Goal: Information Seeking & Learning: Learn about a topic

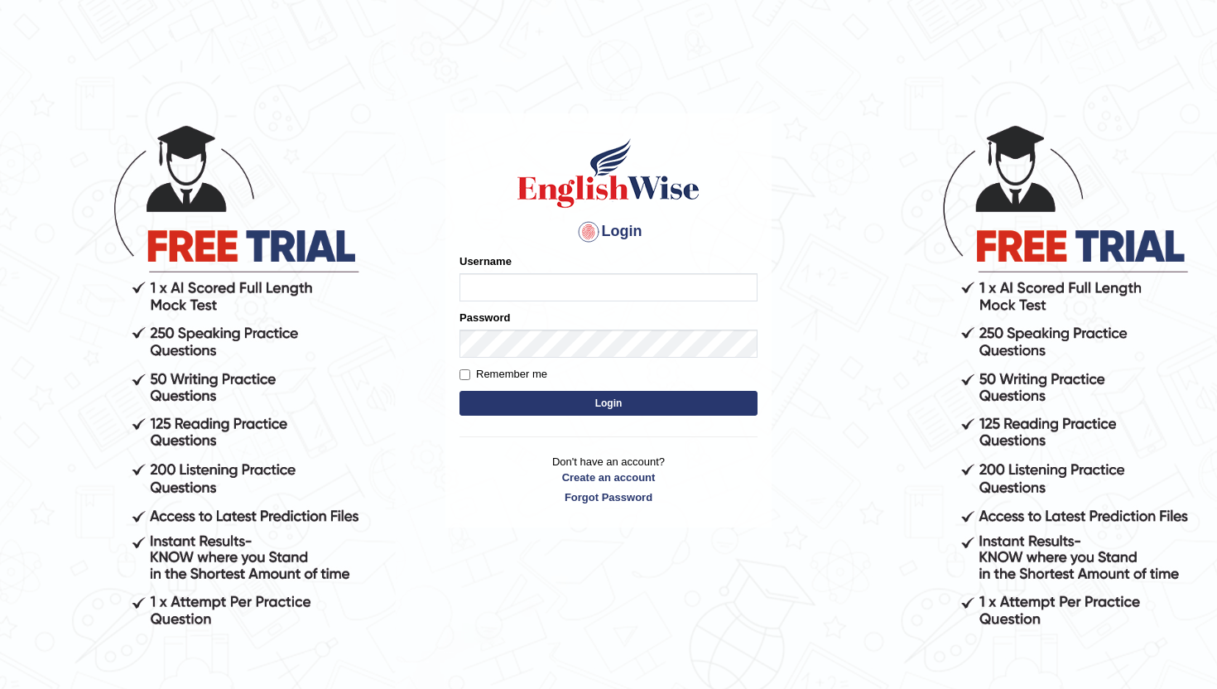
type input "0468472829"
click at [661, 405] on button "Login" at bounding box center [609, 403] width 298 height 25
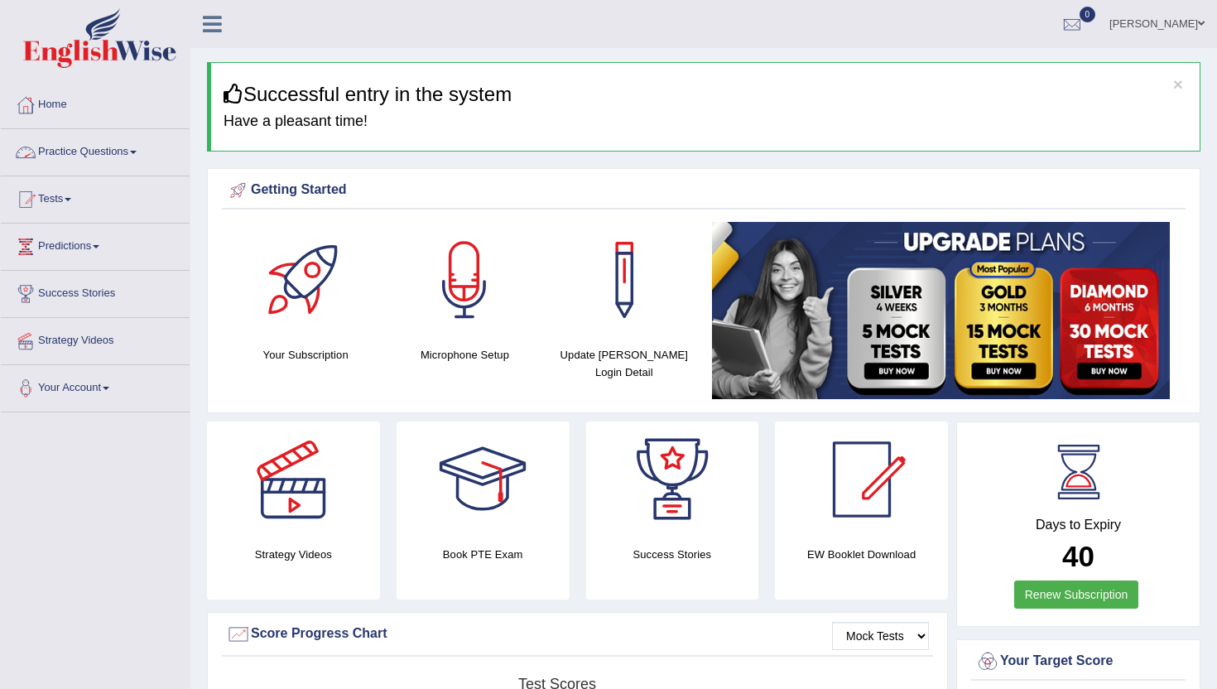
click at [69, 157] on link "Practice Questions" at bounding box center [95, 149] width 189 height 41
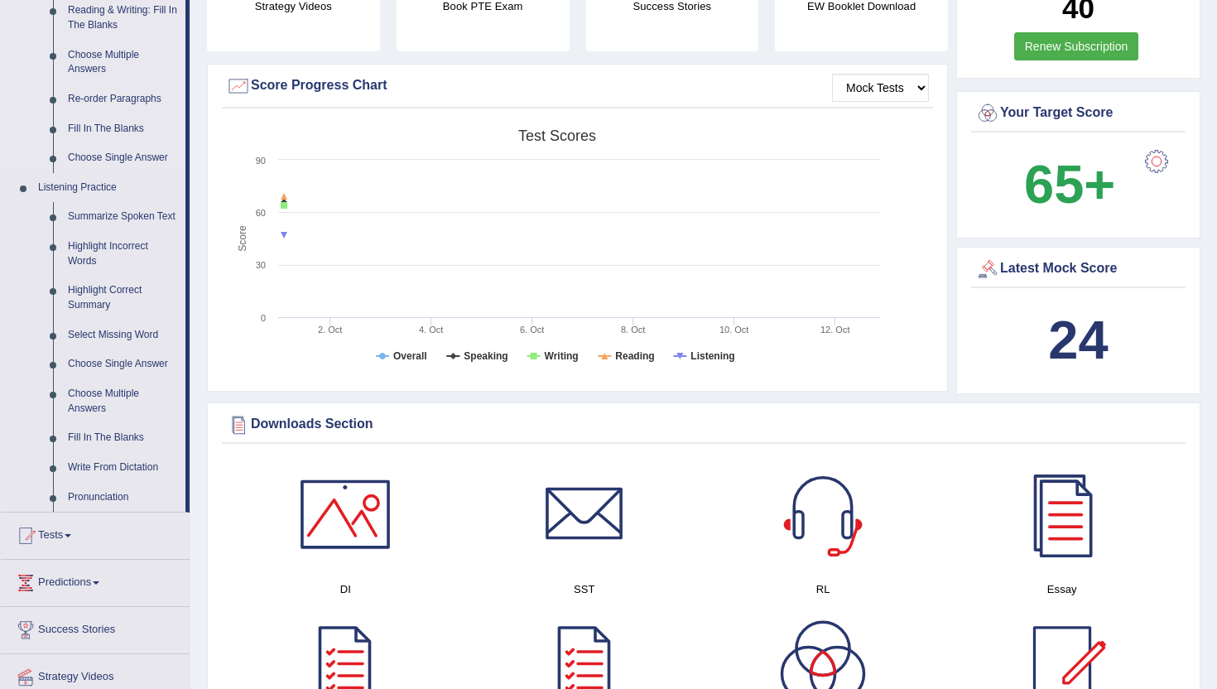
scroll to position [554, 0]
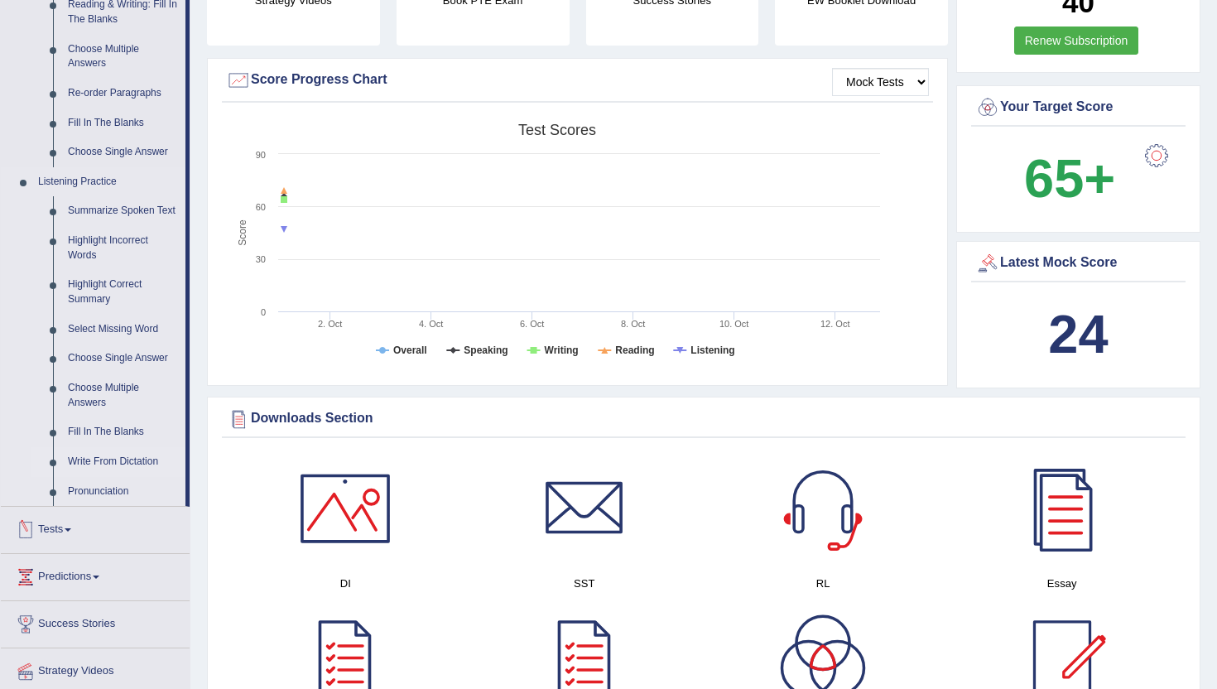
click at [121, 473] on link "Write From Dictation" at bounding box center [122, 462] width 125 height 30
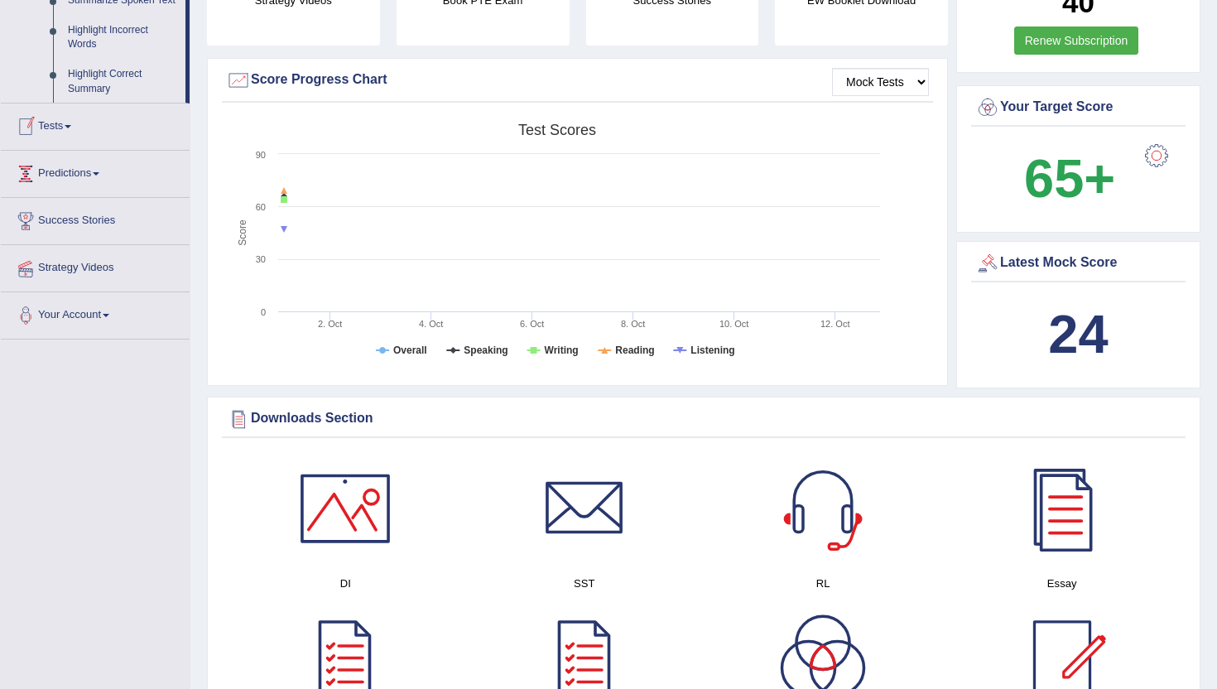
scroll to position [495, 0]
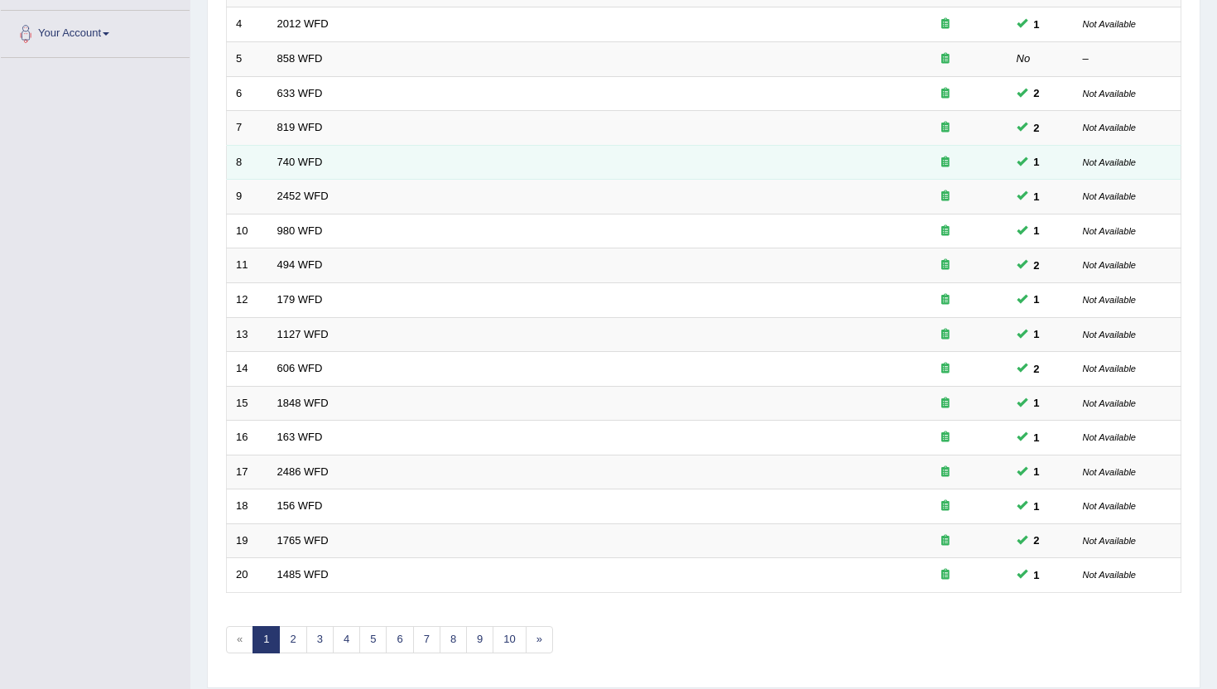
scroll to position [407, 0]
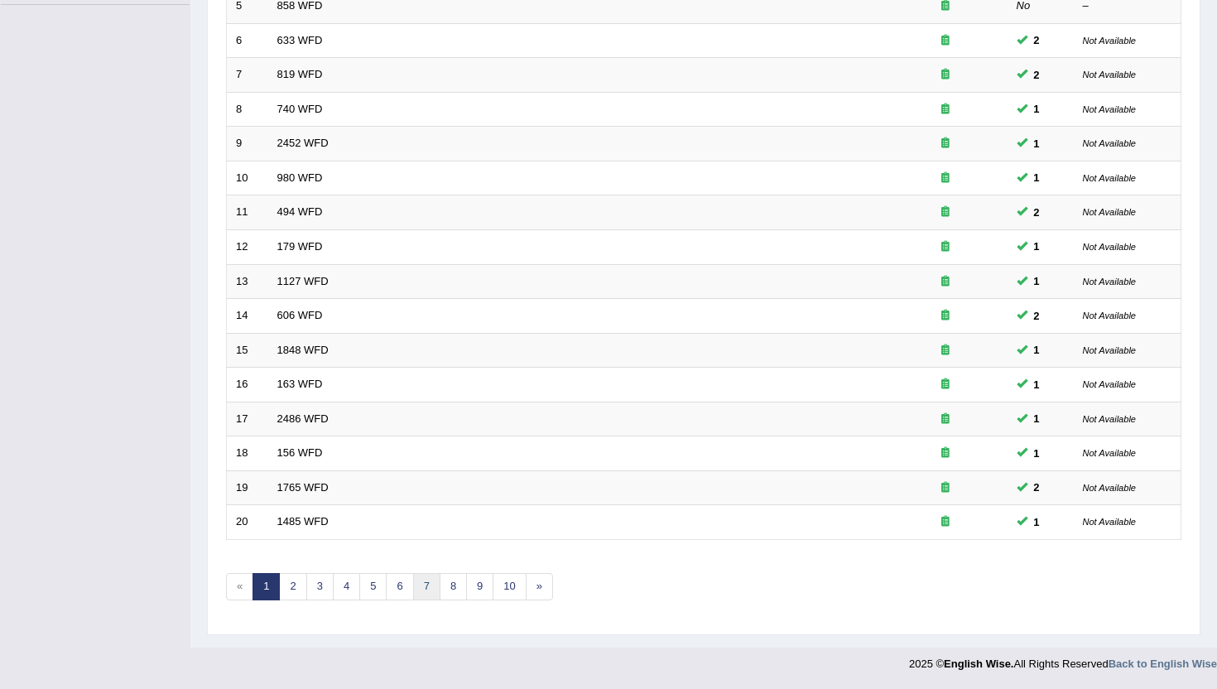
click at [431, 585] on link "7" at bounding box center [426, 586] width 27 height 27
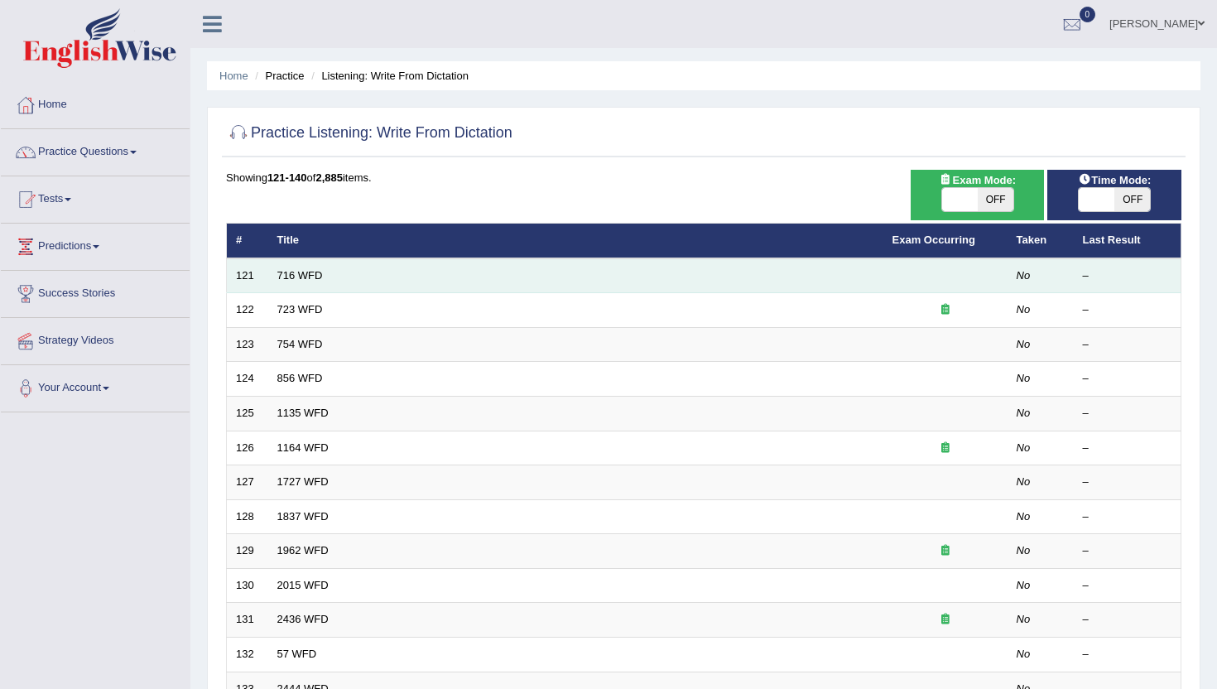
click at [438, 279] on td "716 WFD" at bounding box center [575, 275] width 615 height 35
click at [397, 275] on td "716 WFD" at bounding box center [575, 275] width 615 height 35
click at [284, 273] on link "716 WFD" at bounding box center [300, 275] width 46 height 12
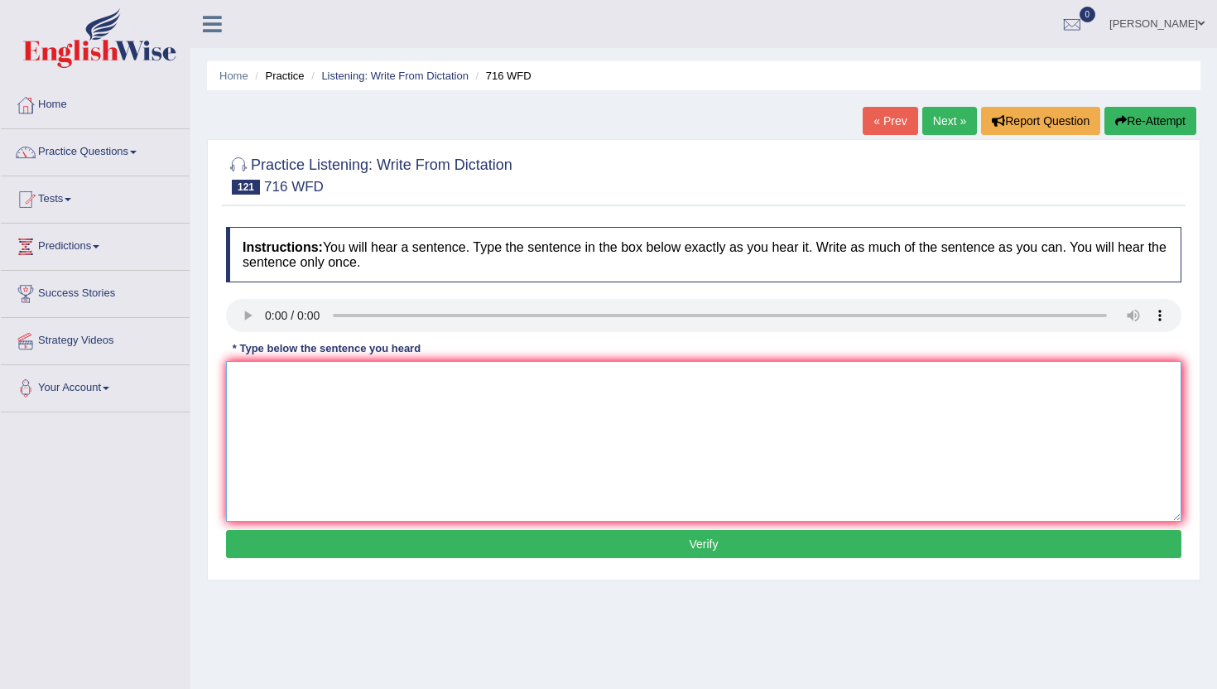
click at [316, 395] on textarea at bounding box center [704, 441] width 956 height 161
click at [272, 390] on textarea at bounding box center [704, 441] width 956 height 161
type textarea "Students need to submite both assignments at the same day."
click at [439, 537] on button "Verify" at bounding box center [704, 544] width 956 height 28
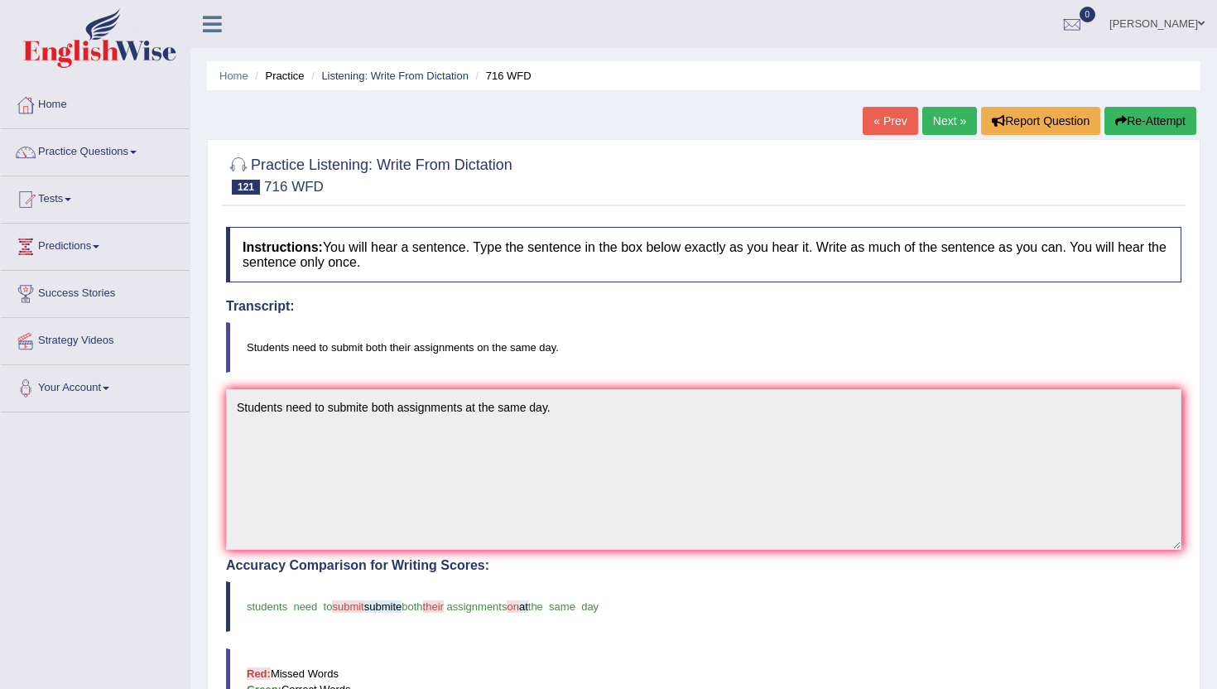
click at [1137, 123] on button "Re-Attempt" at bounding box center [1151, 121] width 92 height 28
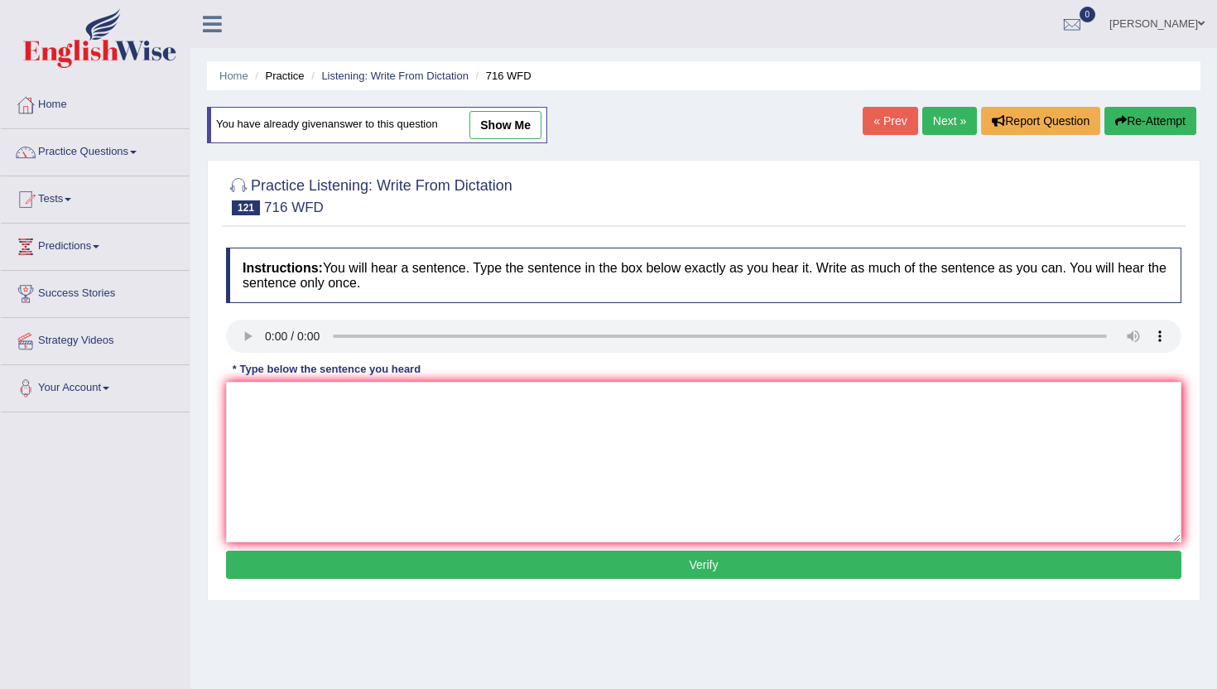
click at [933, 126] on link "Next »" at bounding box center [949, 121] width 55 height 28
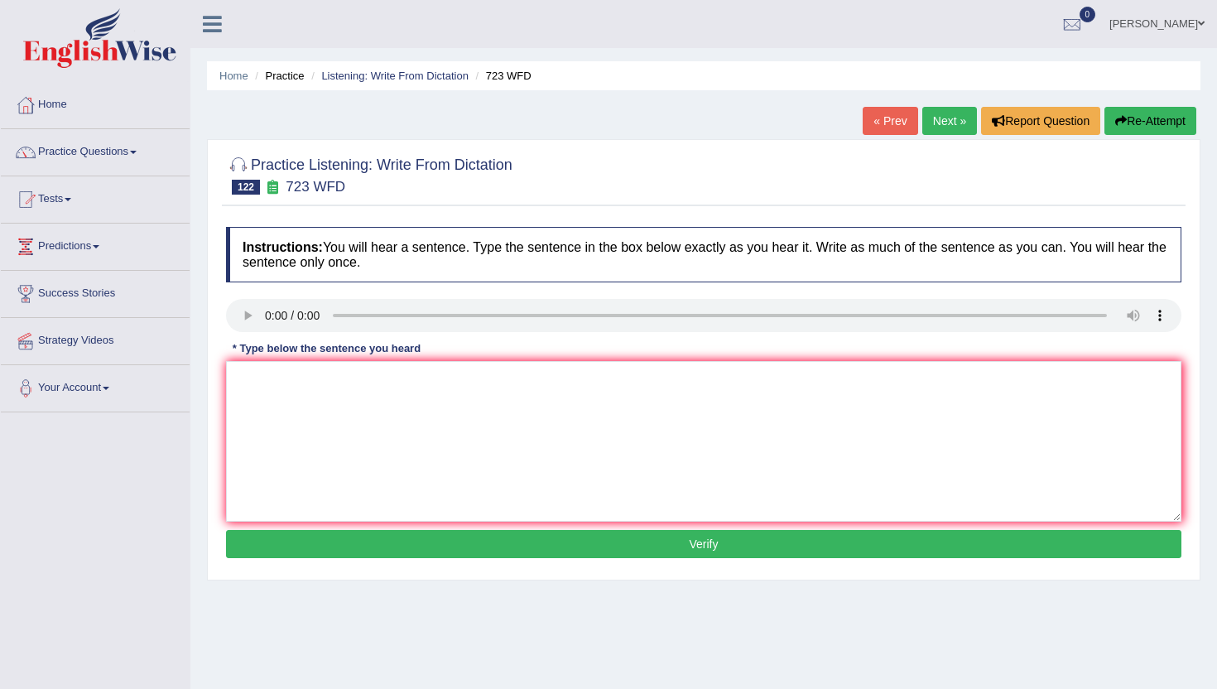
click at [219, 395] on div "Practice Listening: Write From Dictation 122 723 WFD Instructions: You will hea…" at bounding box center [704, 359] width 994 height 441
click at [264, 387] on textarea at bounding box center [704, 441] width 956 height 161
click at [275, 409] on textarea at bounding box center [704, 441] width 956 height 161
click at [327, 380] on textarea "Globalization has been" at bounding box center [704, 441] width 956 height 161
click at [402, 378] on textarea "Globalization has have been" at bounding box center [704, 441] width 956 height 161
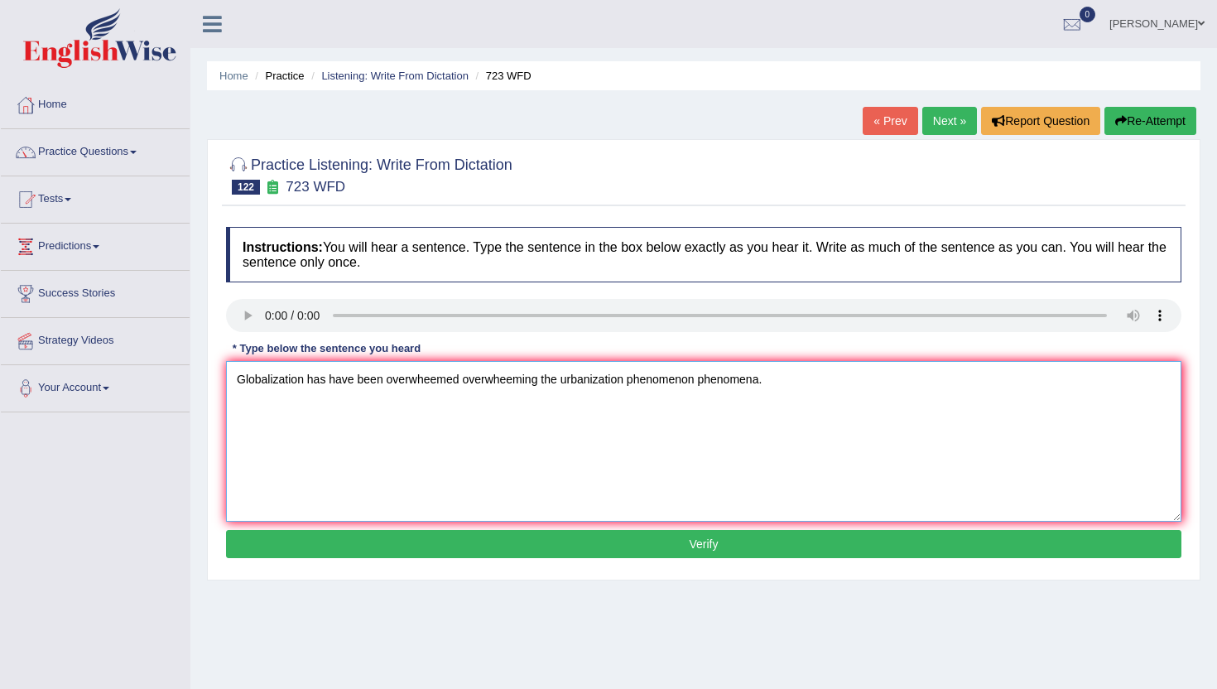
type textarea "Globalization has have been overwheemed overwheeming the urbanization phenomeno…"
click at [714, 534] on button "Verify" at bounding box center [704, 544] width 956 height 28
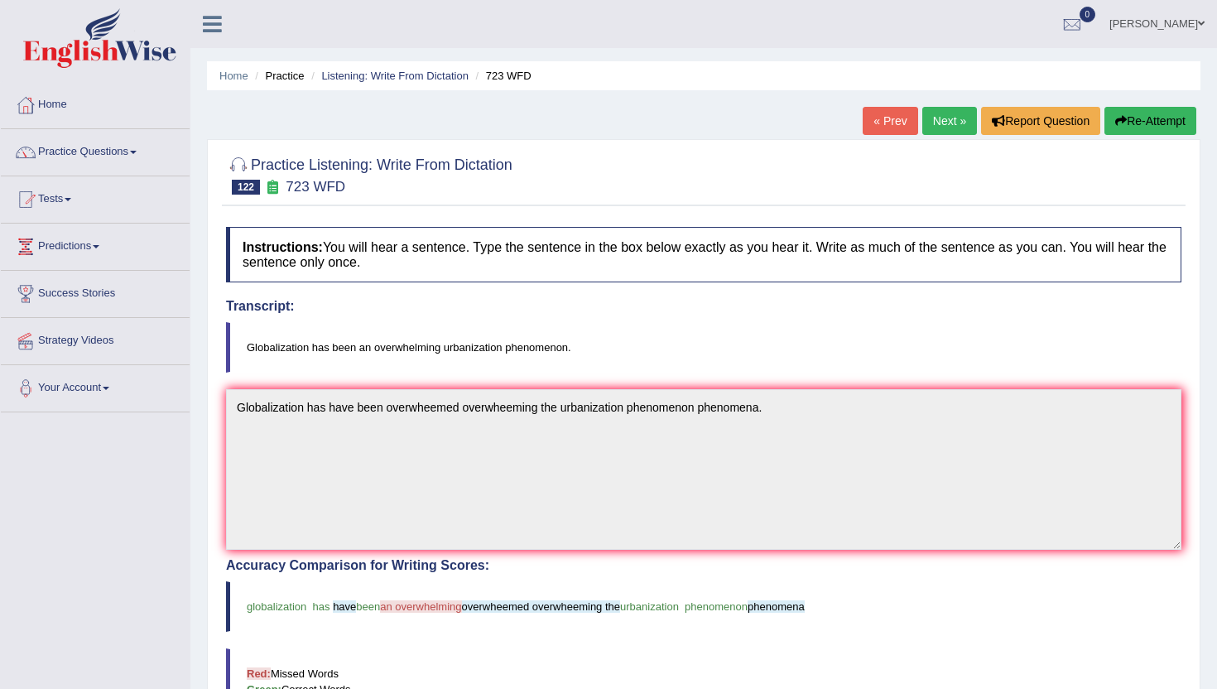
click at [941, 129] on link "Next »" at bounding box center [949, 121] width 55 height 28
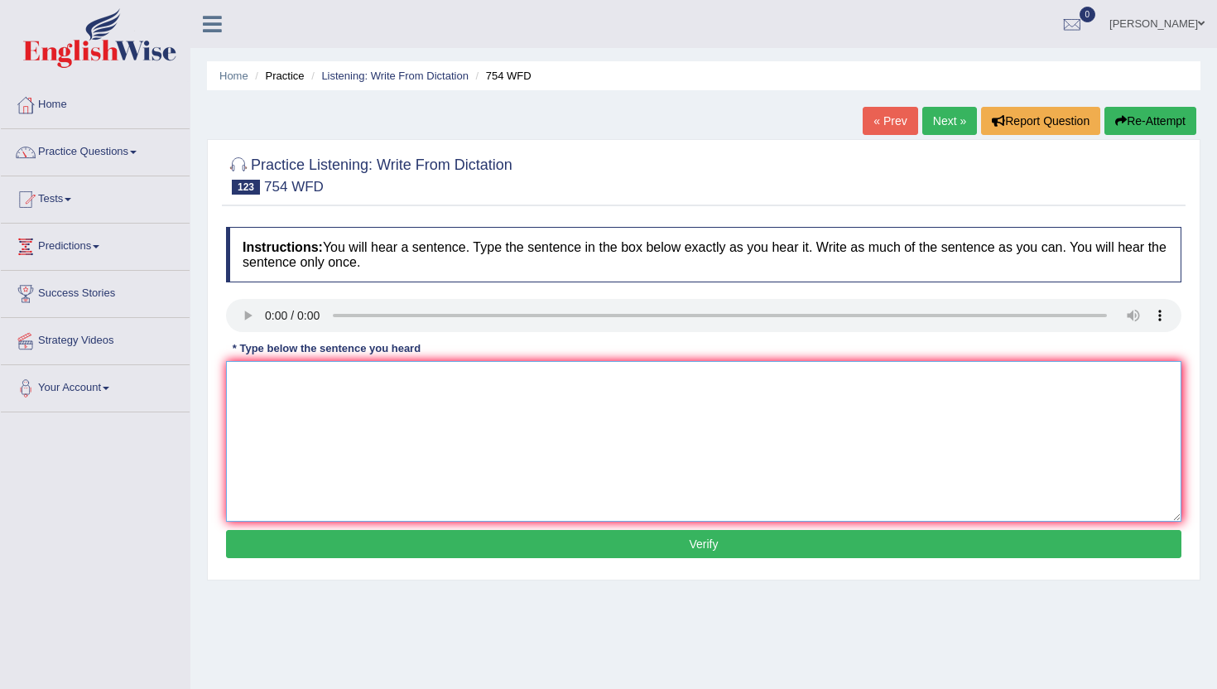
click at [253, 397] on textarea at bounding box center [704, 441] width 956 height 161
click at [476, 381] on textarea "Living perception unattended in public places is are risky risk." at bounding box center [704, 441] width 956 height 161
type textarea "Living perception unattended in public places place is are risky risk."
click at [559, 537] on button "Verify" at bounding box center [704, 544] width 956 height 28
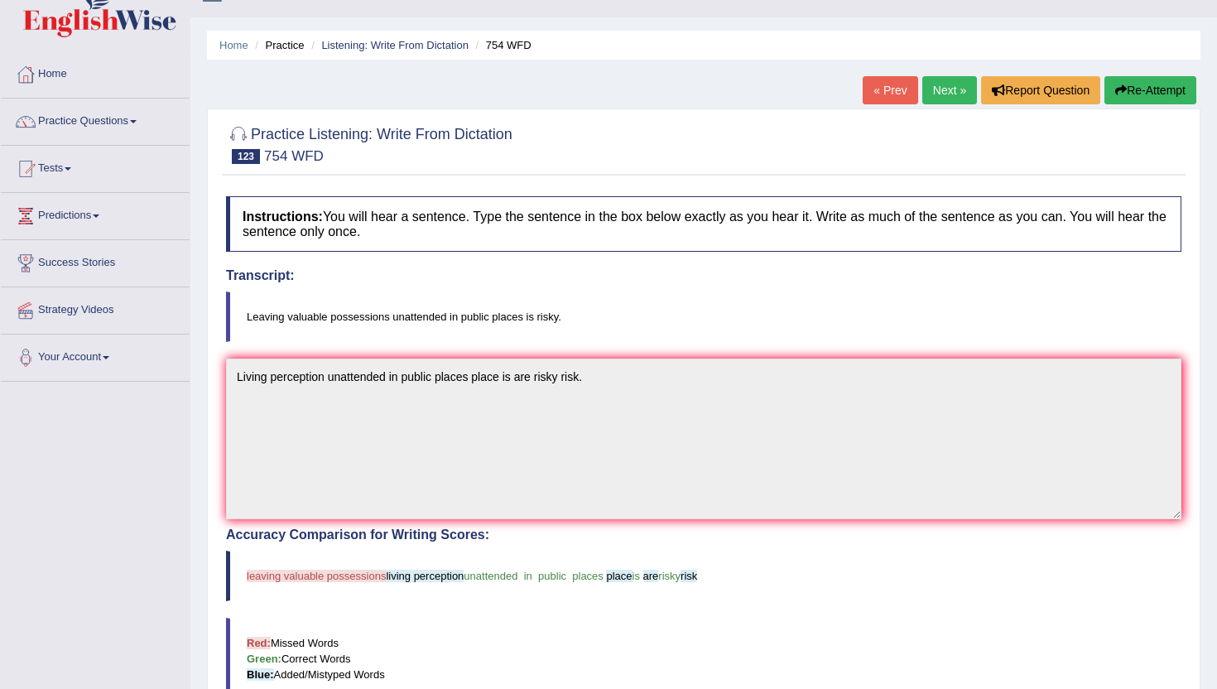
scroll to position [33, 0]
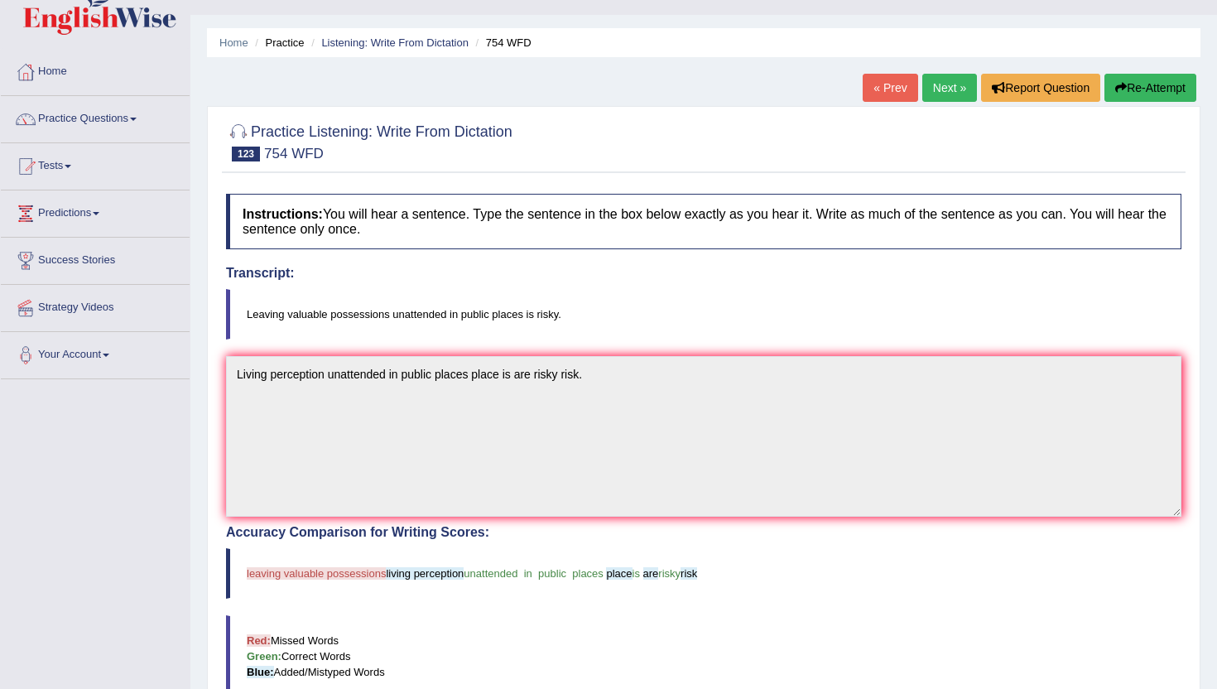
click at [1158, 93] on button "Re-Attempt" at bounding box center [1151, 88] width 92 height 28
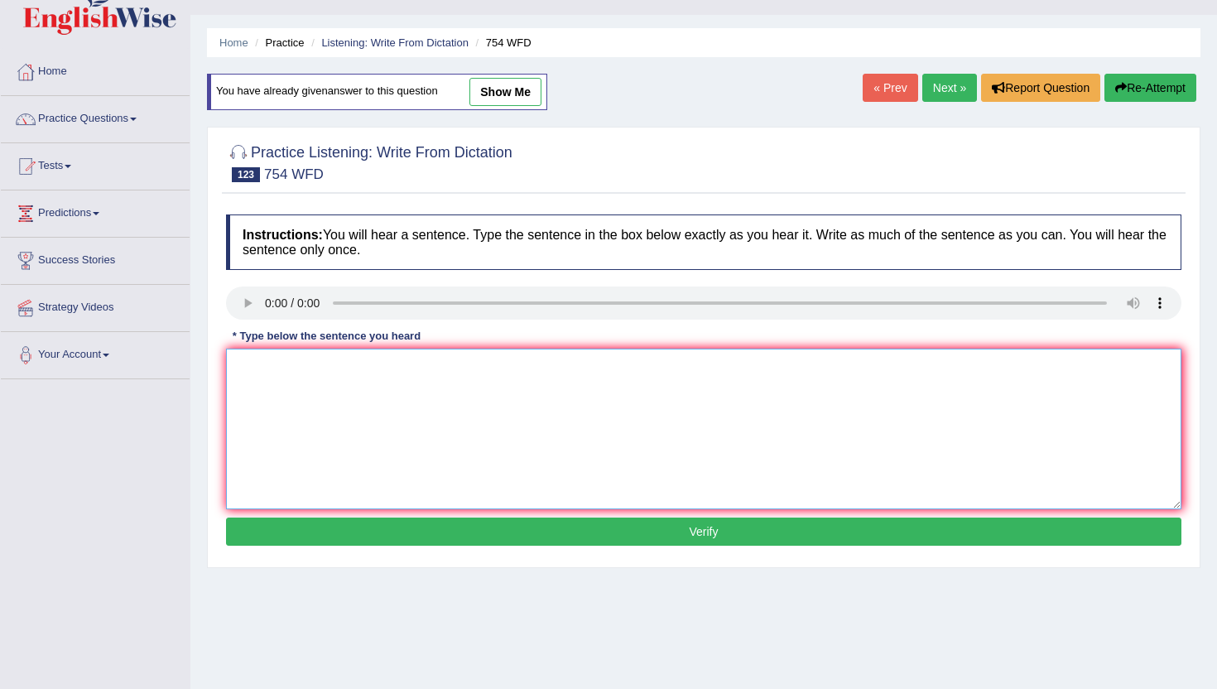
click at [260, 380] on textarea at bounding box center [704, 429] width 956 height 161
click at [249, 388] on textarea at bounding box center [704, 429] width 956 height 161
type textarea "Leaving valuable possession unattended in public places is risky."
click at [417, 526] on button "Verify" at bounding box center [704, 532] width 956 height 28
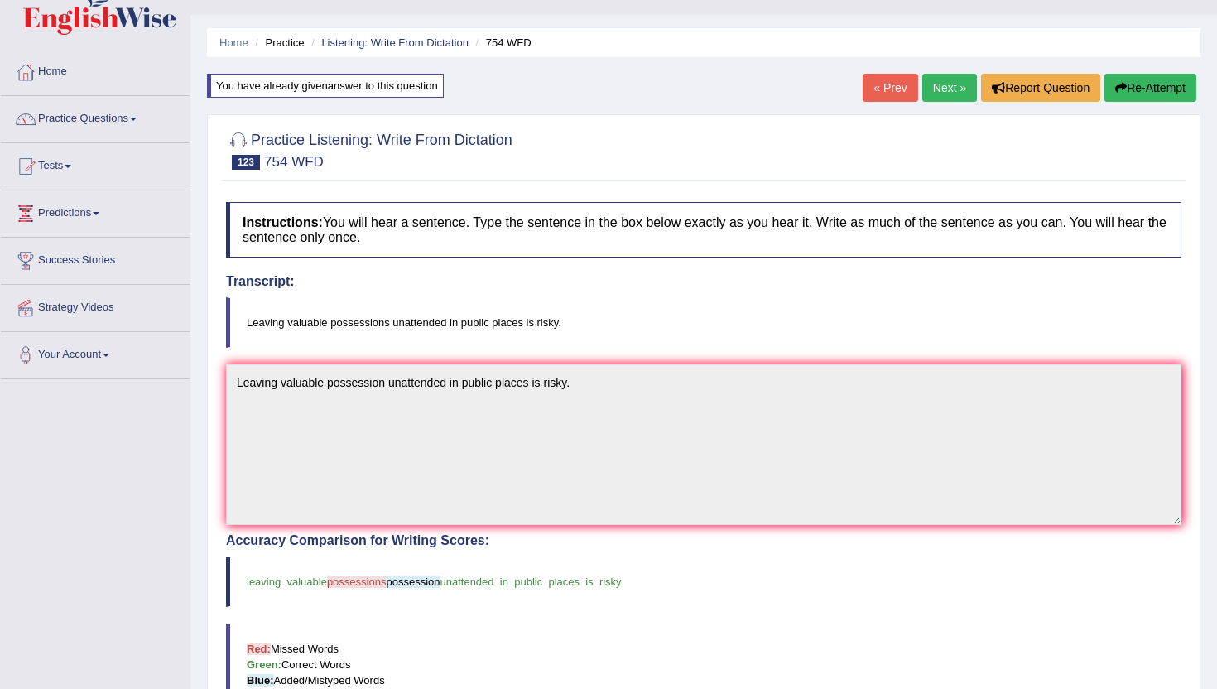
click at [958, 91] on link "Next »" at bounding box center [949, 88] width 55 height 28
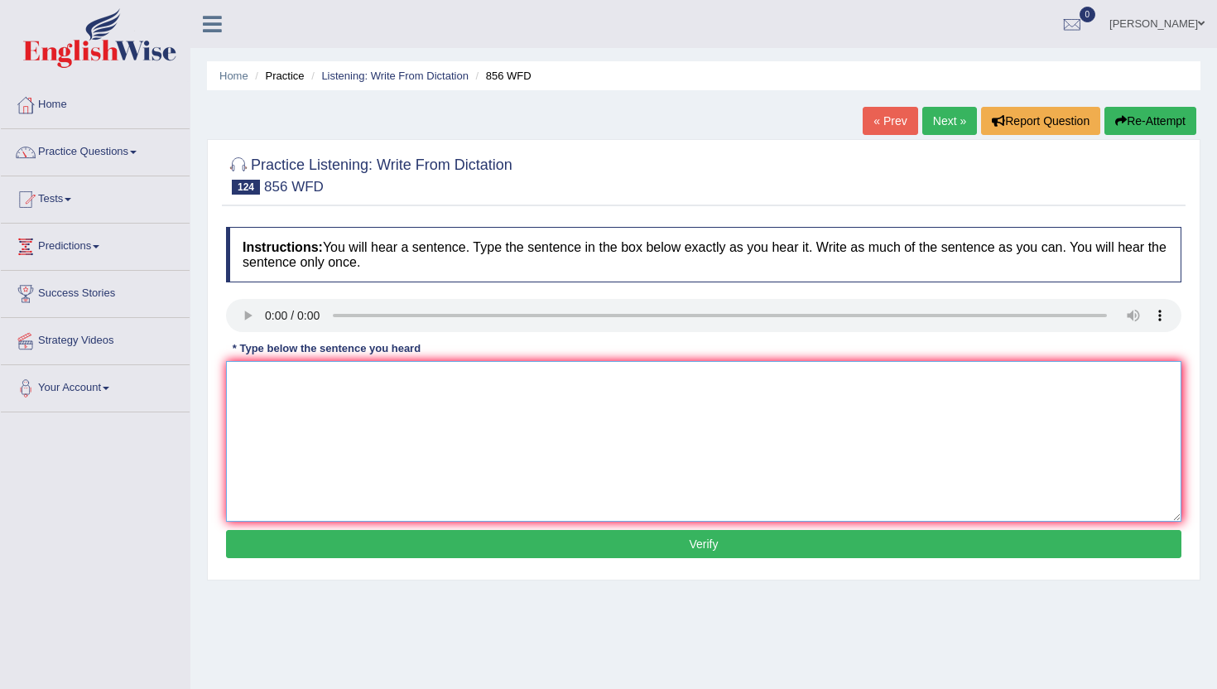
click at [360, 435] on textarea at bounding box center [704, 441] width 956 height 161
click at [262, 427] on textarea at bounding box center [704, 441] width 956 height 161
click at [291, 388] on textarea "The archieologist archiologists" at bounding box center [704, 441] width 956 height 161
click at [431, 397] on textarea "The archiologist archiologists" at bounding box center [704, 441] width 956 height 161
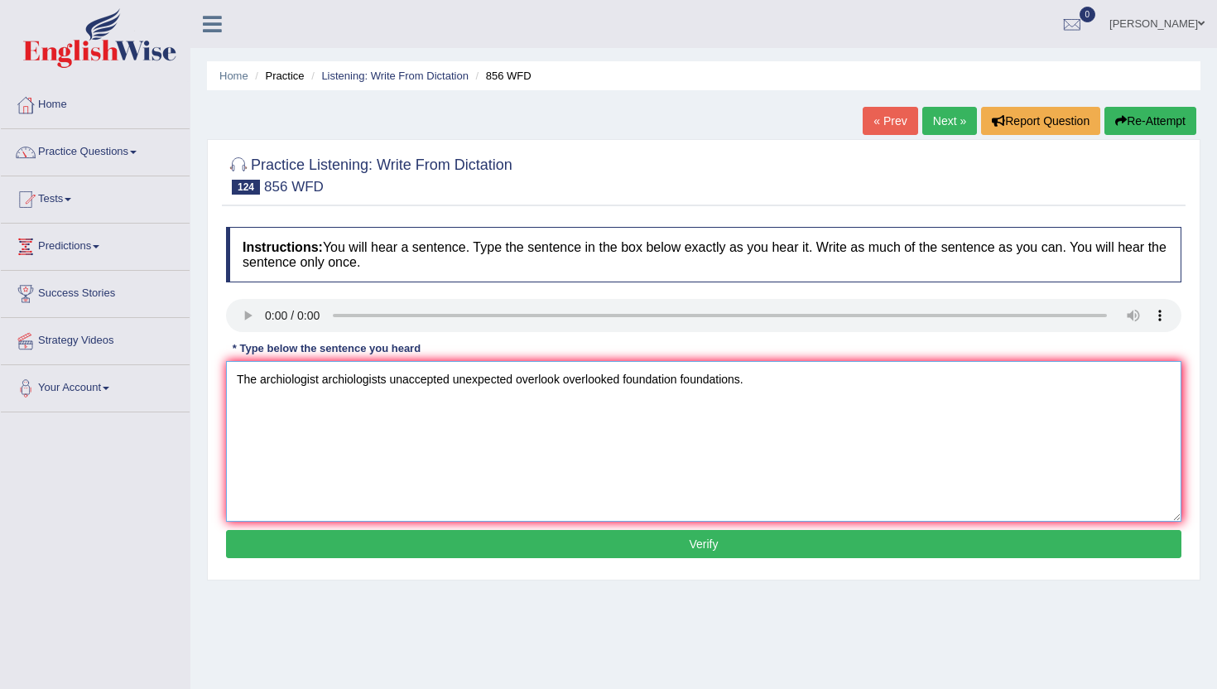
type textarea "The archiologist archiologists unaccepted unexpected overlook overlooked founda…"
click at [551, 538] on button "Verify" at bounding box center [704, 544] width 956 height 28
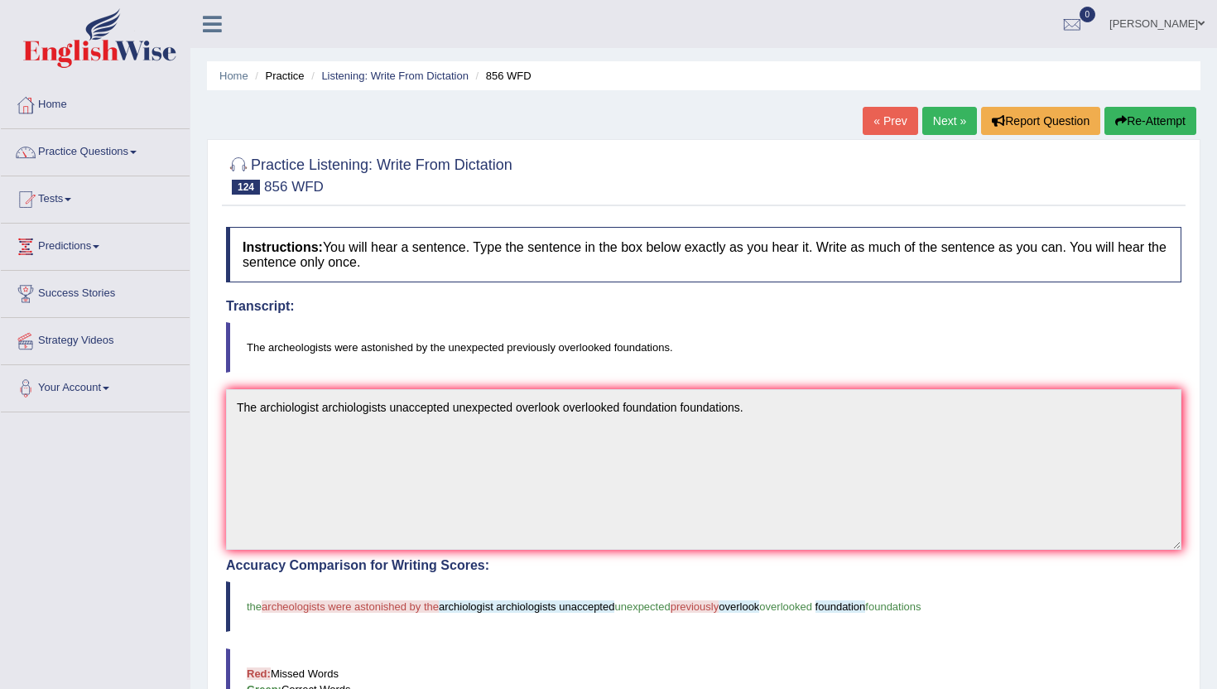
click at [1151, 113] on button "Re-Attempt" at bounding box center [1151, 121] width 92 height 28
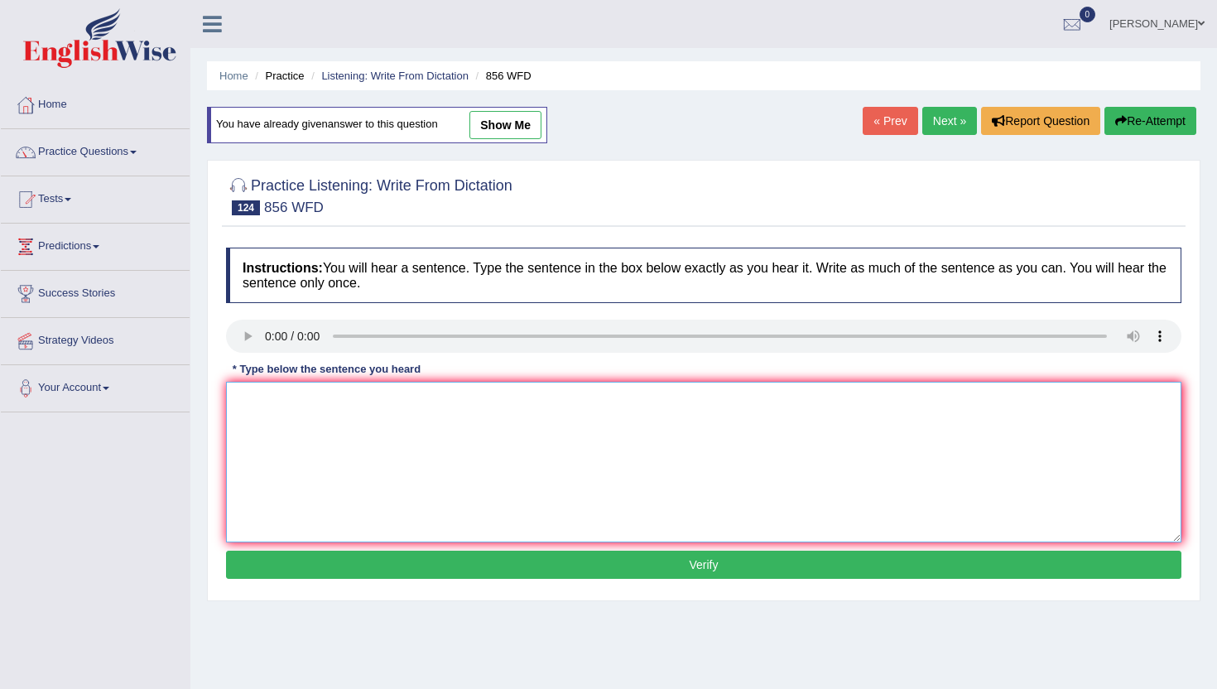
click at [271, 456] on textarea at bounding box center [704, 462] width 956 height 161
click at [262, 401] on textarea at bounding box center [704, 462] width 956 height 161
type textarea "The archeologists archeologist were by the unaccepted unexpected priviously pre…"
click at [589, 571] on button "Verify" at bounding box center [704, 565] width 956 height 28
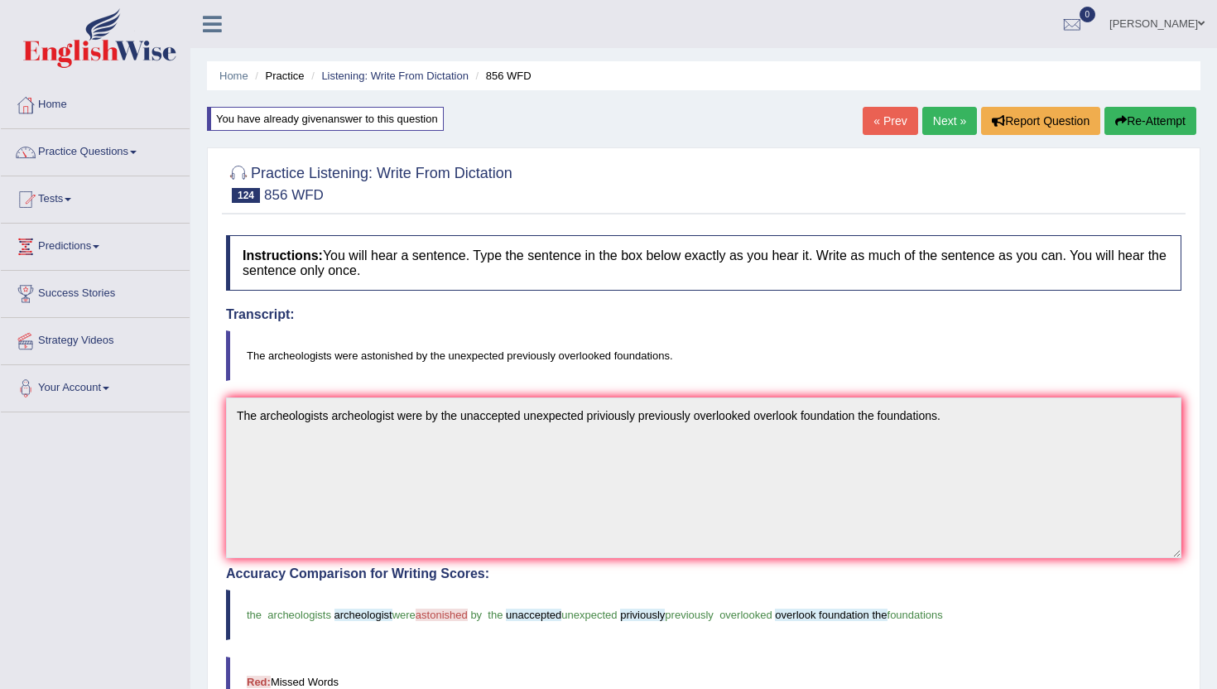
click at [944, 393] on div "Instructions: You will hear a sentence. Type the sentence in the box below exac…" at bounding box center [704, 622] width 964 height 791
click at [942, 122] on link "Next »" at bounding box center [949, 121] width 55 height 28
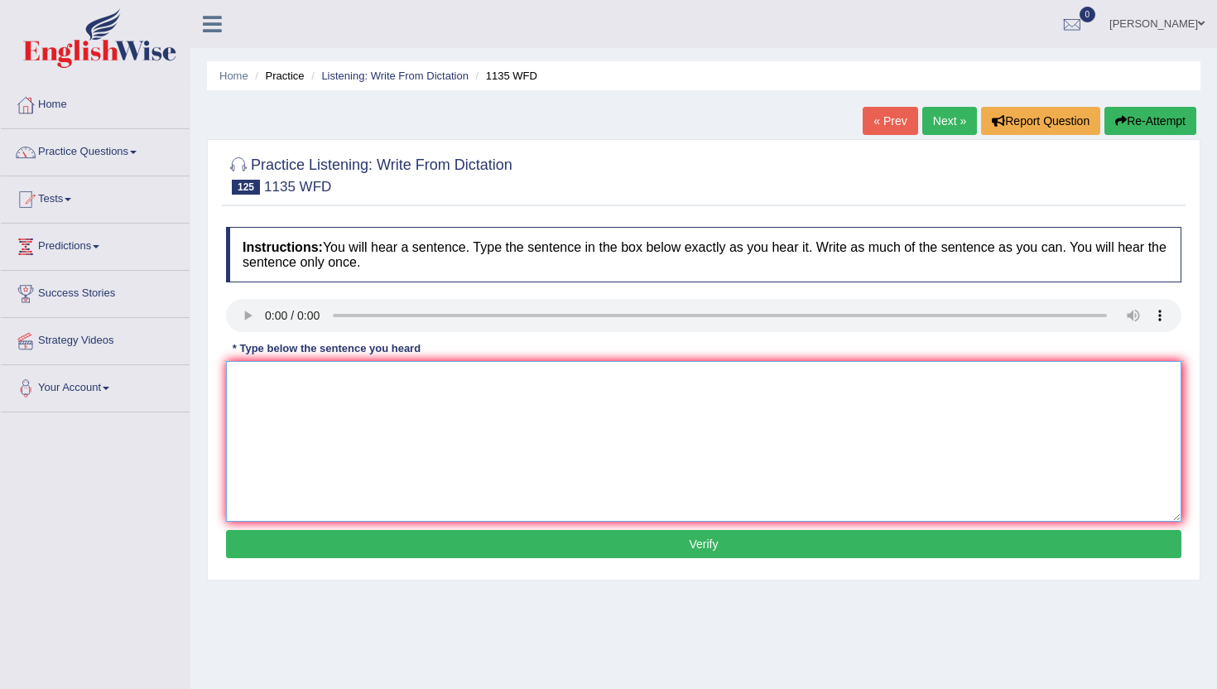
click at [251, 392] on textarea at bounding box center [704, 441] width 956 height 161
type textarea "The lecture were take place in the main hall."
click at [411, 534] on button "Verify" at bounding box center [704, 544] width 956 height 28
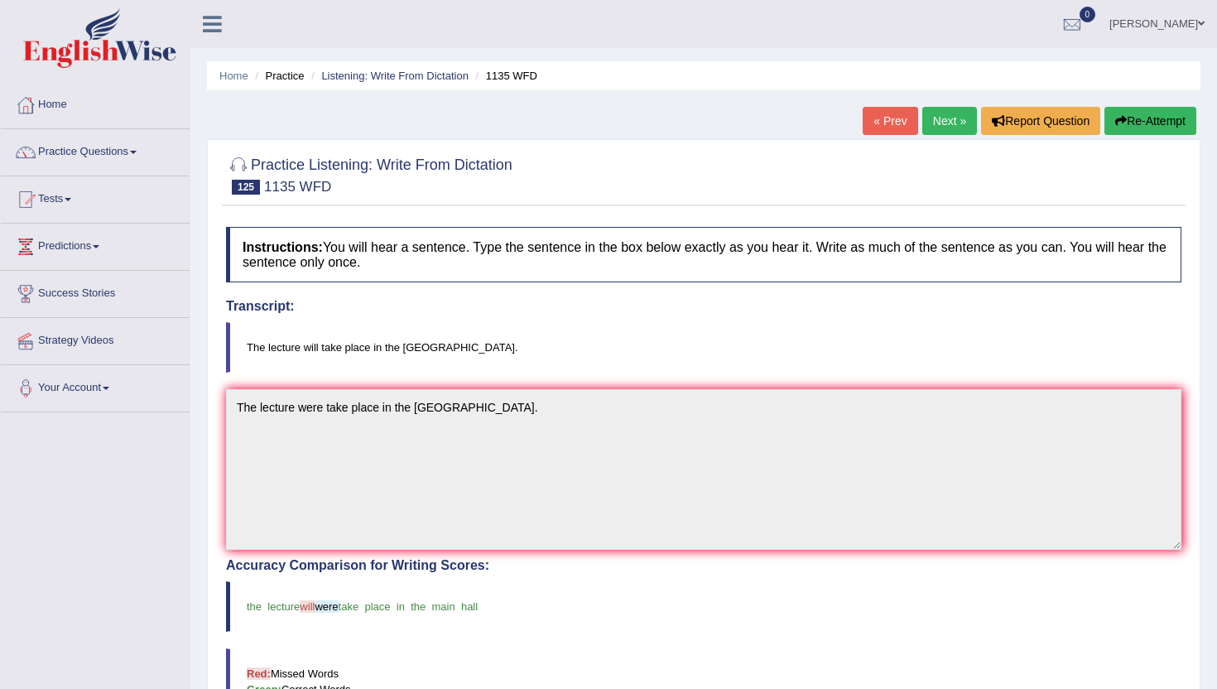
click at [1173, 112] on button "Re-Attempt" at bounding box center [1151, 121] width 92 height 28
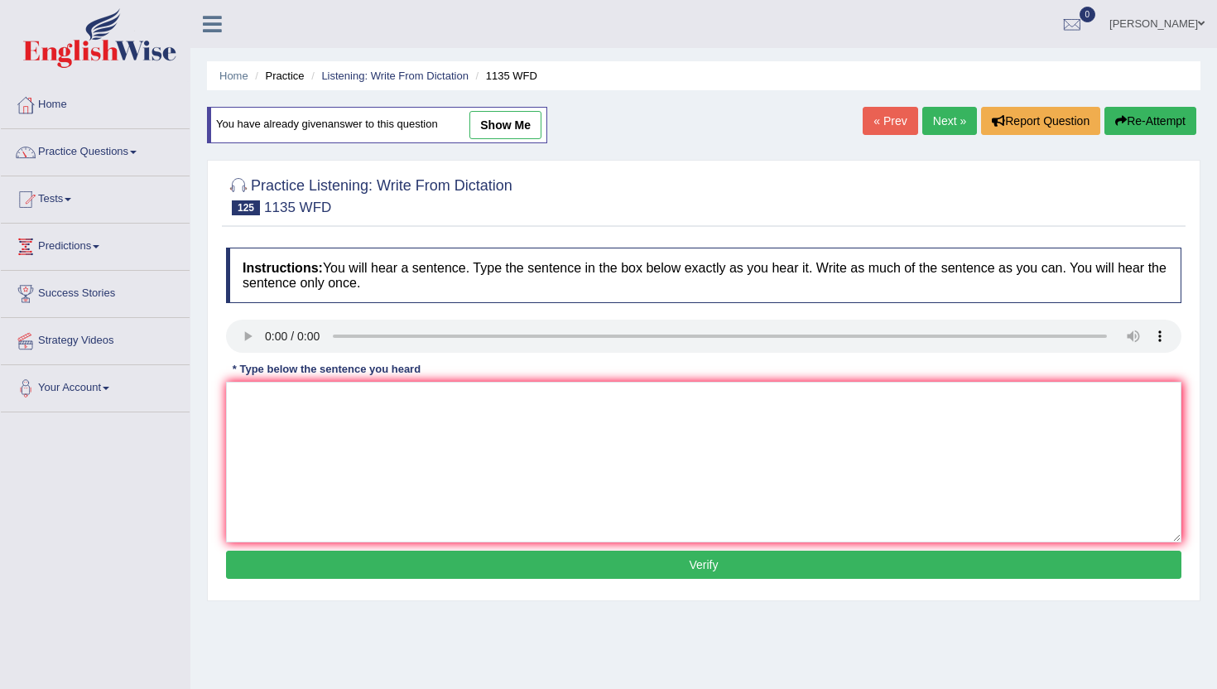
click at [940, 123] on link "Next »" at bounding box center [949, 121] width 55 height 28
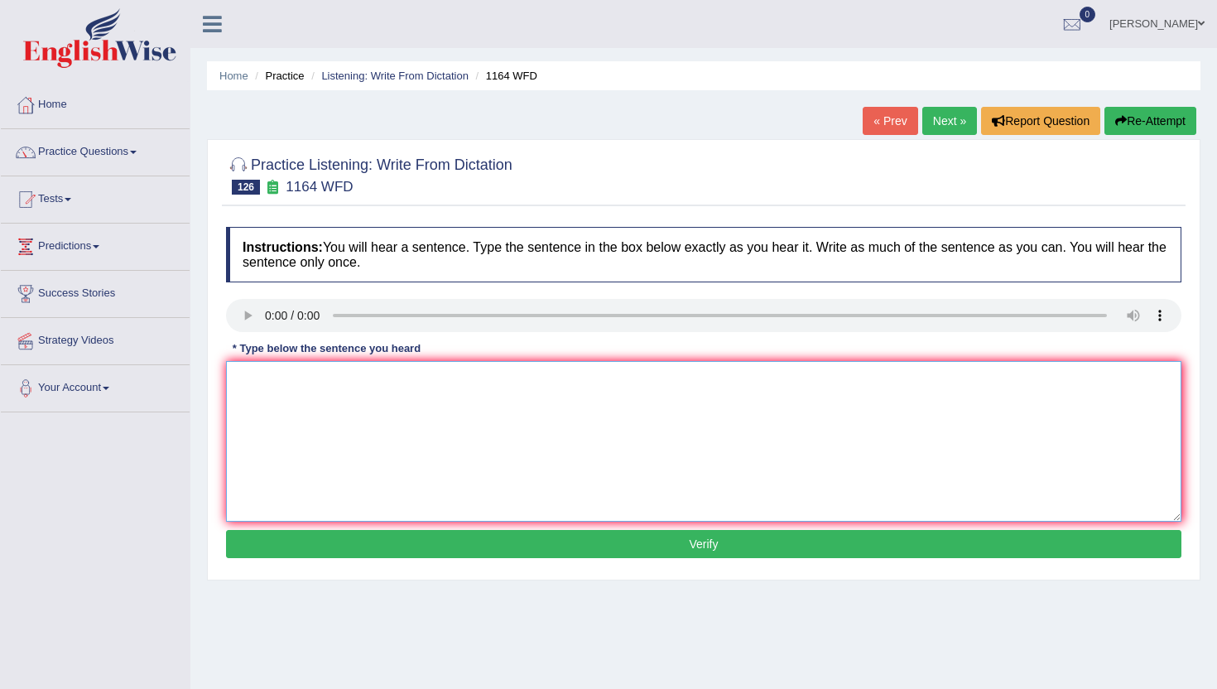
click at [234, 390] on textarea at bounding box center [704, 441] width 956 height 161
click at [306, 401] on textarea at bounding box center [704, 441] width 956 height 161
type textarea "Our wide ranges range of courses cover different aspects aspect in this subject…"
click at [597, 550] on button "Verify" at bounding box center [704, 544] width 956 height 28
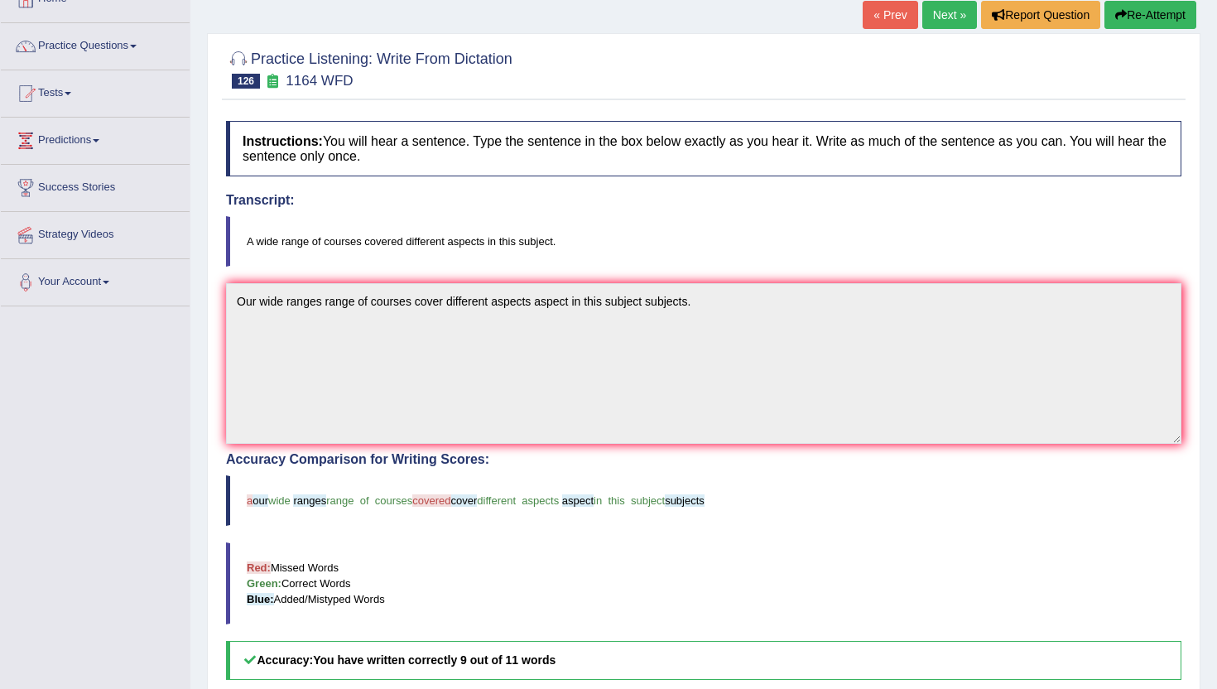
scroll to position [97, 0]
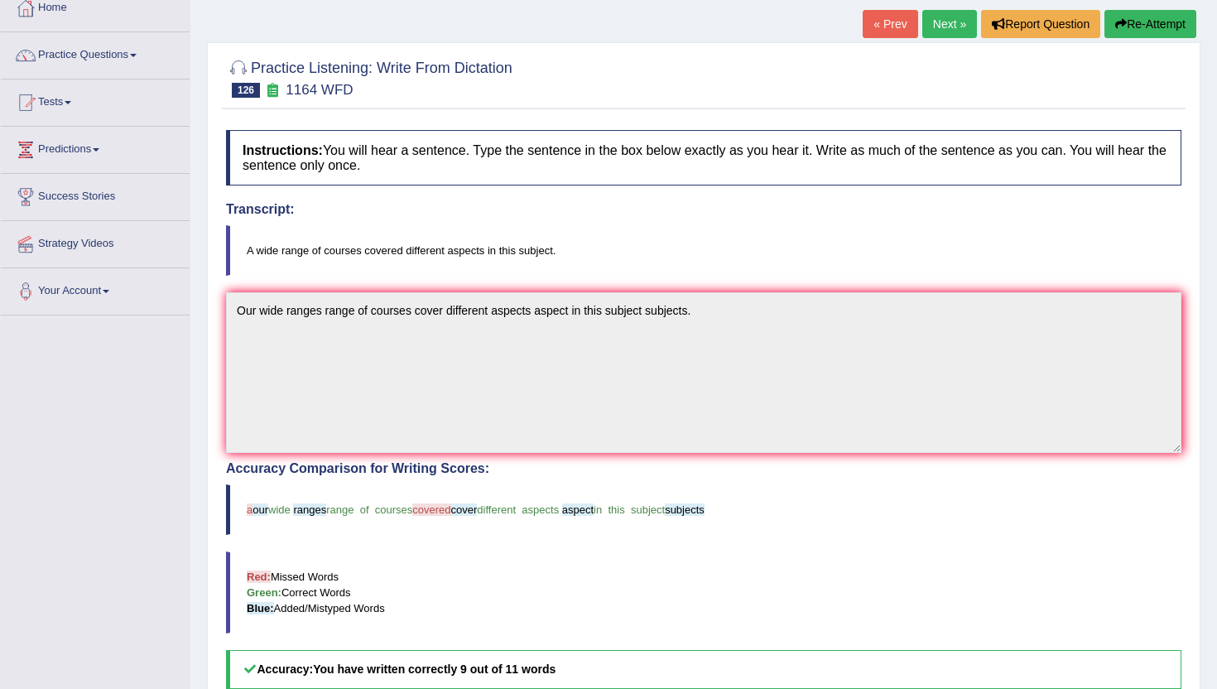
click at [947, 20] on link "Next »" at bounding box center [949, 24] width 55 height 28
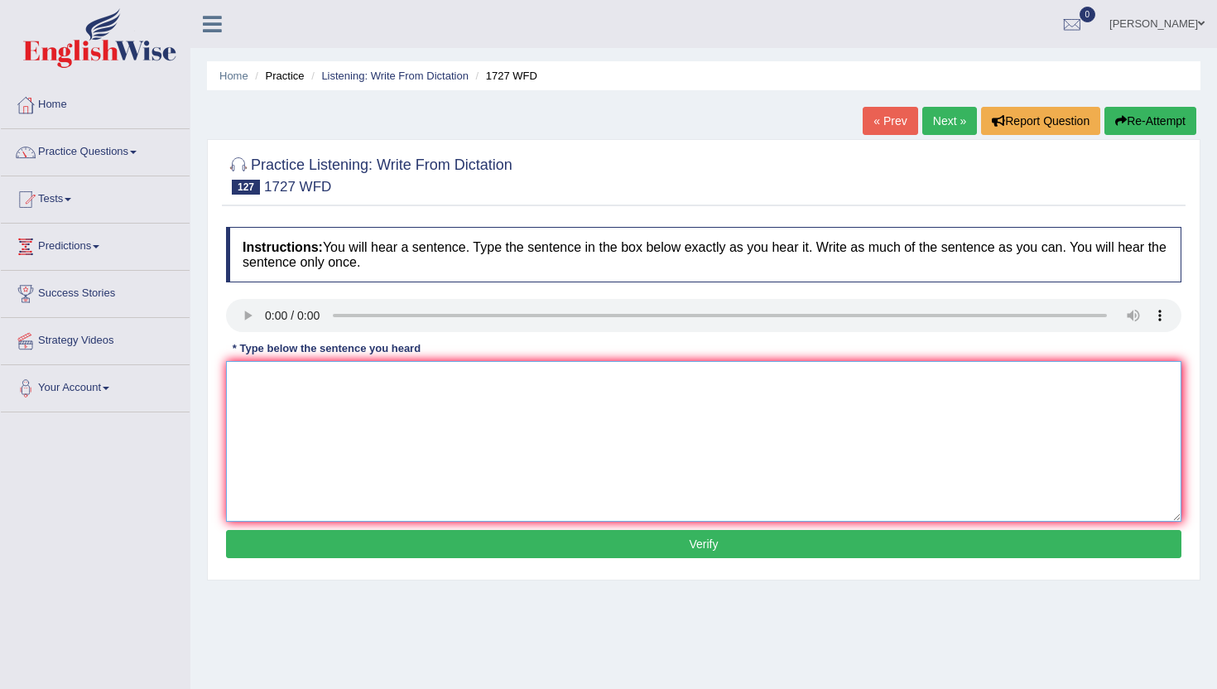
click at [262, 367] on textarea at bounding box center [704, 441] width 956 height 161
click at [309, 388] on textarea "The university in empty theator theater" at bounding box center [704, 441] width 956 height 161
type textarea "The university innovation in empty theator theater"
click at [354, 544] on button "Verify" at bounding box center [704, 544] width 956 height 28
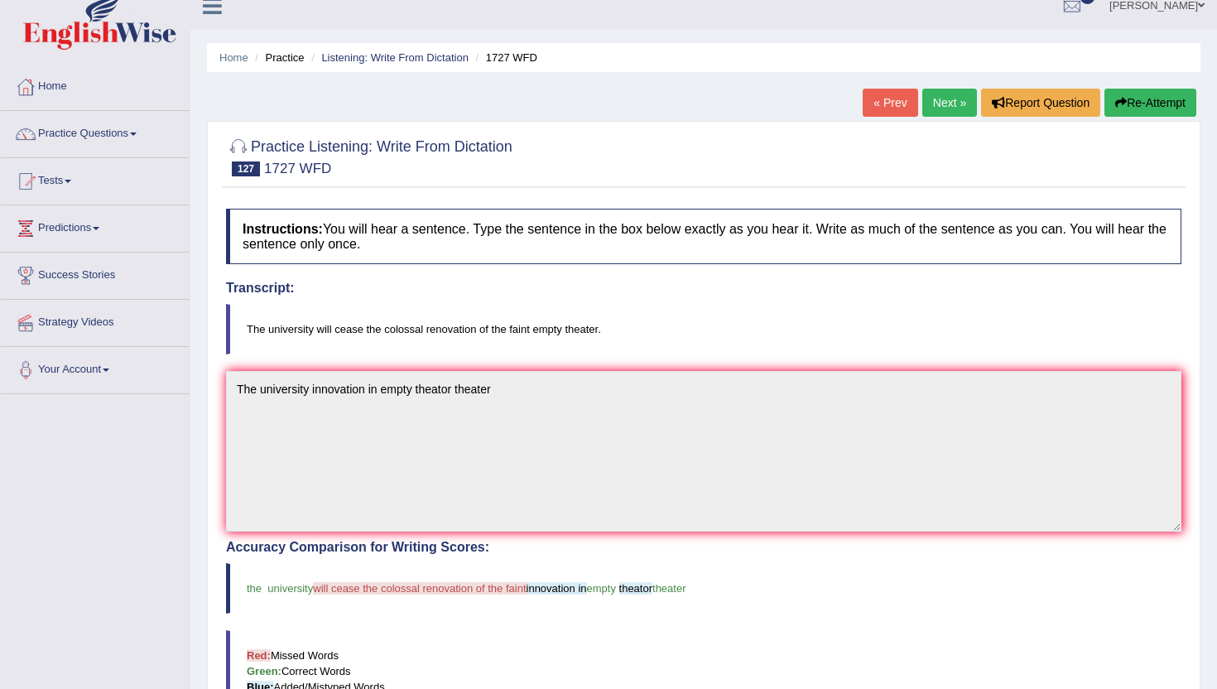
scroll to position [17, 0]
click at [1176, 98] on button "Re-Attempt" at bounding box center [1151, 103] width 92 height 28
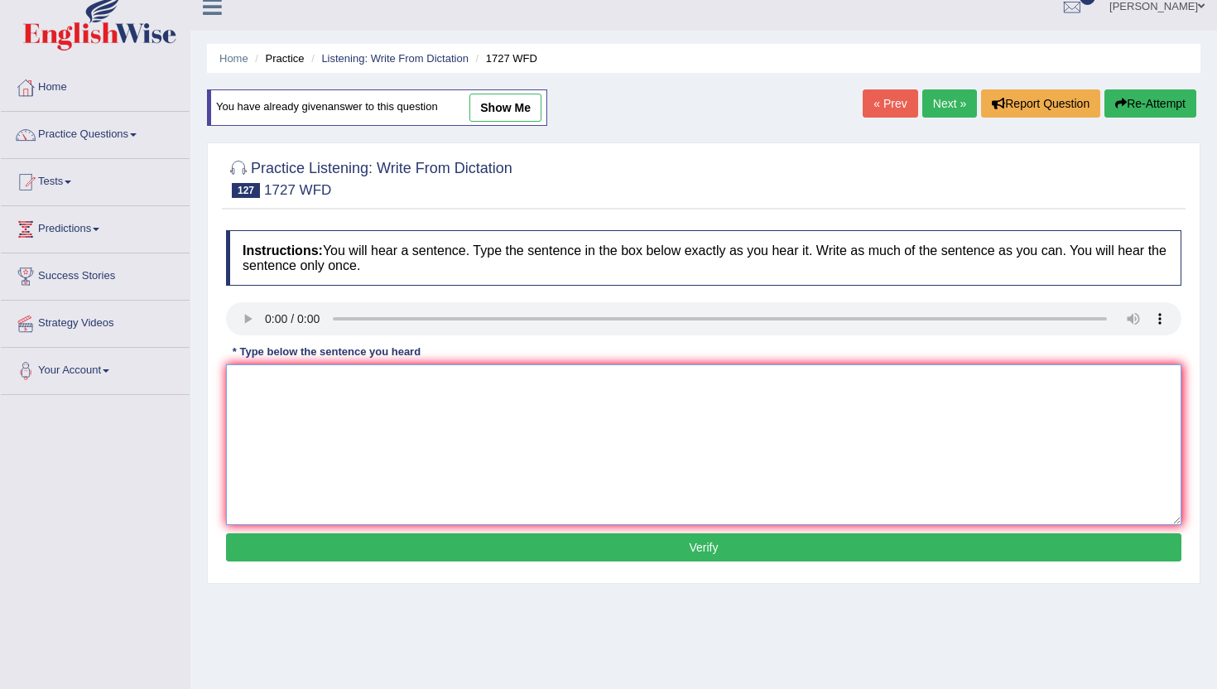
click at [261, 371] on textarea at bounding box center [704, 444] width 956 height 161
click at [339, 391] on textarea "The university were colosal renovation" at bounding box center [704, 444] width 956 height 161
click at [489, 382] on textarea "The university were cealed colosal renovation" at bounding box center [704, 444] width 956 height 161
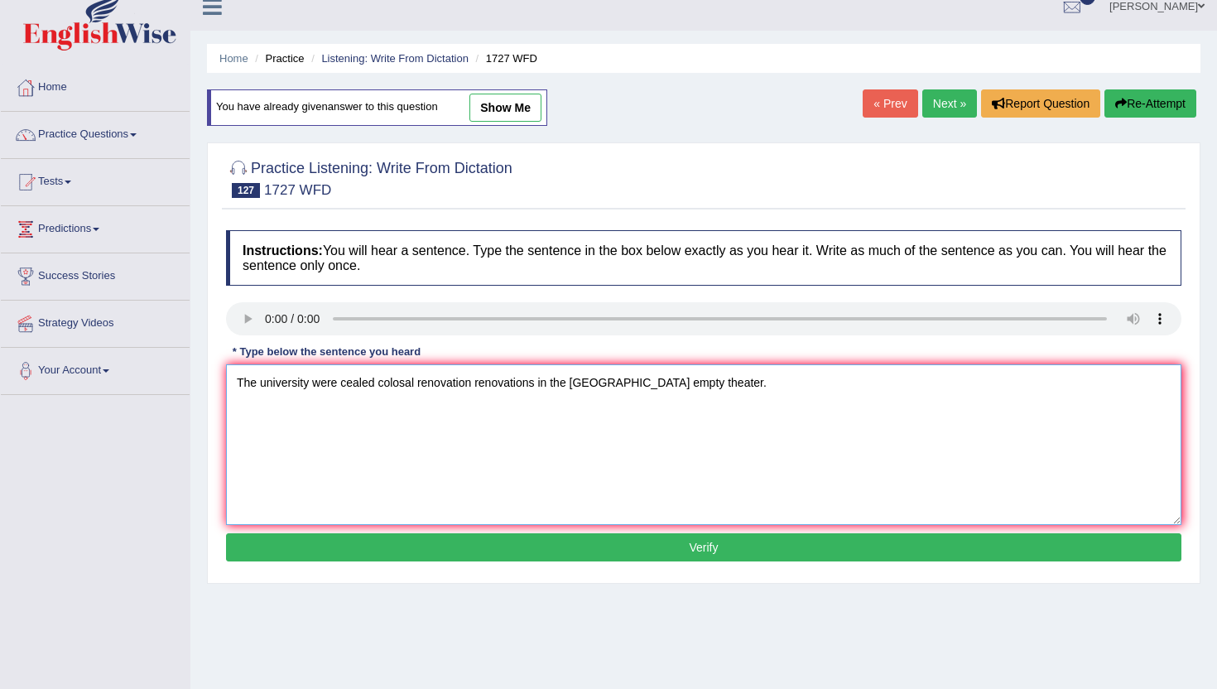
type textarea "The university were cealed colosal renovation renovations in the fainth empty t…"
click at [645, 542] on button "Verify" at bounding box center [704, 547] width 956 height 28
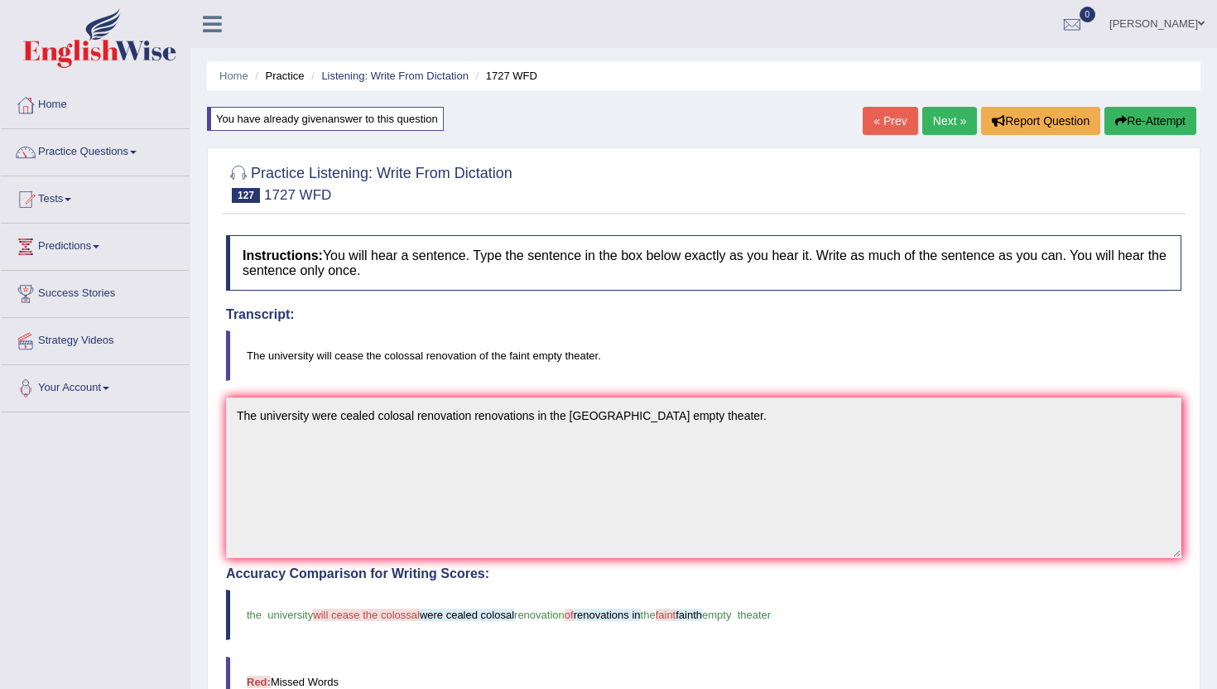
scroll to position [8, 0]
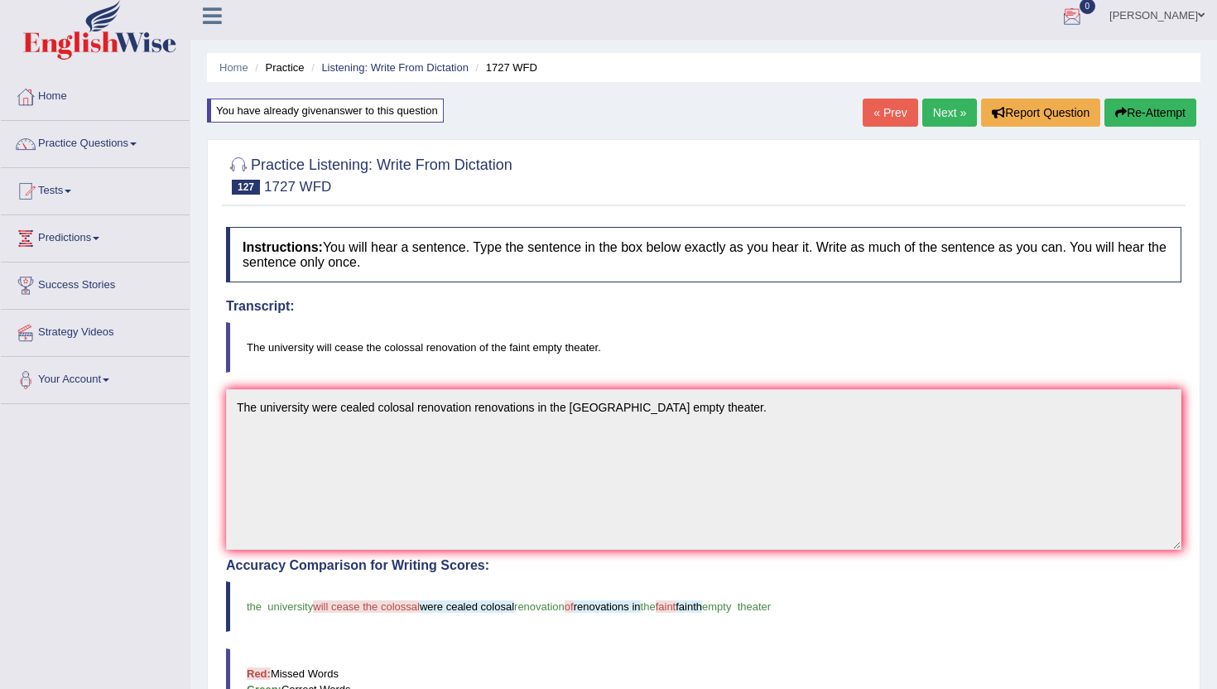
click at [1162, 118] on button "Re-Attempt" at bounding box center [1151, 113] width 92 height 28
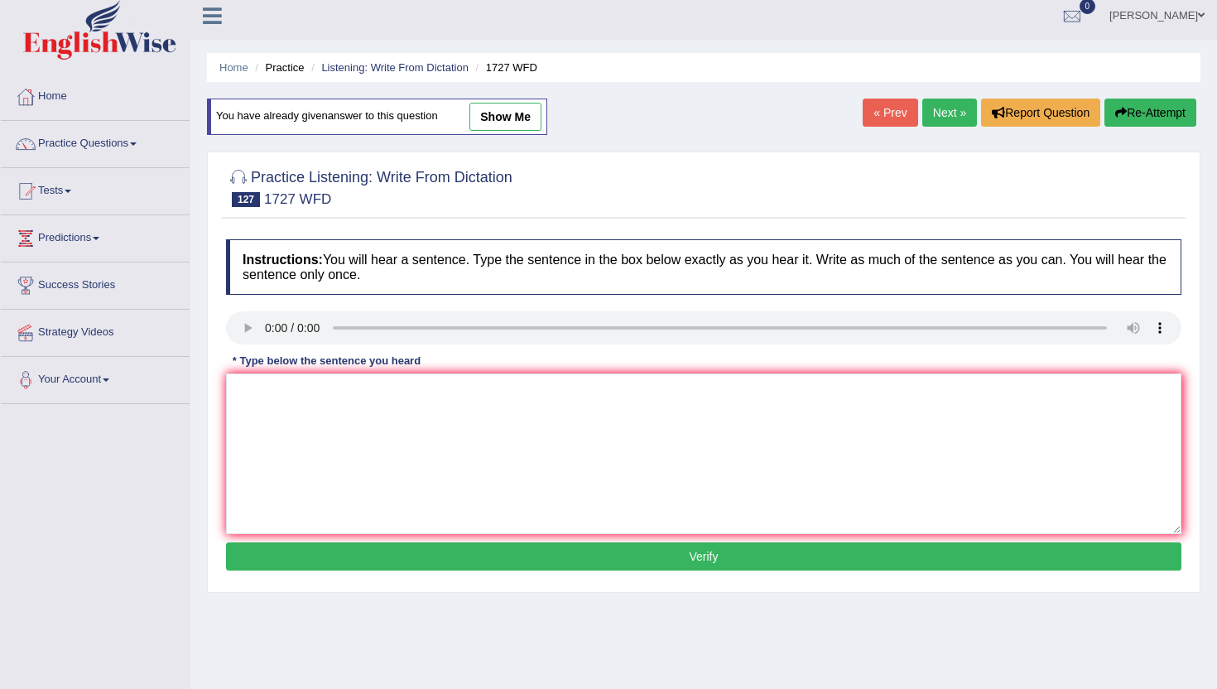
click at [942, 108] on link "Next »" at bounding box center [949, 113] width 55 height 28
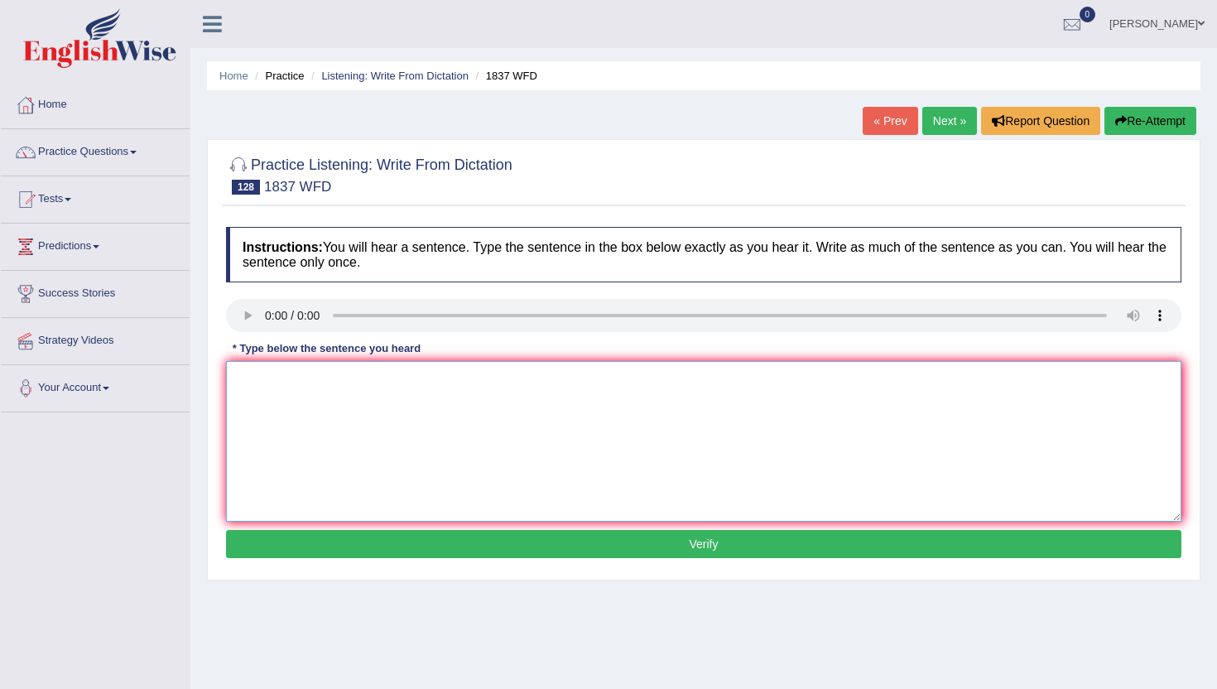
click at [287, 394] on textarea at bounding box center [704, 441] width 956 height 161
click at [510, 387] on textarea "The university faces now face series of challenges of finance." at bounding box center [704, 441] width 956 height 161
type textarea "The university faces now face series of challenges of the finance."
click at [682, 540] on button "Verify" at bounding box center [704, 544] width 956 height 28
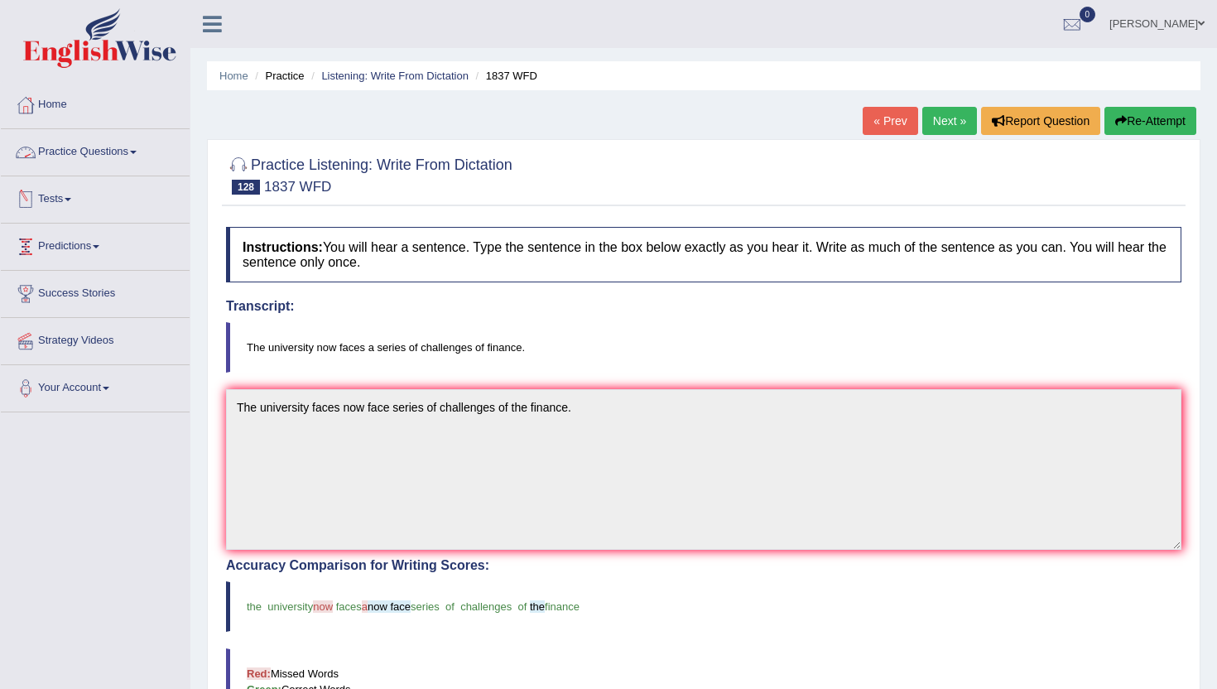
click at [115, 149] on link "Practice Questions" at bounding box center [95, 149] width 189 height 41
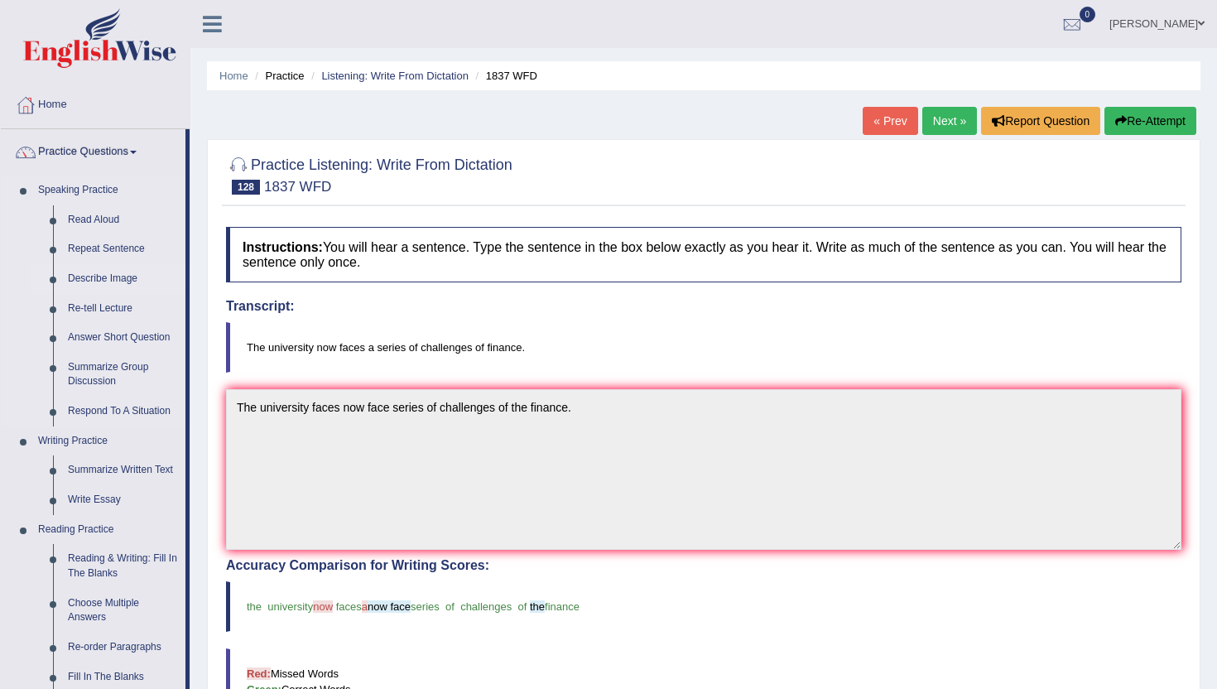
click at [110, 283] on link "Describe Image" at bounding box center [122, 279] width 125 height 30
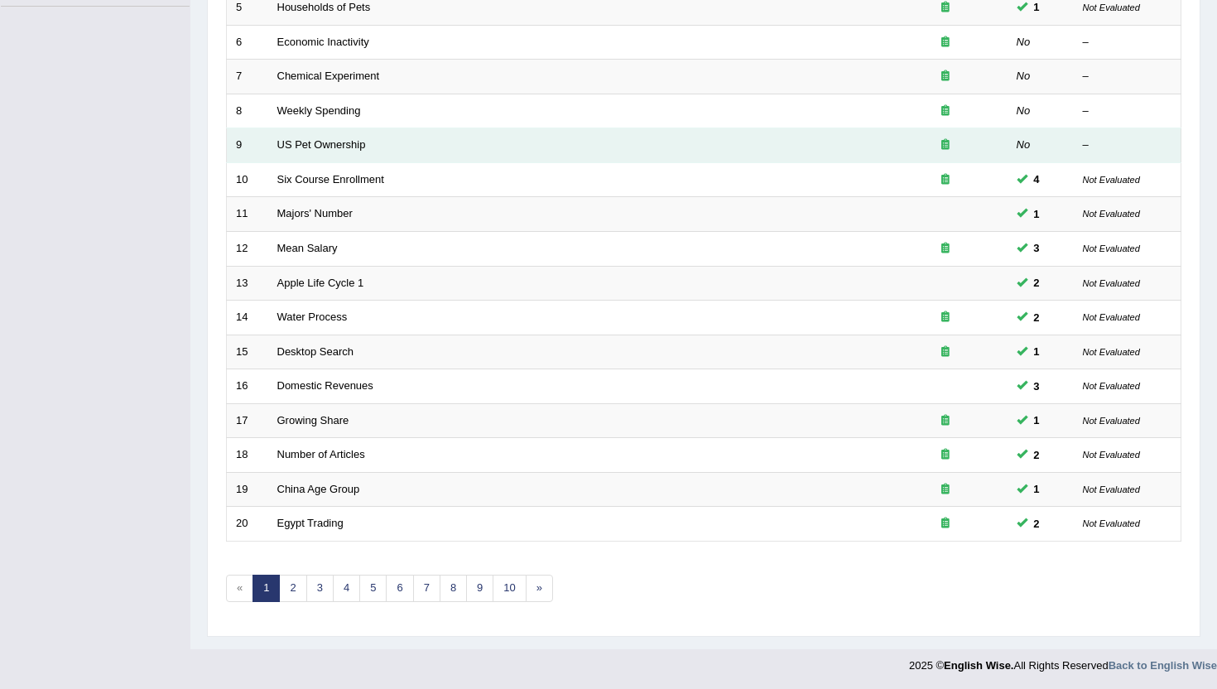
scroll to position [407, 0]
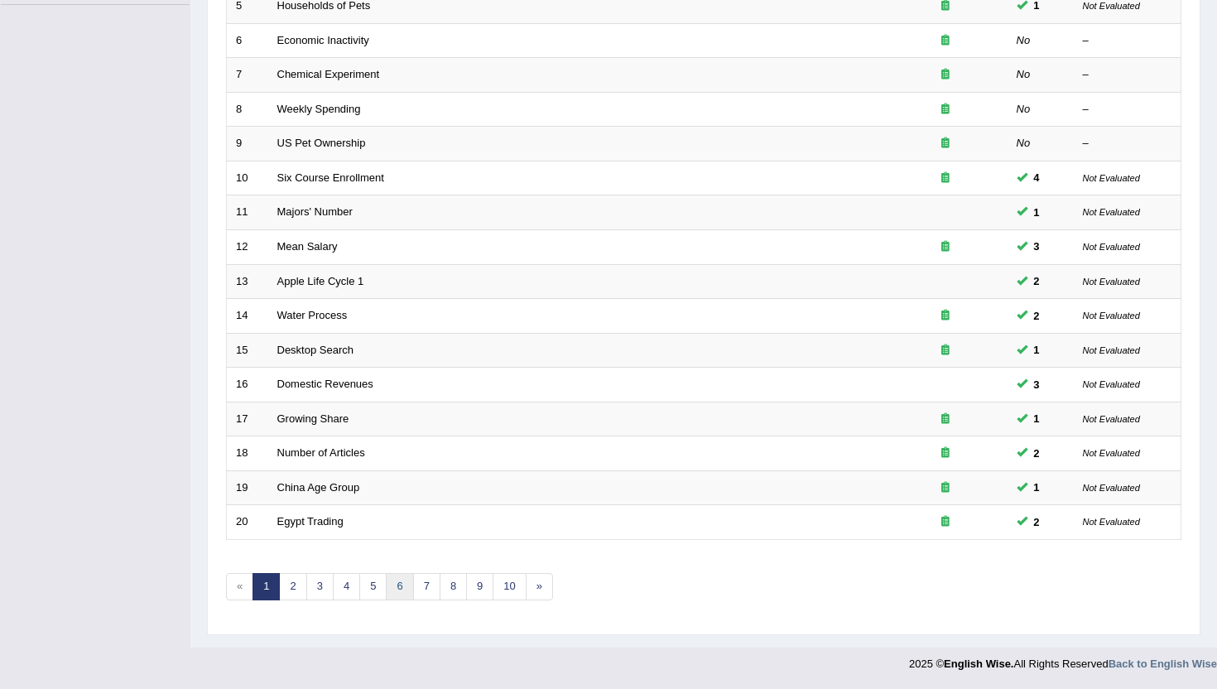
click at [395, 588] on link "6" at bounding box center [399, 586] width 27 height 27
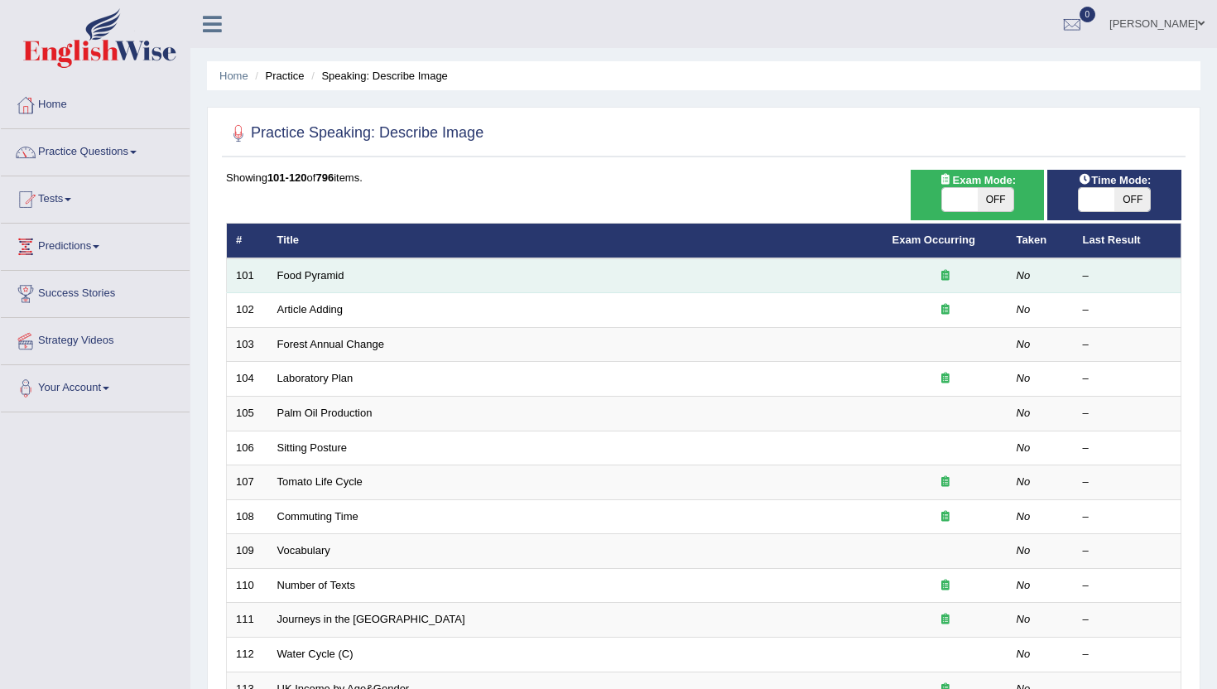
click at [360, 272] on td "Food Pyramid" at bounding box center [575, 275] width 615 height 35
click at [320, 271] on link "Food Pyramid" at bounding box center [310, 275] width 67 height 12
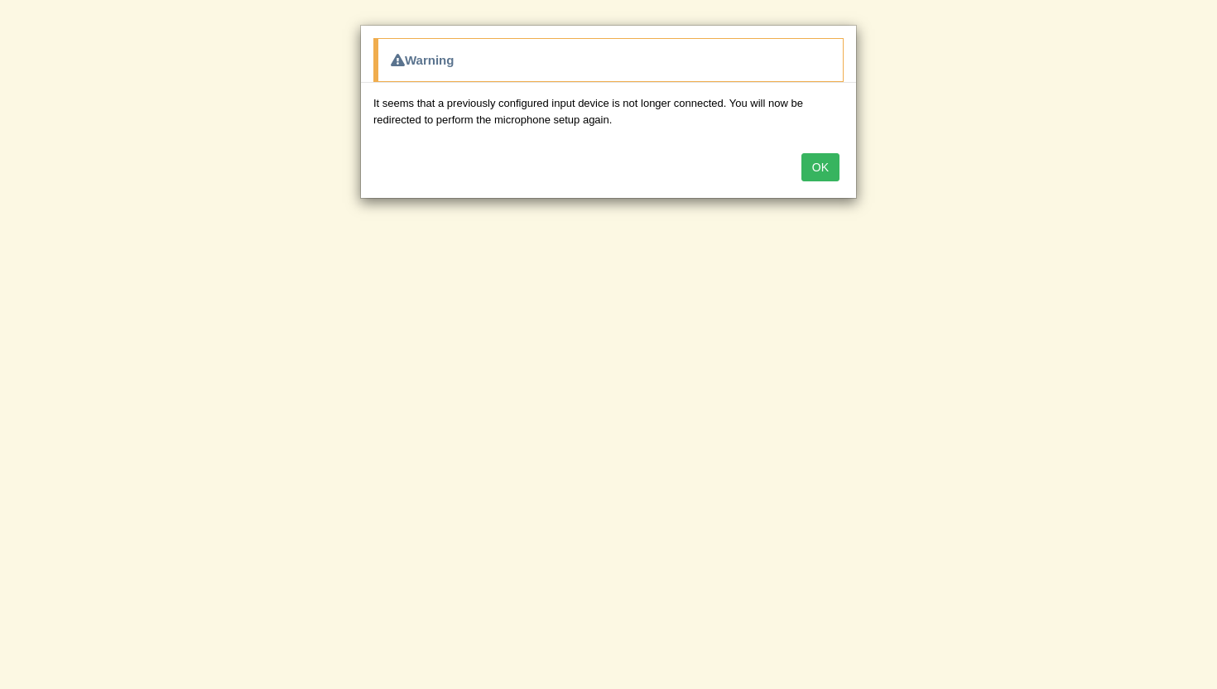
click at [826, 161] on button "OK" at bounding box center [821, 167] width 38 height 28
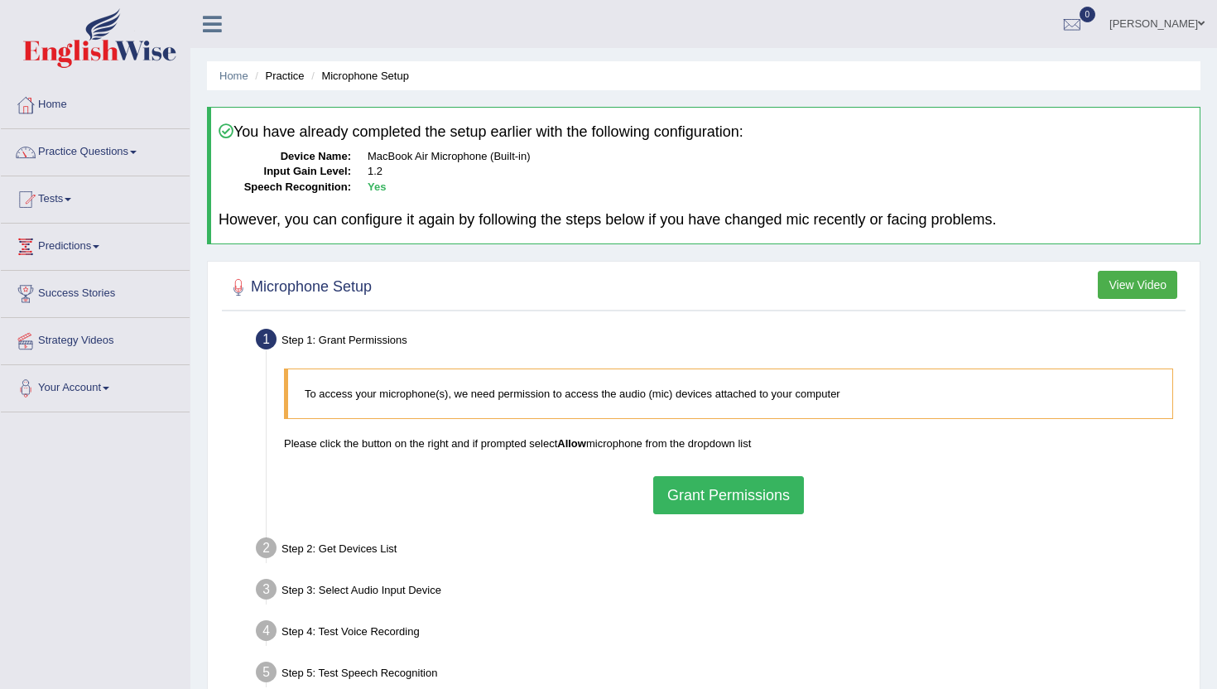
click at [739, 480] on button "Grant Permissions" at bounding box center [728, 495] width 151 height 38
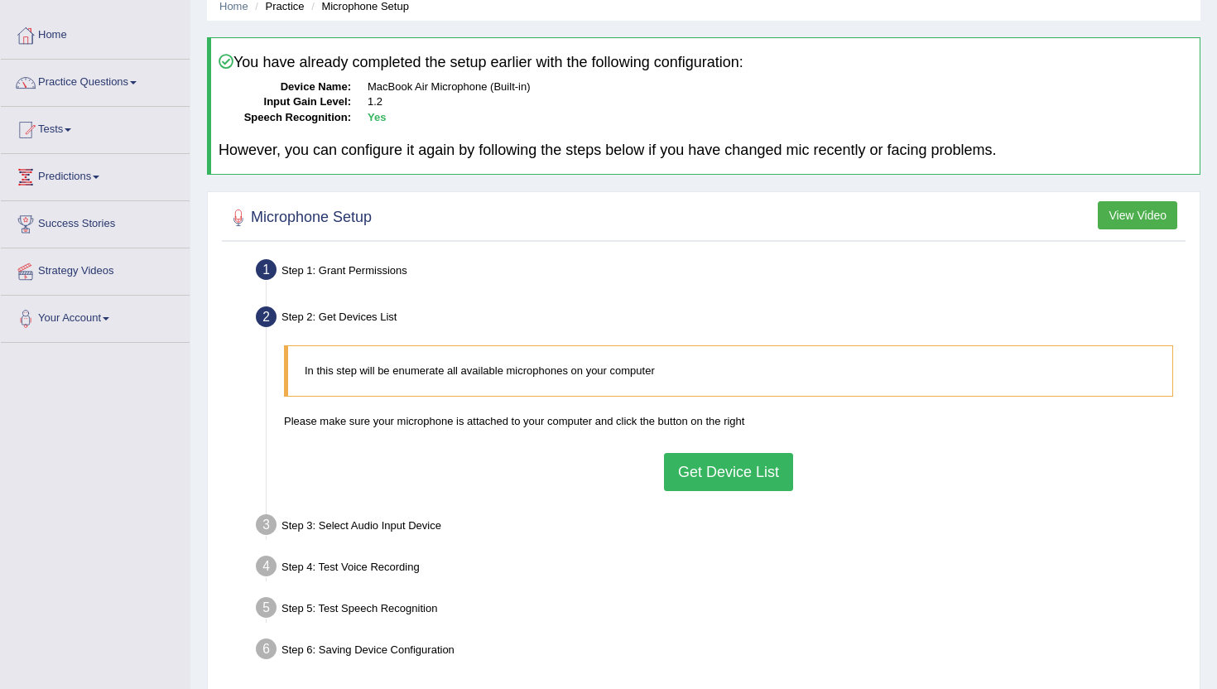
scroll to position [85, 0]
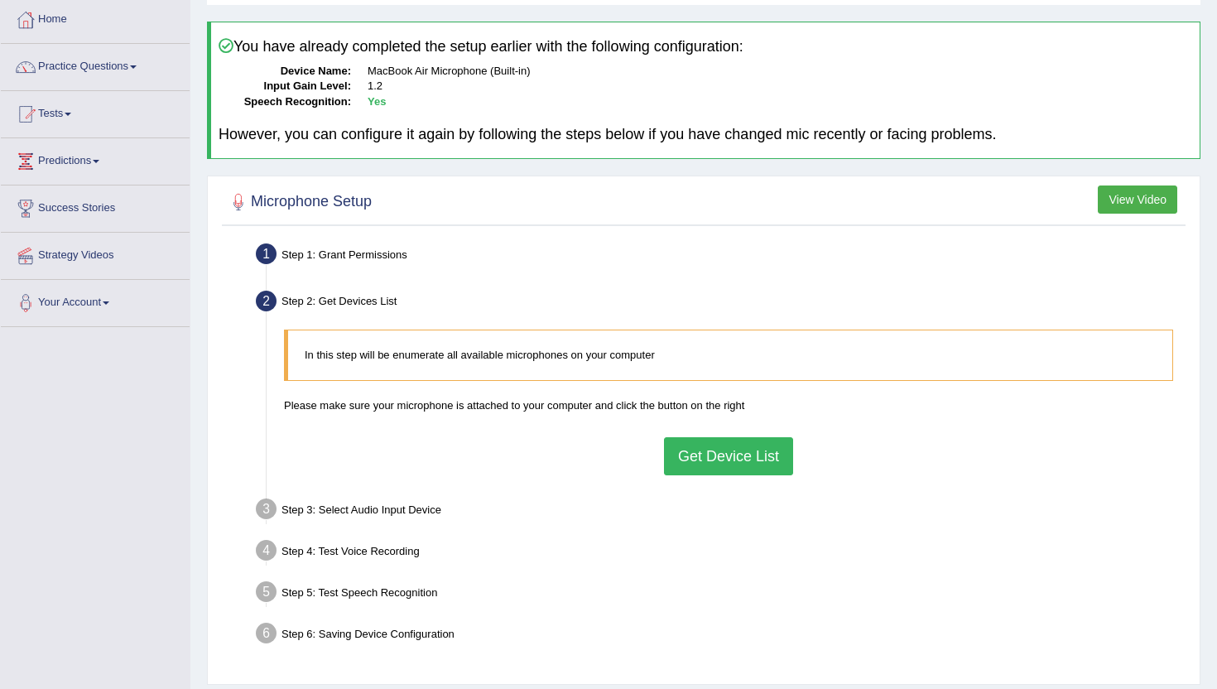
click at [710, 455] on button "Get Device List" at bounding box center [728, 456] width 129 height 38
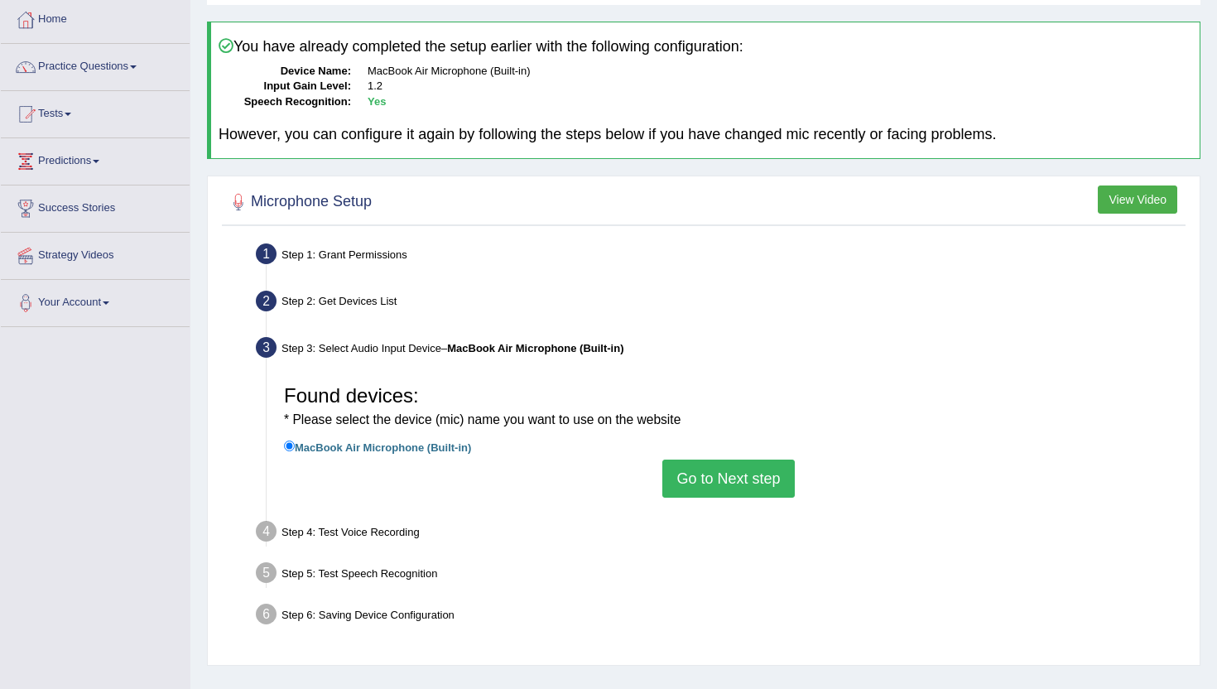
click at [708, 473] on button "Go to Next step" at bounding box center [728, 479] width 132 height 38
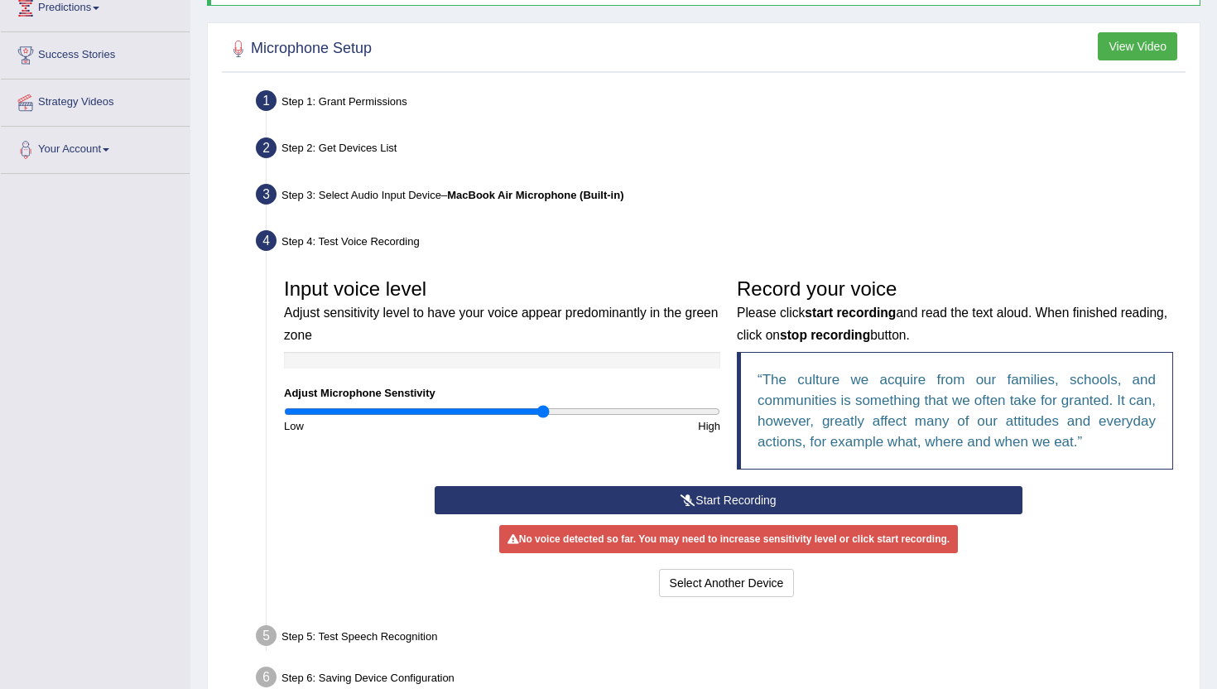
scroll to position [241, 0]
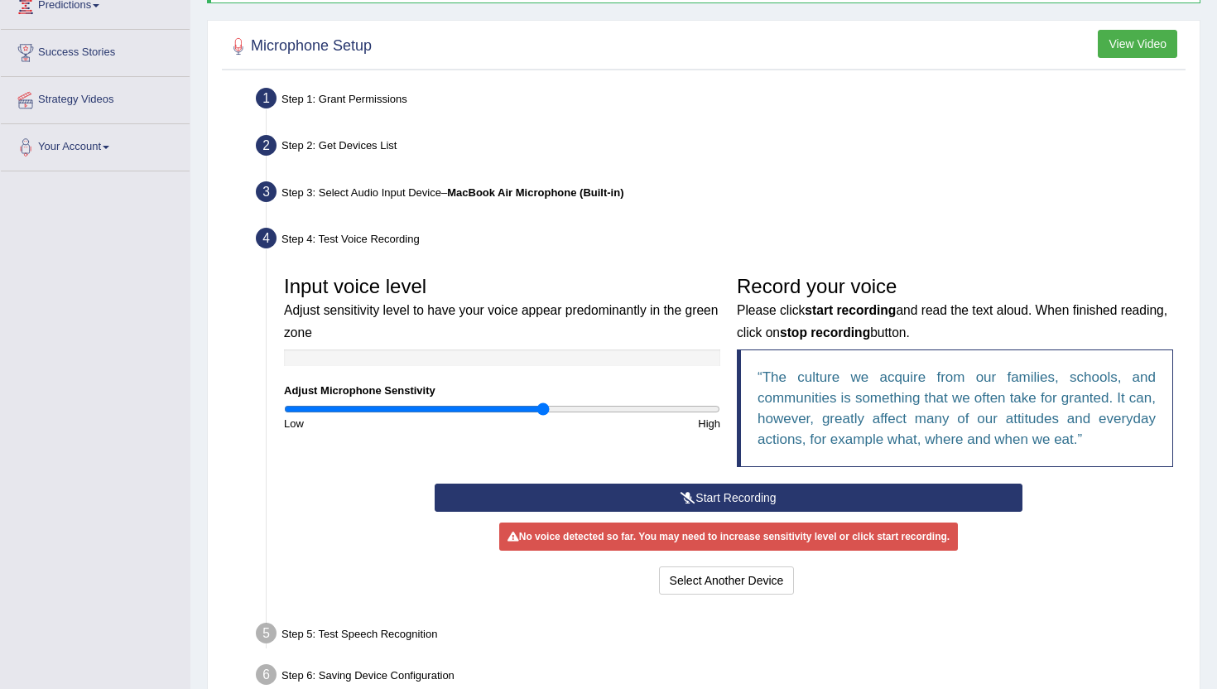
click at [715, 498] on button "Start Recording" at bounding box center [728, 498] width 587 height 28
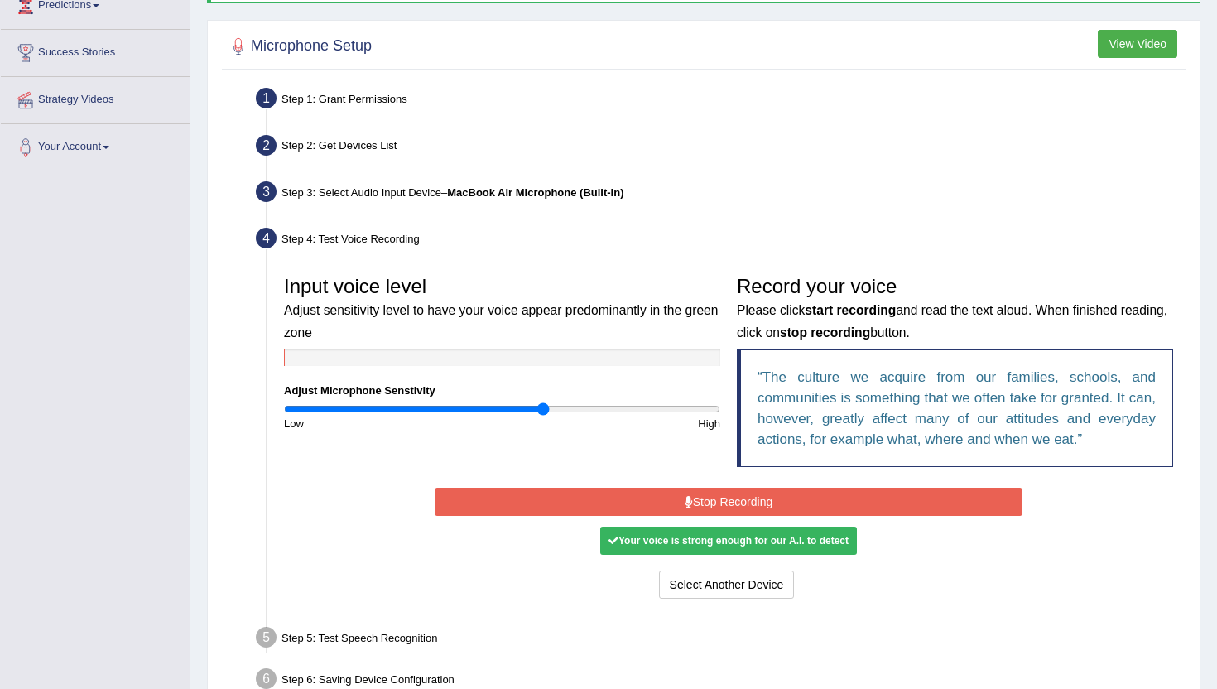
click at [773, 493] on button "Stop Recording" at bounding box center [728, 502] width 587 height 28
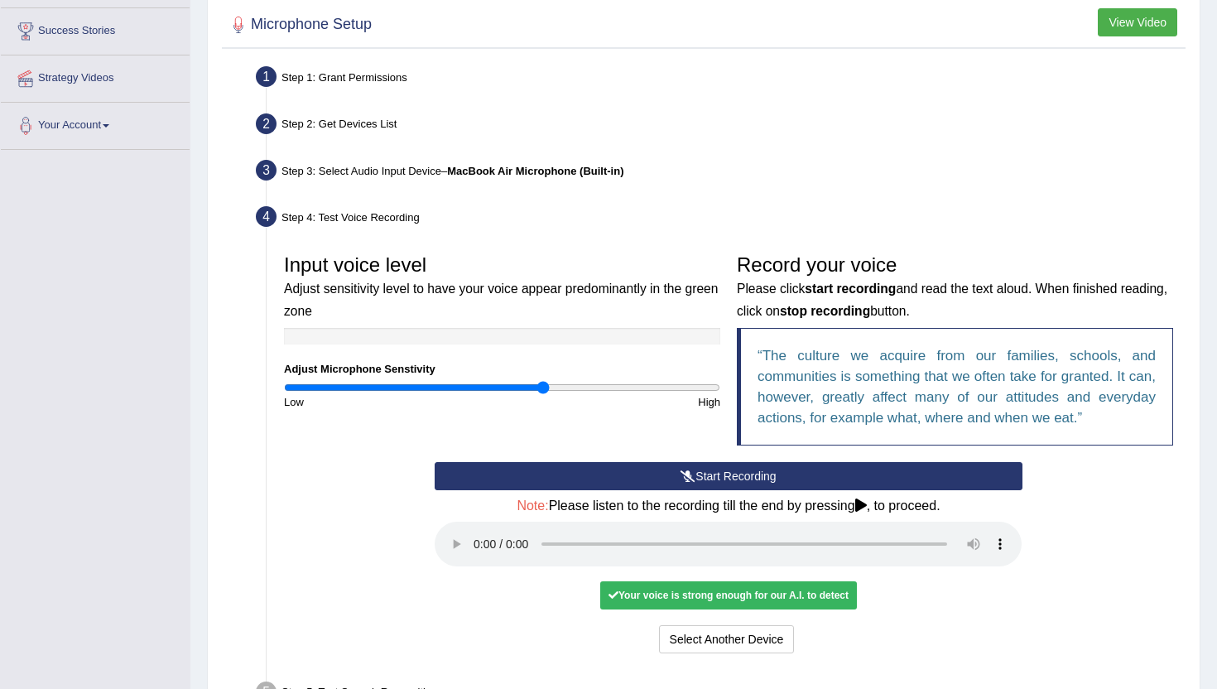
scroll to position [320, 0]
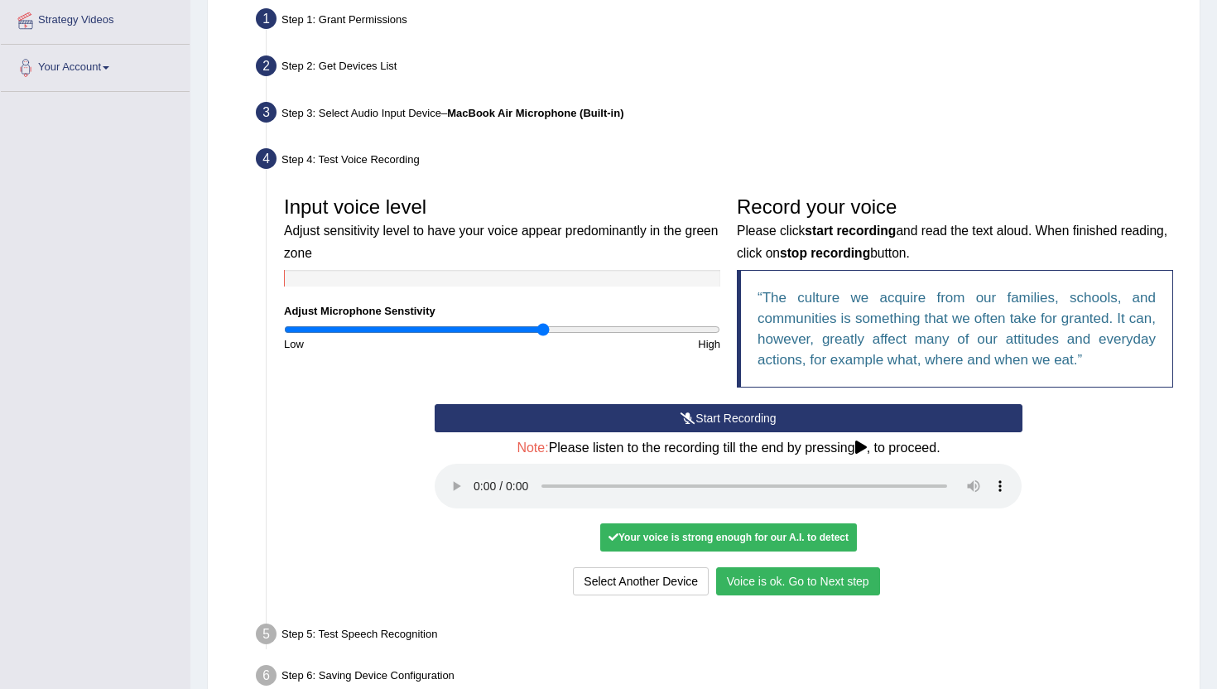
click at [793, 576] on button "Voice is ok. Go to Next step" at bounding box center [798, 581] width 164 height 28
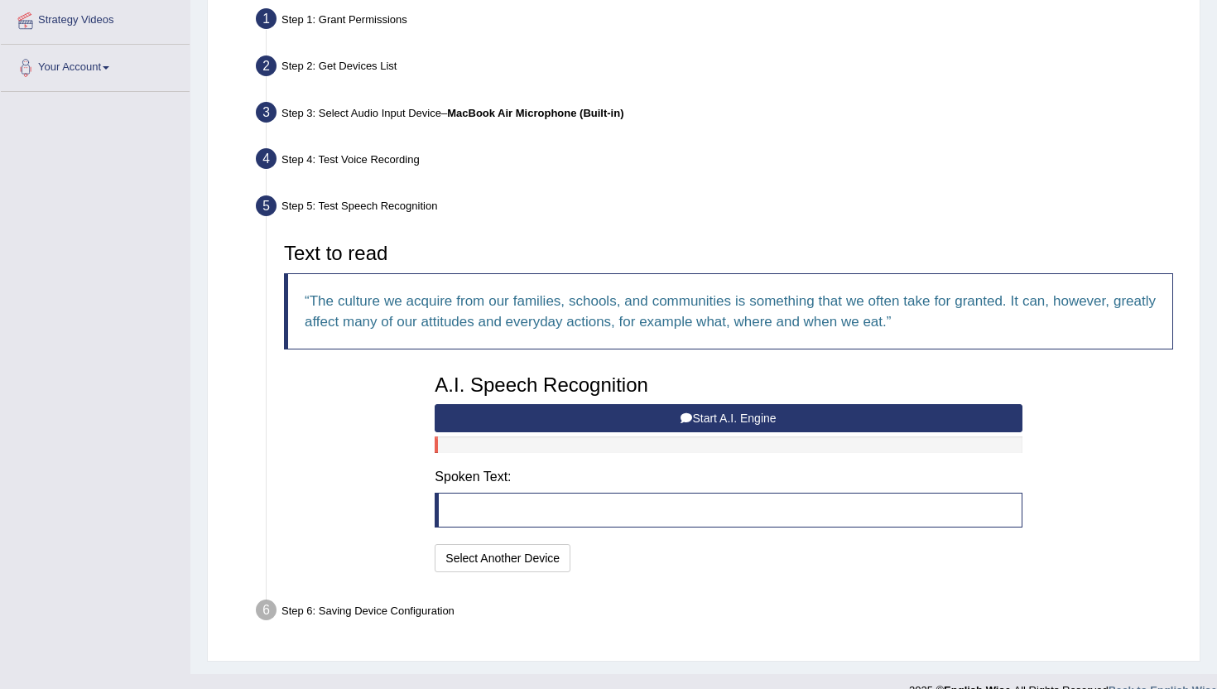
scroll to position [346, 0]
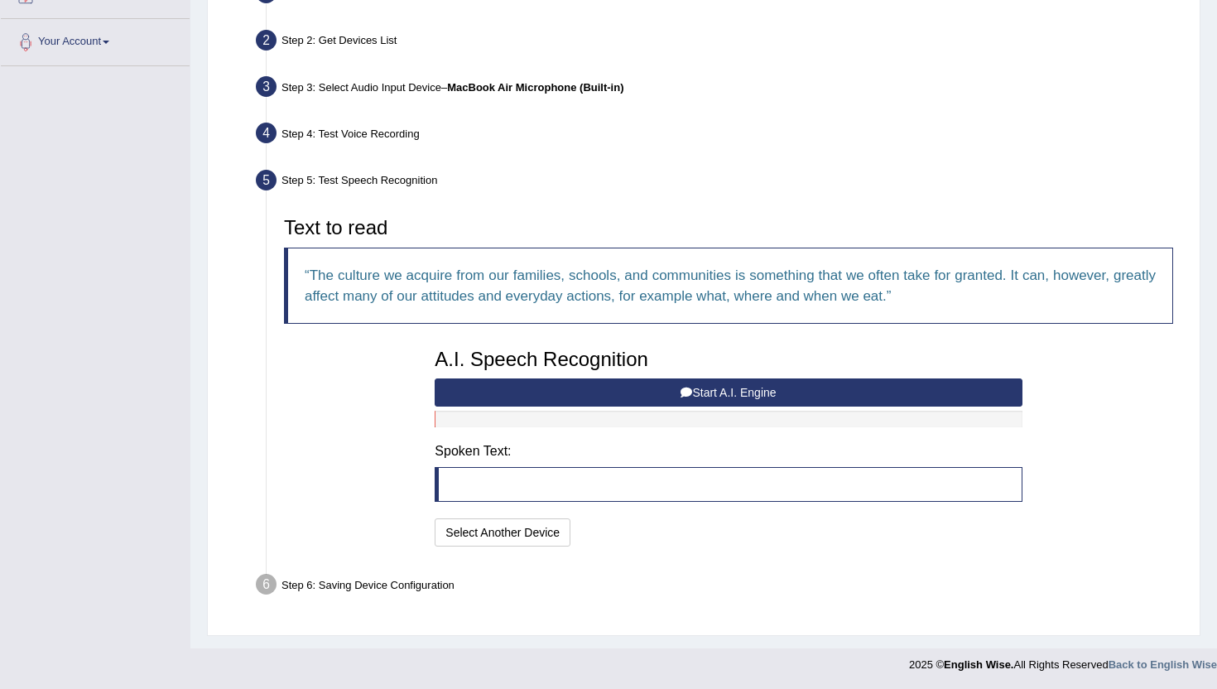
click at [734, 390] on button "Start A.I. Engine" at bounding box center [728, 392] width 587 height 28
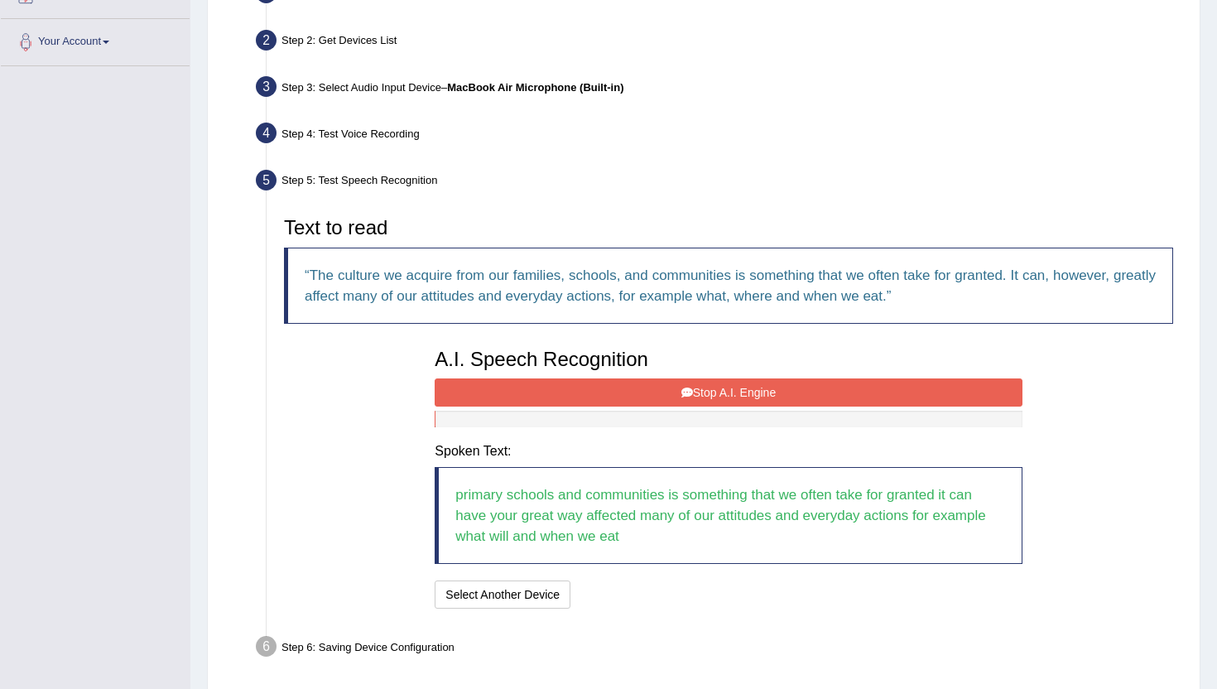
click at [734, 390] on button "Stop A.I. Engine" at bounding box center [728, 392] width 587 height 28
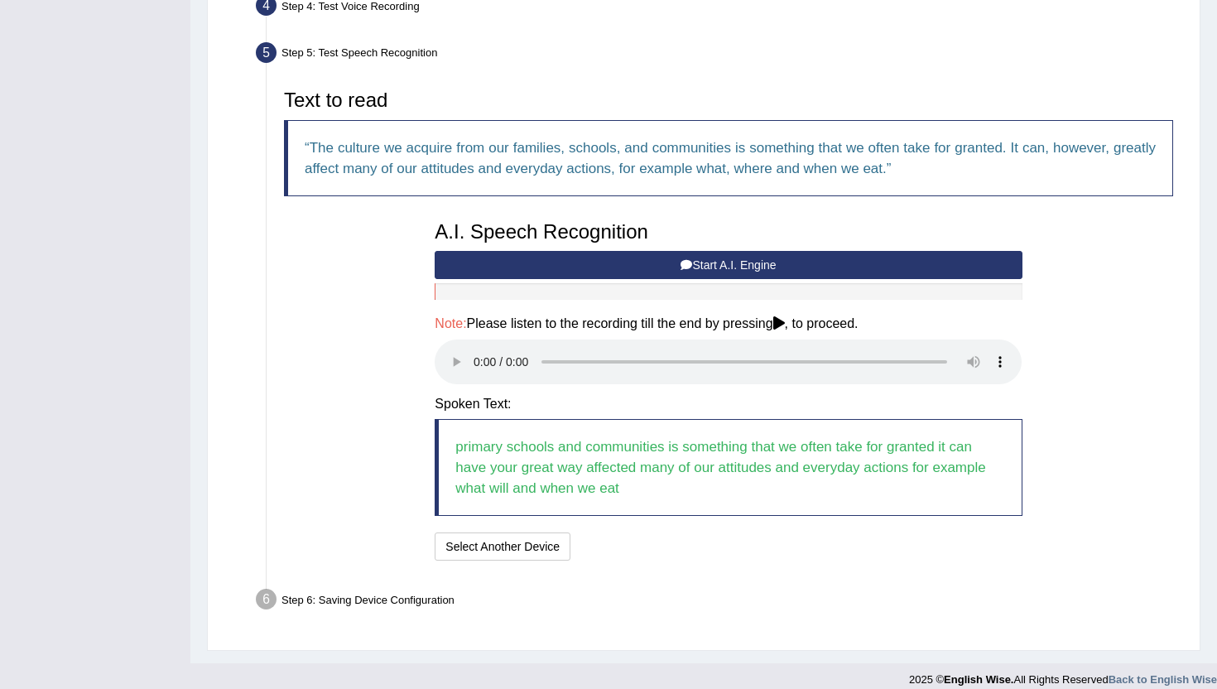
scroll to position [487, 0]
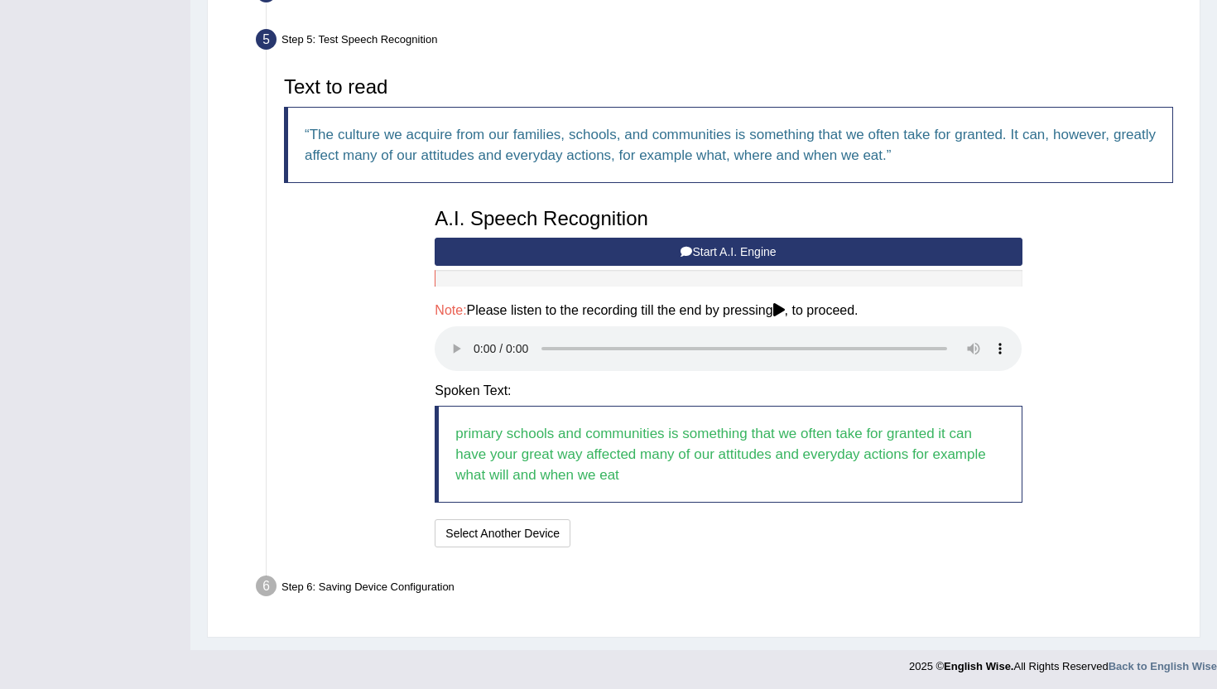
click at [689, 243] on button "Start A.I. Engine" at bounding box center [728, 252] width 587 height 28
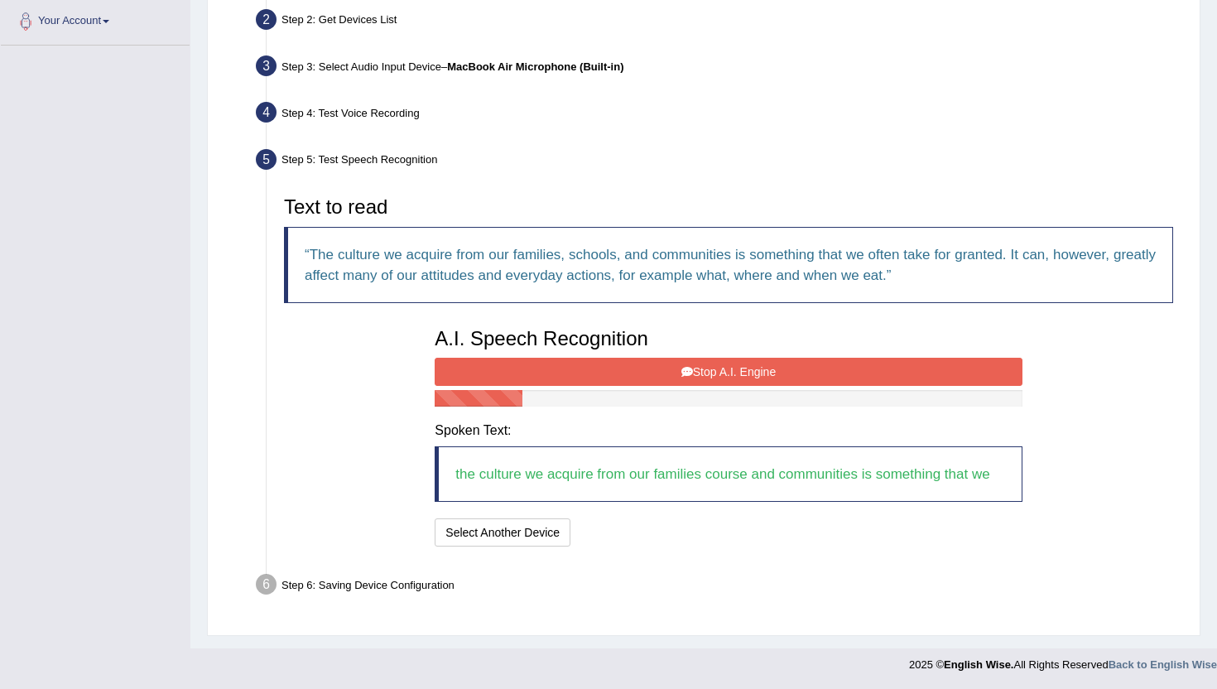
scroll to position [388, 0]
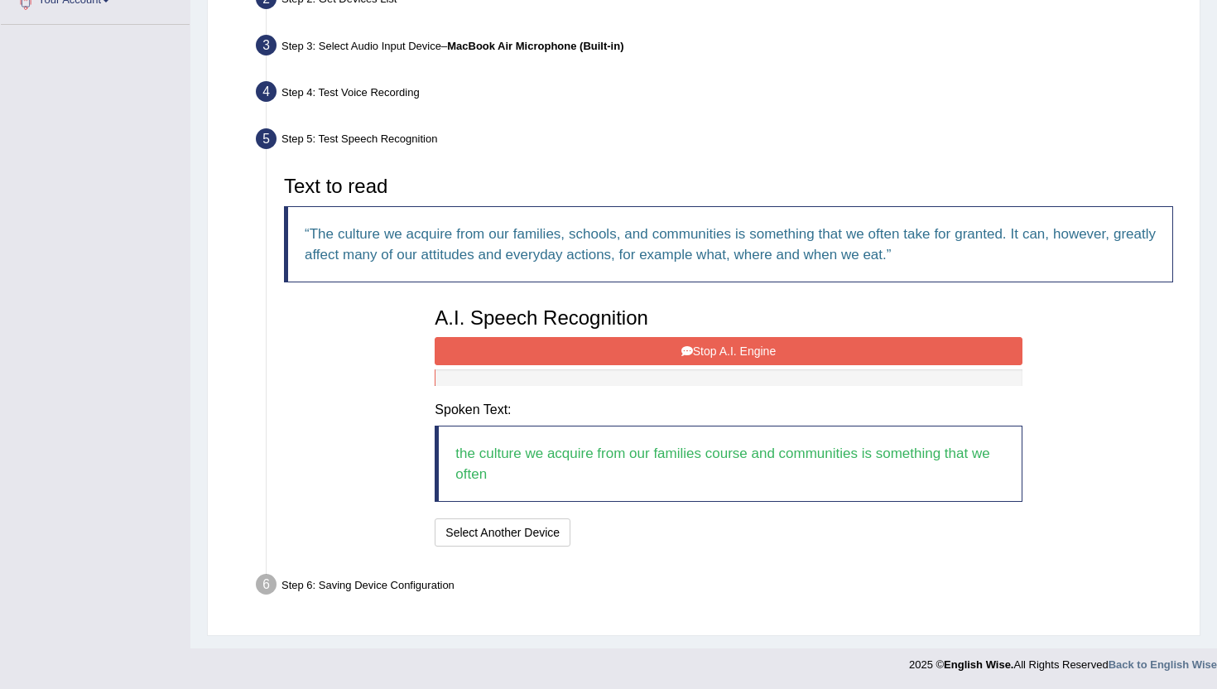
click at [609, 348] on button "Stop A.I. Engine" at bounding box center [728, 351] width 587 height 28
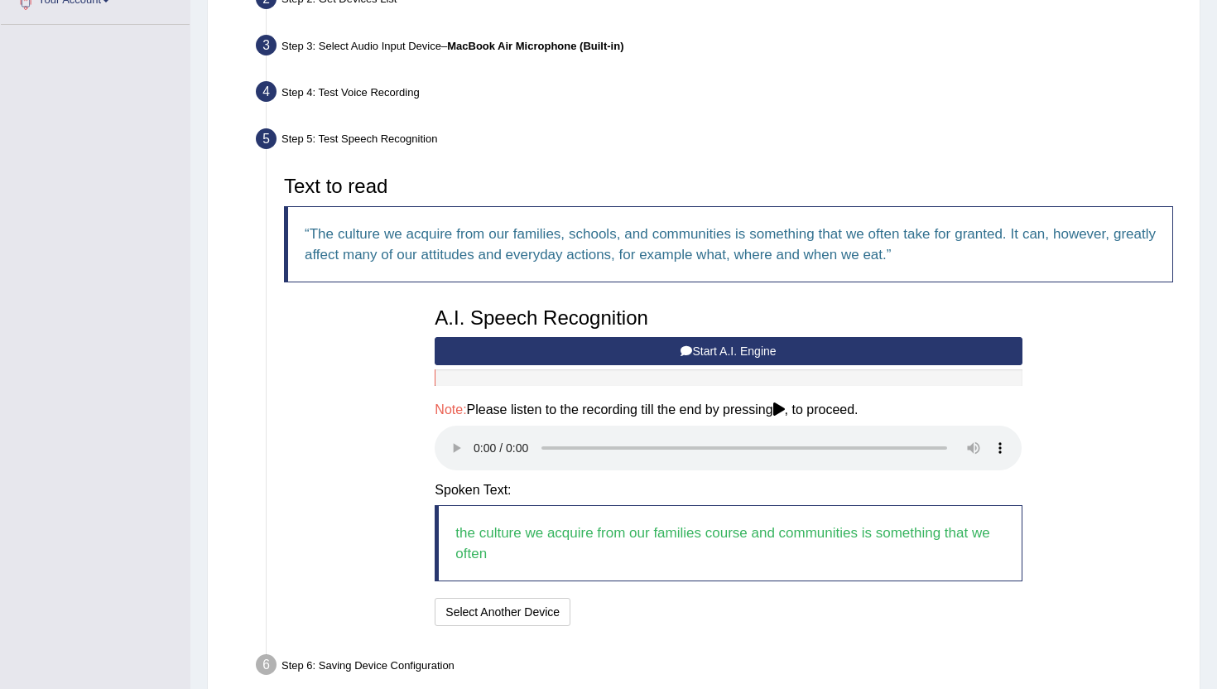
click at [663, 345] on button "Start A.I. Engine" at bounding box center [728, 351] width 587 height 28
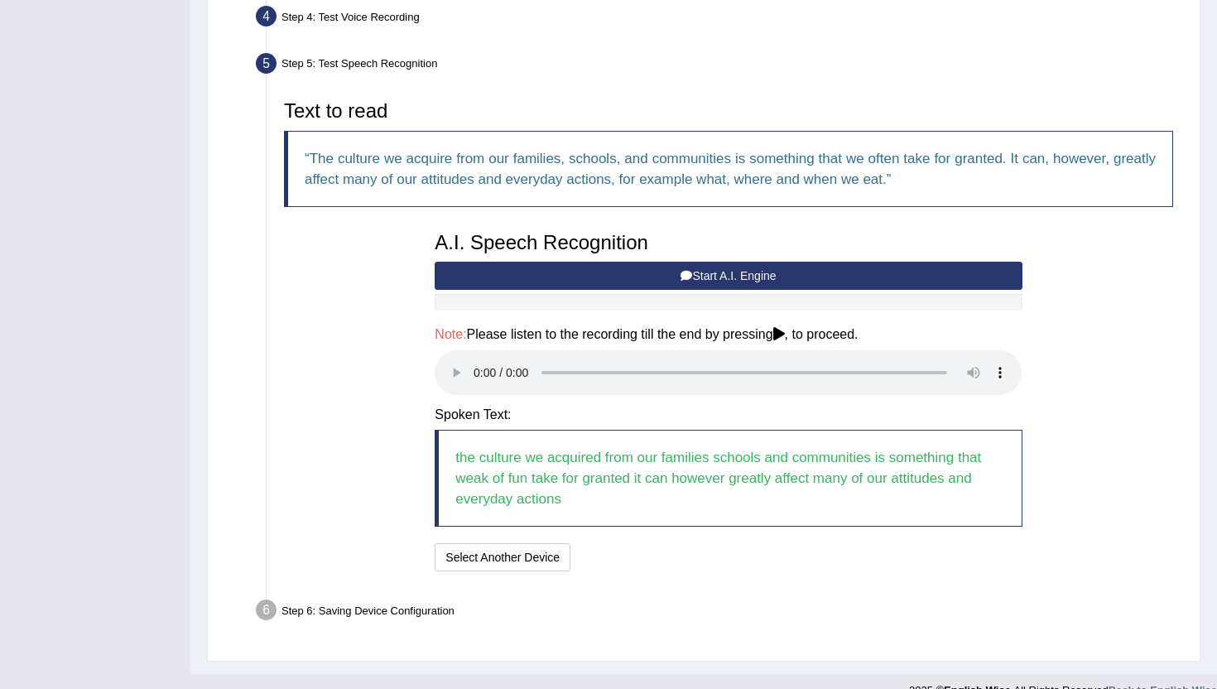
scroll to position [458, 0]
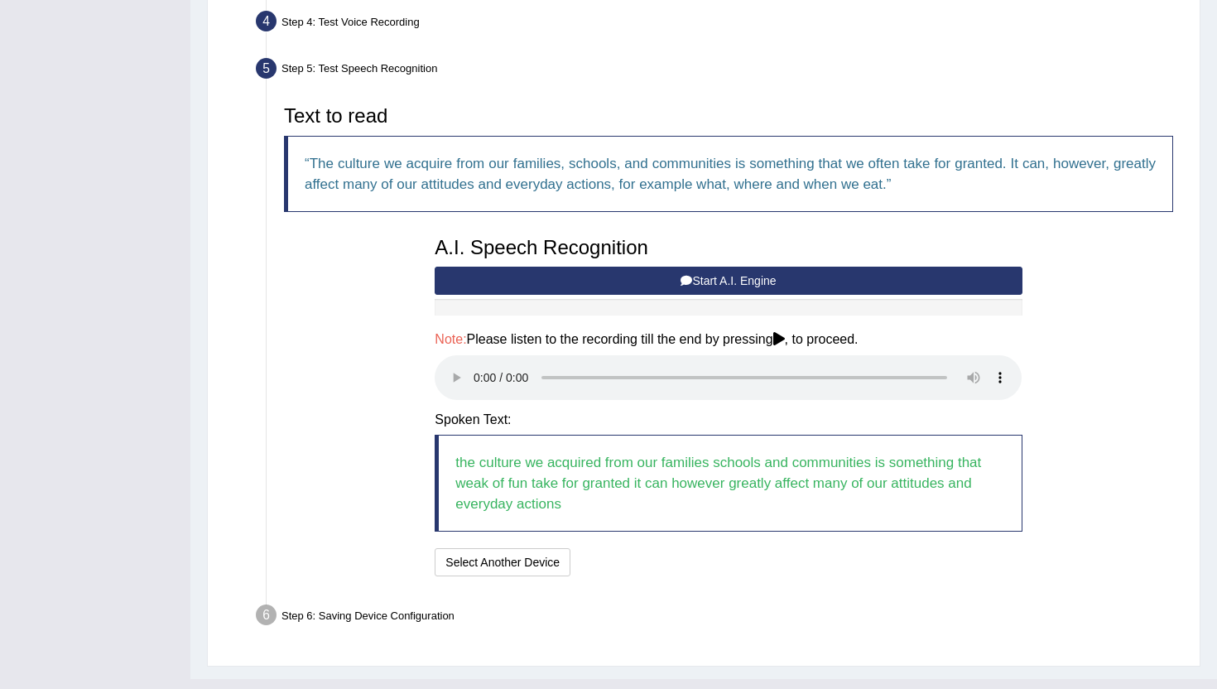
click at [382, 619] on div "Step 6: Saving Device Configuration" at bounding box center [720, 618] width 944 height 36
click at [385, 614] on div "Step 6: Saving Device Configuration" at bounding box center [720, 618] width 944 height 36
click at [651, 560] on button "Speech is ok. Go to Last step" at bounding box center [664, 562] width 173 height 28
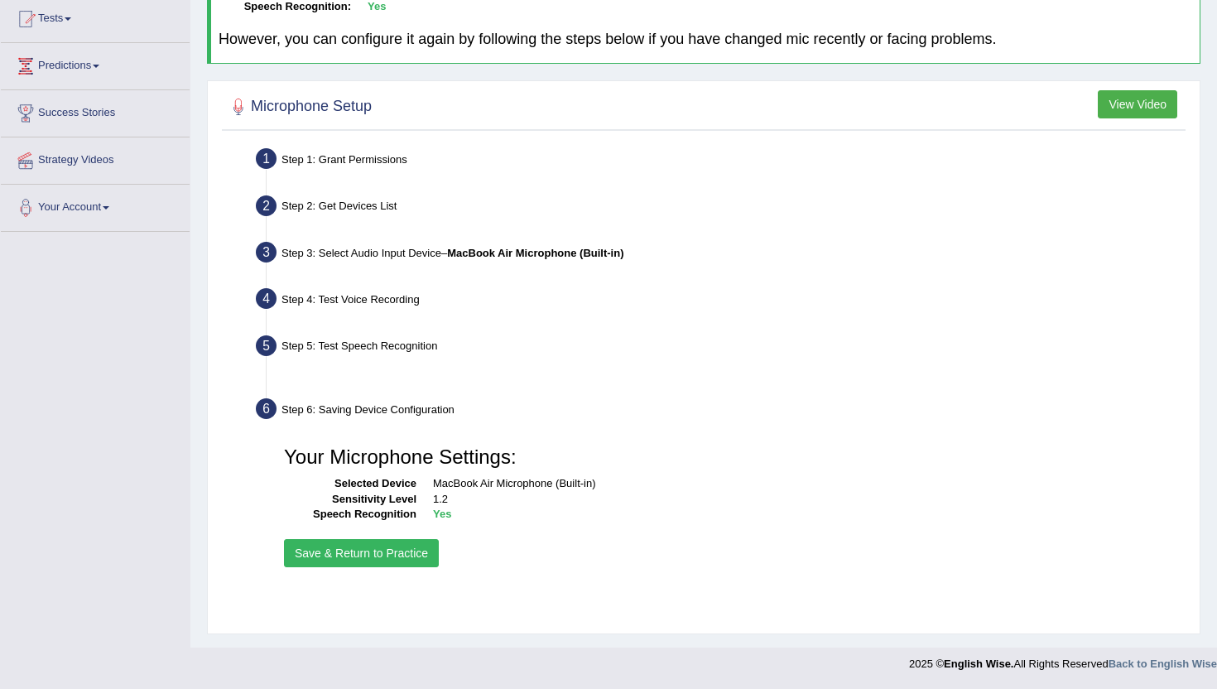
scroll to position [181, 0]
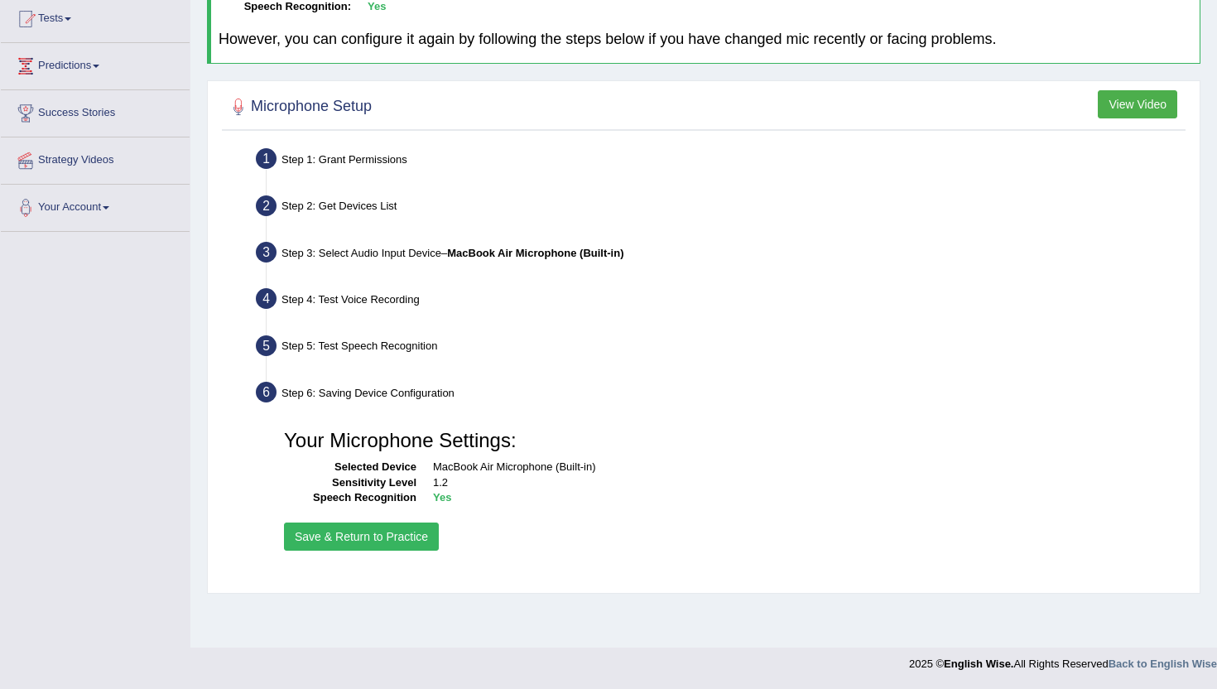
click at [384, 537] on button "Save & Return to Practice" at bounding box center [361, 537] width 155 height 28
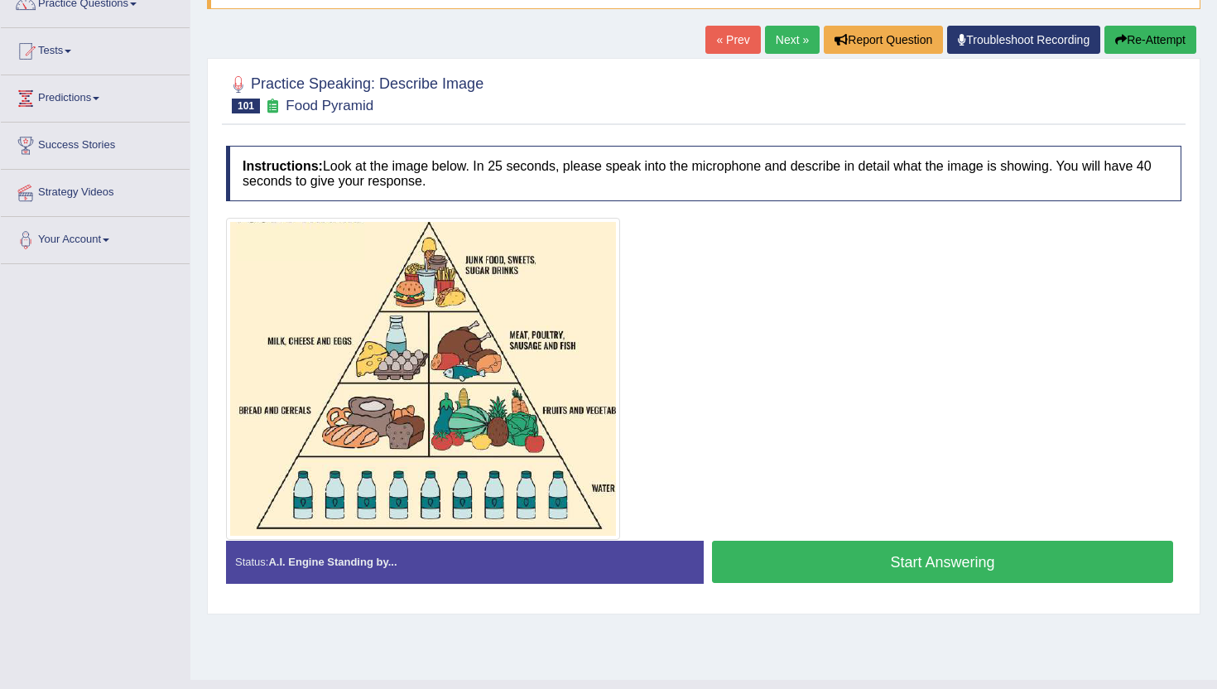
scroll to position [142, 0]
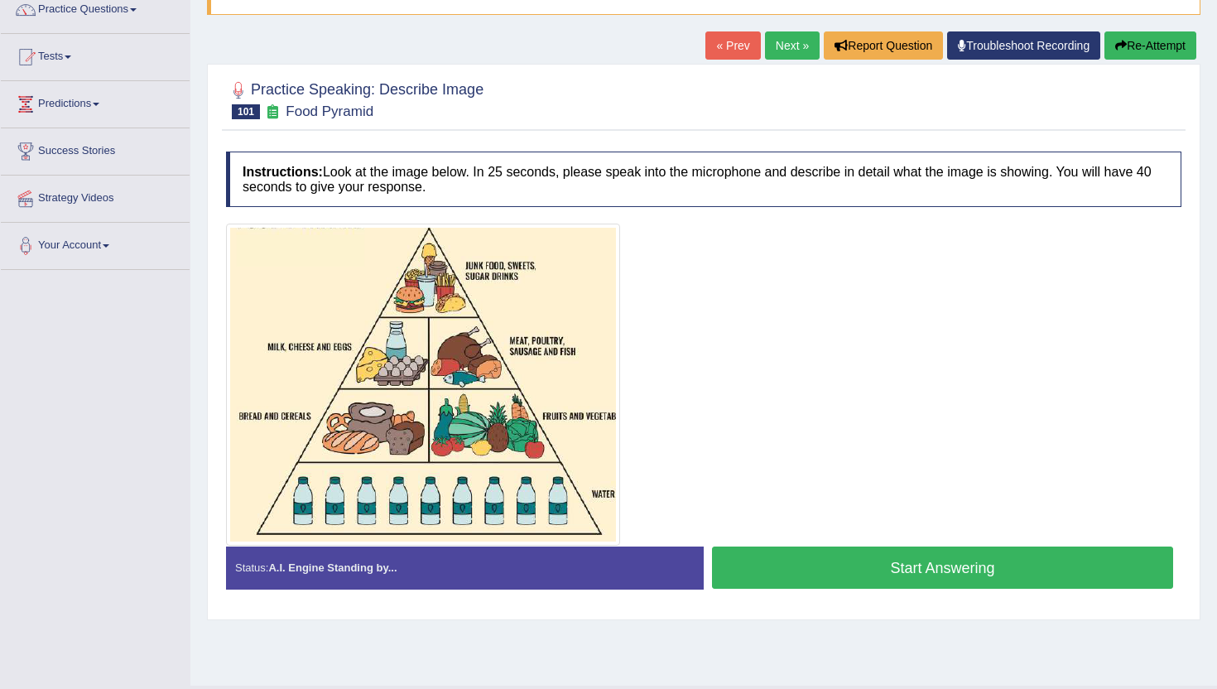
click at [842, 566] on button "Start Answering" at bounding box center [942, 568] width 461 height 42
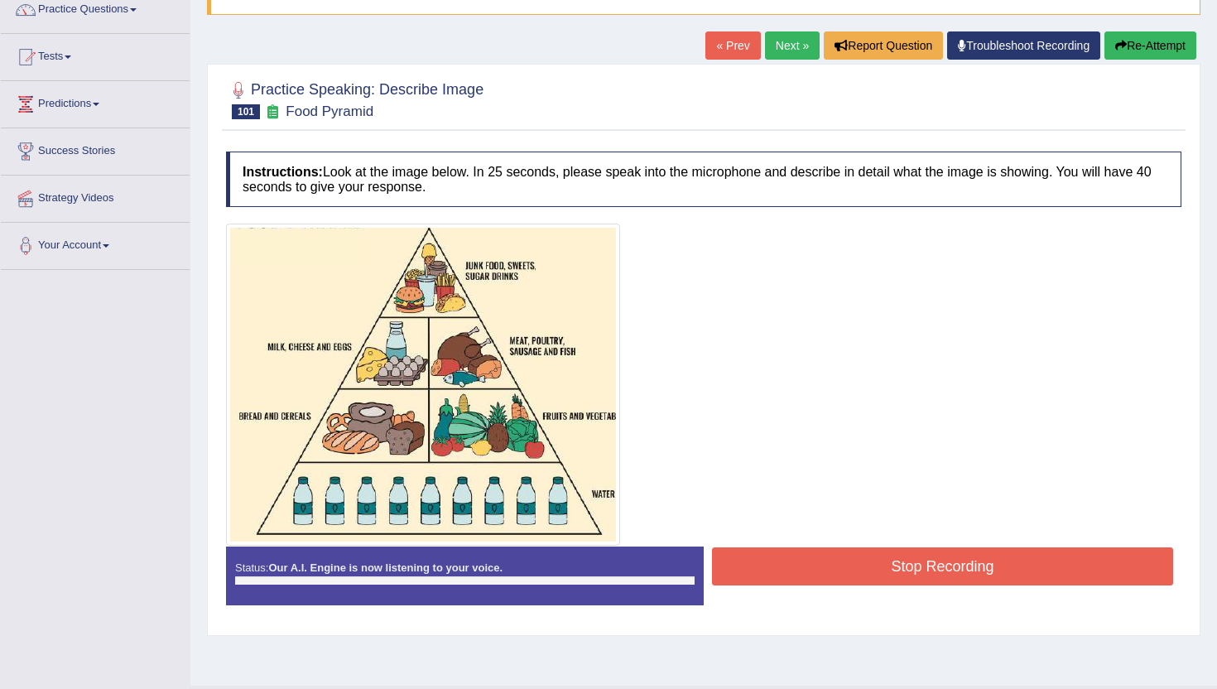
click at [842, 566] on button "Stop Recording" at bounding box center [942, 566] width 461 height 38
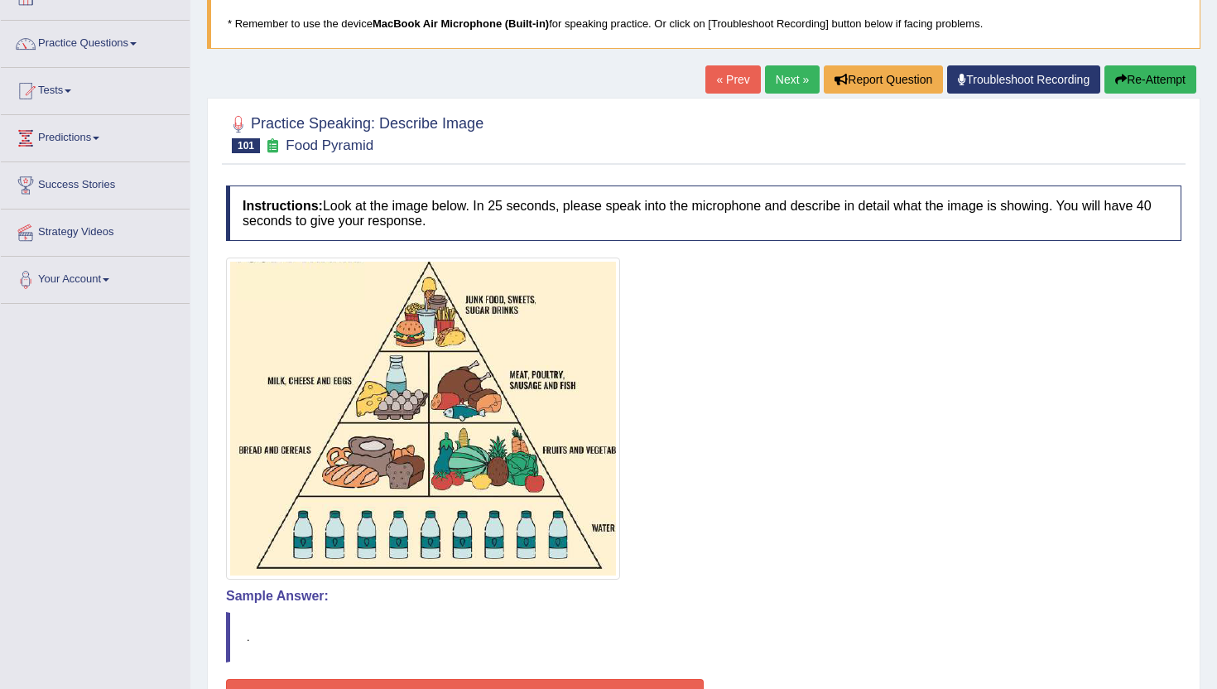
scroll to position [104, 0]
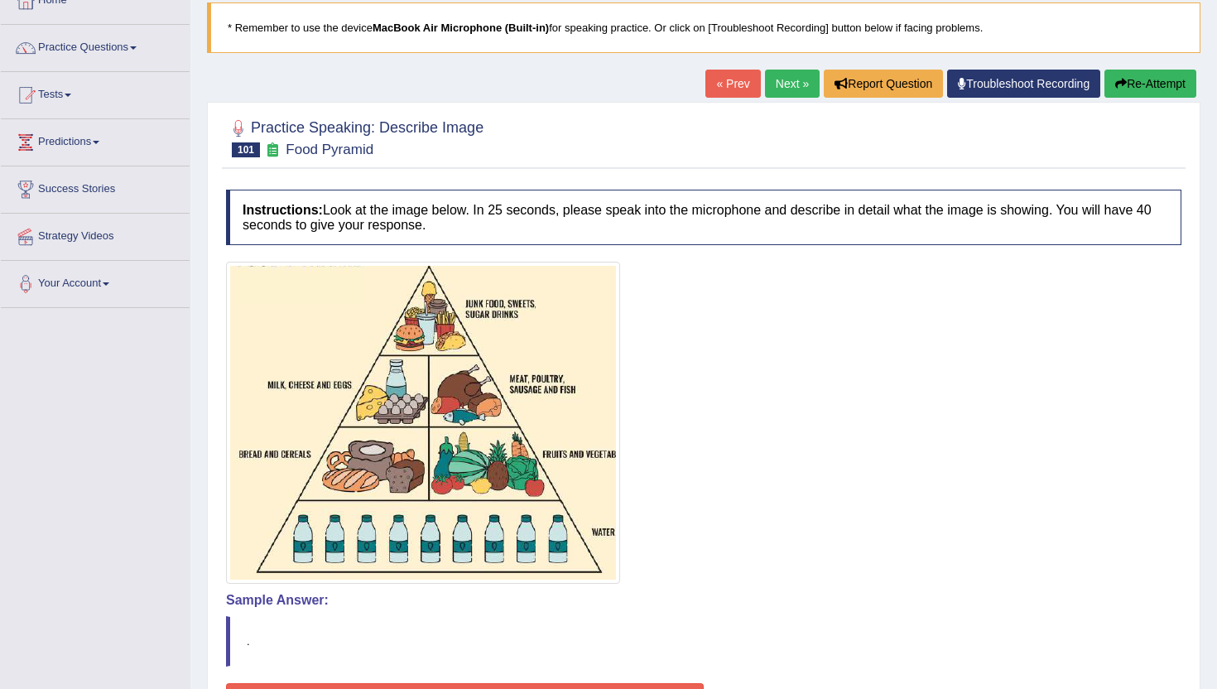
click at [1159, 77] on button "Re-Attempt" at bounding box center [1151, 84] width 92 height 28
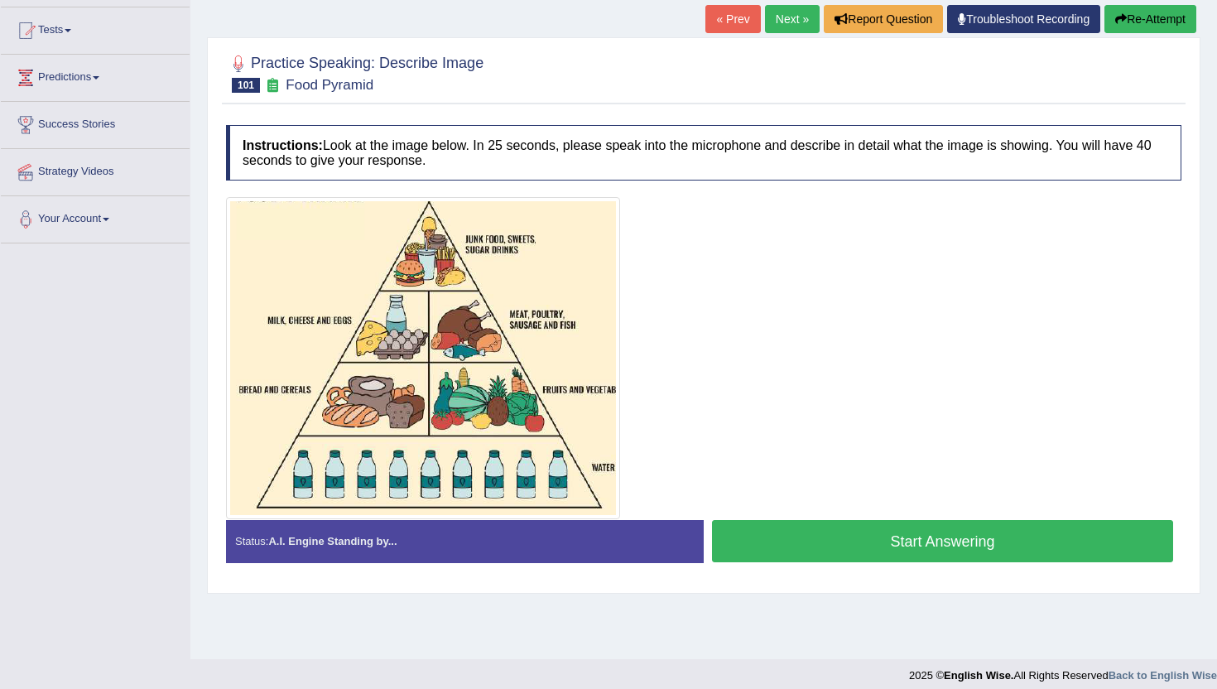
scroll to position [181, 0]
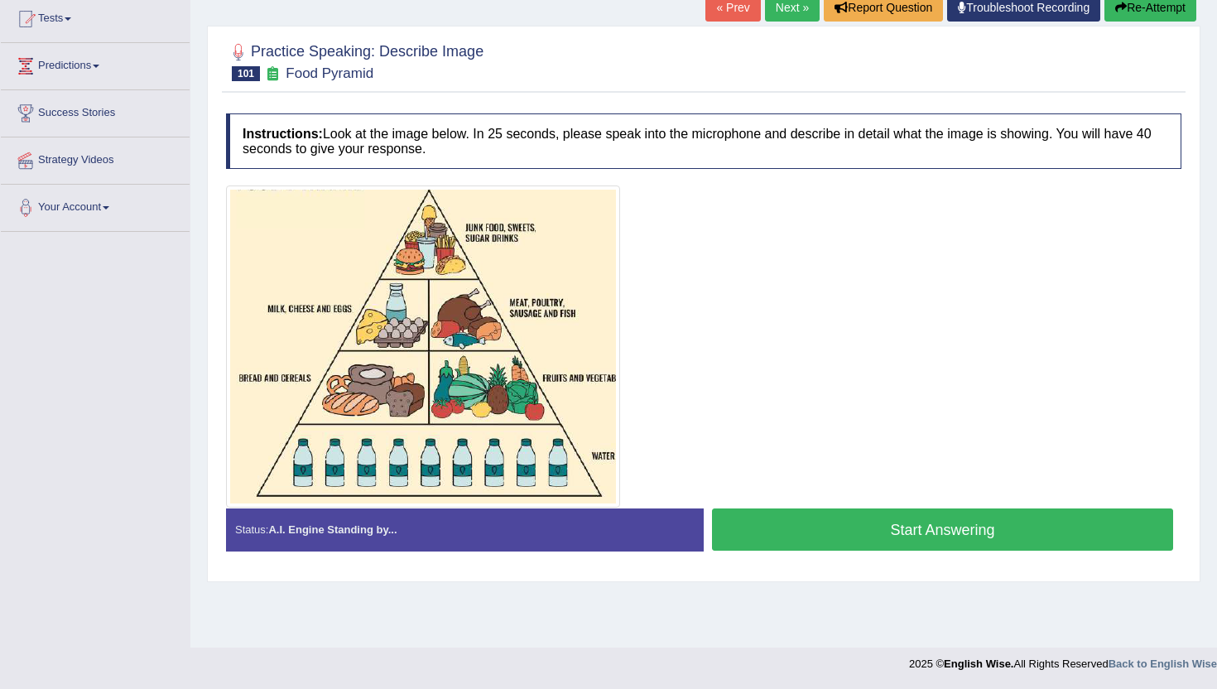
click at [944, 519] on button "Start Answering" at bounding box center [942, 529] width 461 height 42
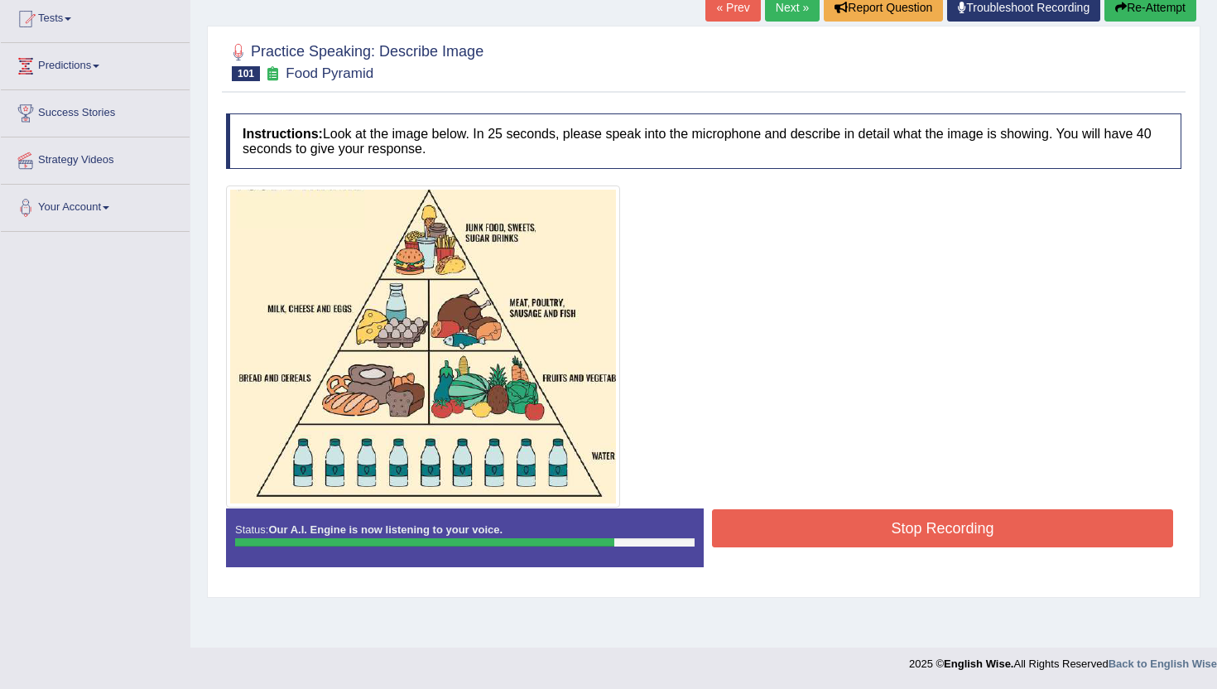
click at [885, 530] on button "Stop Recording" at bounding box center [942, 528] width 461 height 38
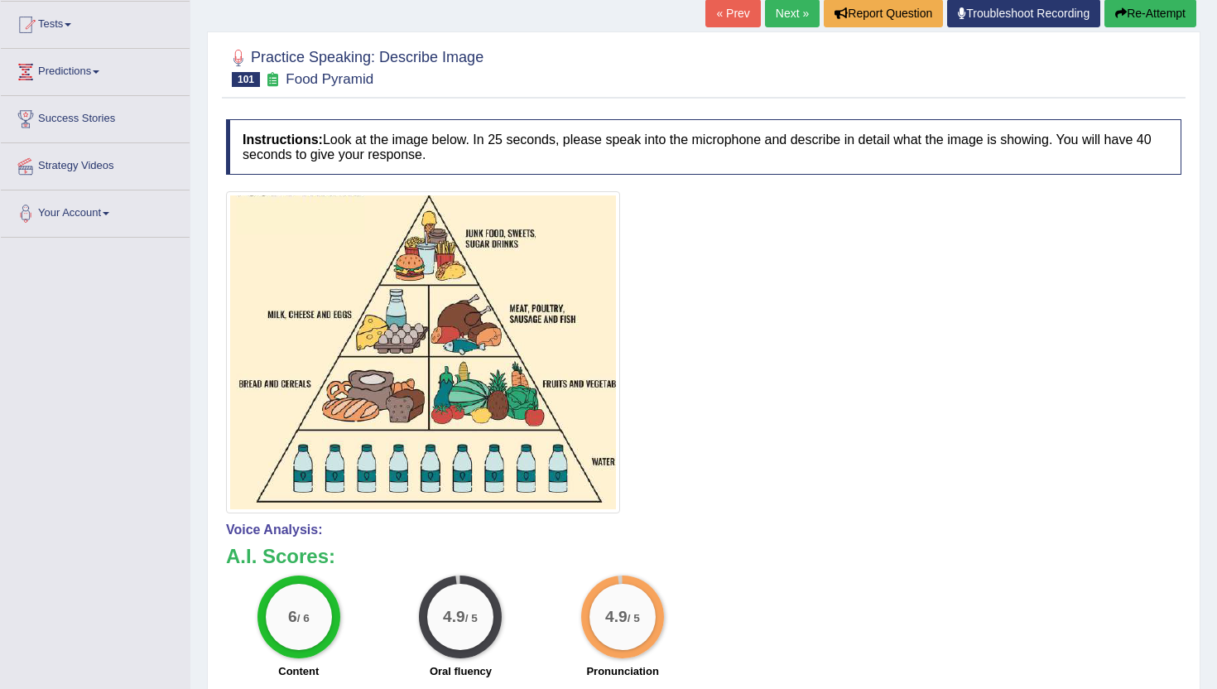
scroll to position [174, 0]
click at [785, 11] on link "Next »" at bounding box center [792, 14] width 55 height 28
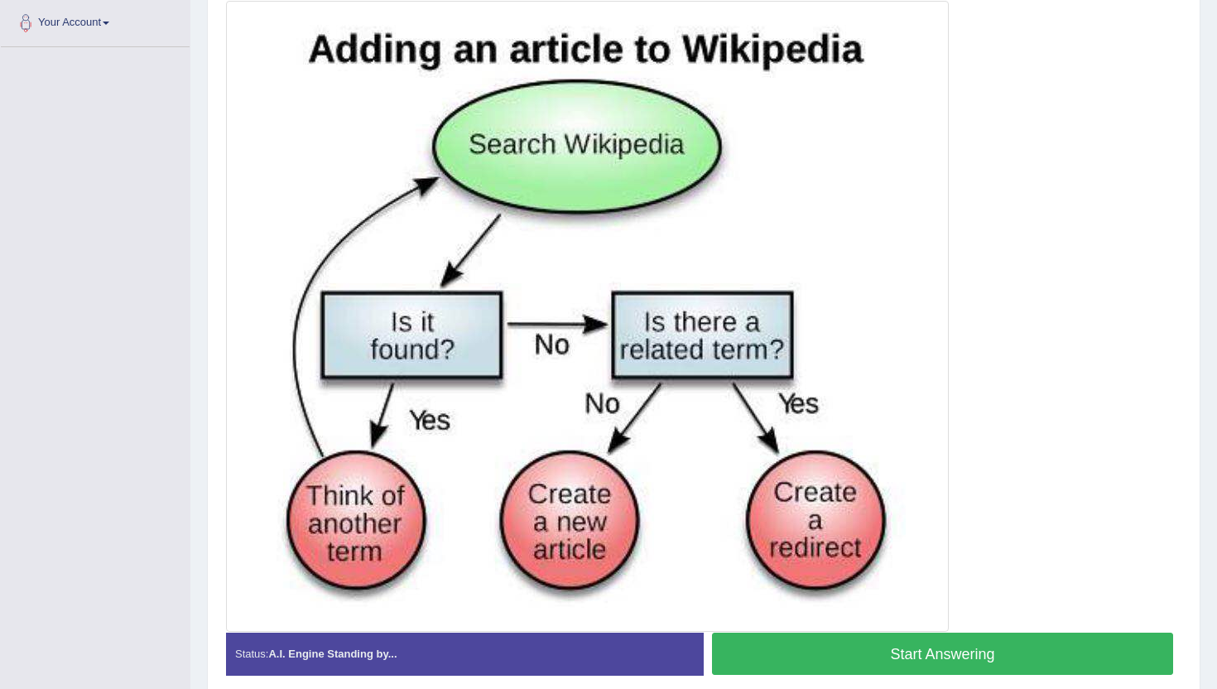
scroll to position [436, 0]
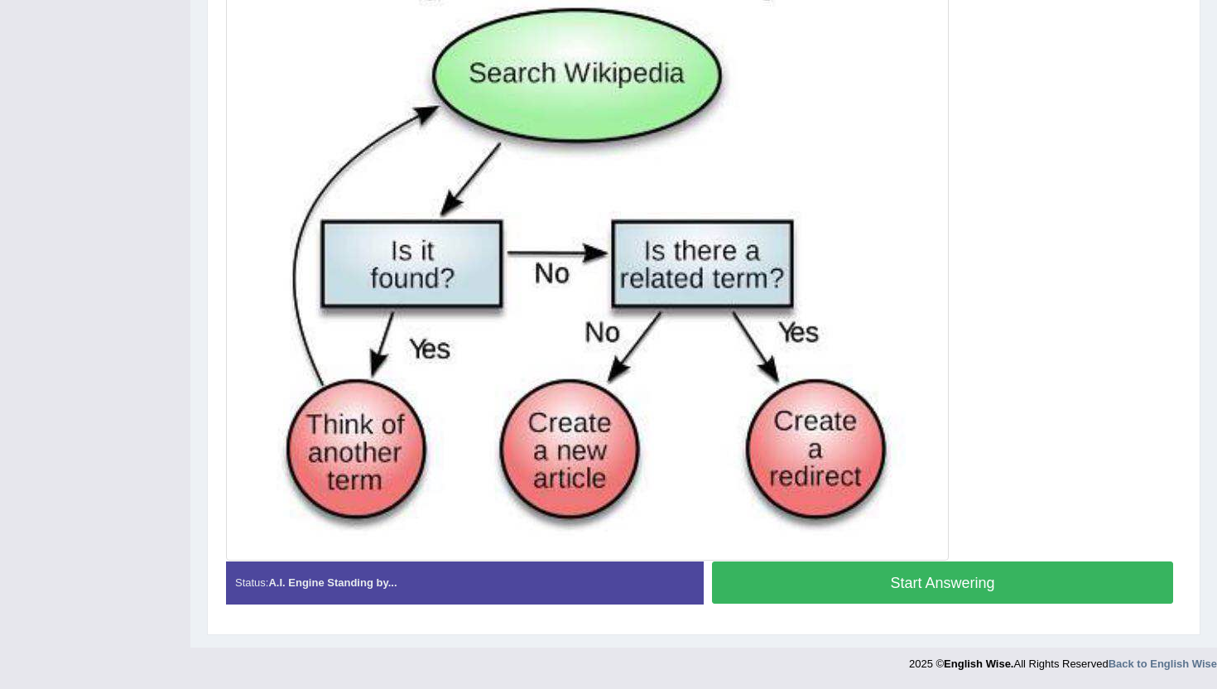
click at [845, 580] on button "Start Answering" at bounding box center [942, 582] width 461 height 42
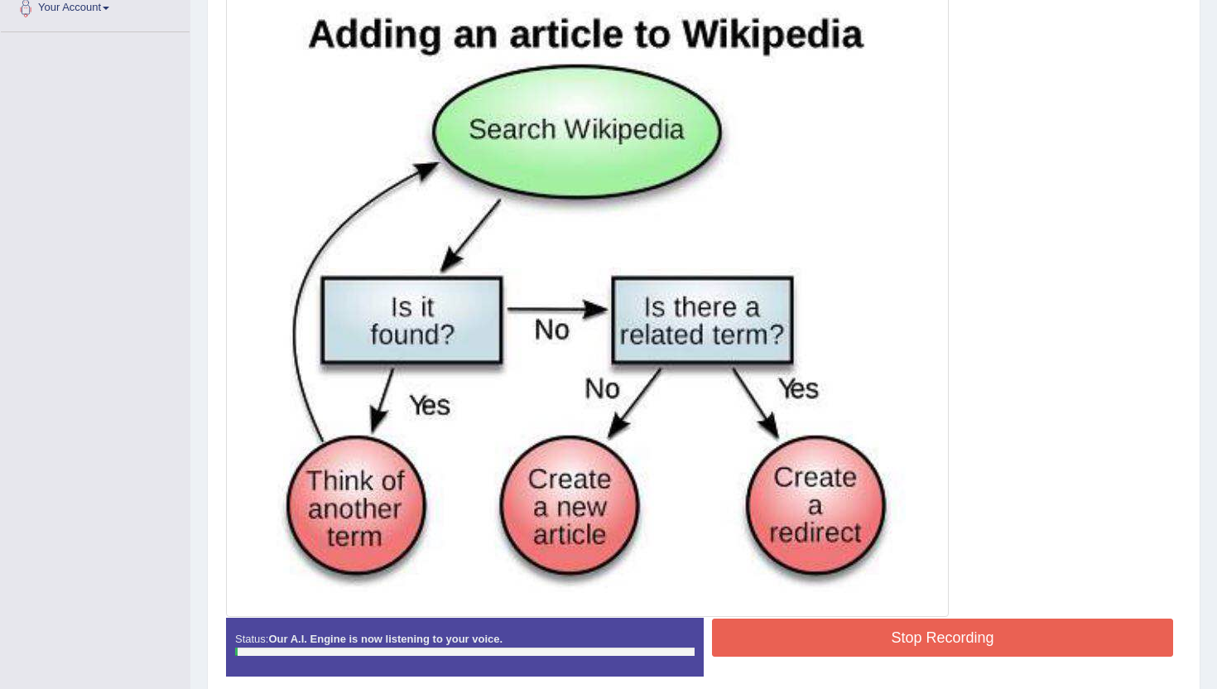
scroll to position [374, 0]
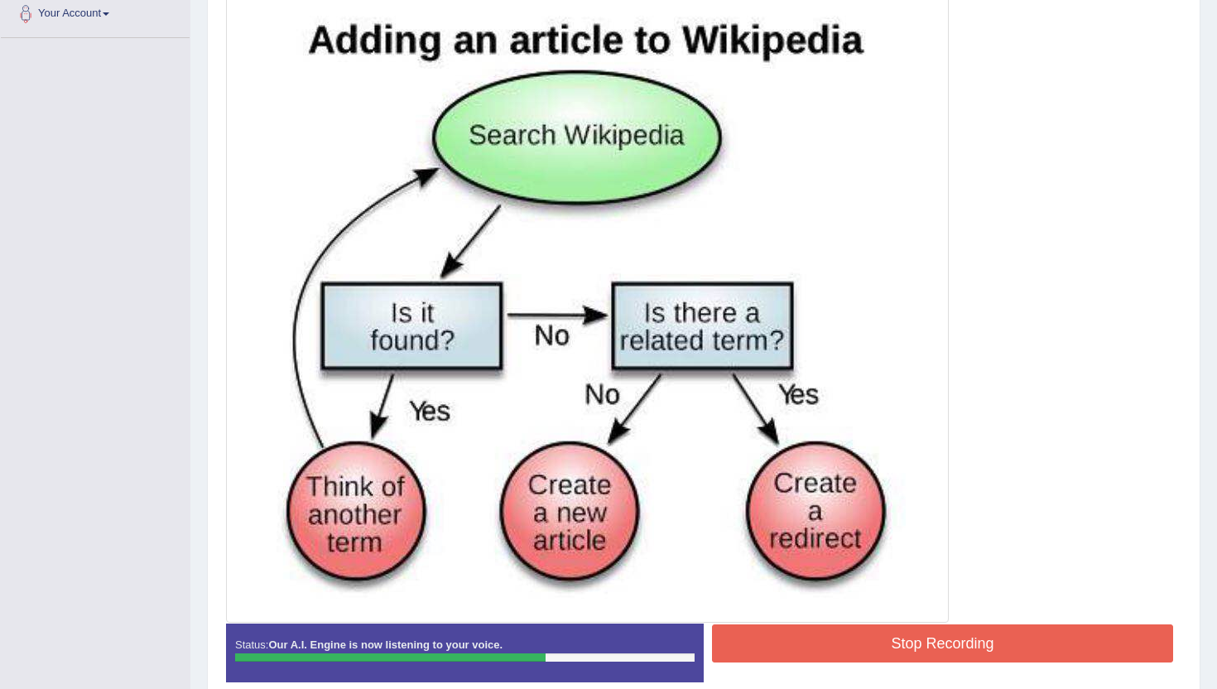
click at [861, 628] on button "Stop Recording" at bounding box center [942, 643] width 461 height 38
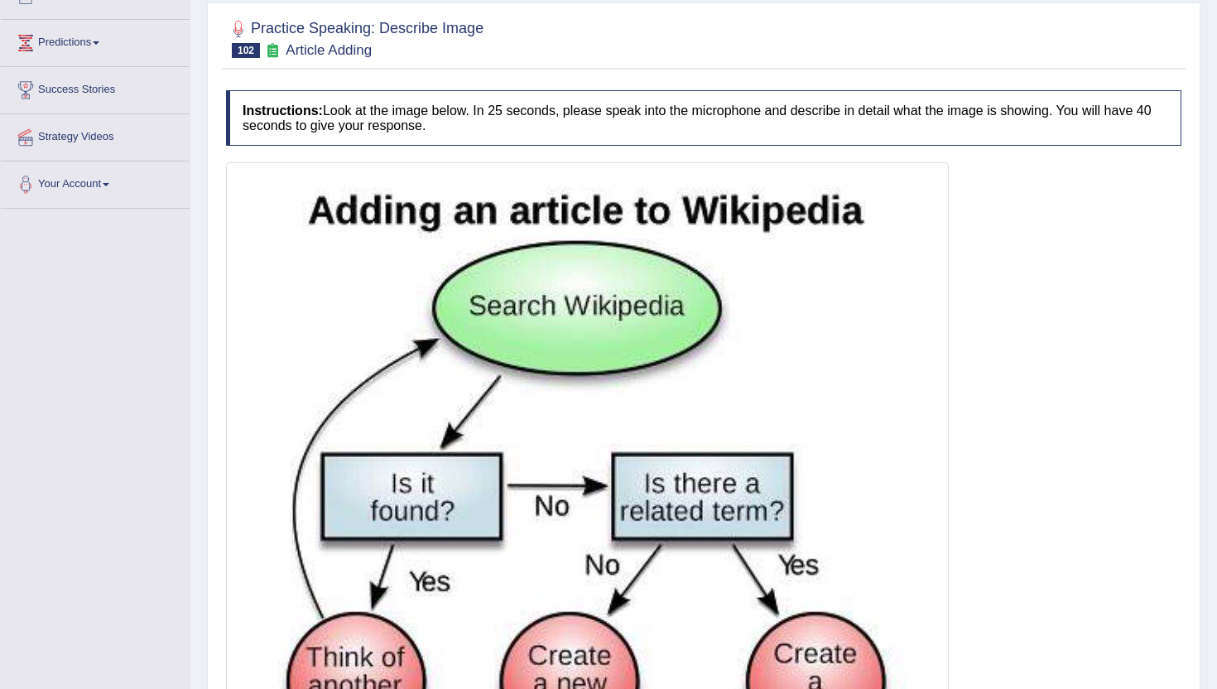
scroll to position [162, 0]
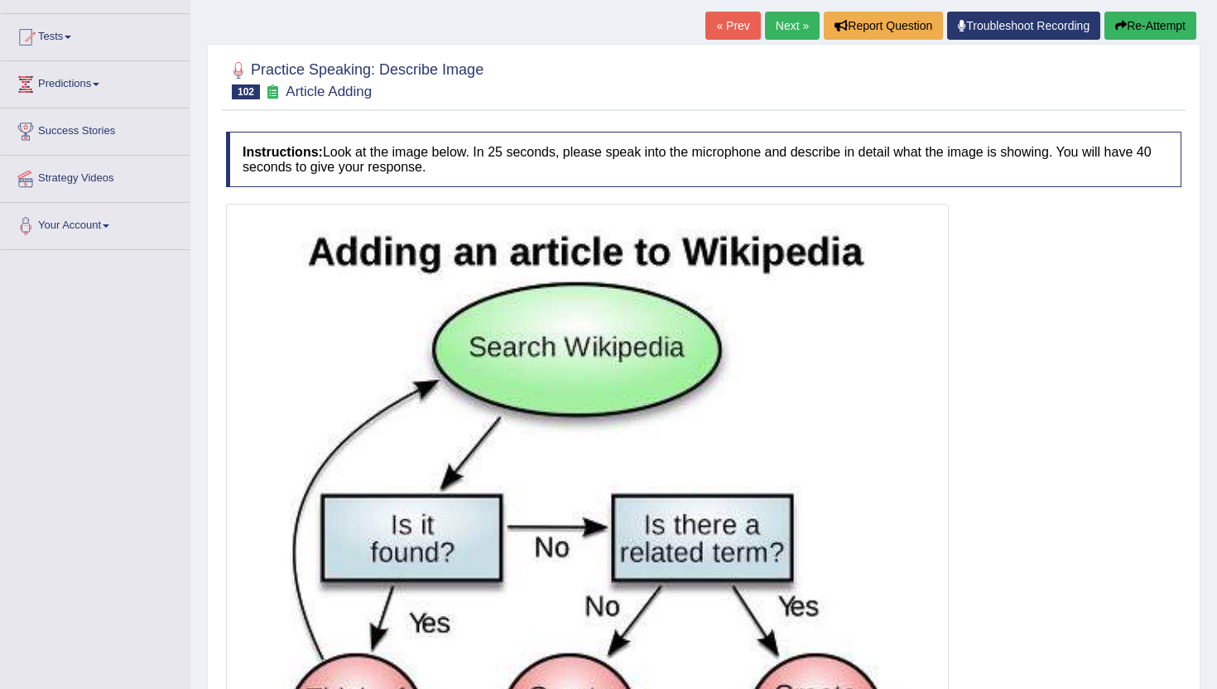
click at [785, 23] on link "Next »" at bounding box center [792, 26] width 55 height 28
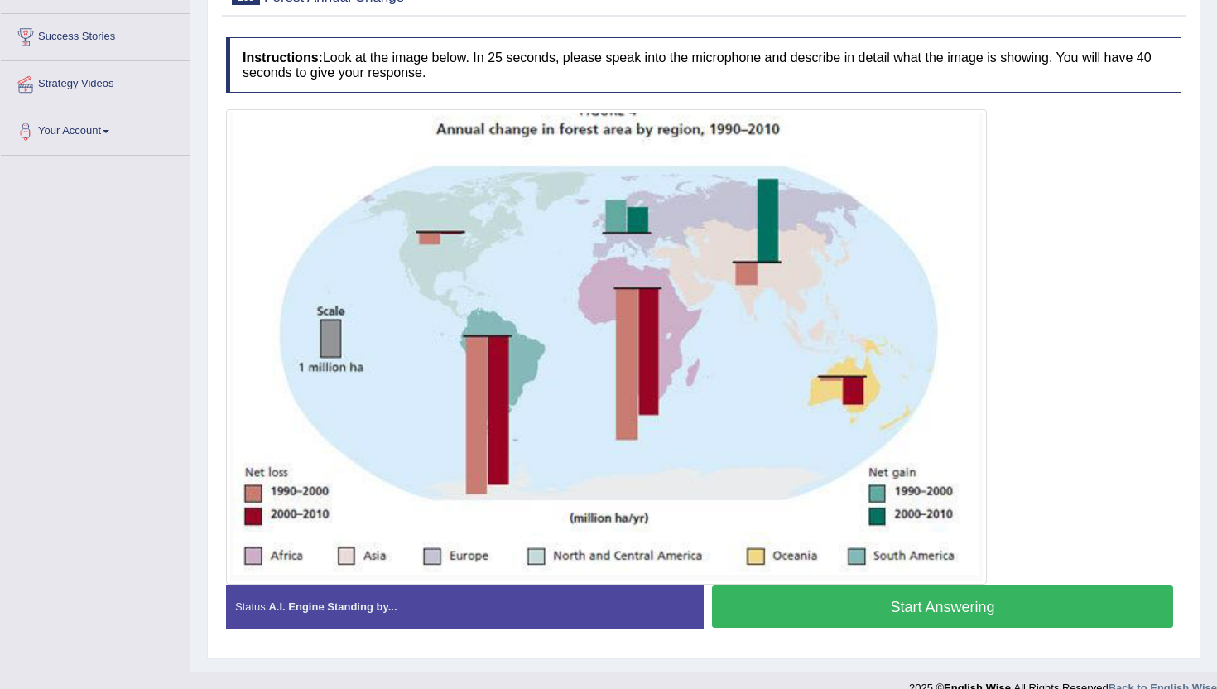
scroll to position [259, 0]
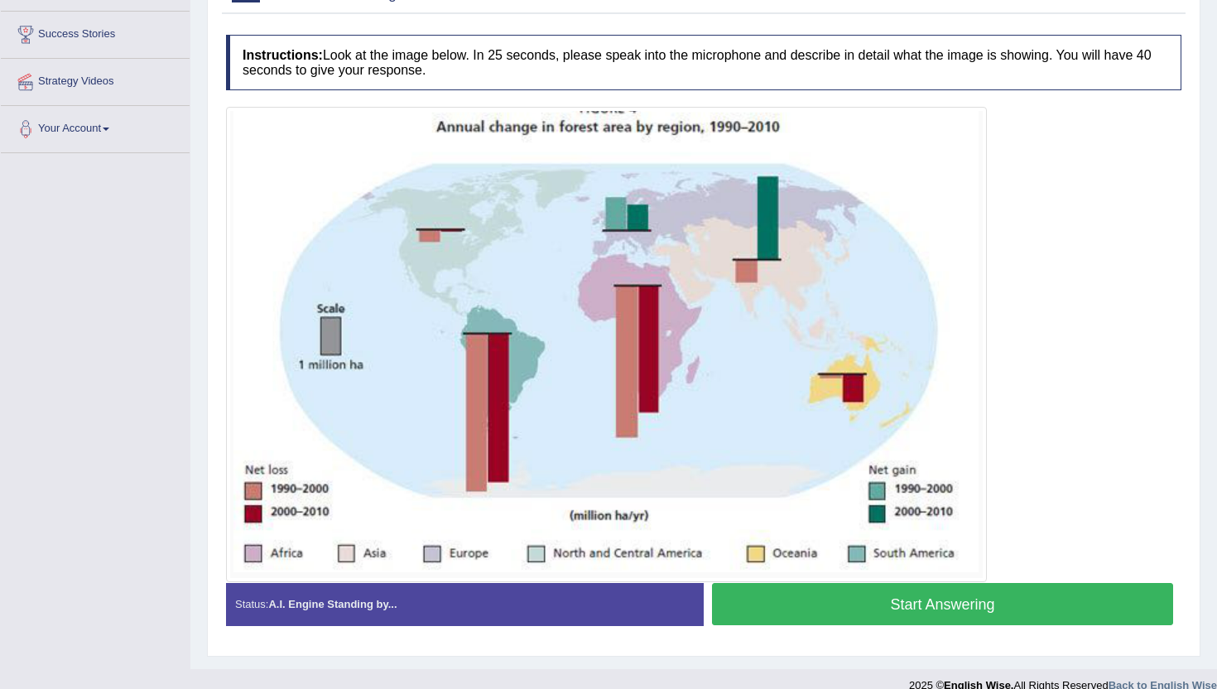
click at [870, 616] on button "Start Answering" at bounding box center [942, 604] width 461 height 42
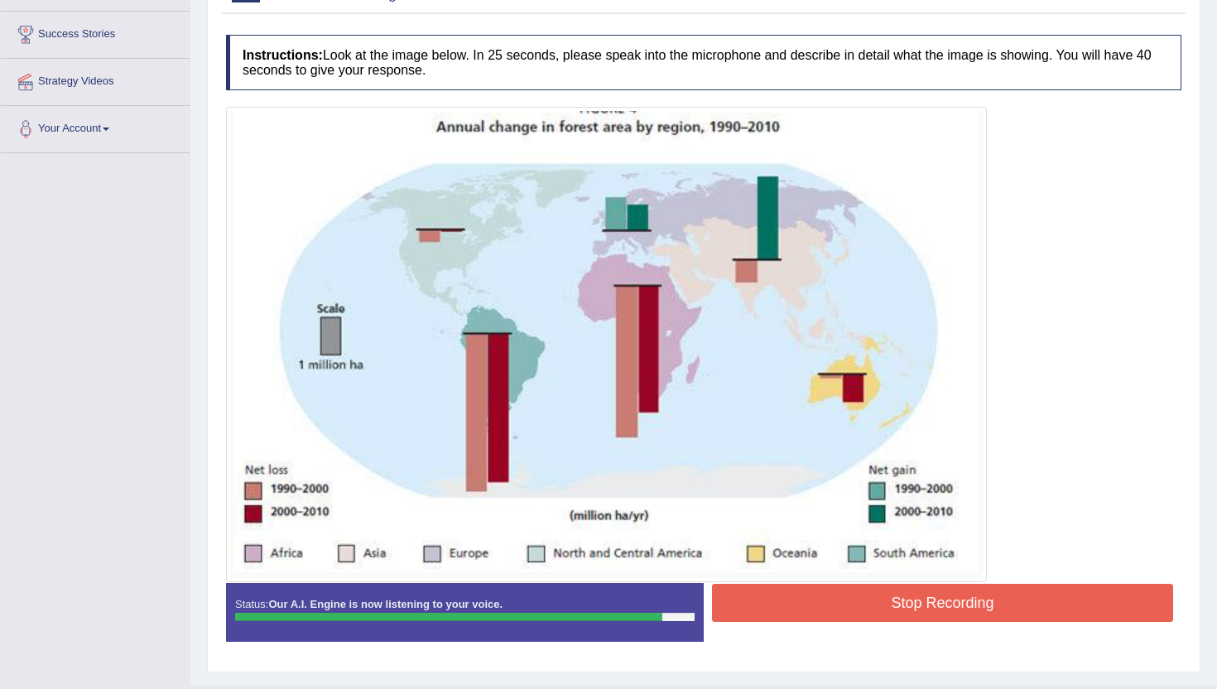
click at [842, 603] on button "Stop Recording" at bounding box center [942, 603] width 461 height 38
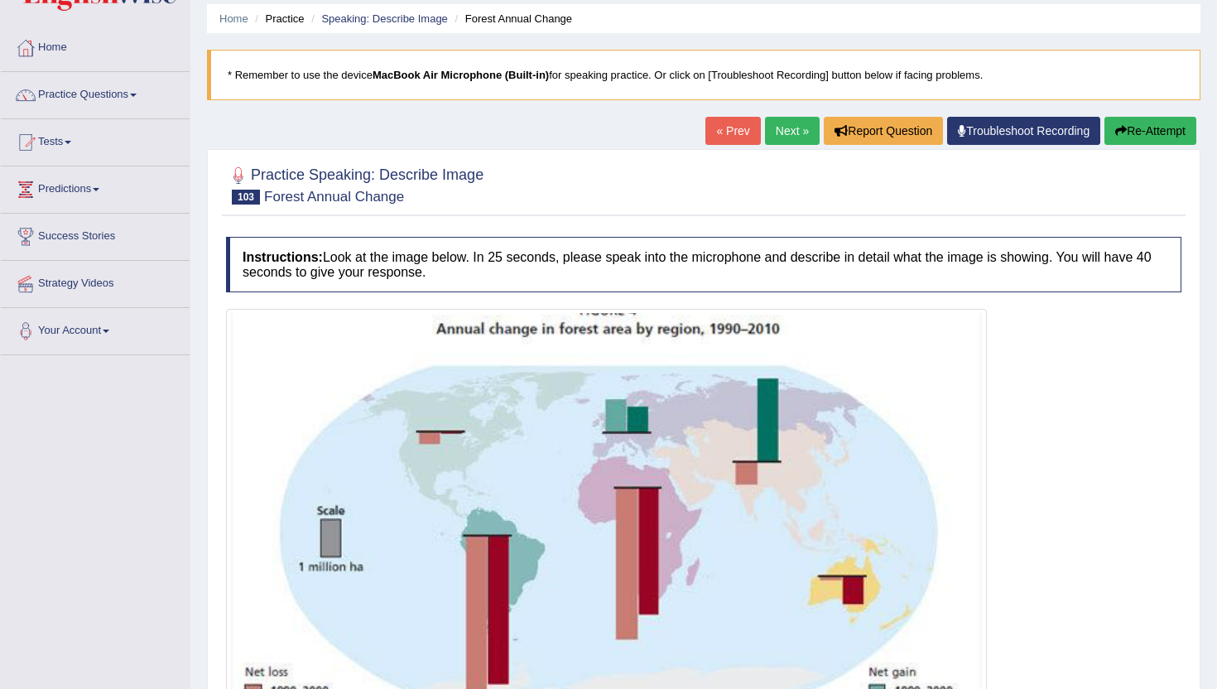
scroll to position [0, 0]
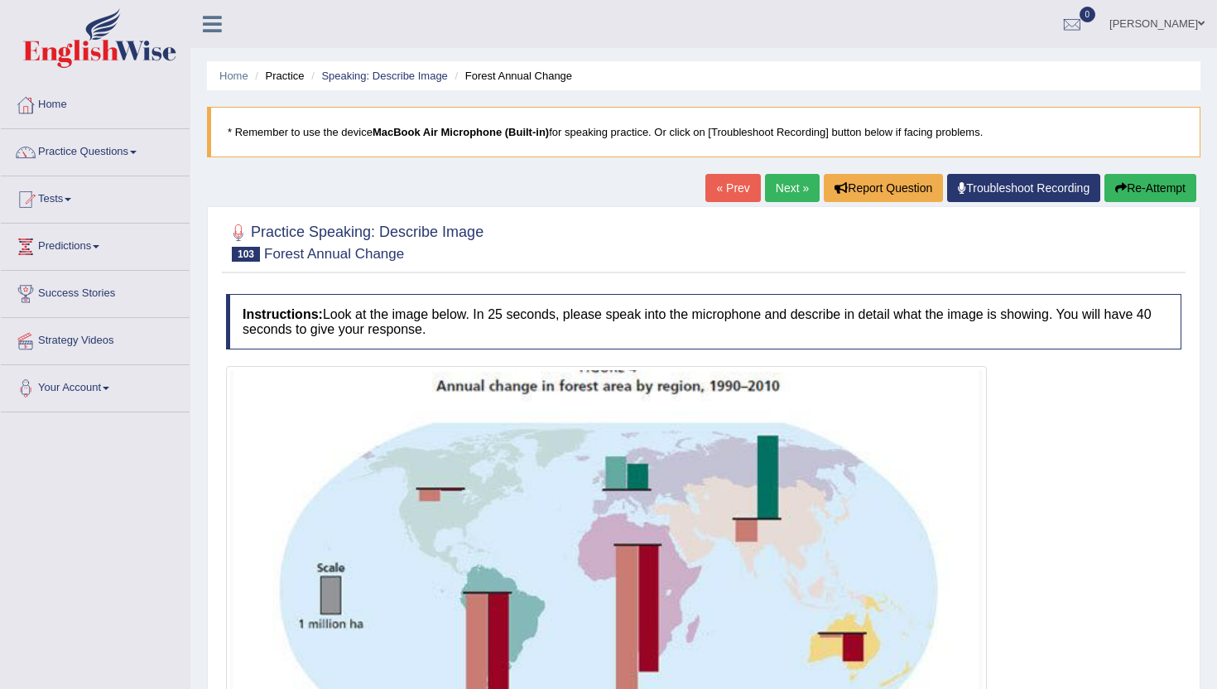
click at [1153, 177] on button "Re-Attempt" at bounding box center [1151, 188] width 92 height 28
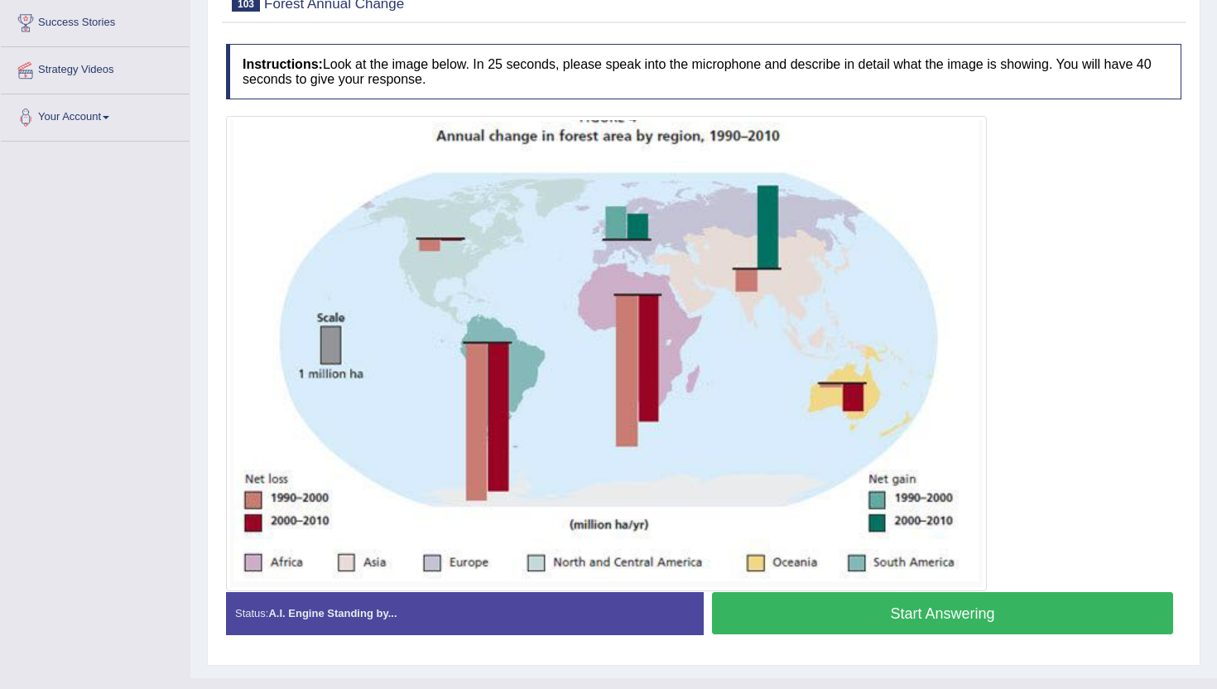
scroll to position [263, 0]
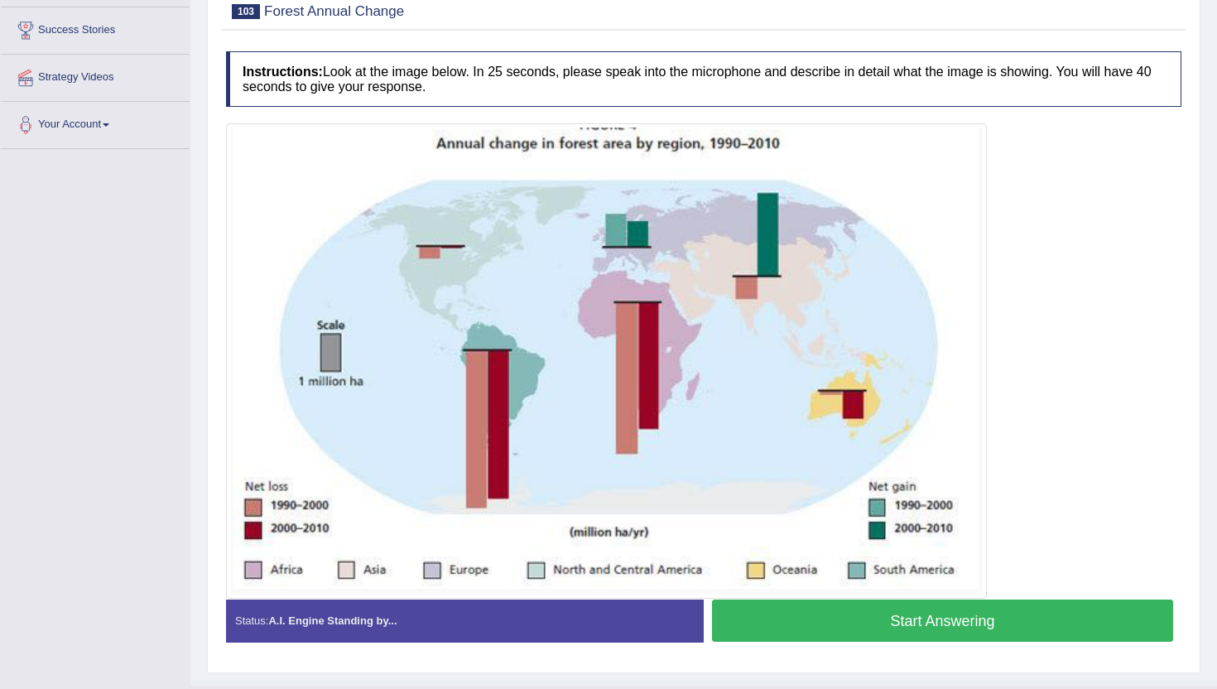
click at [894, 627] on button "Start Answering" at bounding box center [942, 621] width 461 height 42
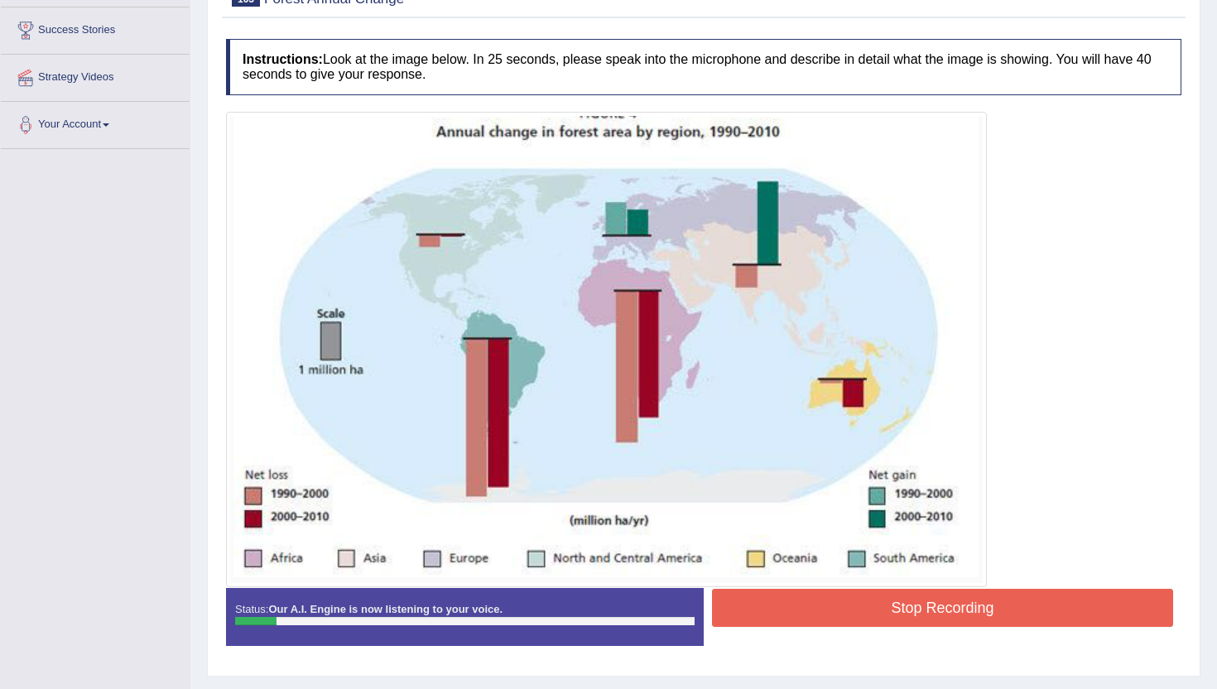
click at [688, 138] on img at bounding box center [606, 349] width 753 height 467
click at [919, 614] on button "Stop Recording" at bounding box center [942, 608] width 461 height 38
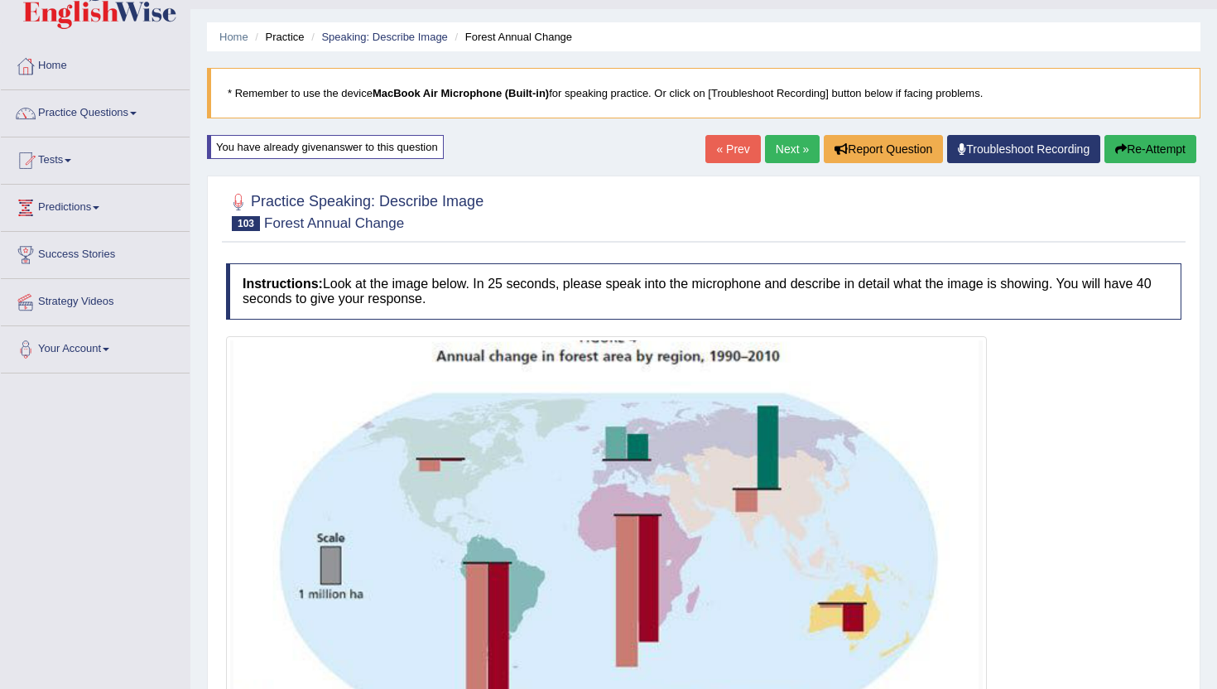
scroll to position [0, 0]
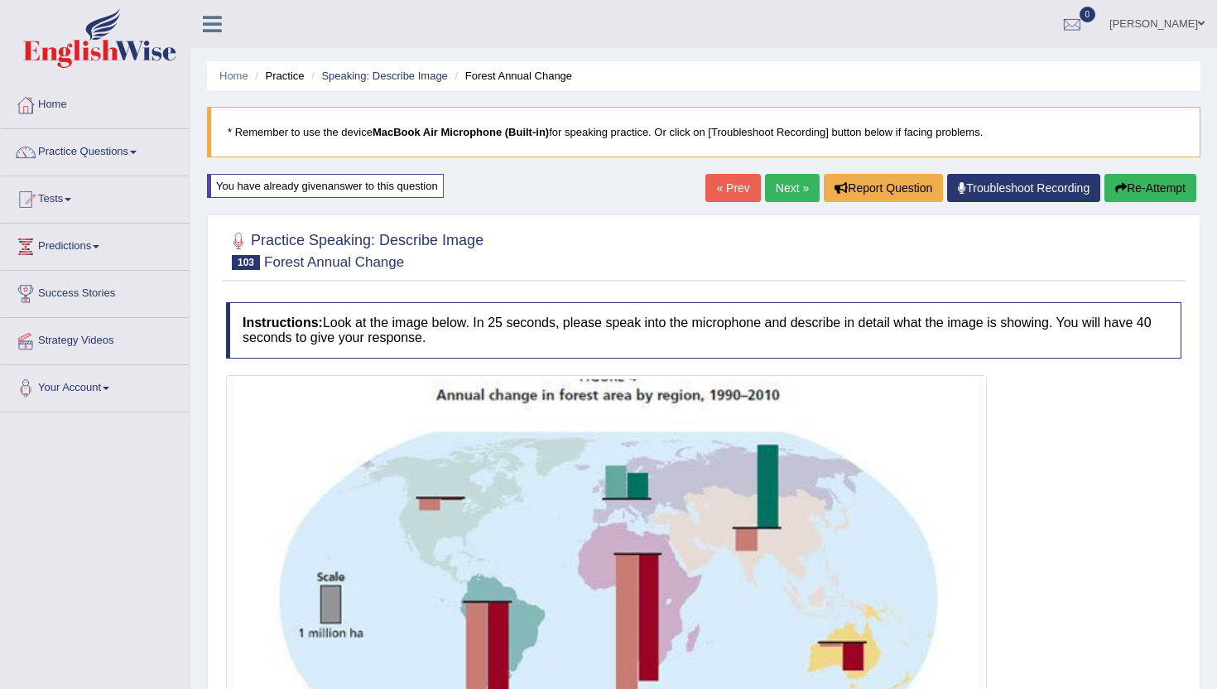
click at [782, 193] on link "Next »" at bounding box center [792, 188] width 55 height 28
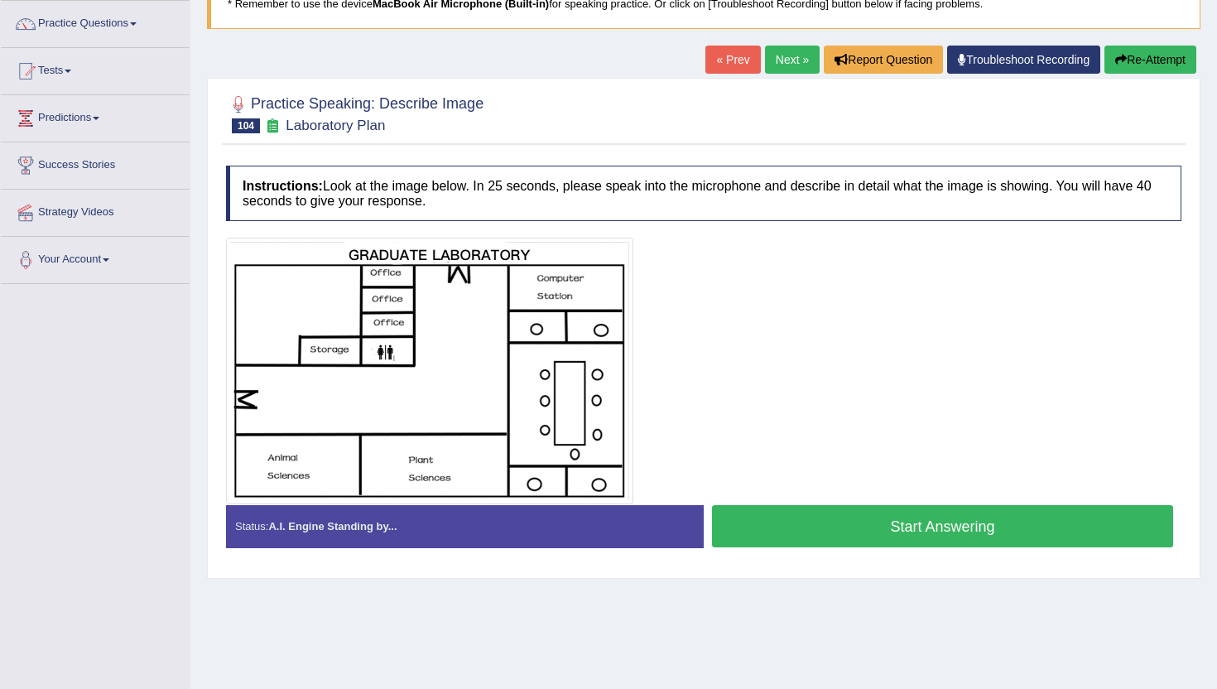
scroll to position [134, 0]
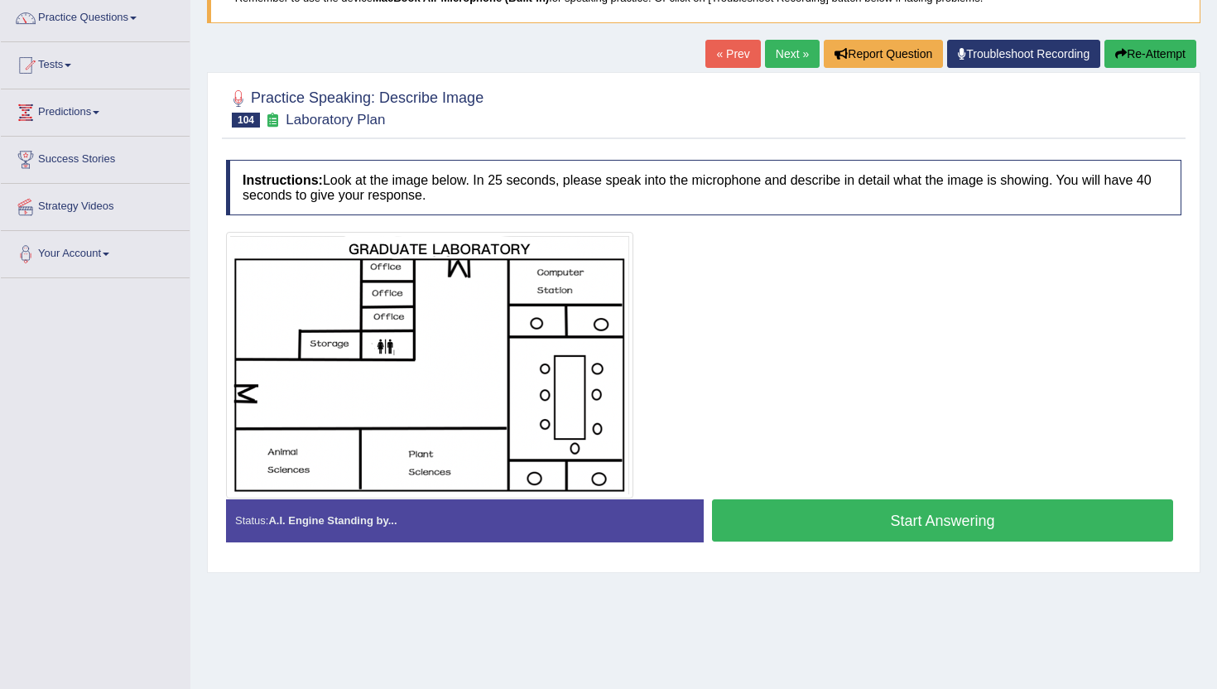
click at [821, 527] on button "Start Answering" at bounding box center [942, 520] width 461 height 42
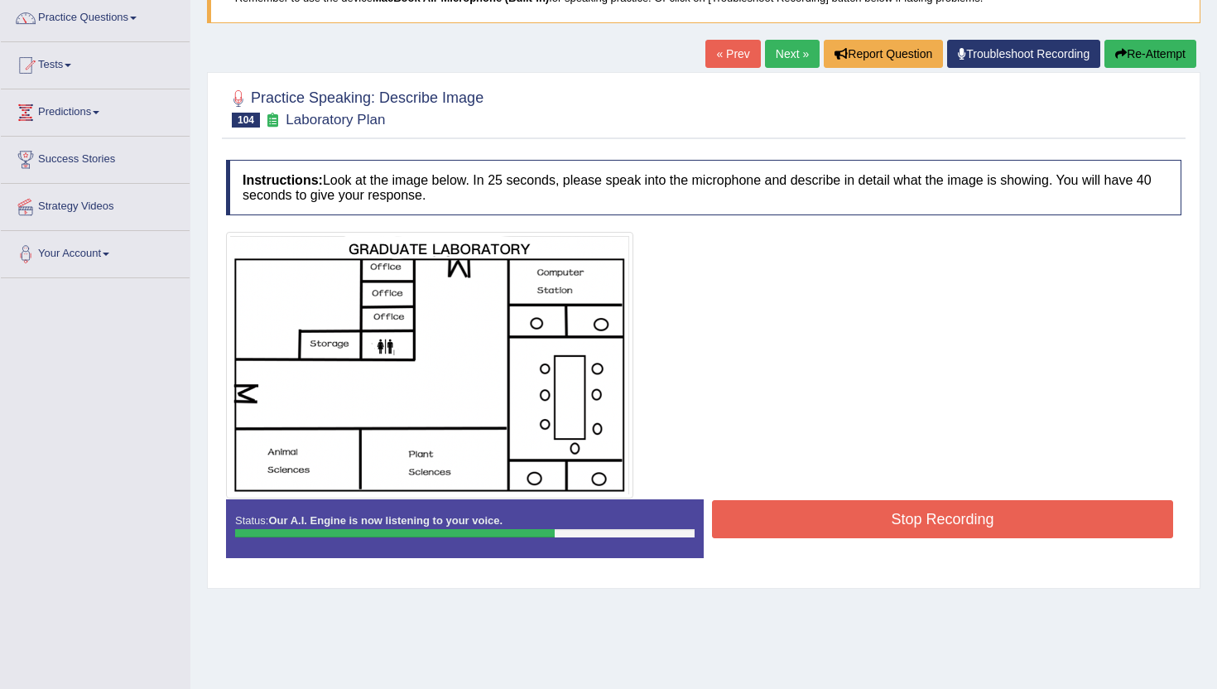
click at [806, 520] on button "Stop Recording" at bounding box center [942, 519] width 461 height 38
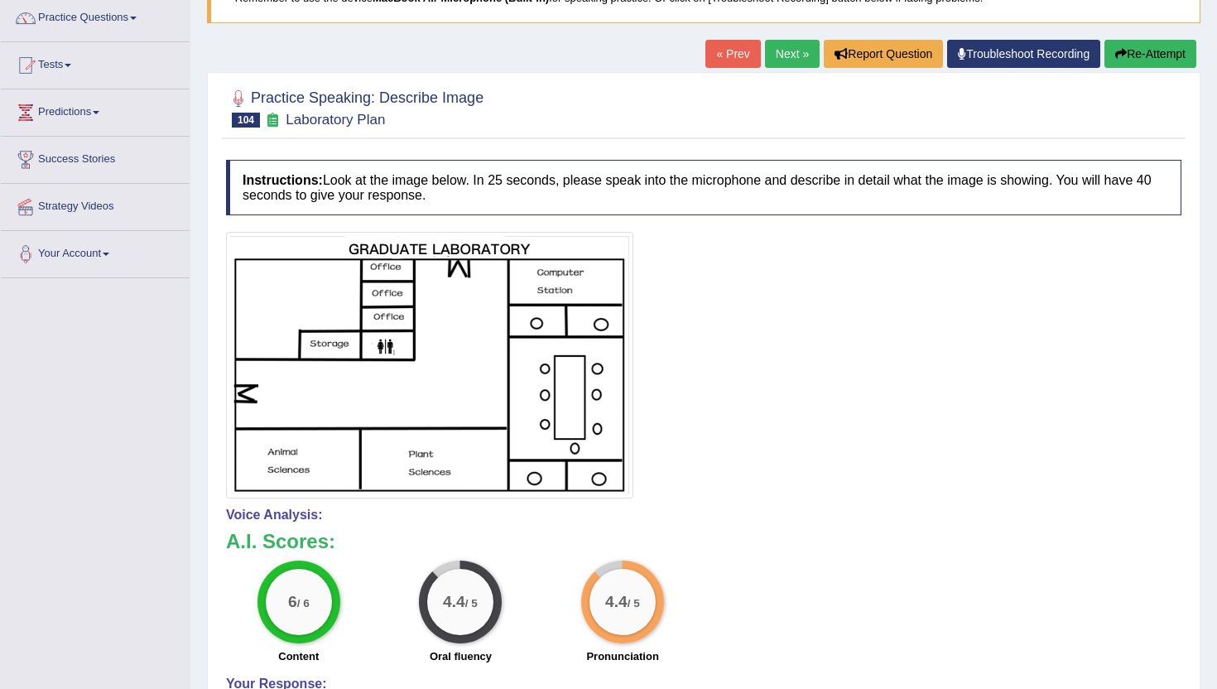
click at [787, 44] on link "Next »" at bounding box center [792, 54] width 55 height 28
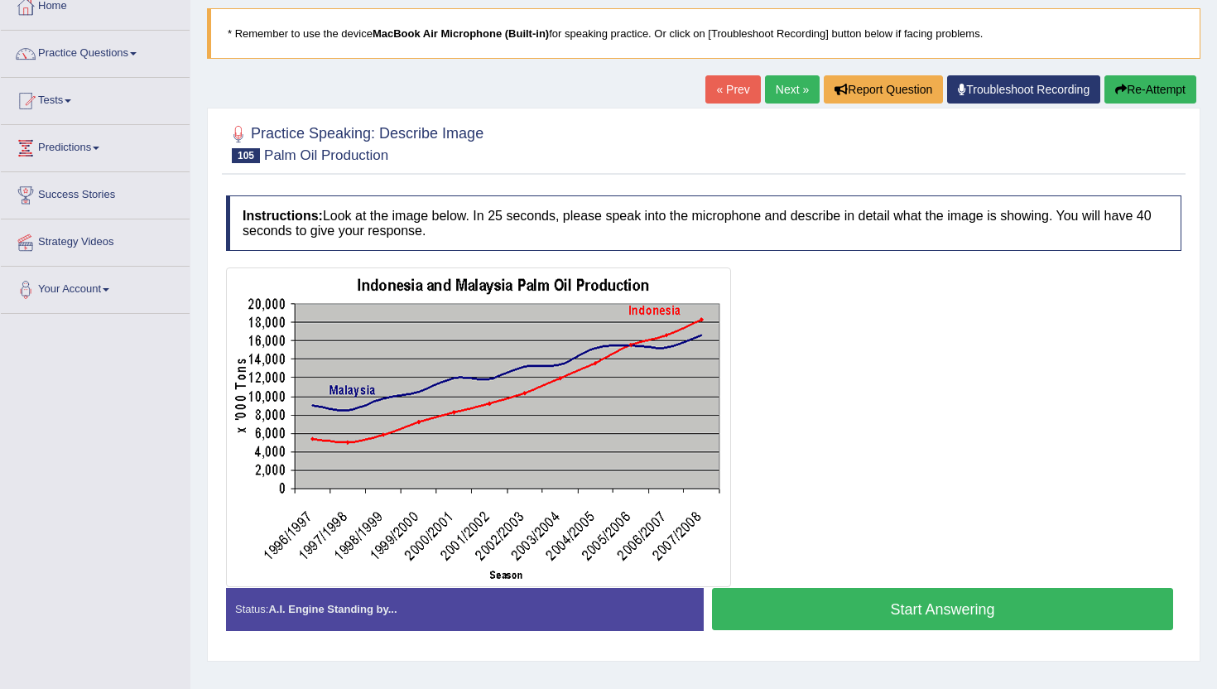
scroll to position [109, 0]
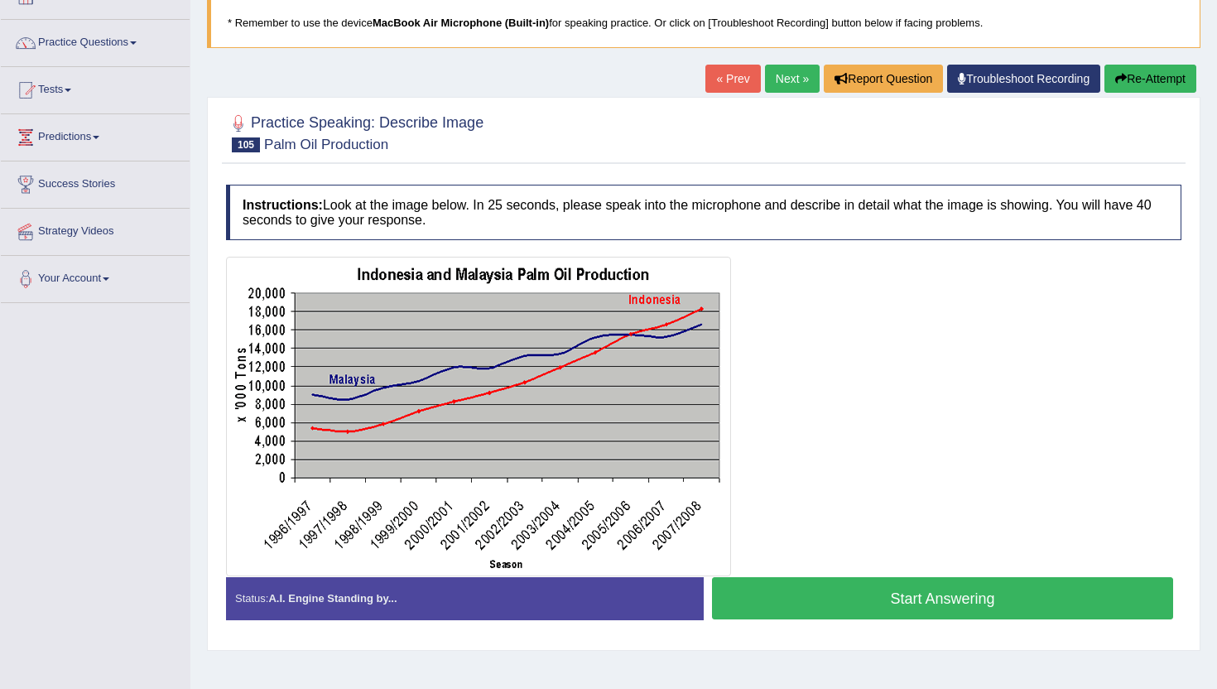
click at [855, 592] on button "Start Answering" at bounding box center [942, 598] width 461 height 42
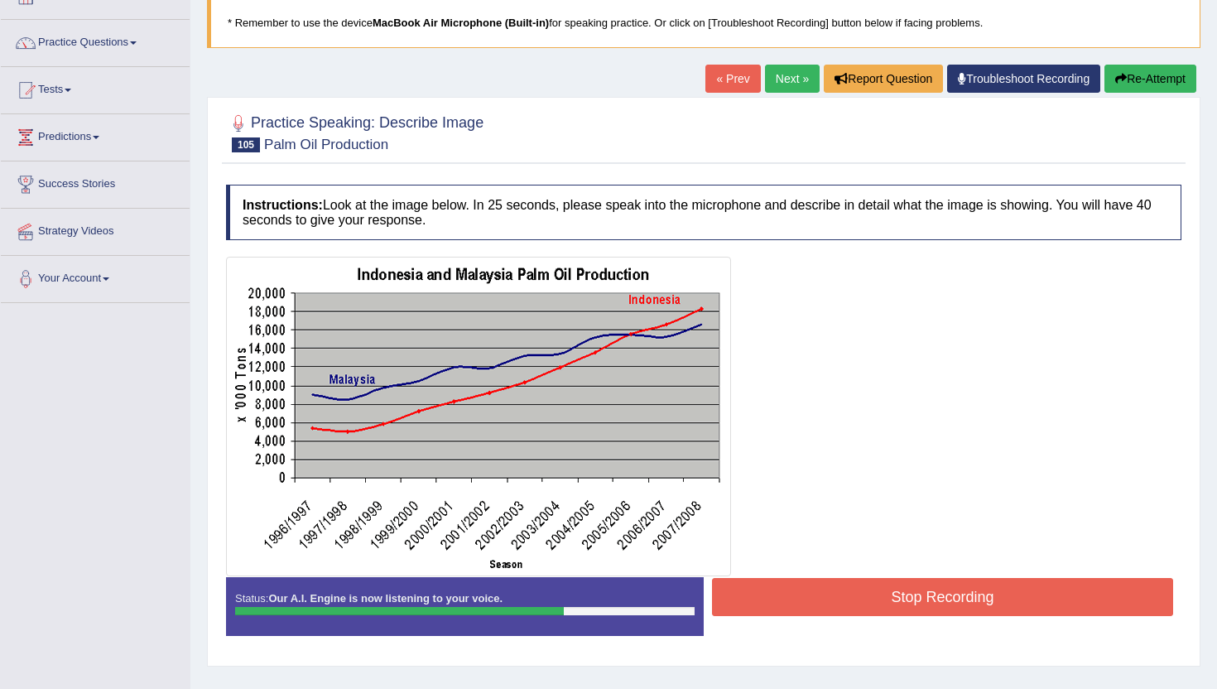
click at [866, 600] on button "Stop Recording" at bounding box center [942, 597] width 461 height 38
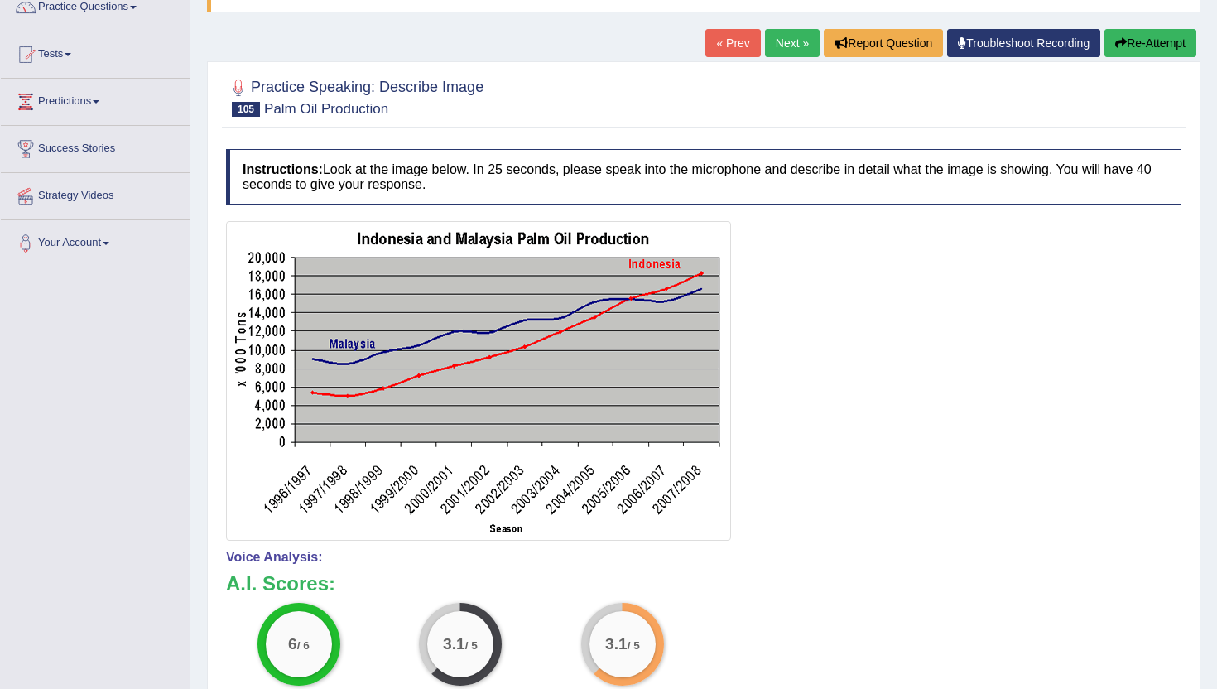
scroll to position [125, 0]
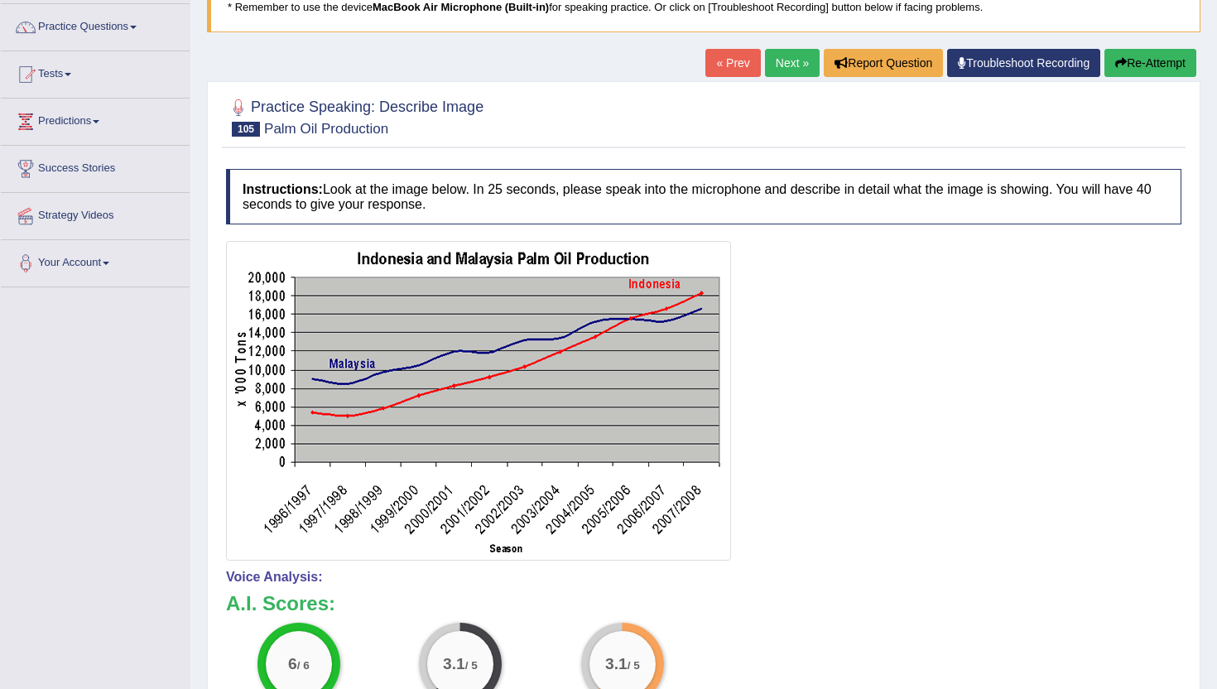
click at [1115, 57] on icon "button" at bounding box center [1121, 63] width 12 height 12
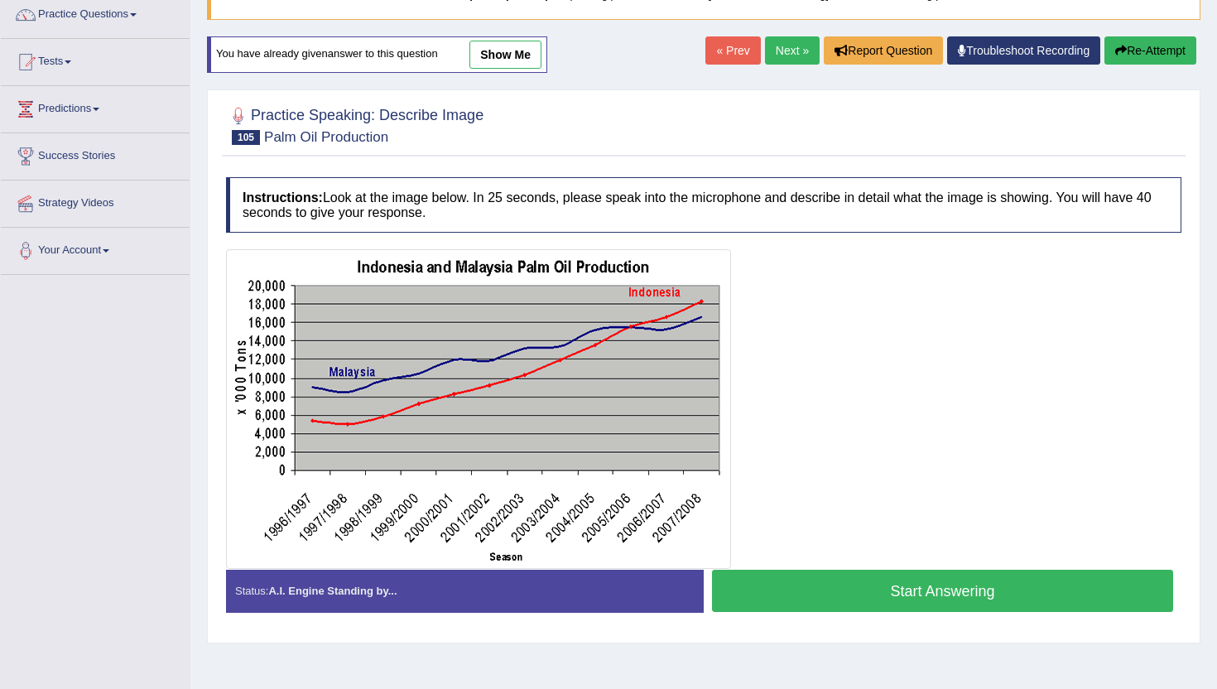
click at [851, 587] on button "Start Answering" at bounding box center [942, 591] width 461 height 42
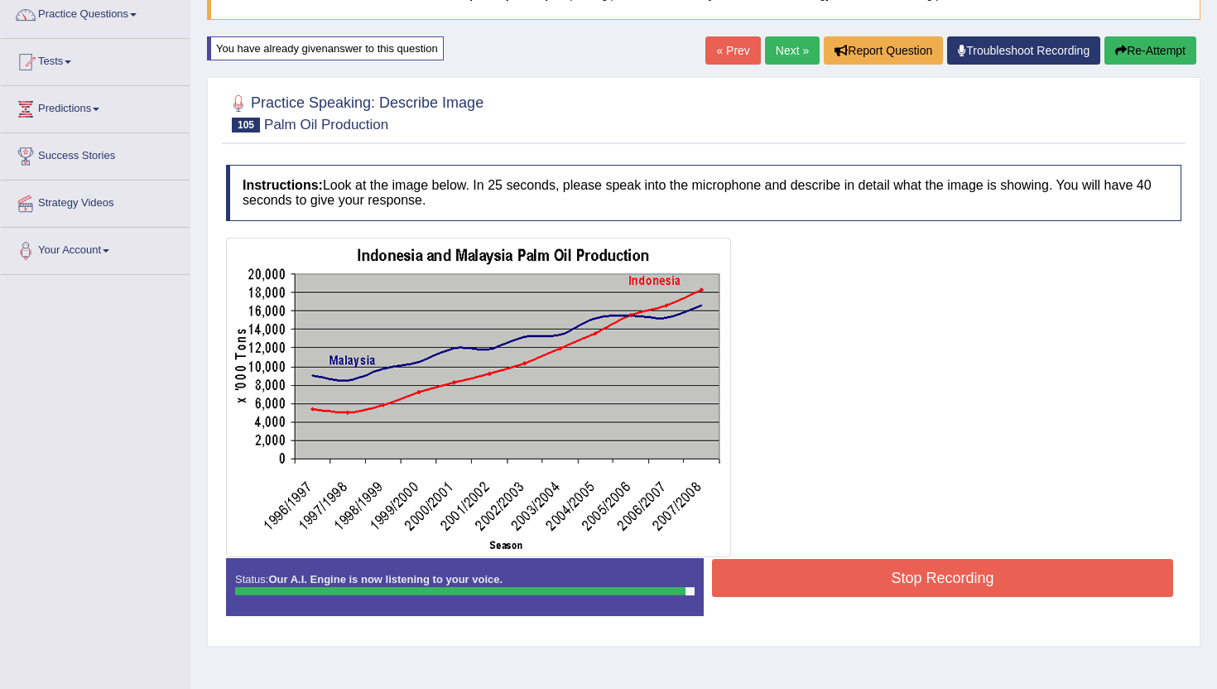
click at [846, 578] on button "Stop Recording" at bounding box center [942, 578] width 461 height 38
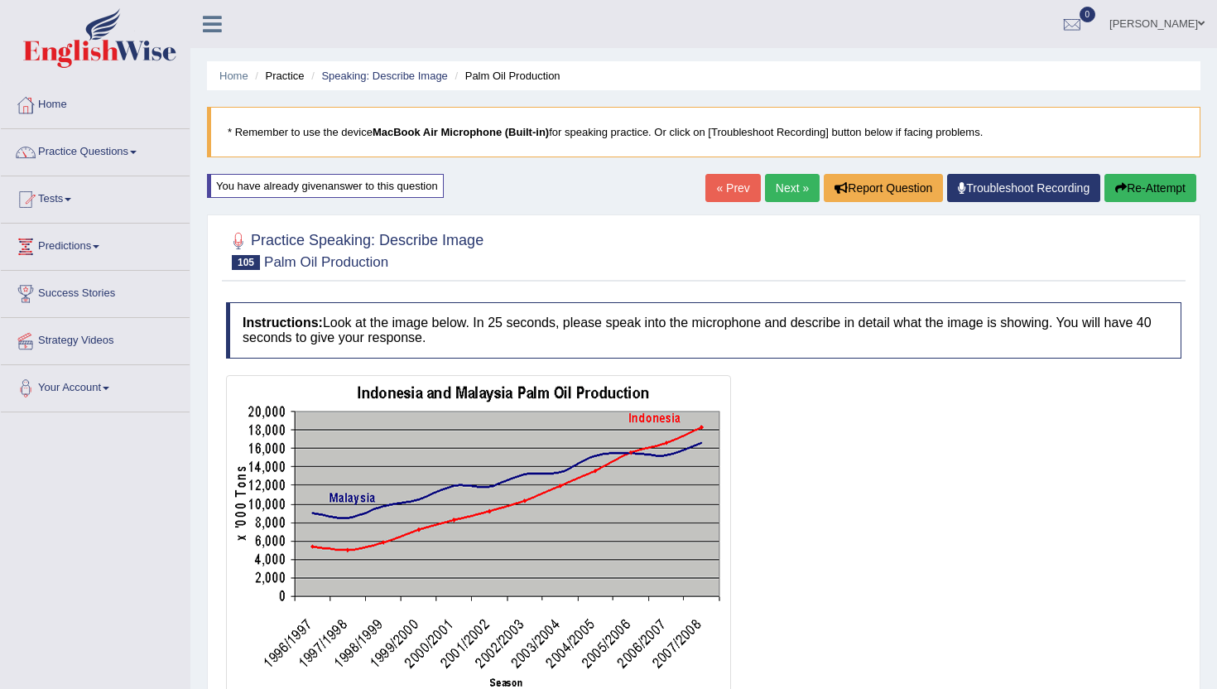
click at [1140, 186] on button "Re-Attempt" at bounding box center [1151, 188] width 92 height 28
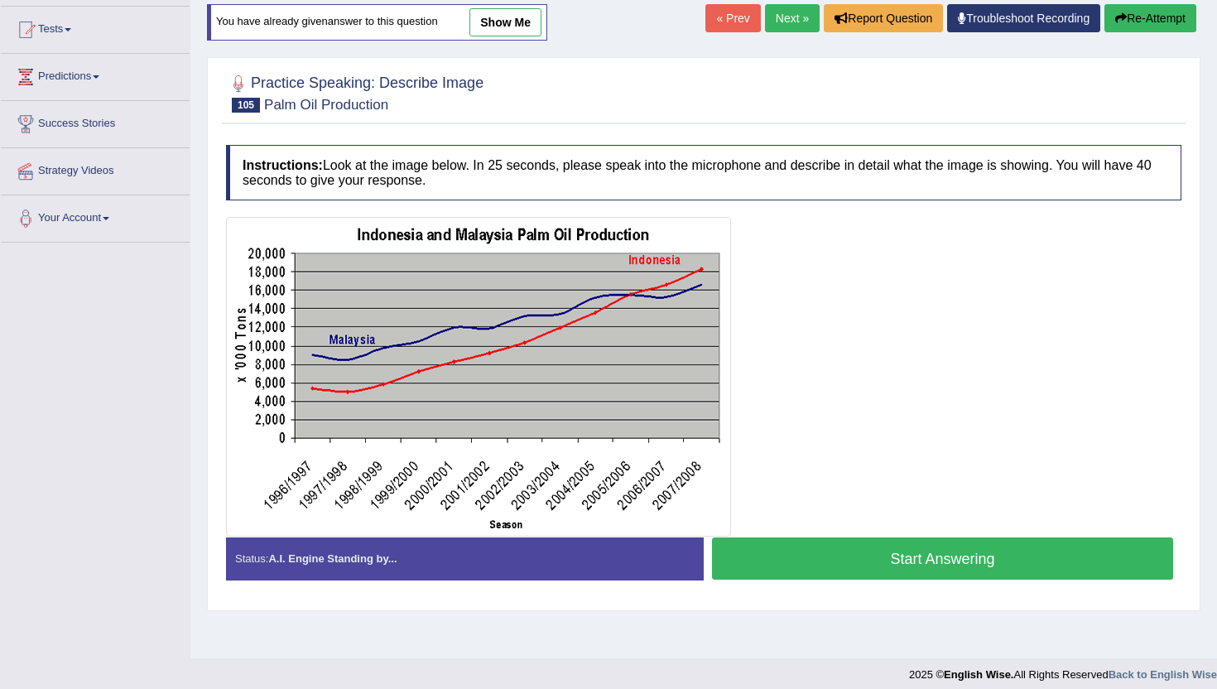
scroll to position [181, 0]
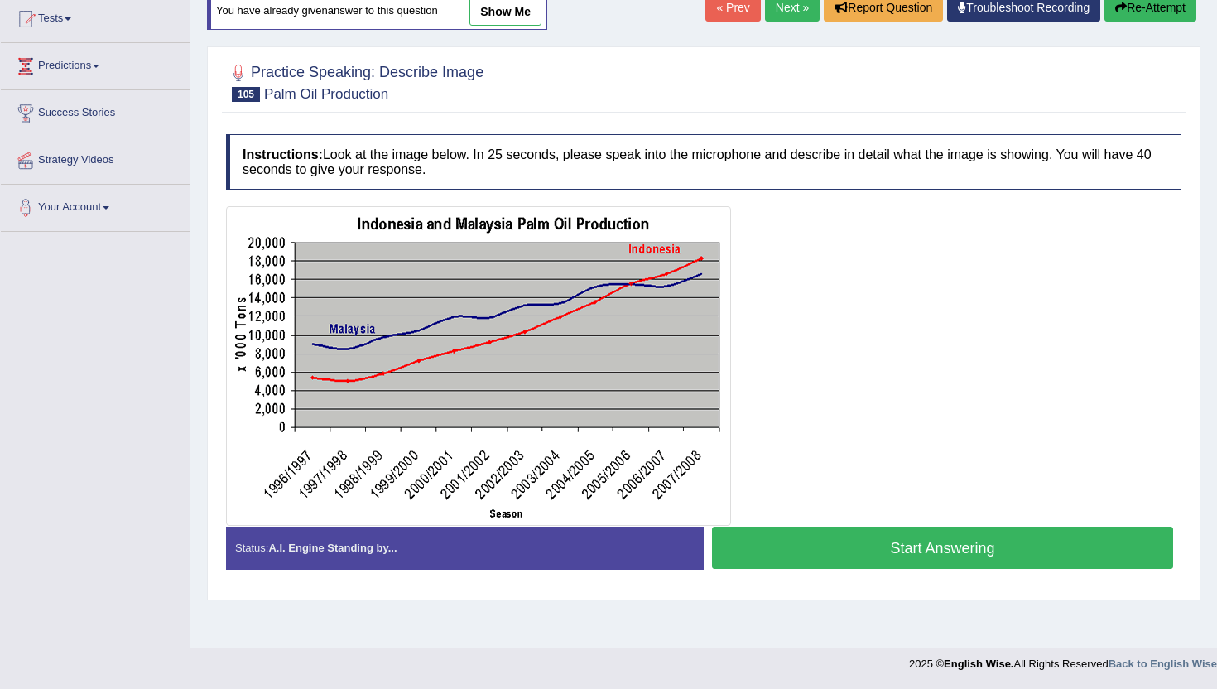
click at [881, 538] on button "Start Answering" at bounding box center [942, 548] width 461 height 42
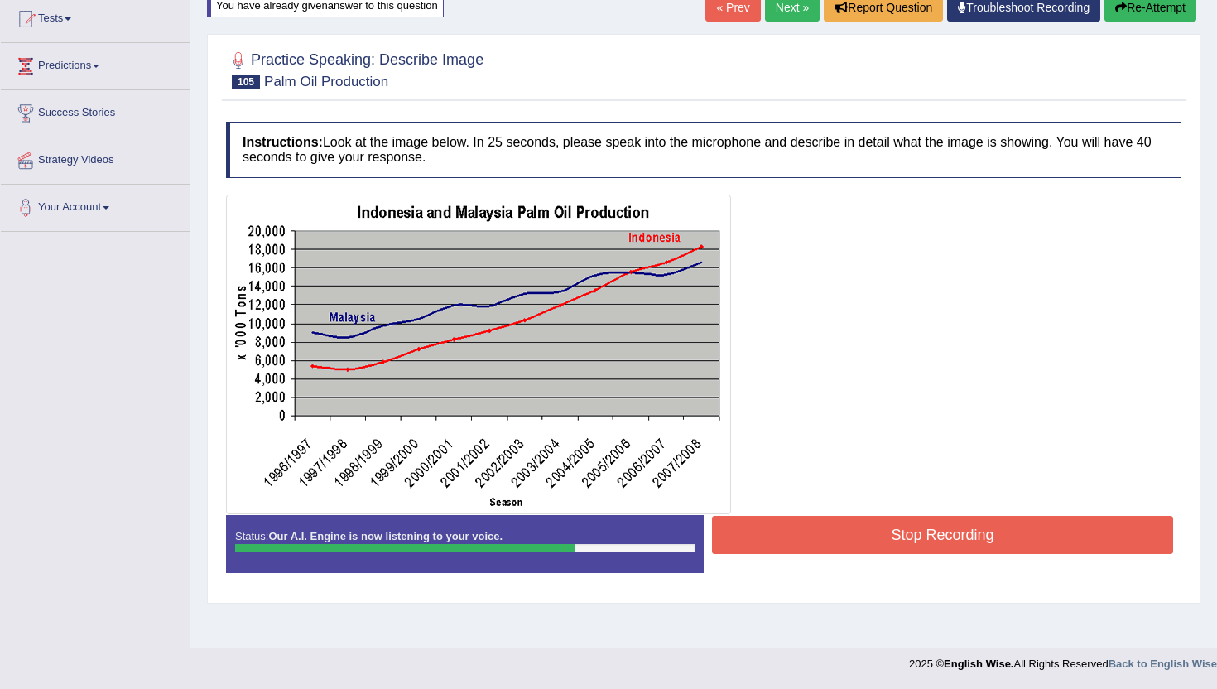
click at [858, 544] on button "Stop Recording" at bounding box center [942, 535] width 461 height 38
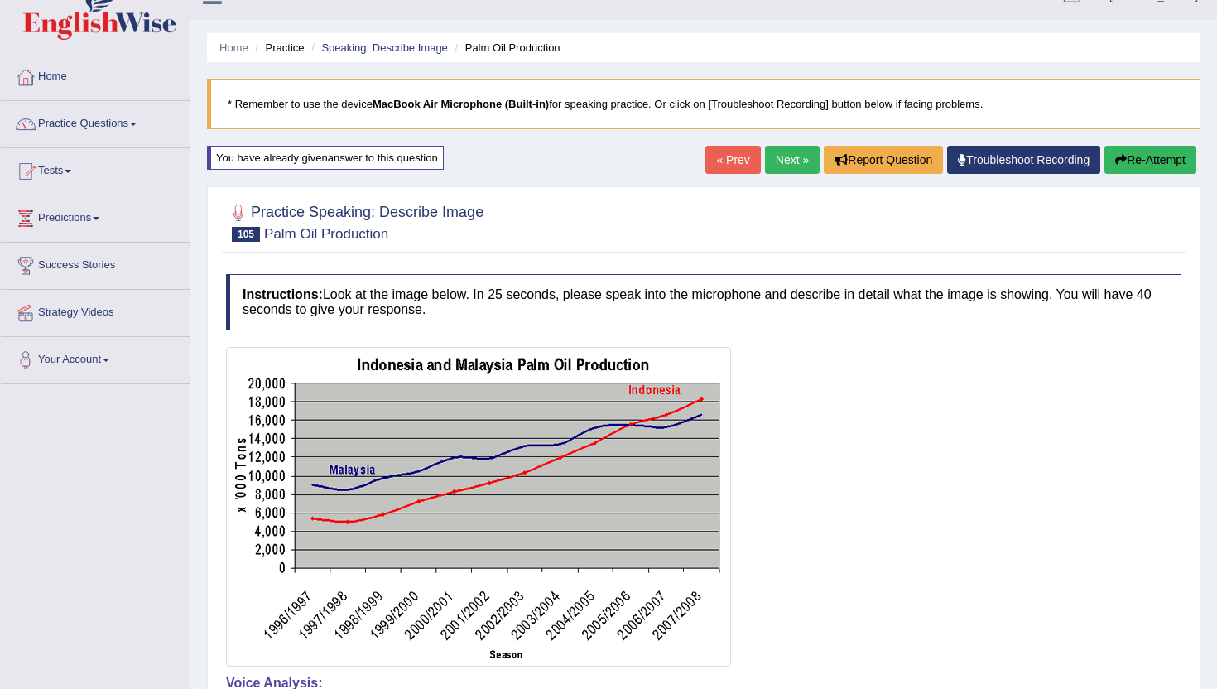
scroll to position [0, 0]
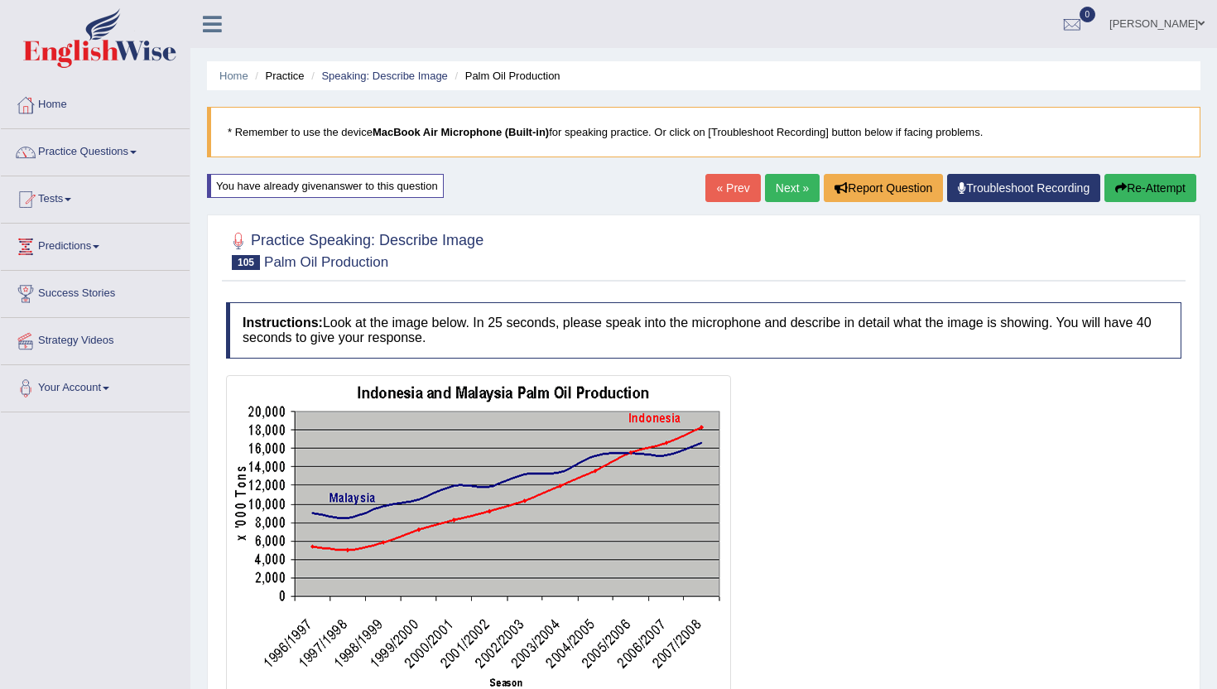
click at [776, 193] on link "Next »" at bounding box center [792, 188] width 55 height 28
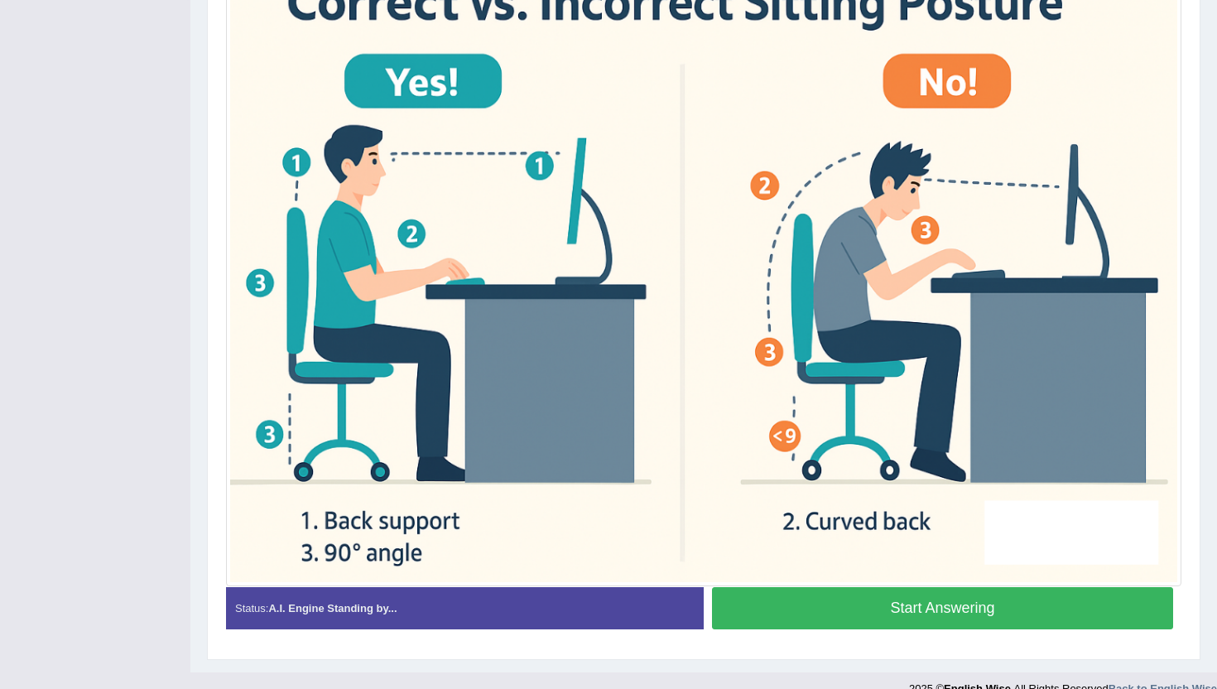
scroll to position [417, 0]
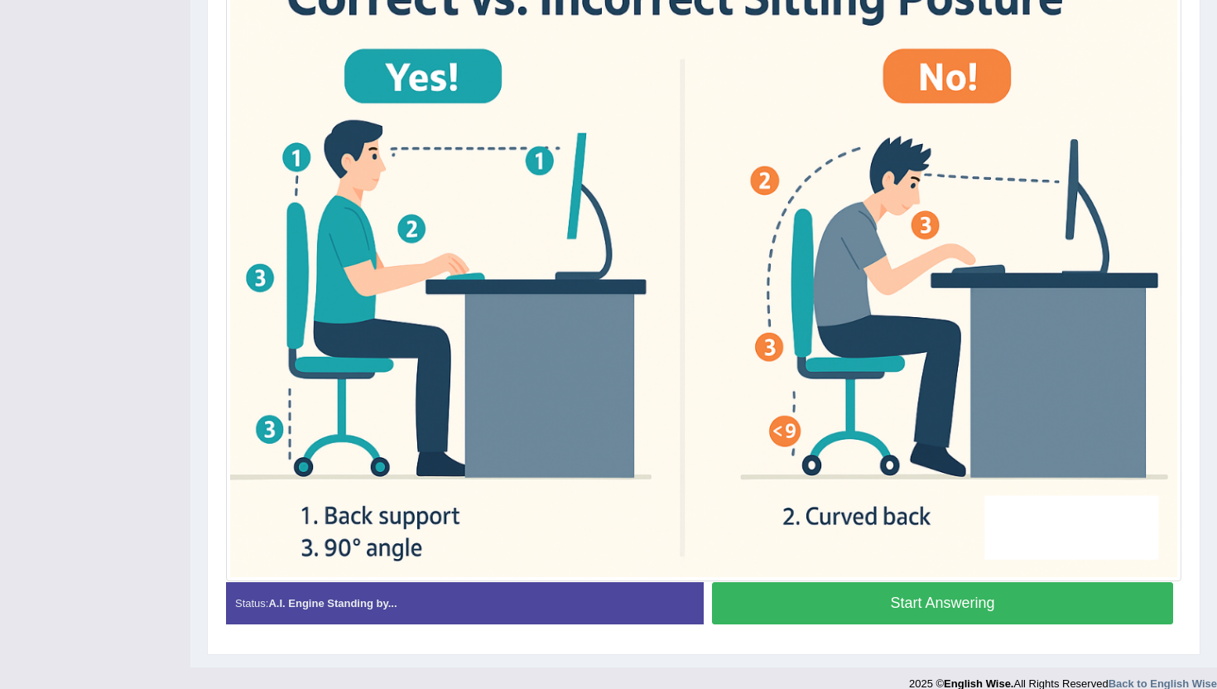
click at [855, 597] on button "Start Answering" at bounding box center [942, 603] width 461 height 42
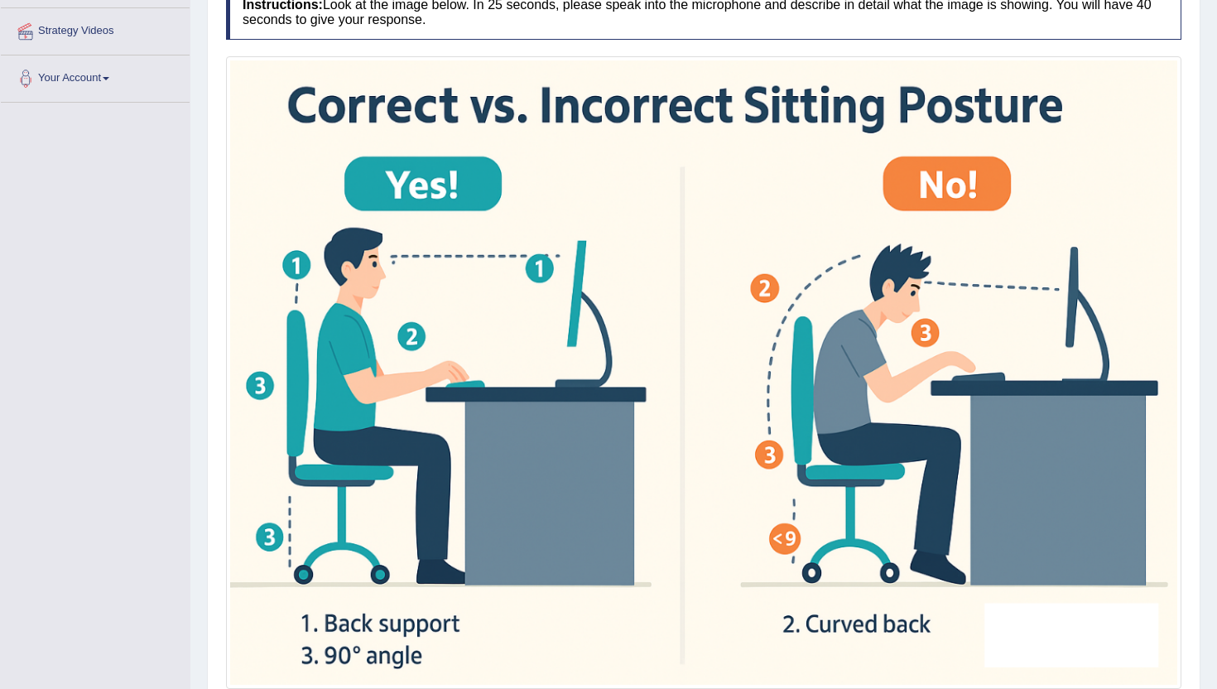
scroll to position [453, 0]
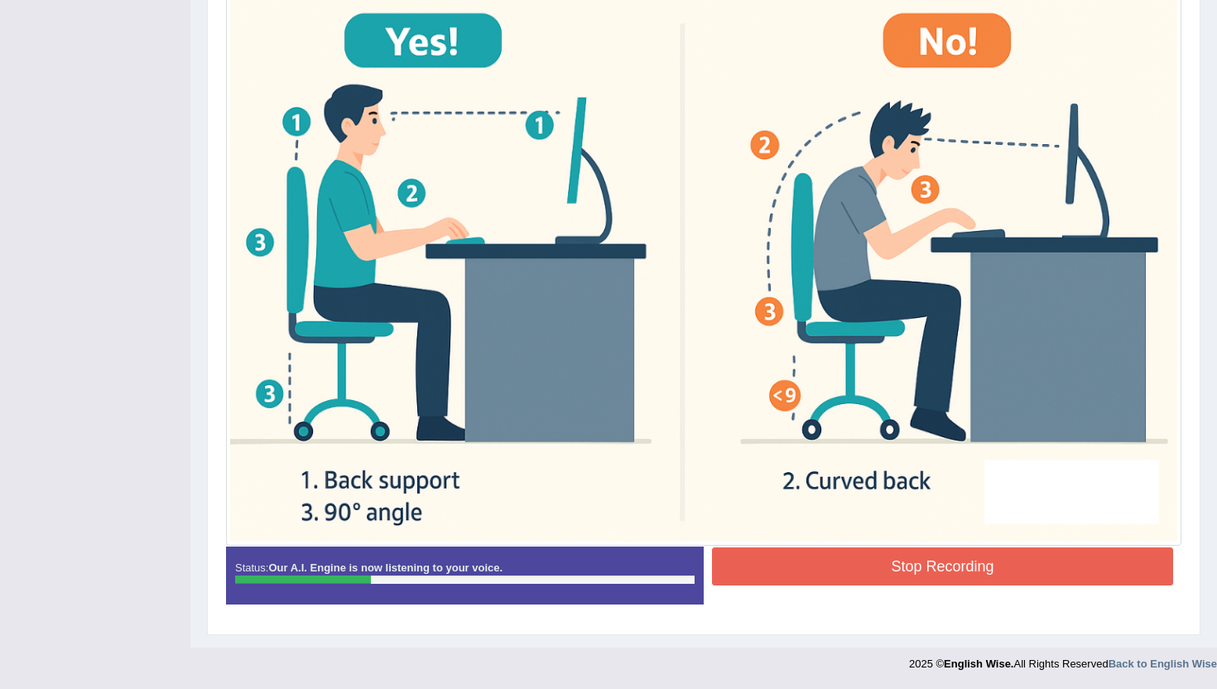
click at [847, 570] on button "Stop Recording" at bounding box center [942, 566] width 461 height 38
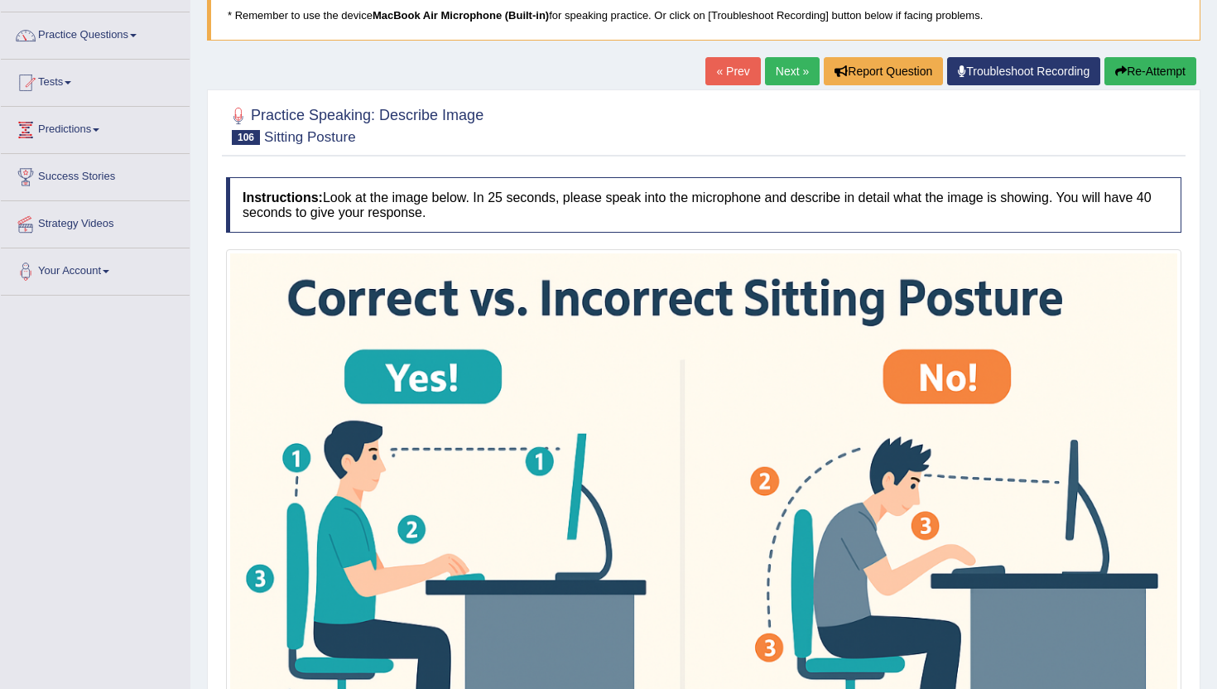
scroll to position [124, 0]
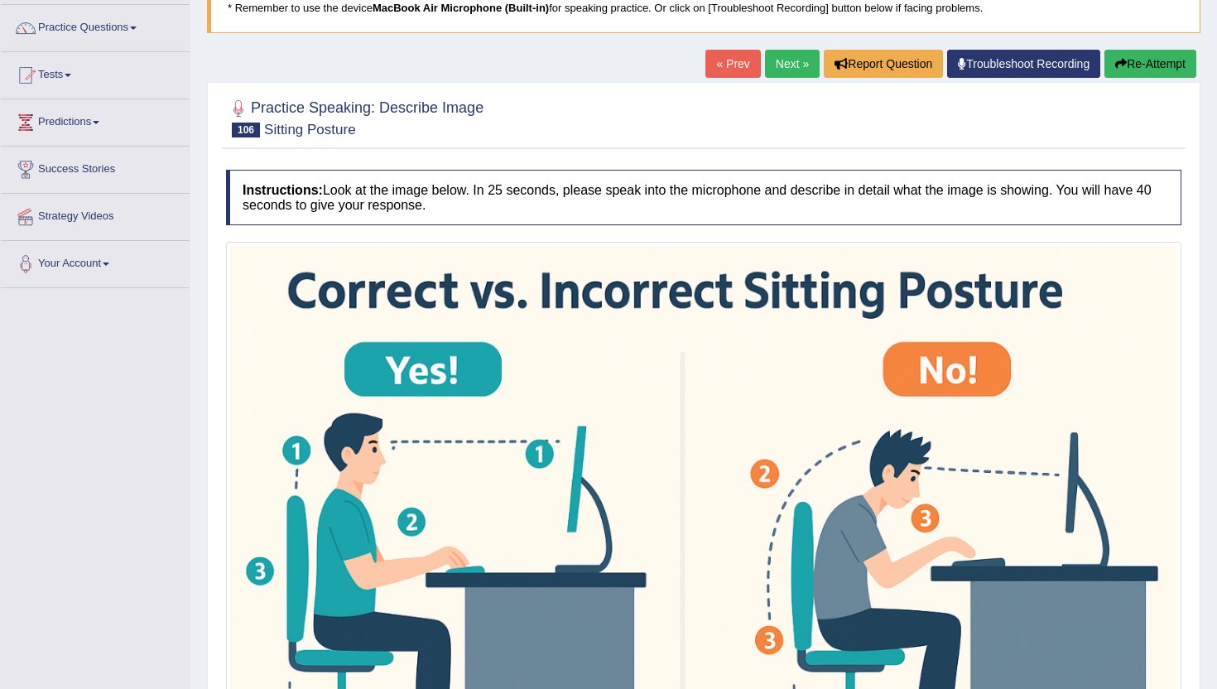
click at [1134, 66] on button "Re-Attempt" at bounding box center [1151, 64] width 92 height 28
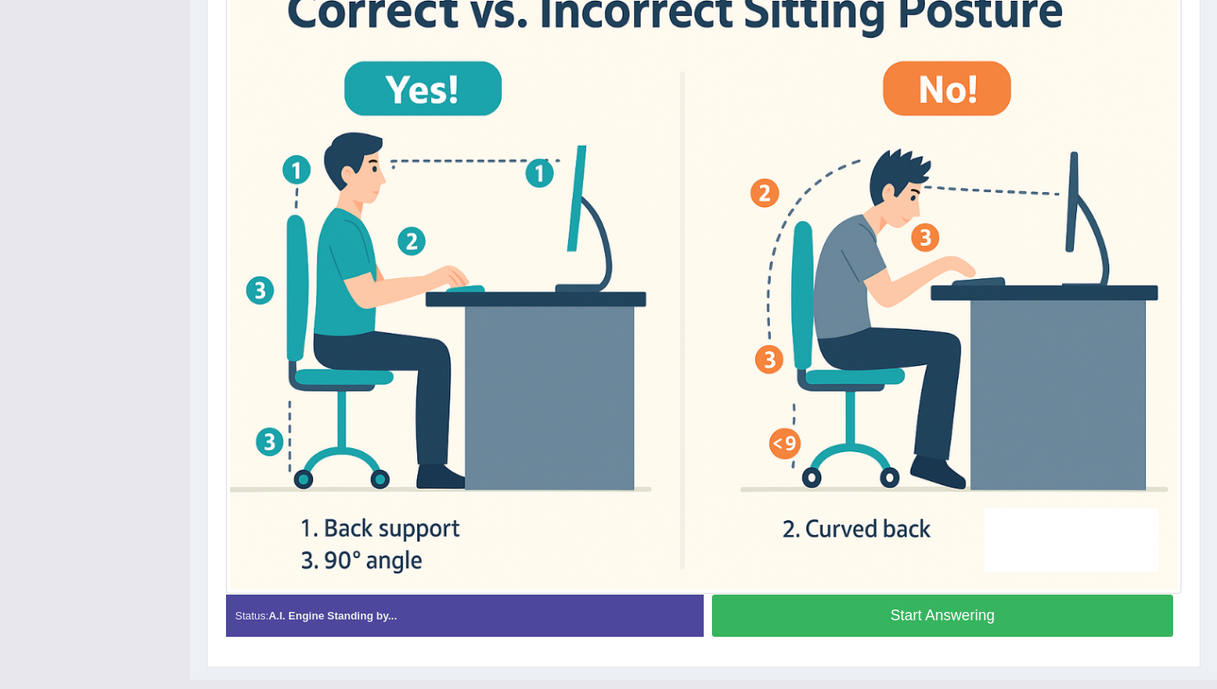
scroll to position [426, 0]
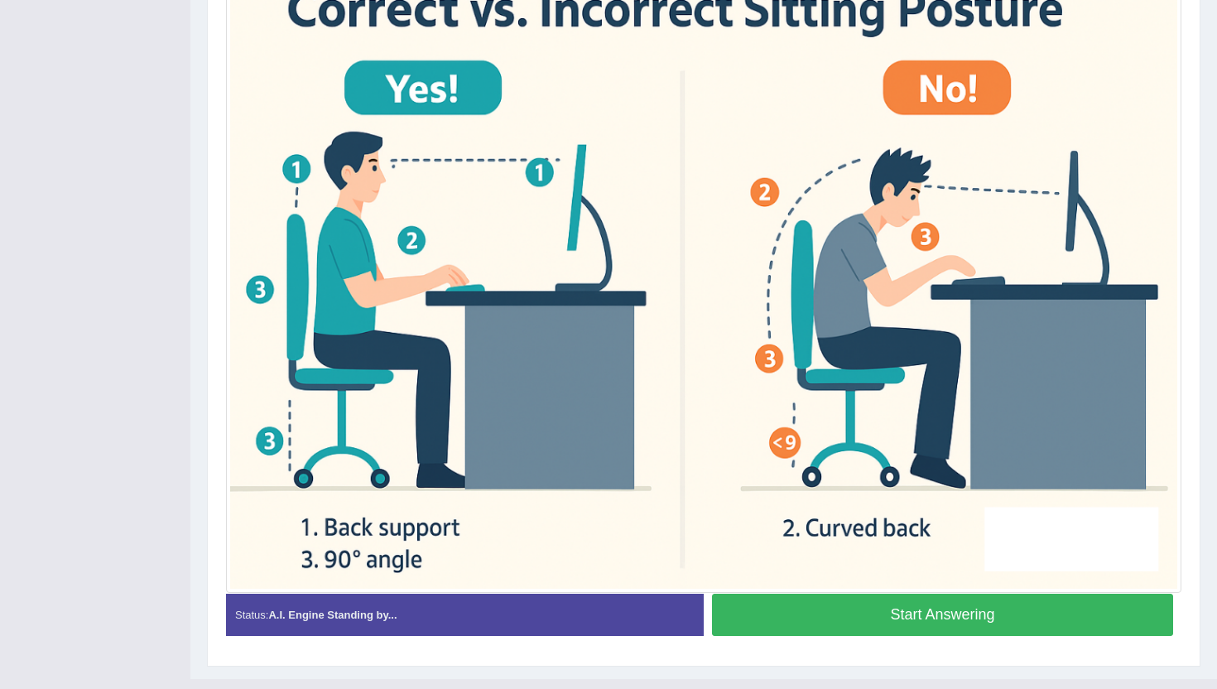
click at [890, 622] on button "Start Answering" at bounding box center [942, 615] width 461 height 42
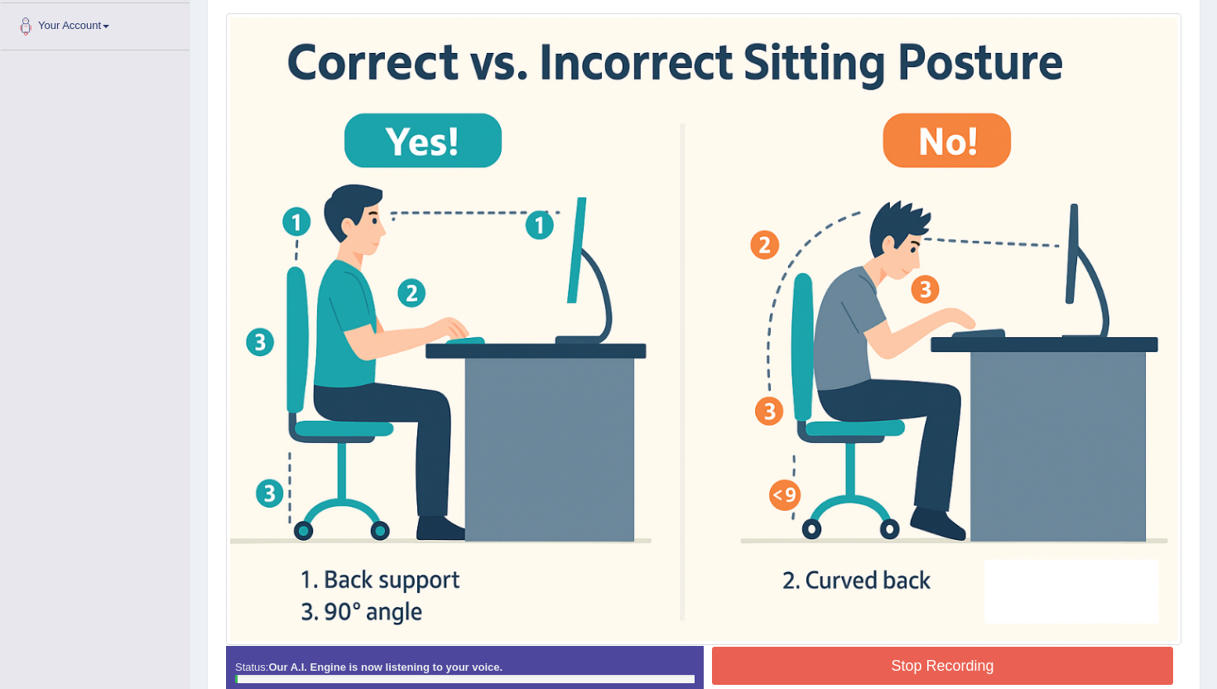
scroll to position [358, 0]
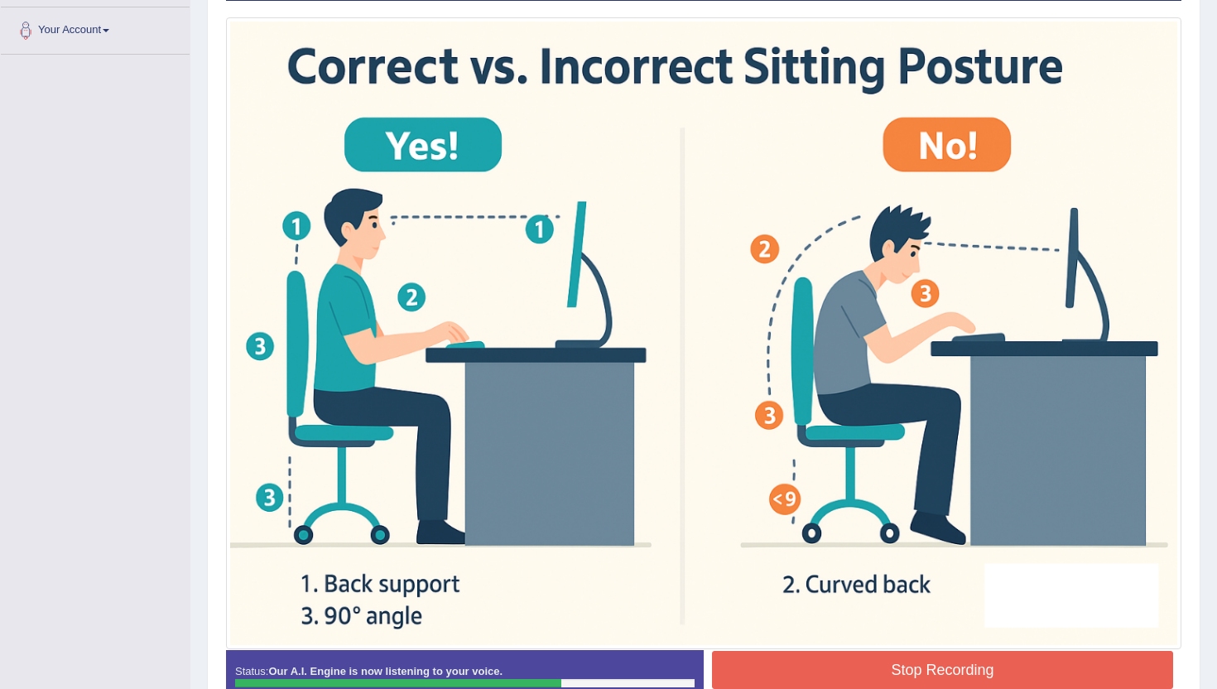
click at [874, 667] on button "Stop Recording" at bounding box center [942, 670] width 461 height 38
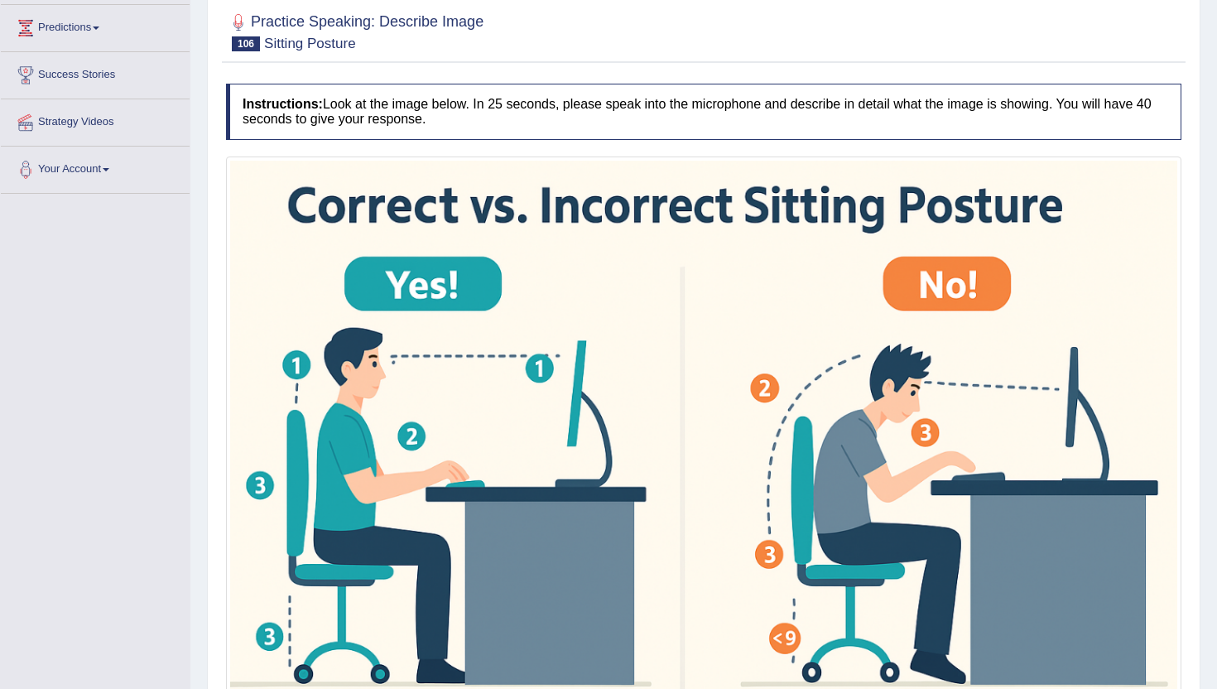
scroll to position [160, 0]
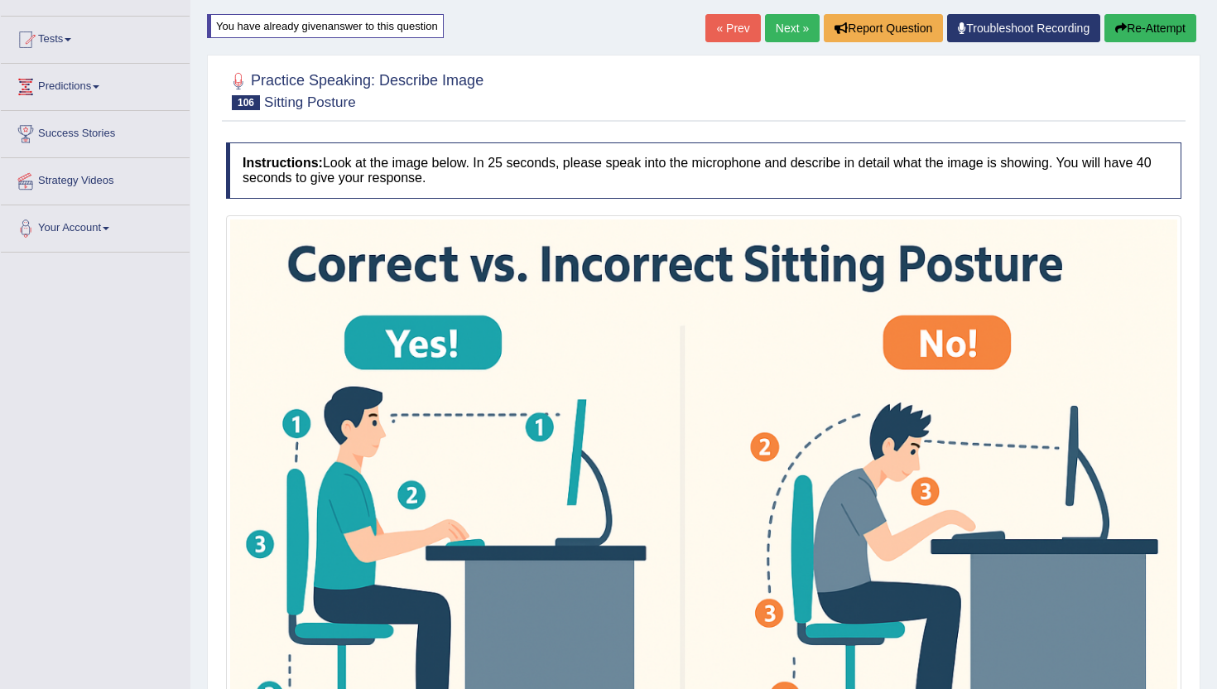
click at [789, 31] on link "Next »" at bounding box center [792, 28] width 55 height 28
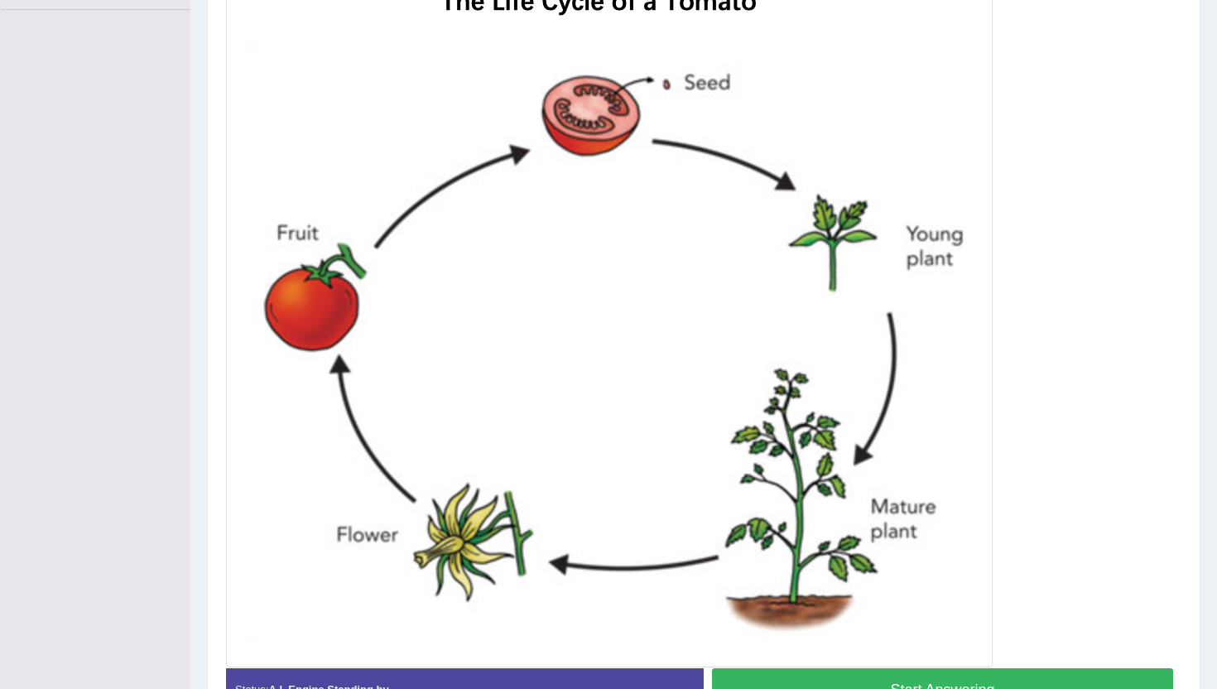
scroll to position [412, 0]
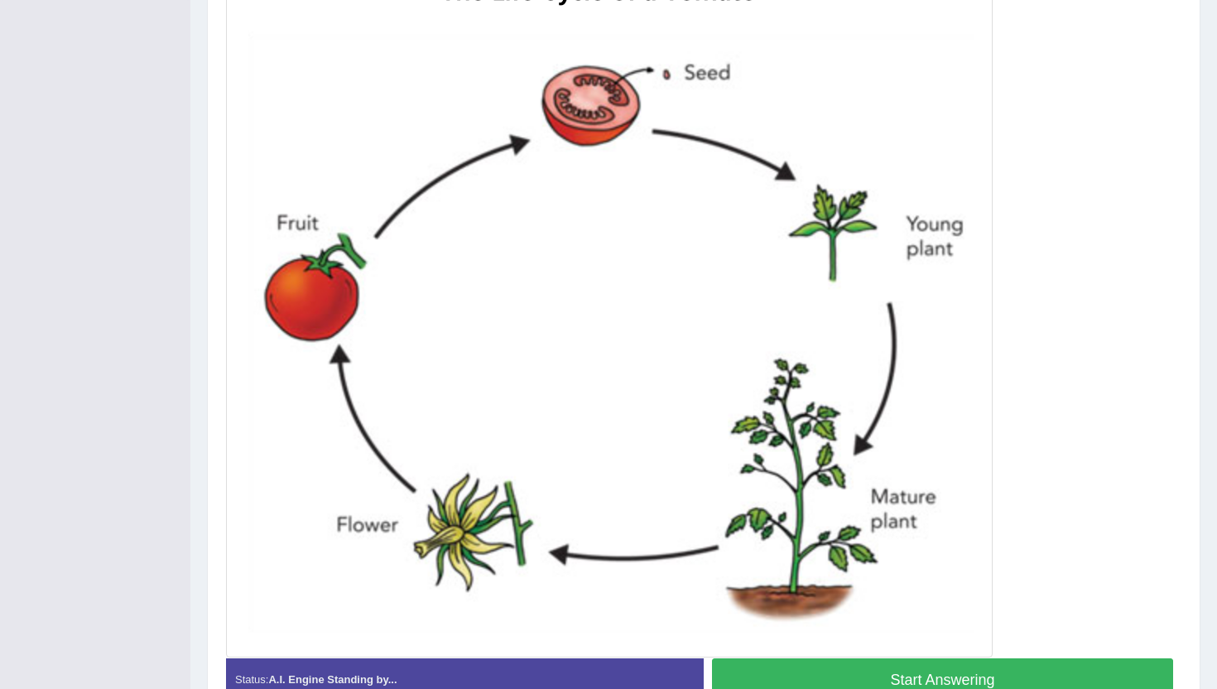
click at [824, 684] on button "Start Answering" at bounding box center [942, 679] width 461 height 42
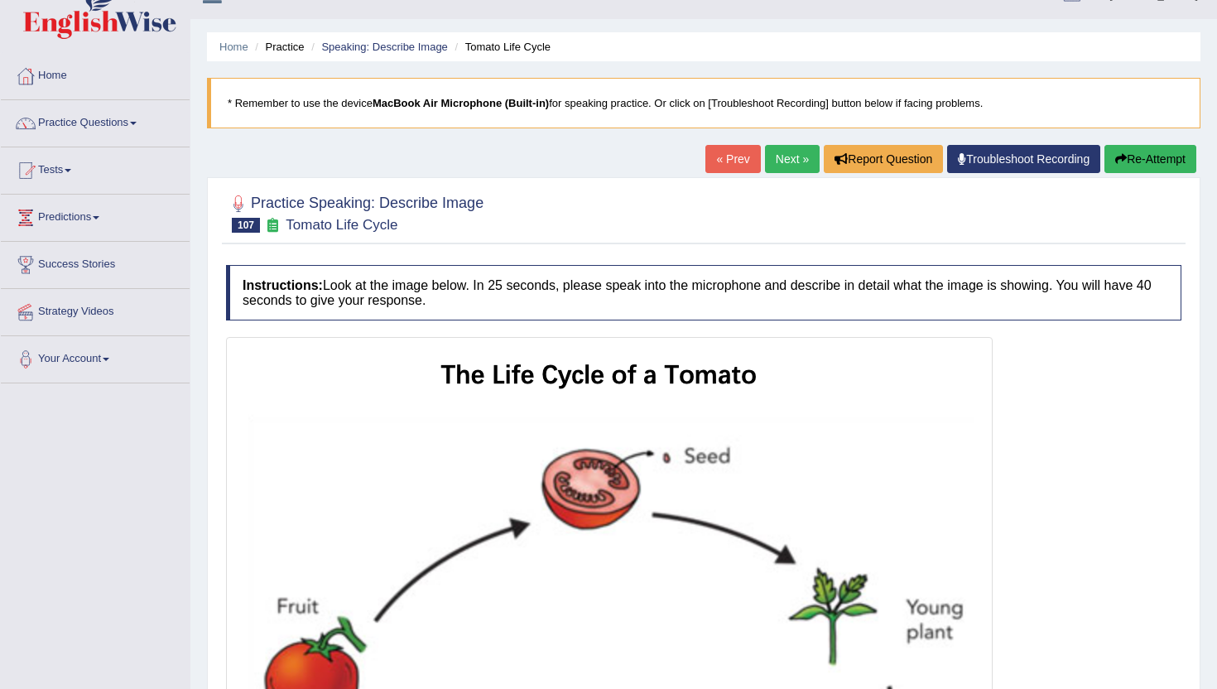
scroll to position [0, 0]
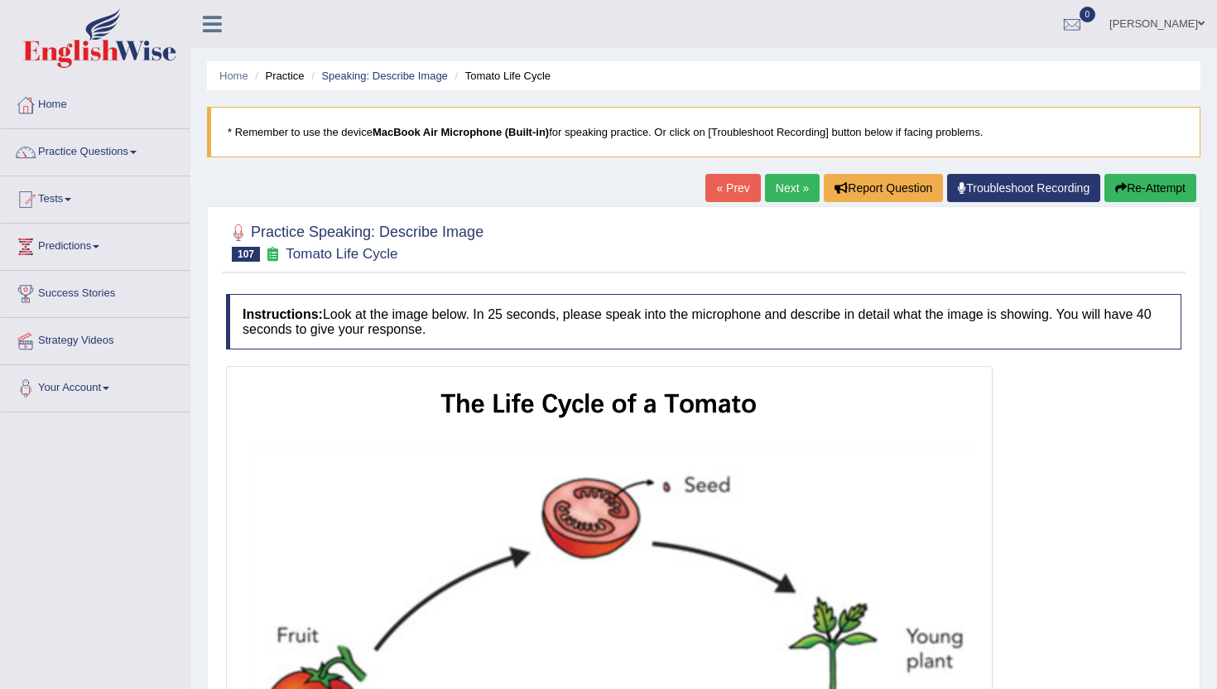
click at [1162, 185] on button "Re-Attempt" at bounding box center [1151, 188] width 92 height 28
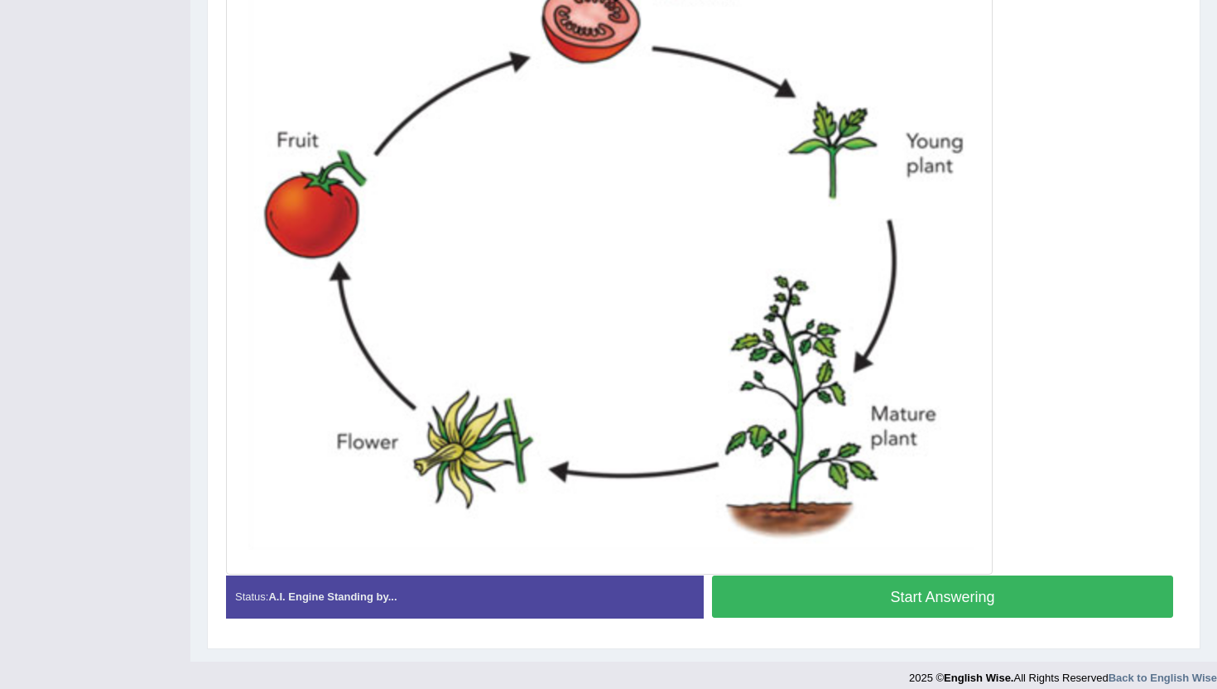
scroll to position [498, 0]
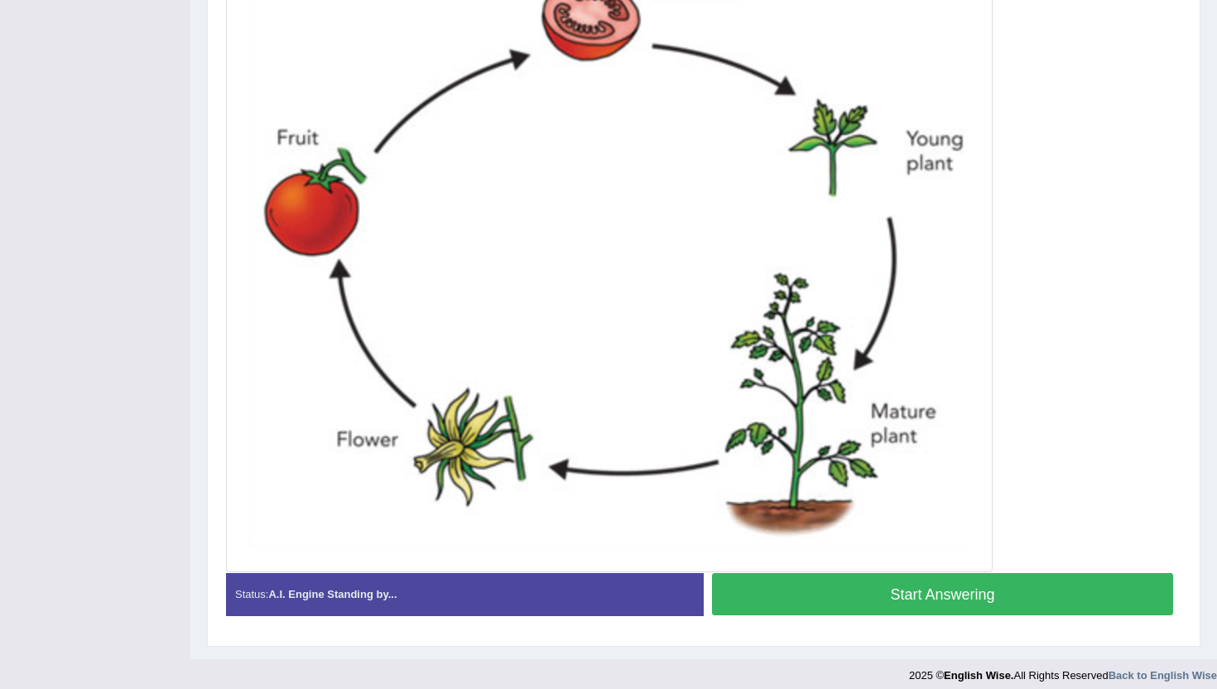
click at [981, 595] on button "Start Answering" at bounding box center [942, 594] width 461 height 42
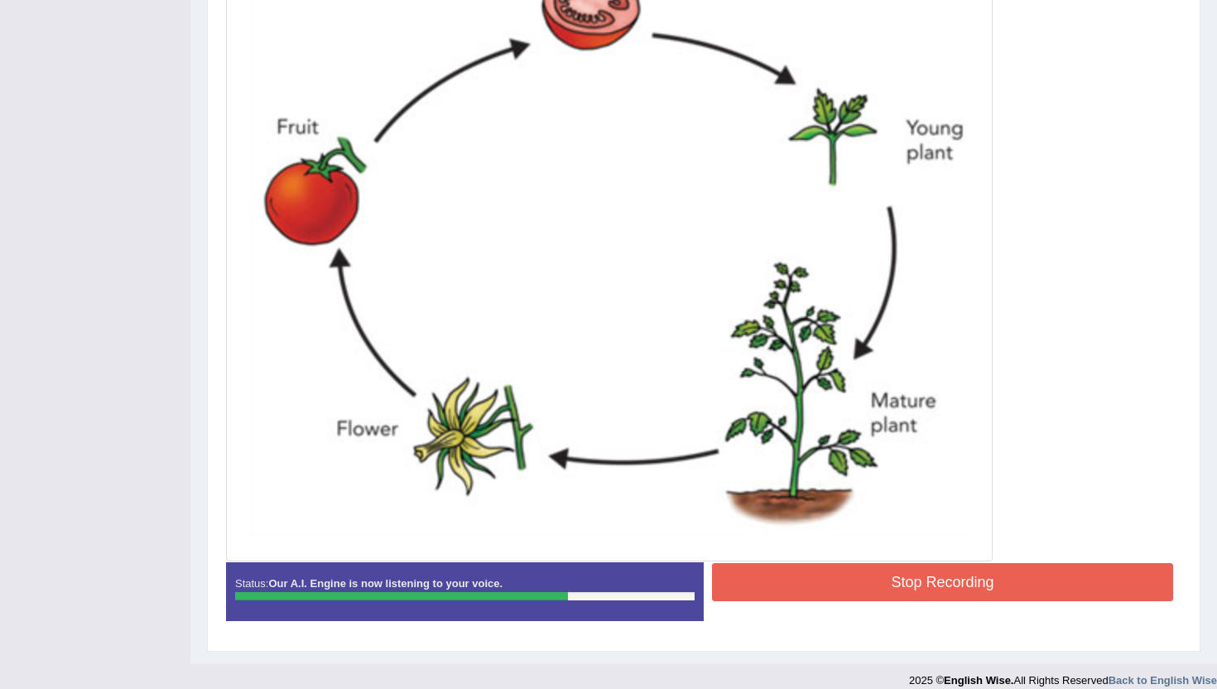
scroll to position [521, 0]
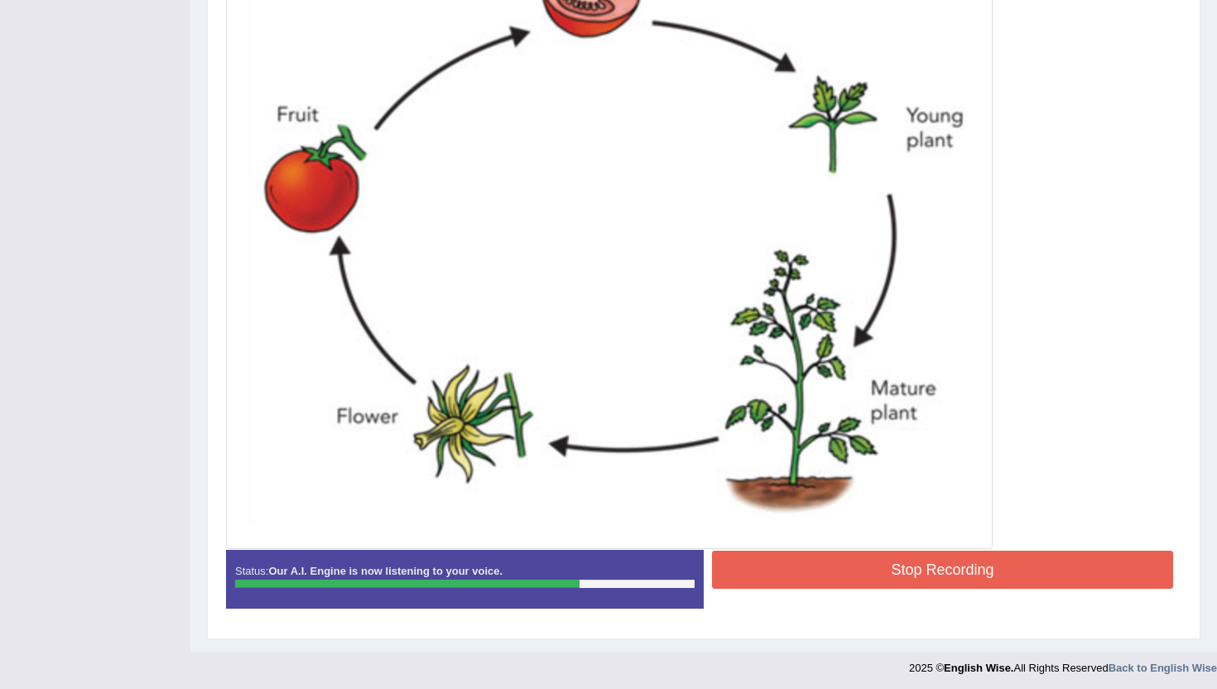
click at [914, 583] on button "Stop Recording" at bounding box center [942, 570] width 461 height 38
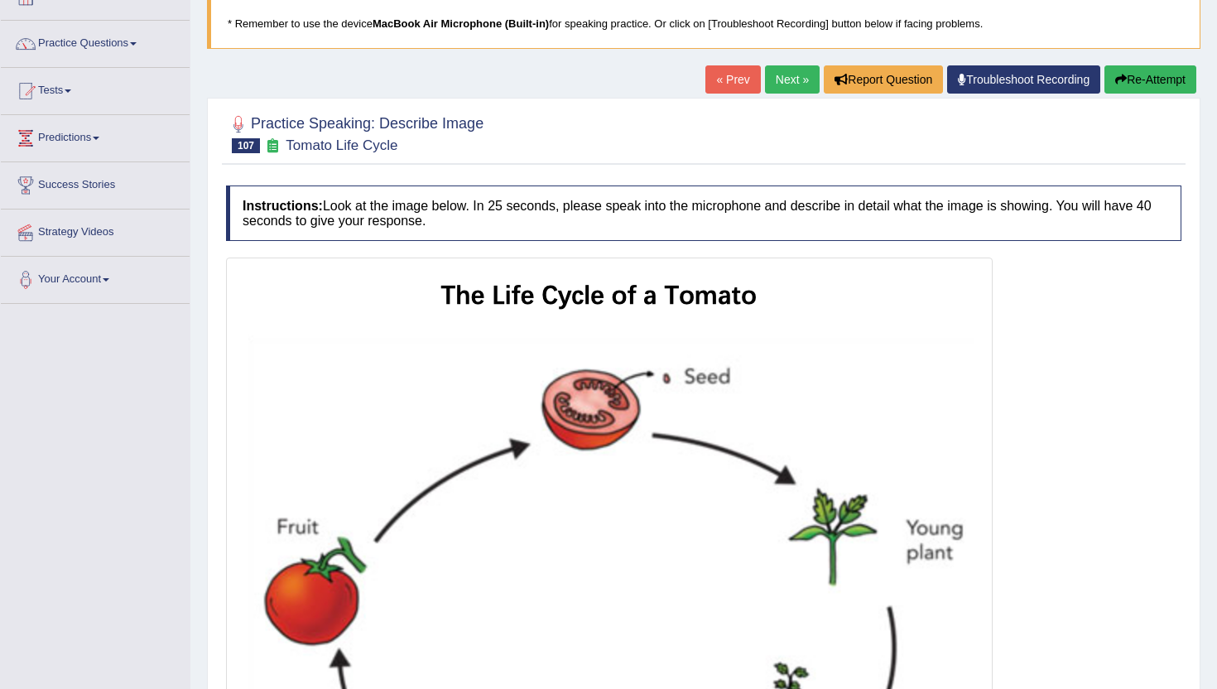
scroll to position [65, 0]
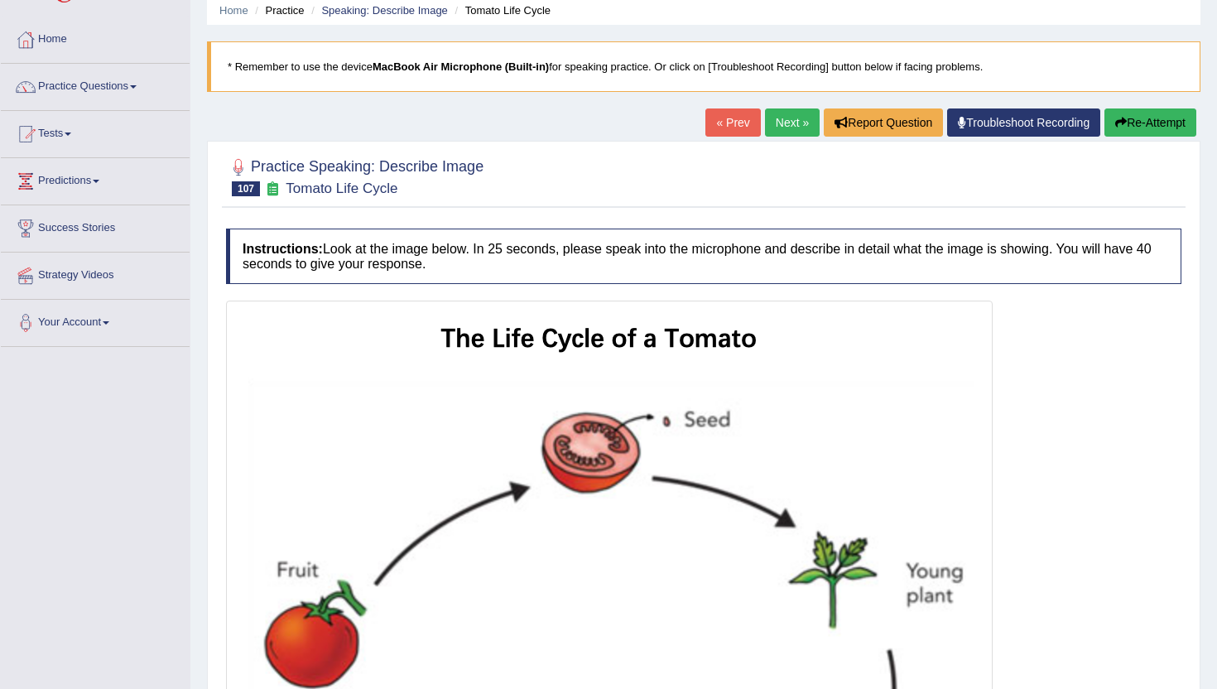
click at [777, 118] on link "Next »" at bounding box center [792, 122] width 55 height 28
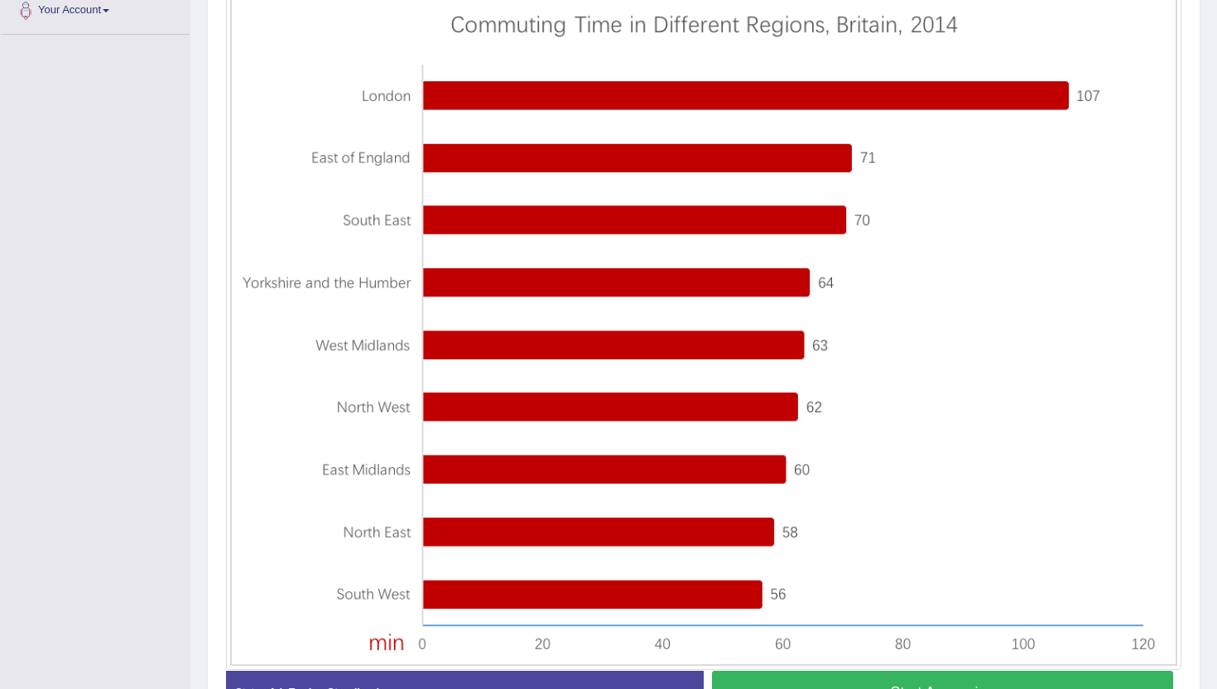
scroll to position [379, 0]
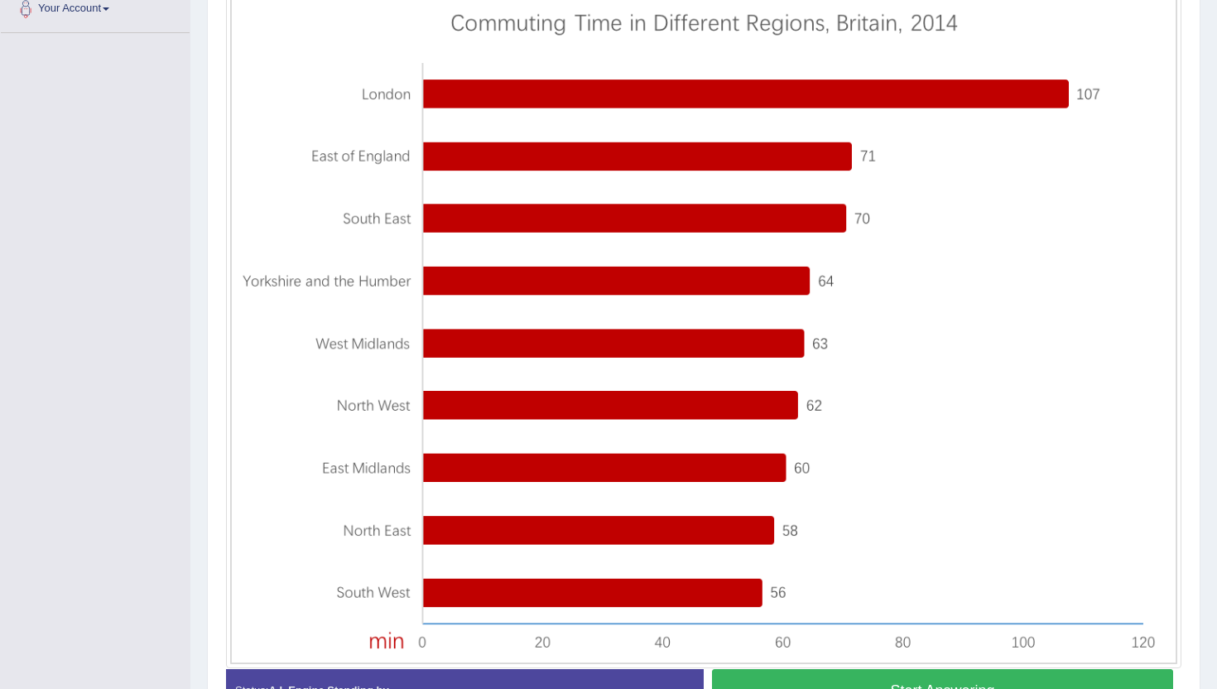
click at [879, 686] on button "Start Answering" at bounding box center [942, 690] width 461 height 42
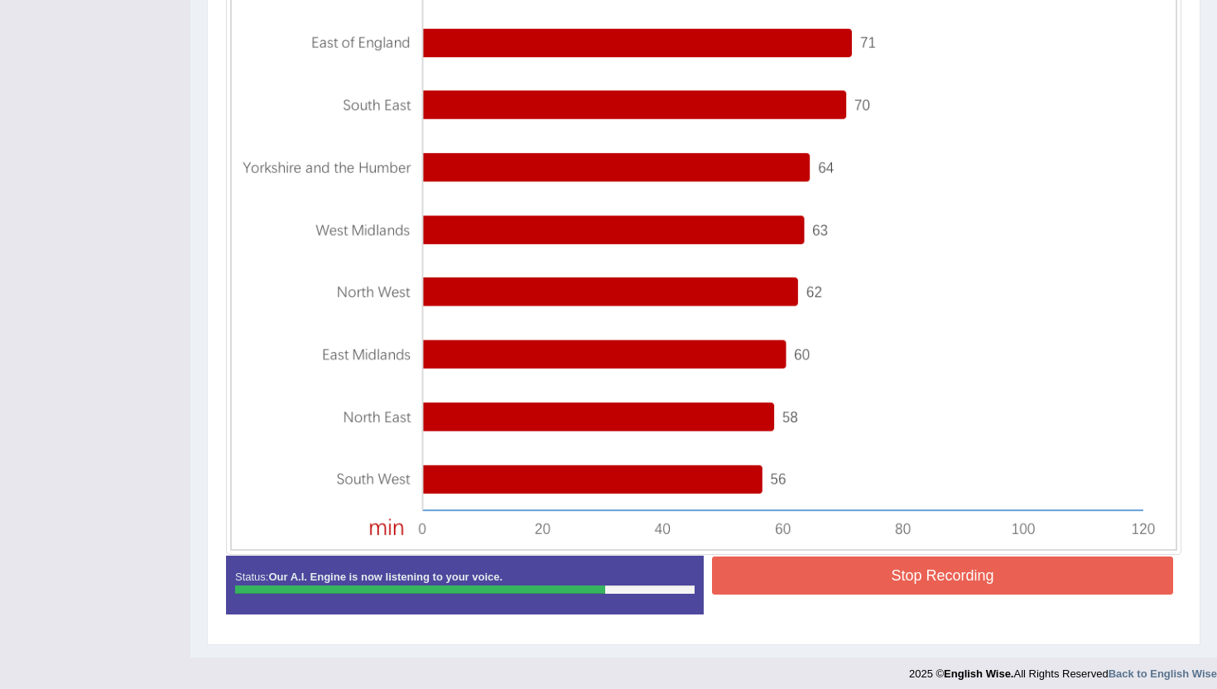
scroll to position [503, 0]
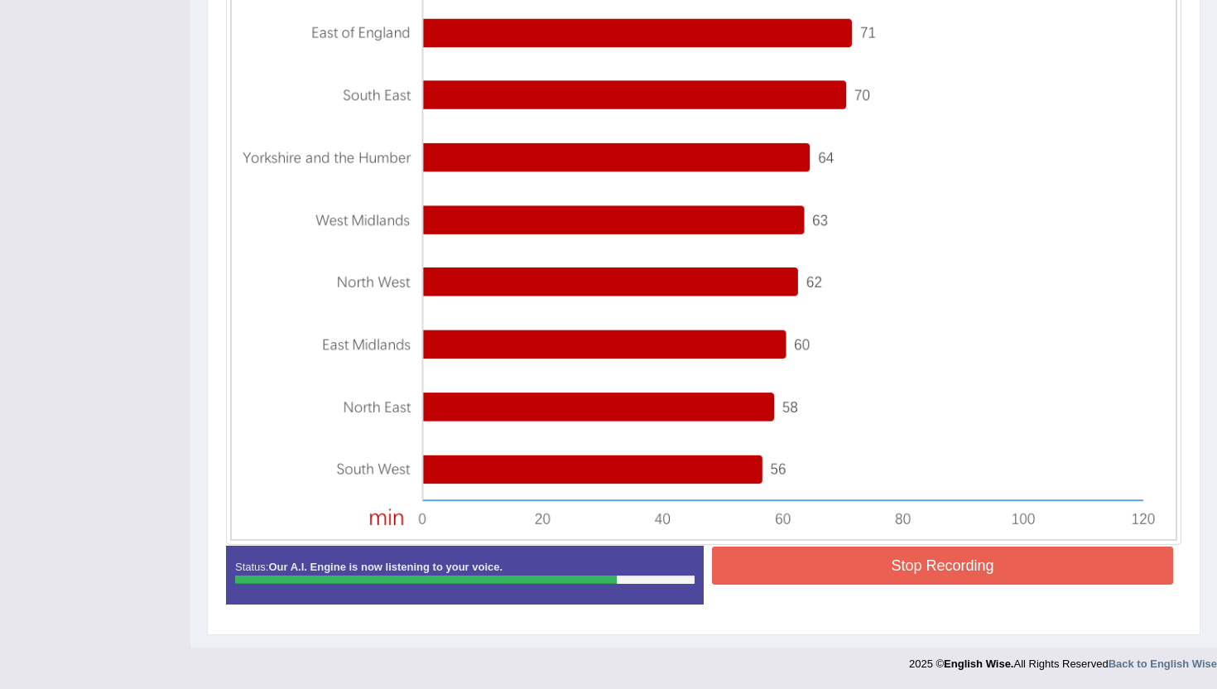
click at [976, 570] on button "Stop Recording" at bounding box center [942, 566] width 461 height 38
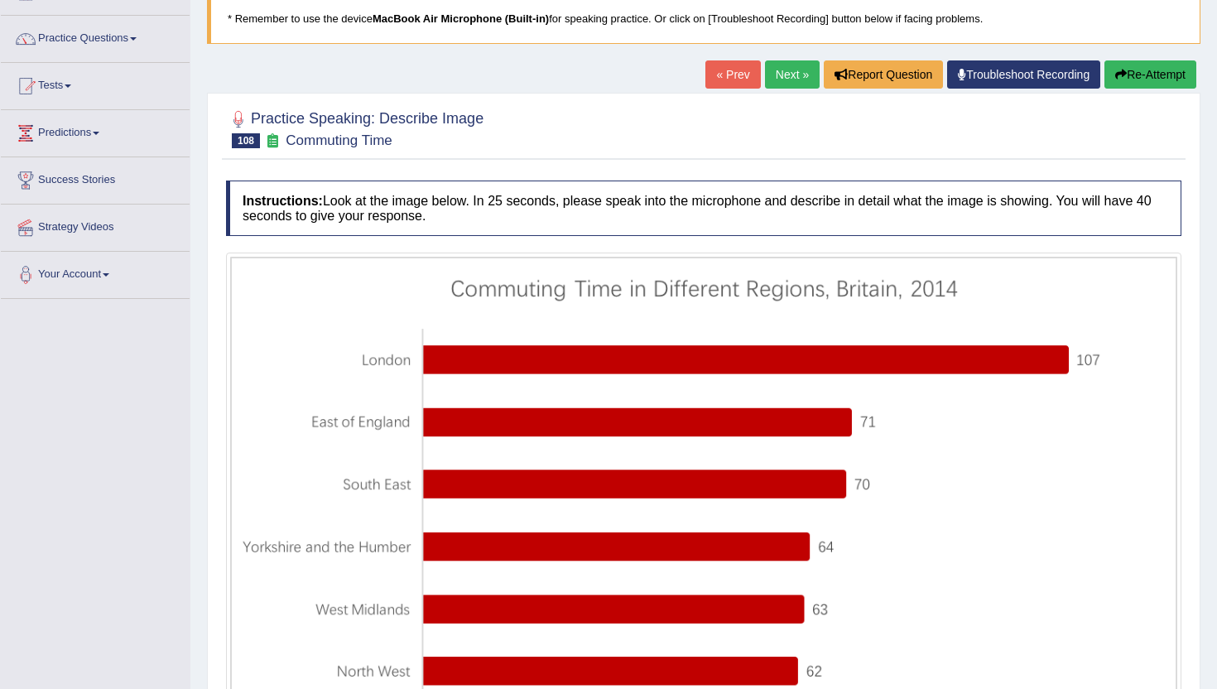
scroll to position [95, 0]
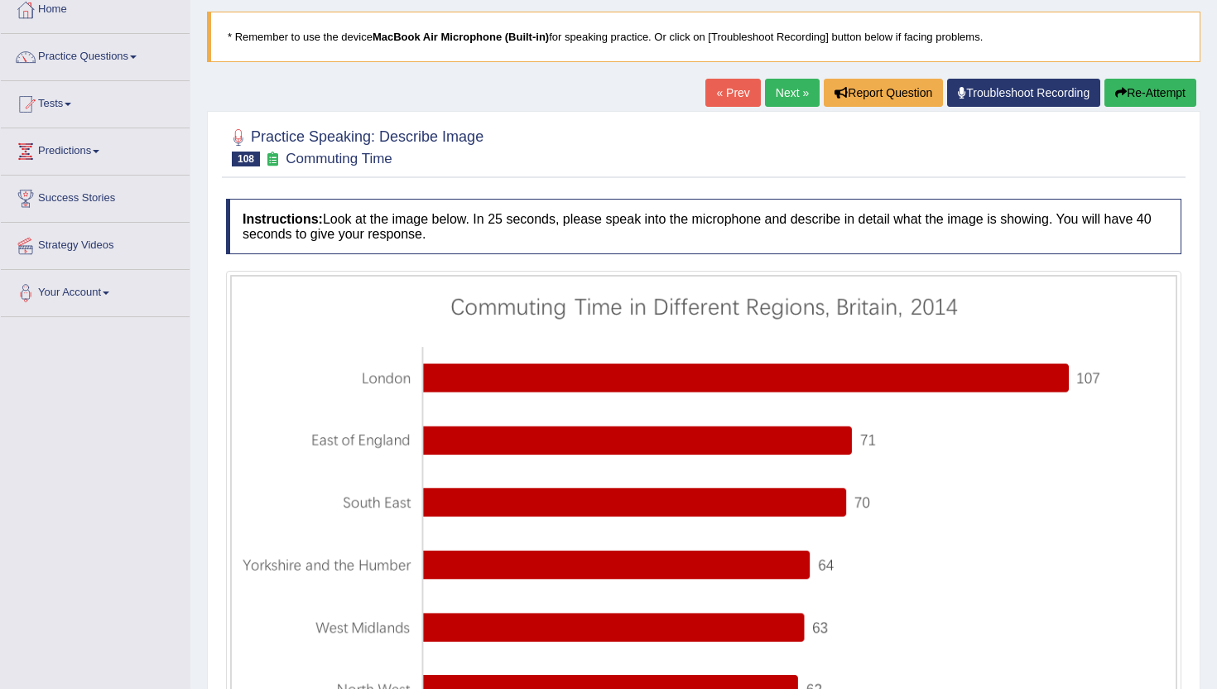
click at [1119, 89] on icon "button" at bounding box center [1121, 93] width 12 height 12
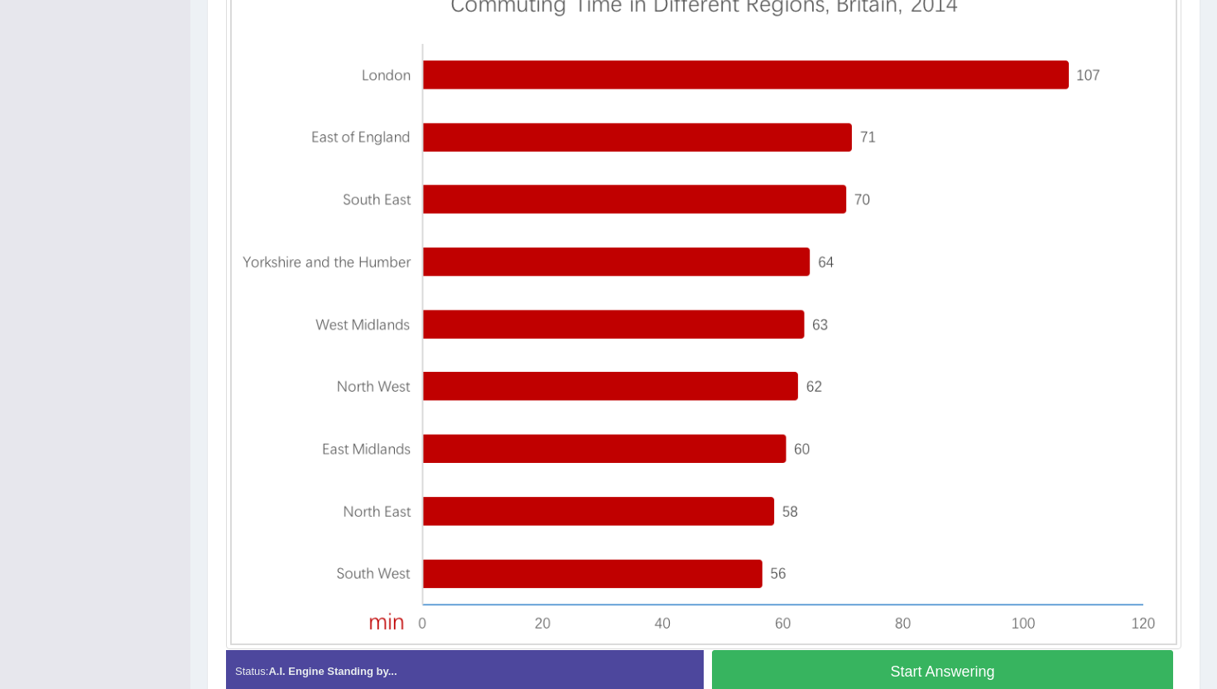
scroll to position [489, 0]
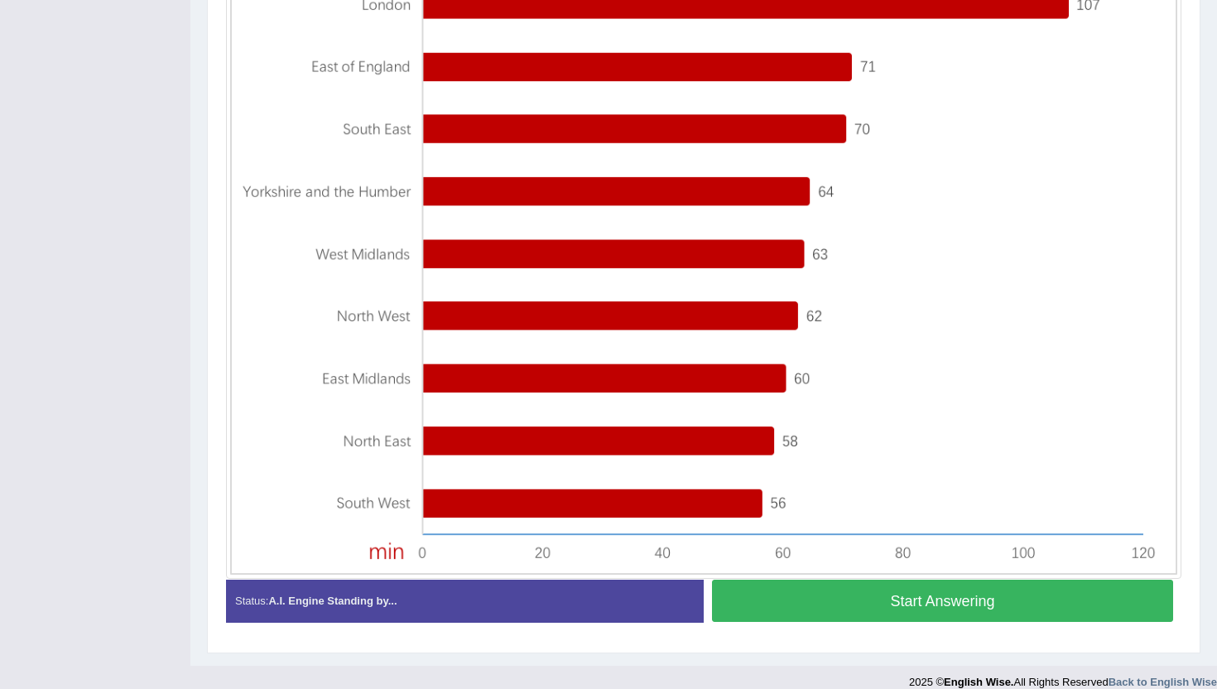
click at [799, 607] on button "Start Answering" at bounding box center [942, 601] width 461 height 42
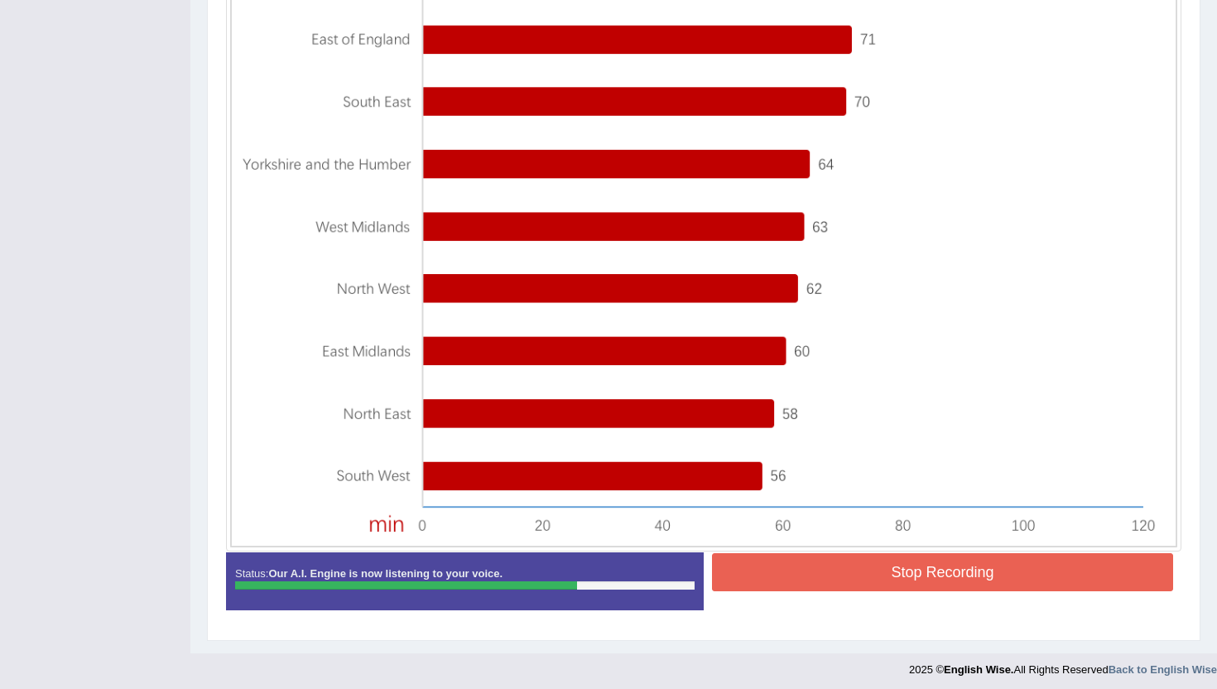
scroll to position [511, 0]
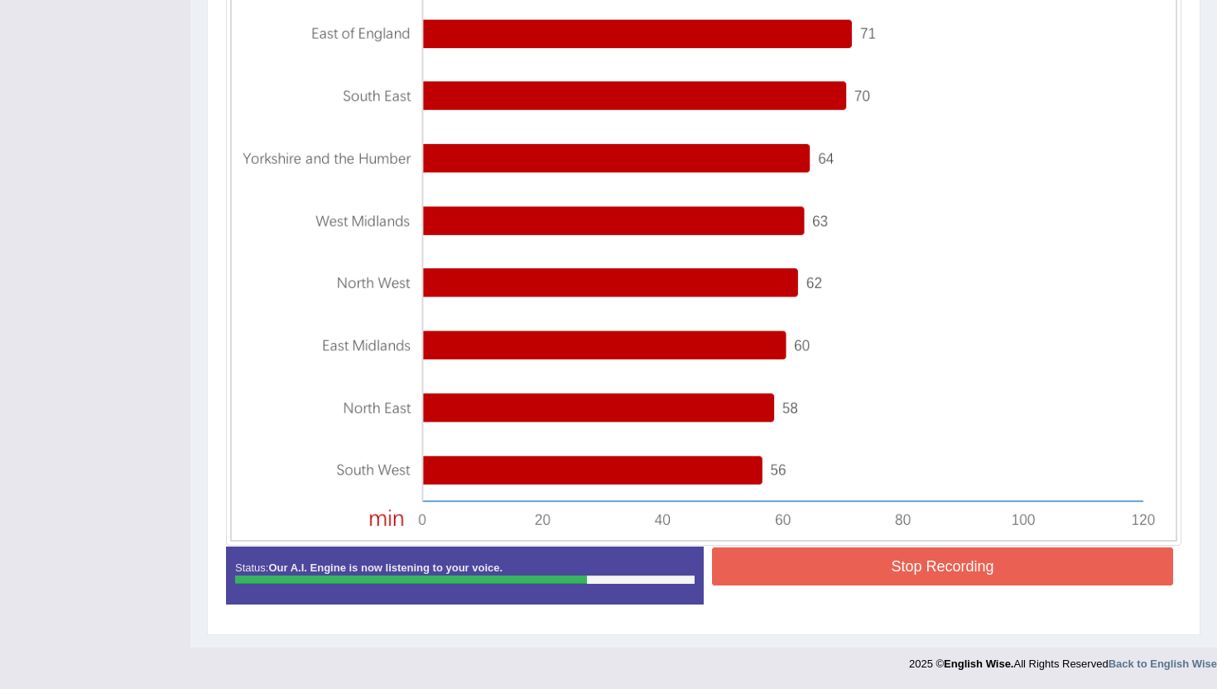
click at [857, 561] on button "Stop Recording" at bounding box center [942, 566] width 461 height 38
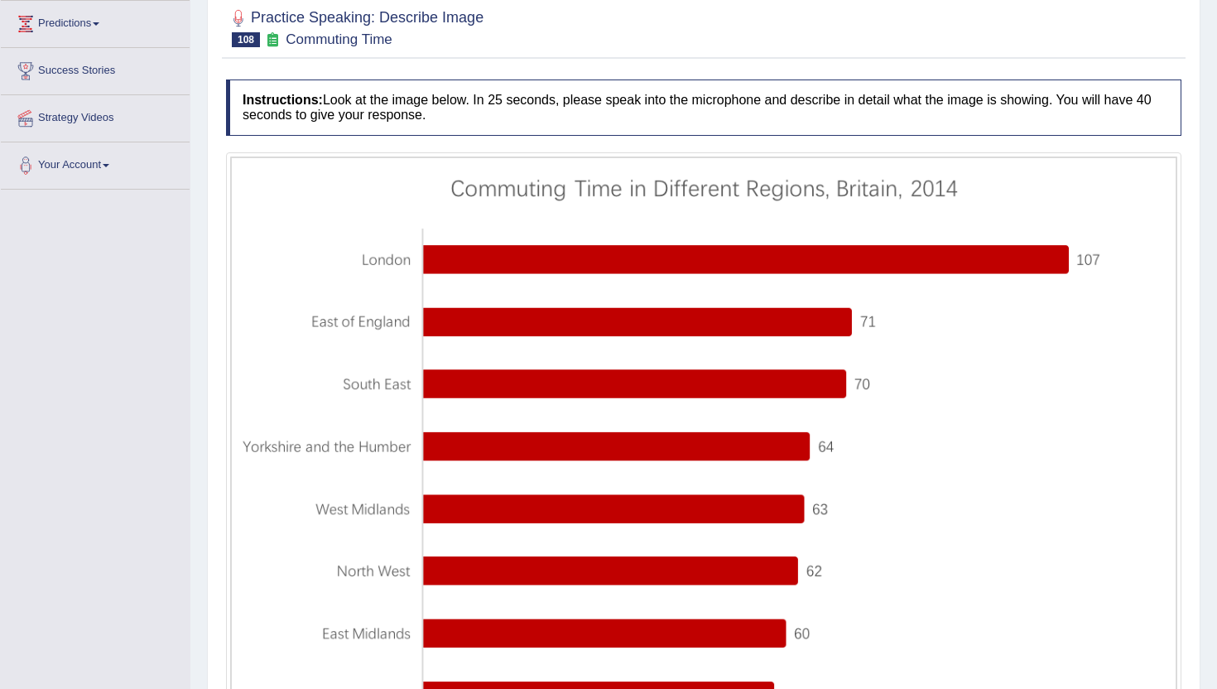
scroll to position [166, 0]
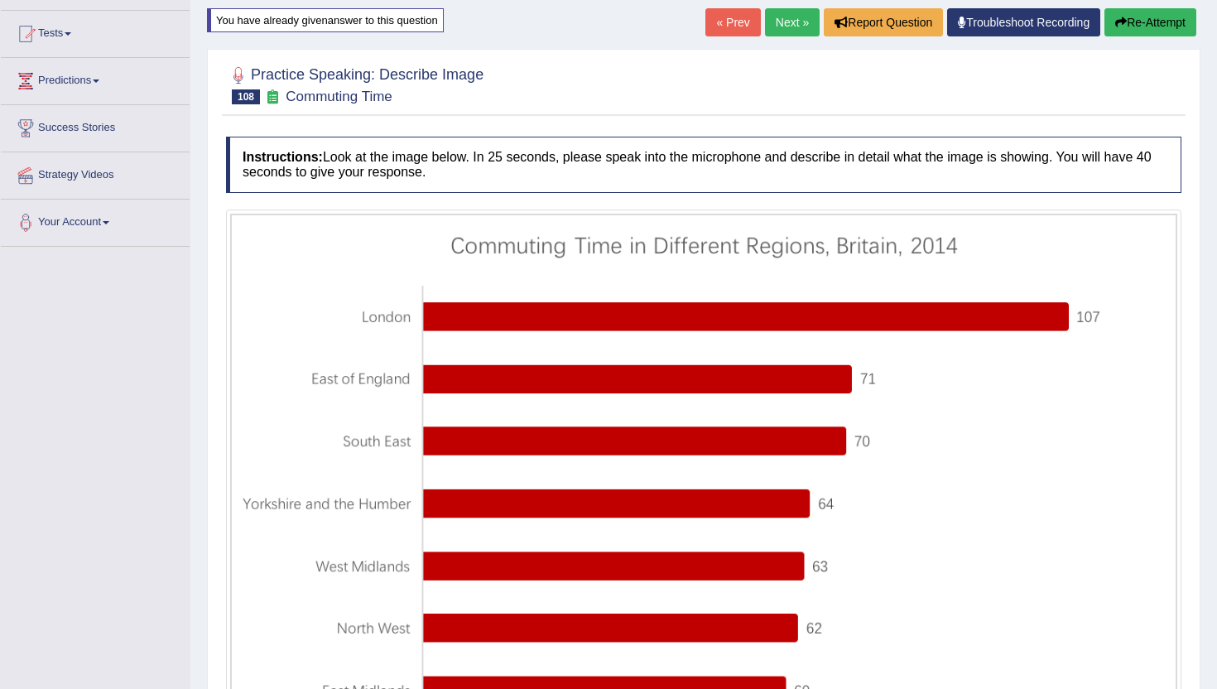
click at [798, 23] on link "Next »" at bounding box center [792, 22] width 55 height 28
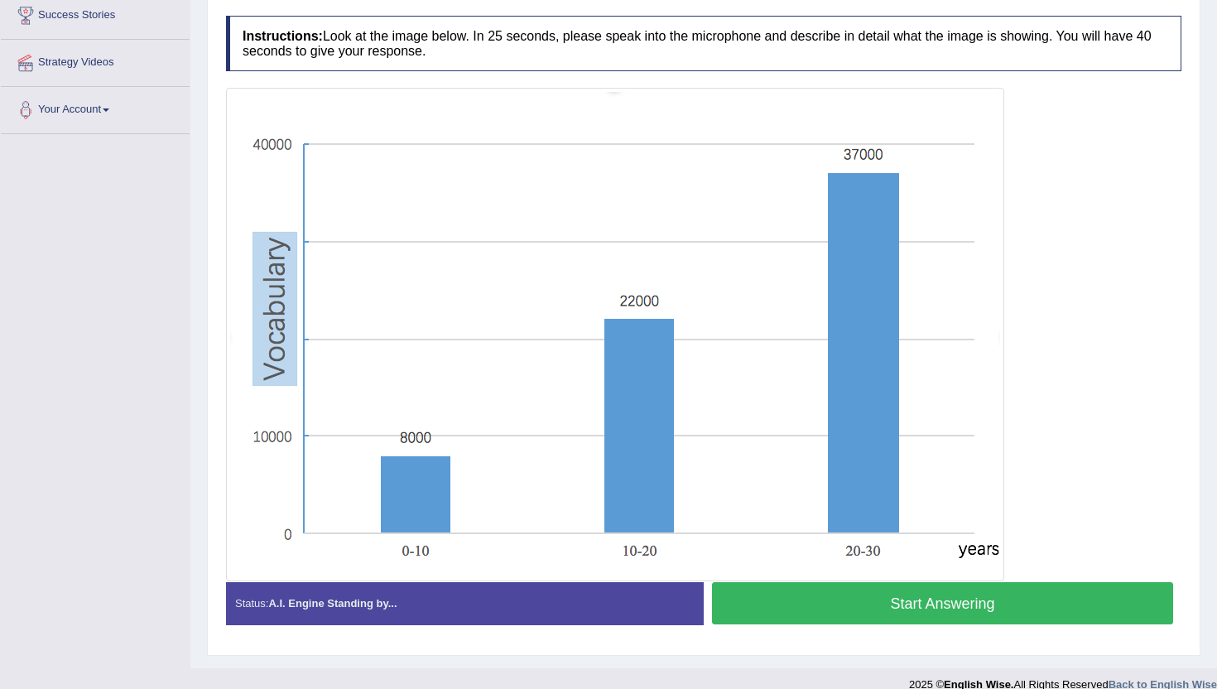
scroll to position [281, 0]
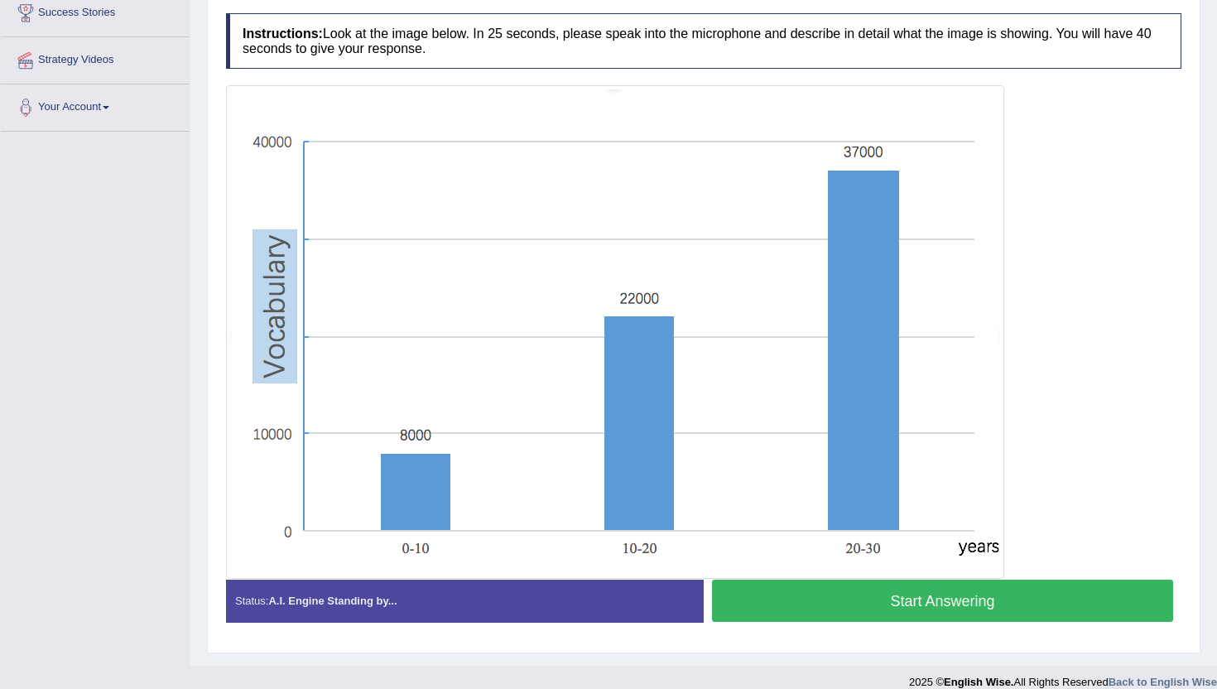
click at [855, 593] on button "Start Answering" at bounding box center [942, 601] width 461 height 42
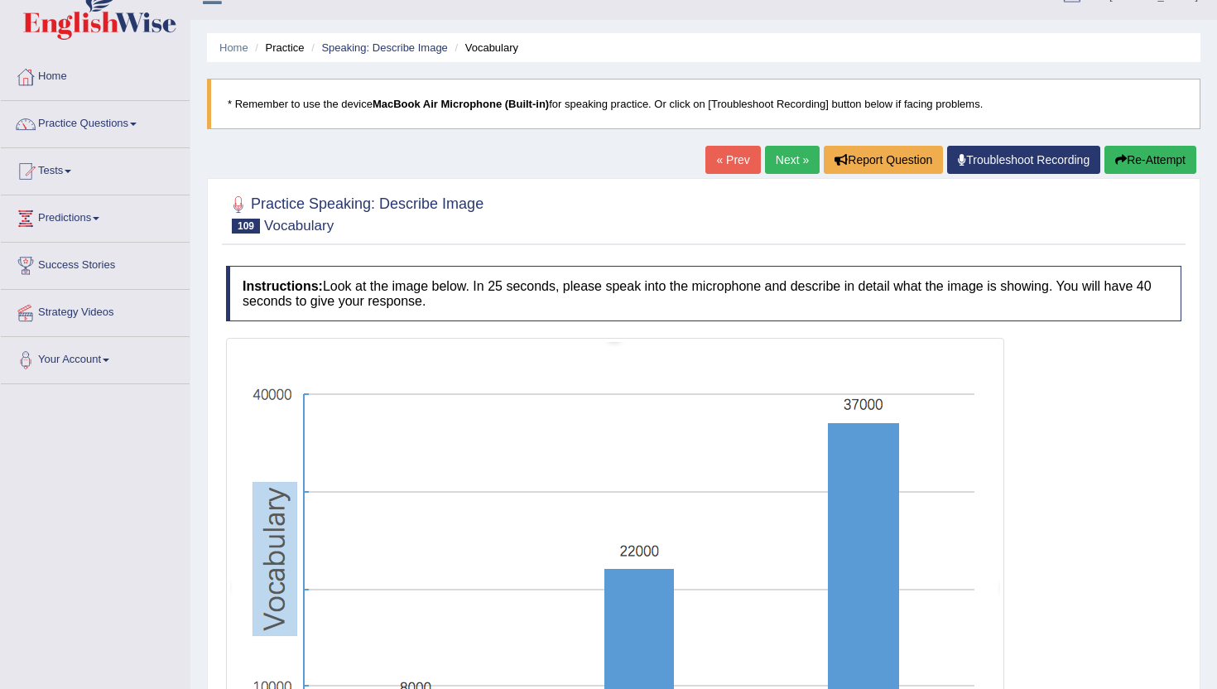
scroll to position [0, 0]
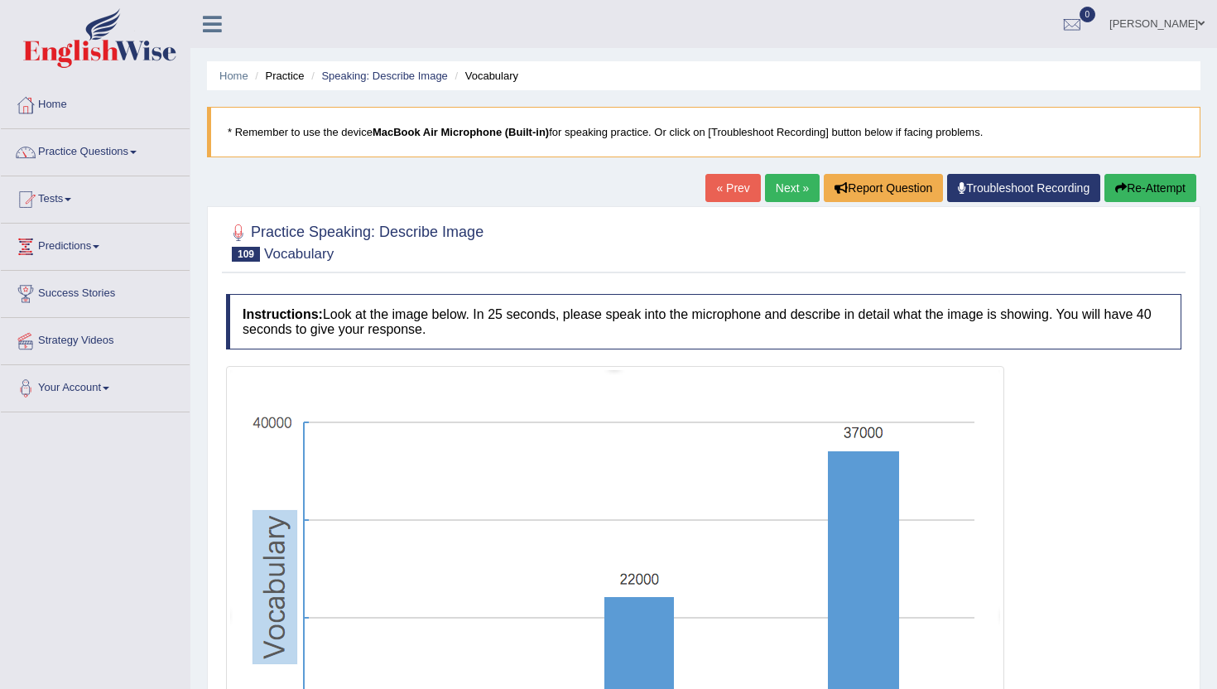
click at [1165, 181] on button "Re-Attempt" at bounding box center [1151, 188] width 92 height 28
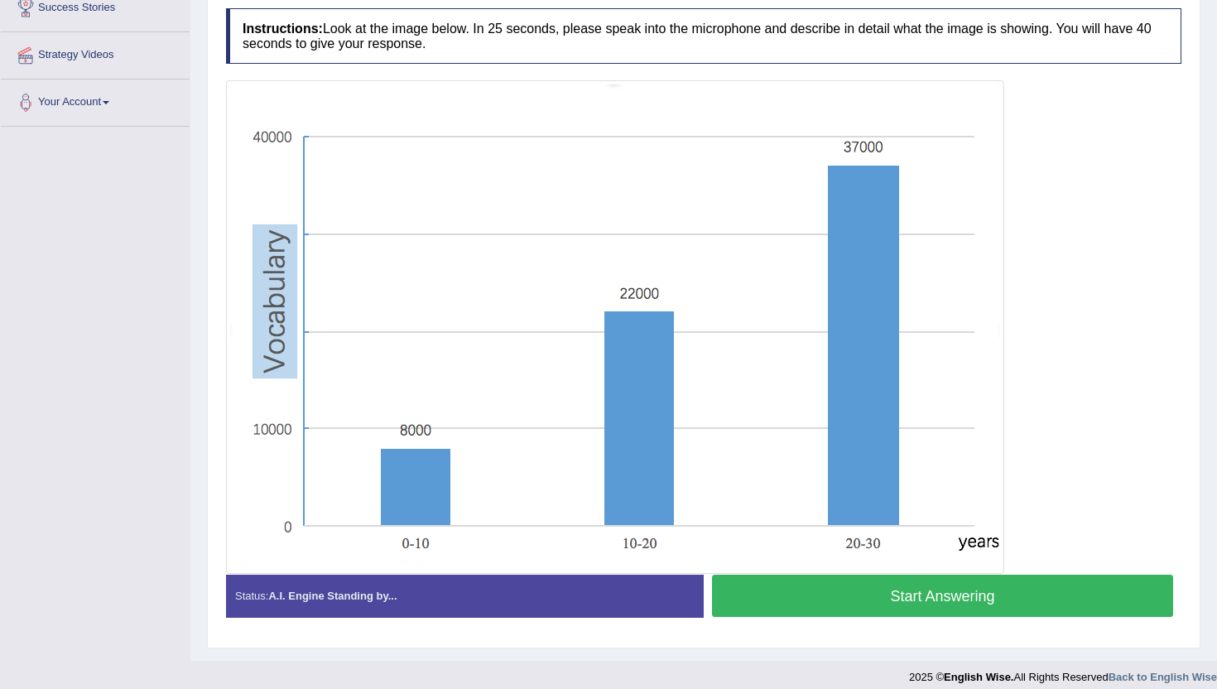
scroll to position [299, 0]
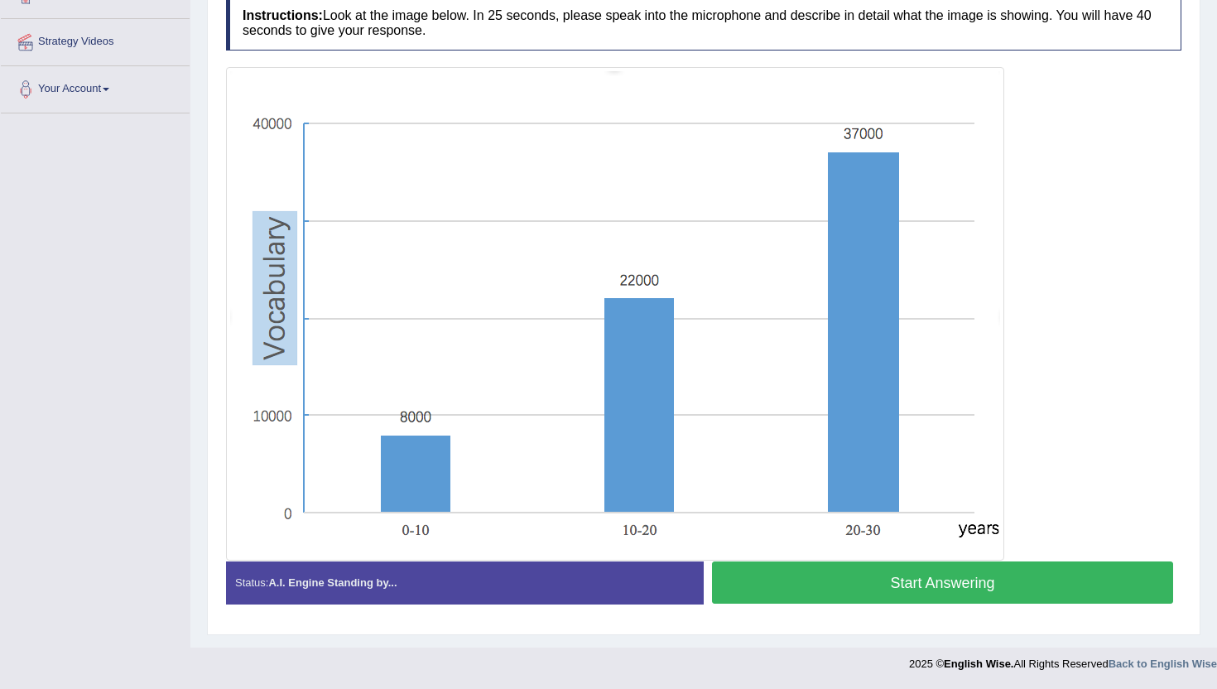
click at [972, 576] on button "Start Answering" at bounding box center [942, 582] width 461 height 42
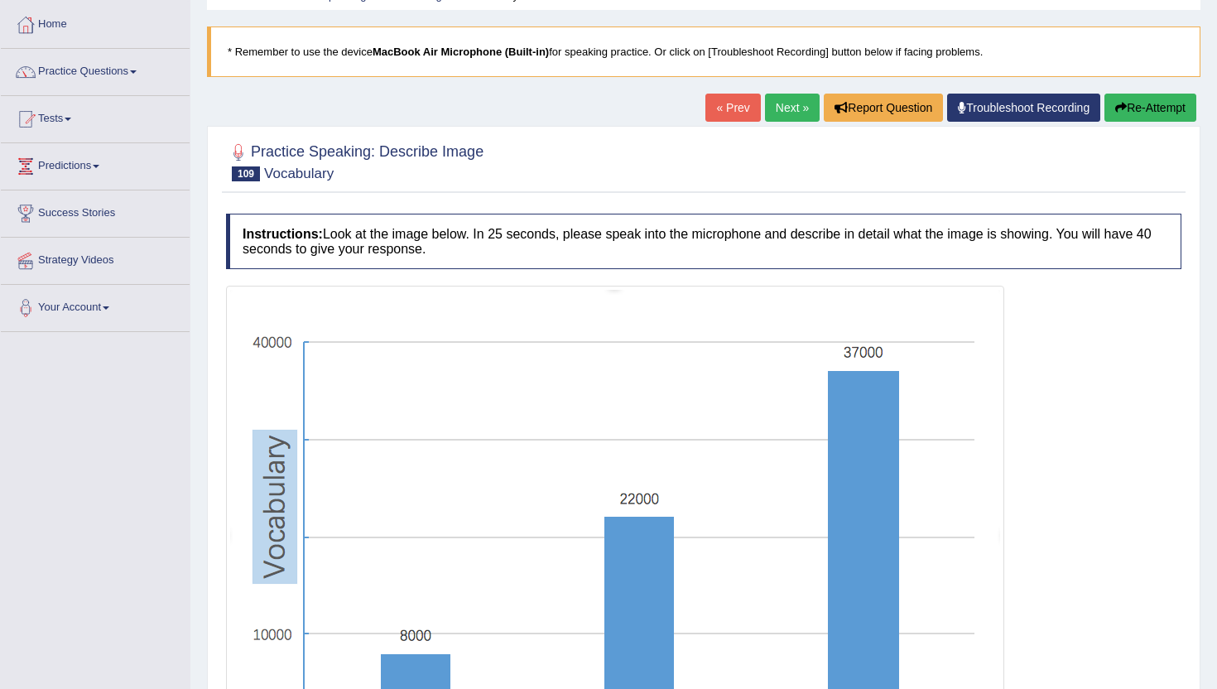
scroll to position [61, 0]
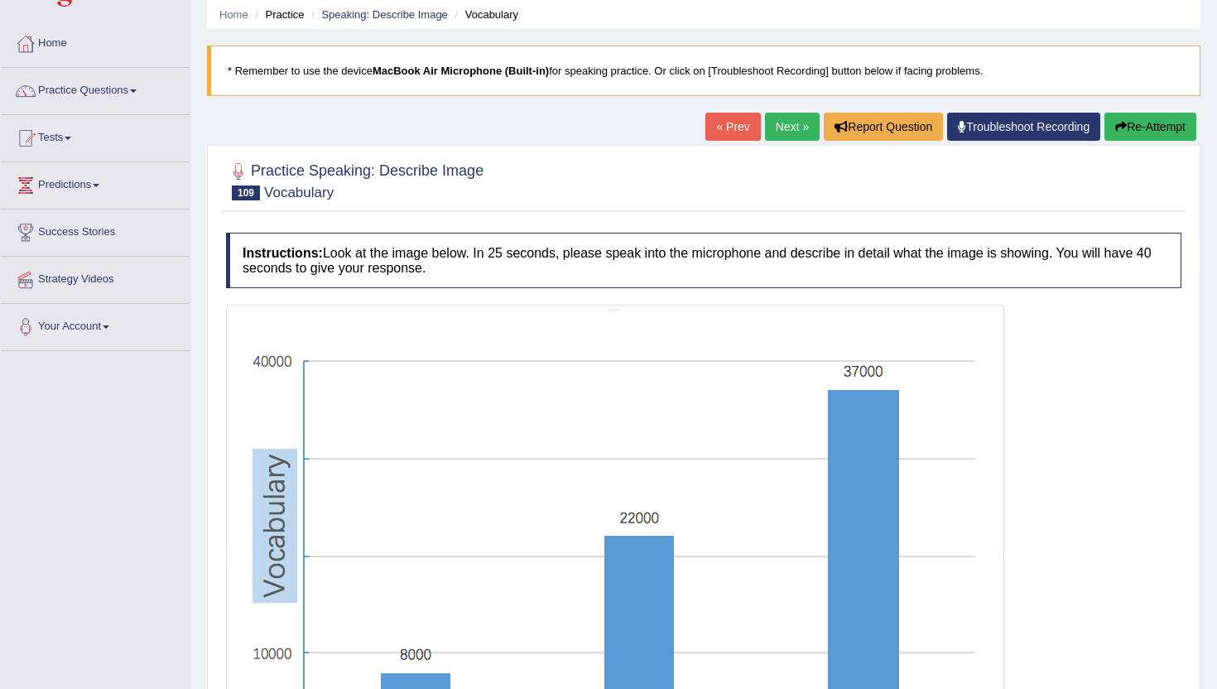
click at [1160, 116] on button "Re-Attempt" at bounding box center [1151, 127] width 92 height 28
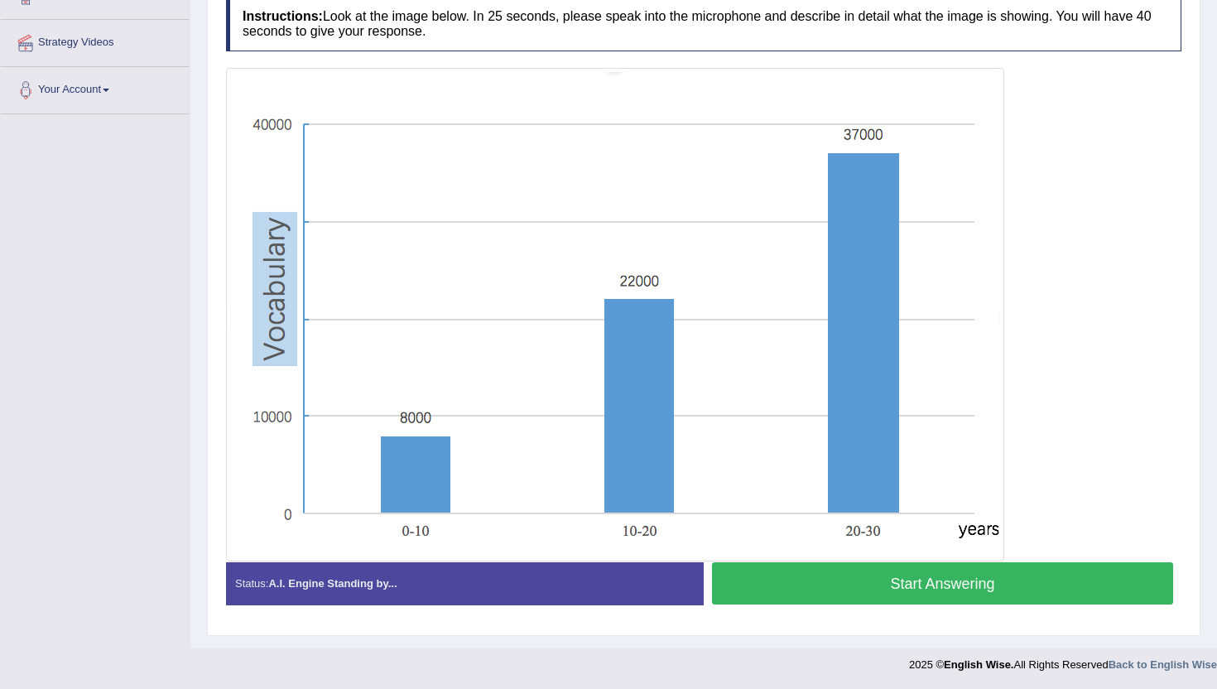
scroll to position [299, 0]
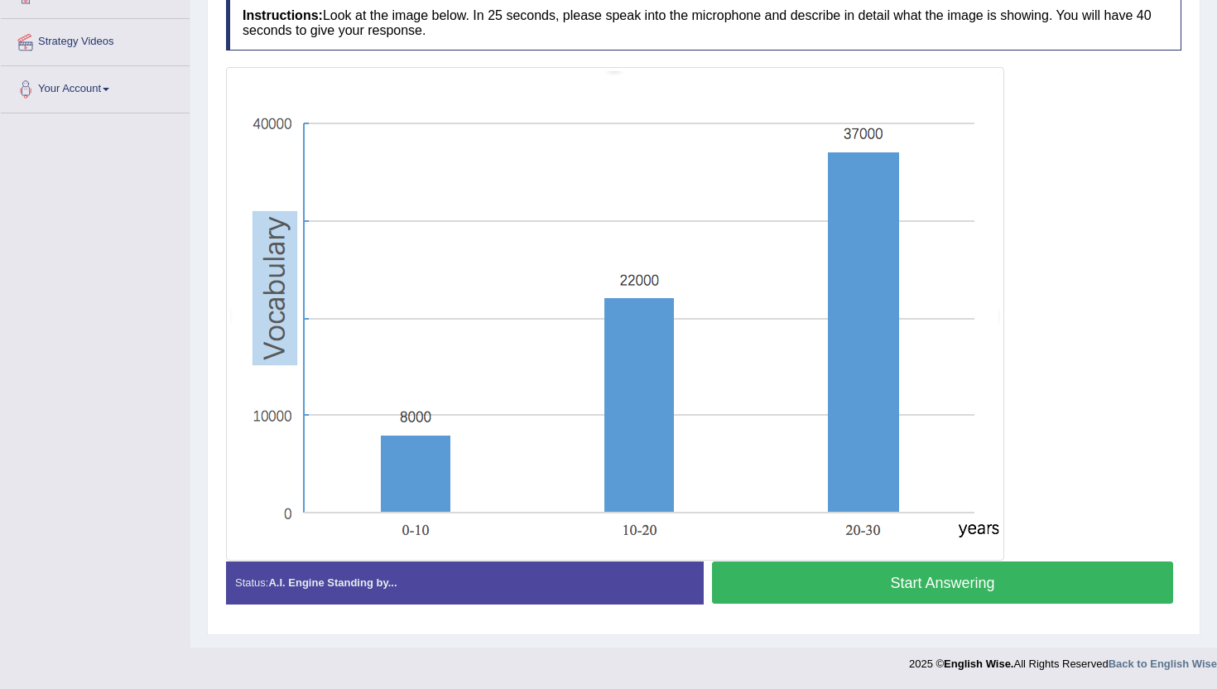
click at [890, 584] on button "Start Answering" at bounding box center [942, 582] width 461 height 42
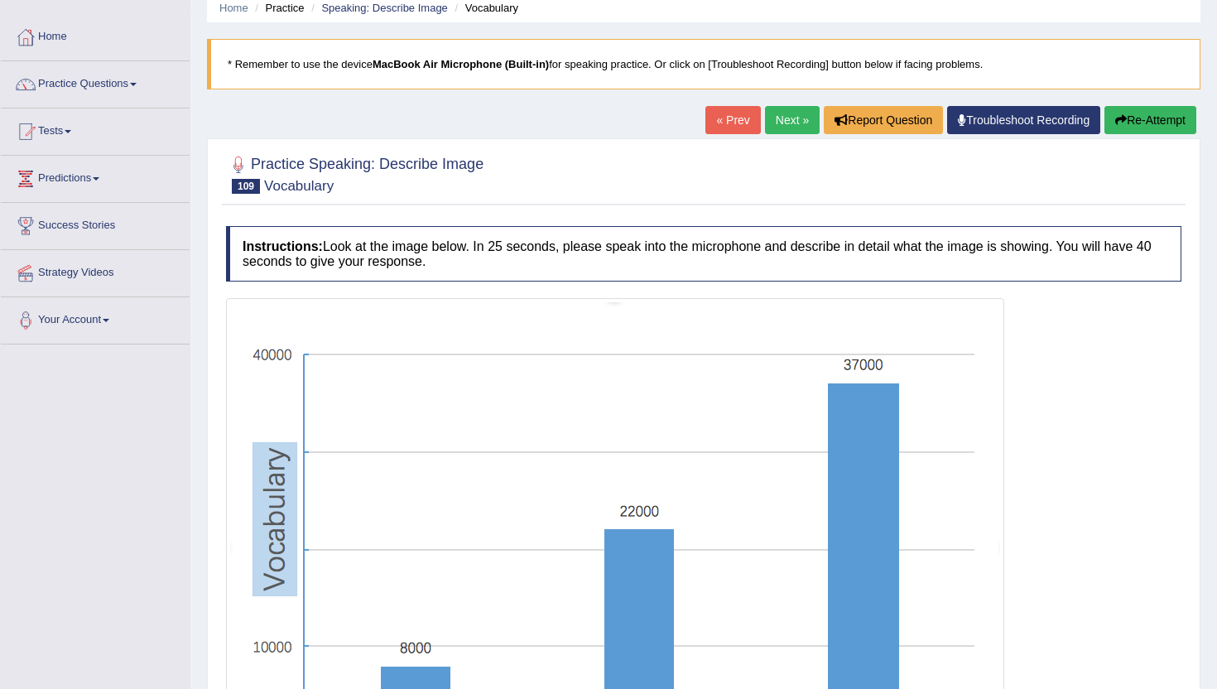
scroll to position [63, 0]
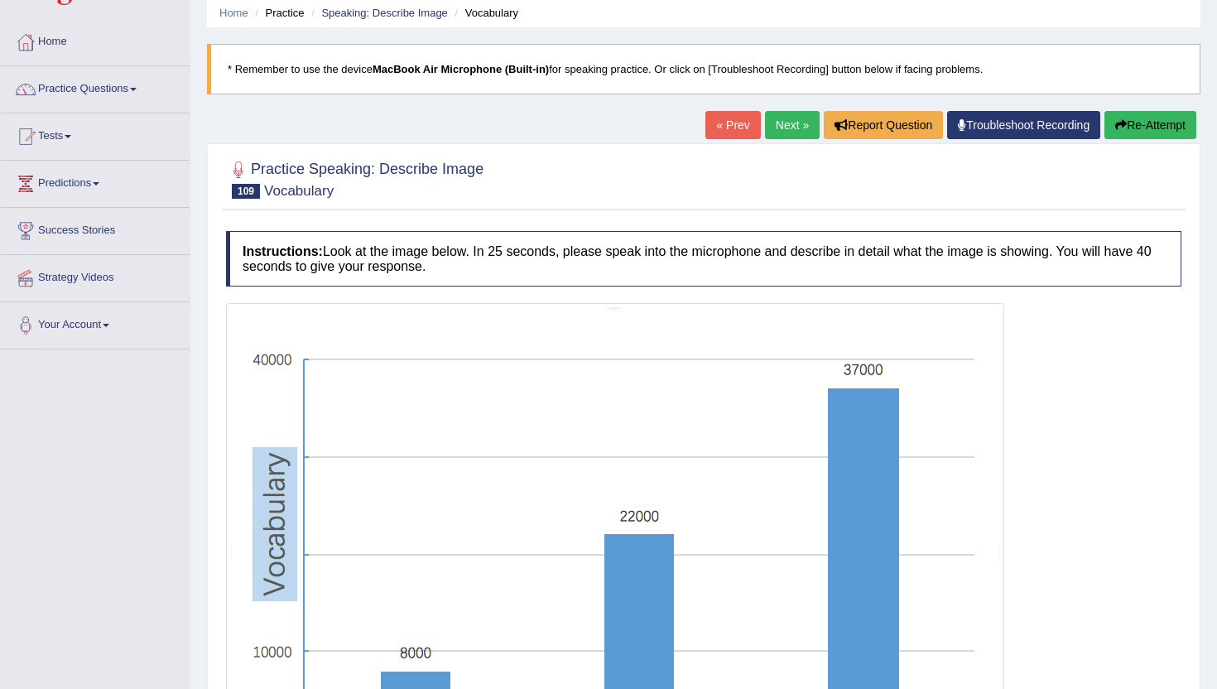
click at [1142, 126] on button "Re-Attempt" at bounding box center [1151, 125] width 92 height 28
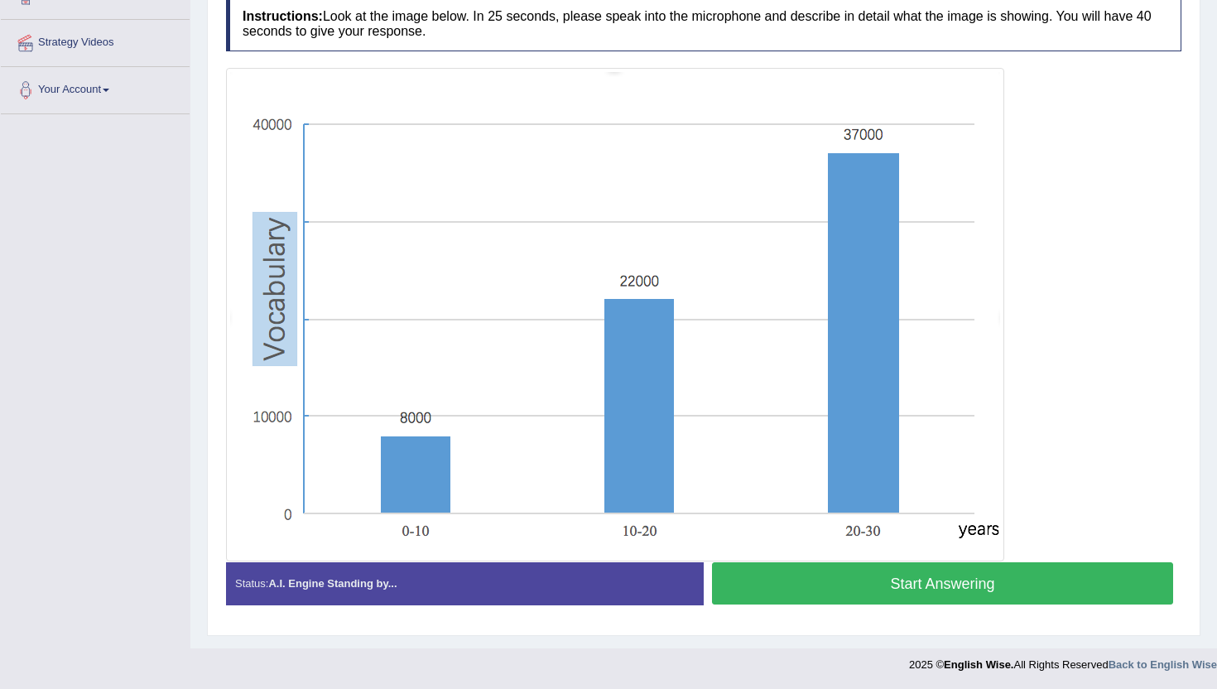
scroll to position [299, 0]
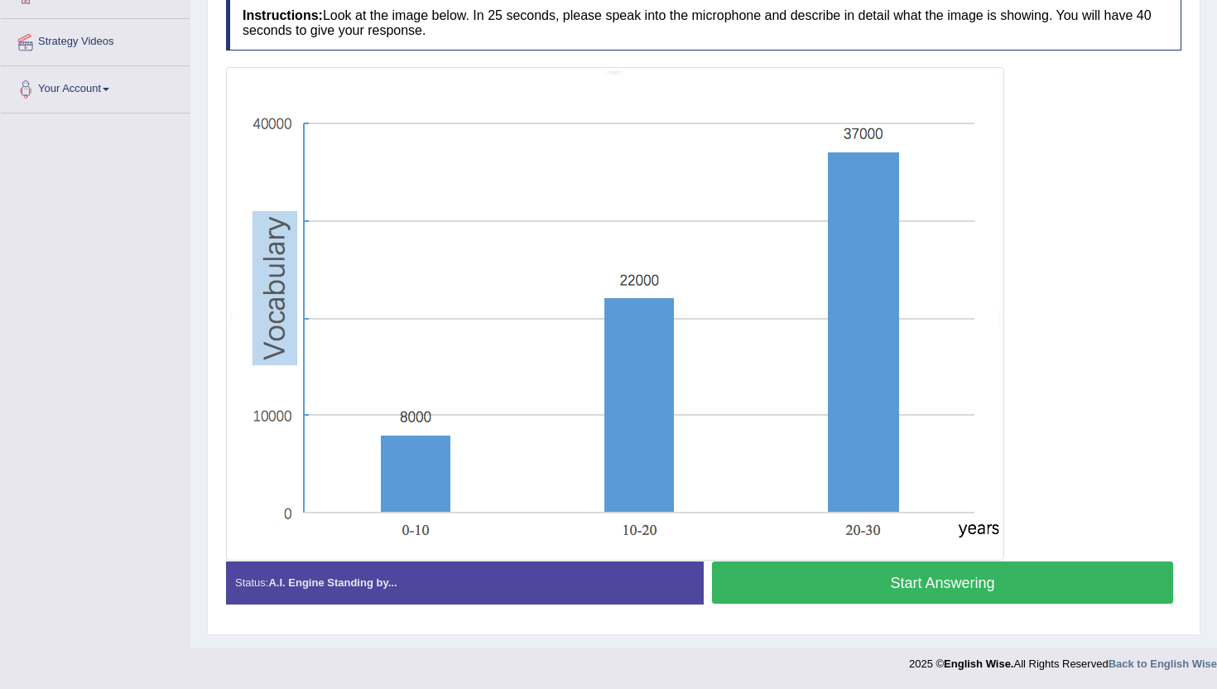
click at [916, 590] on button "Start Answering" at bounding box center [942, 582] width 461 height 42
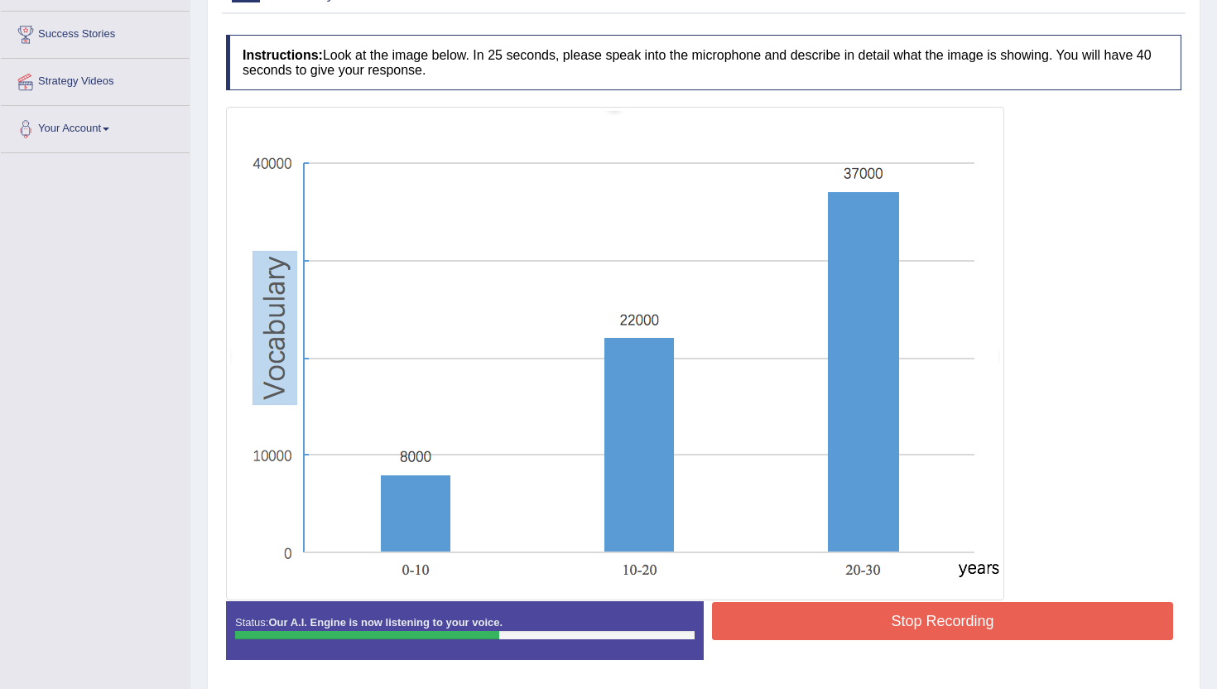
scroll to position [252, 0]
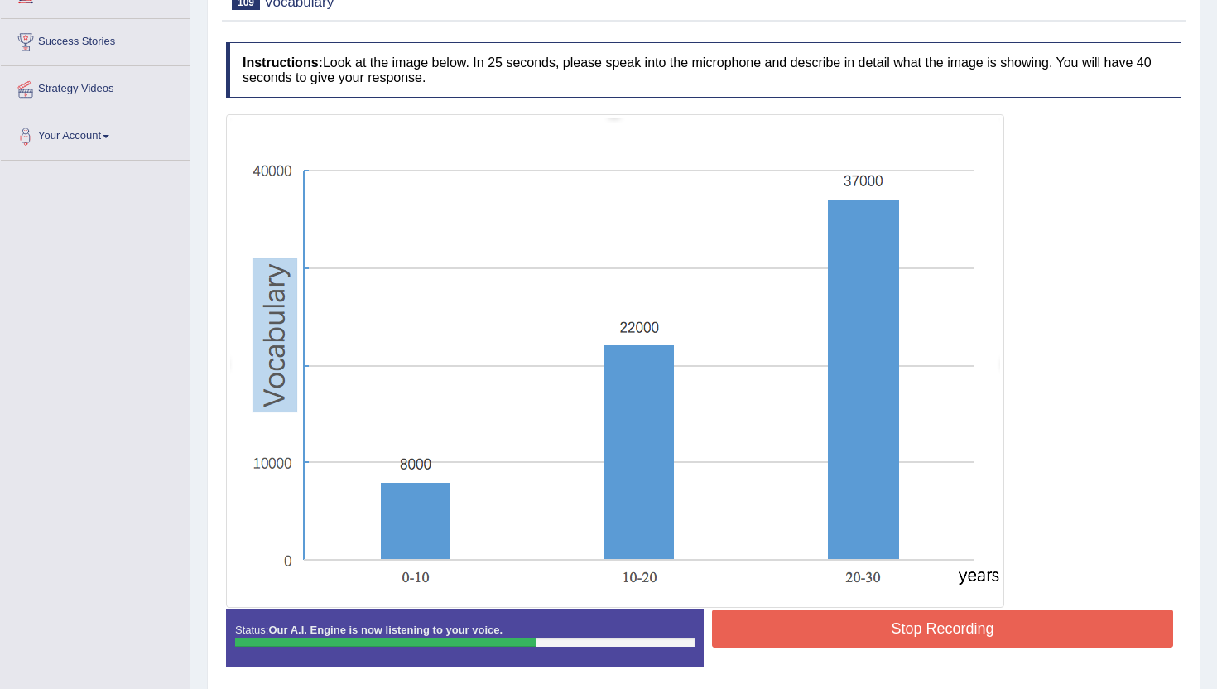
click at [946, 640] on button "Stop Recording" at bounding box center [942, 628] width 461 height 38
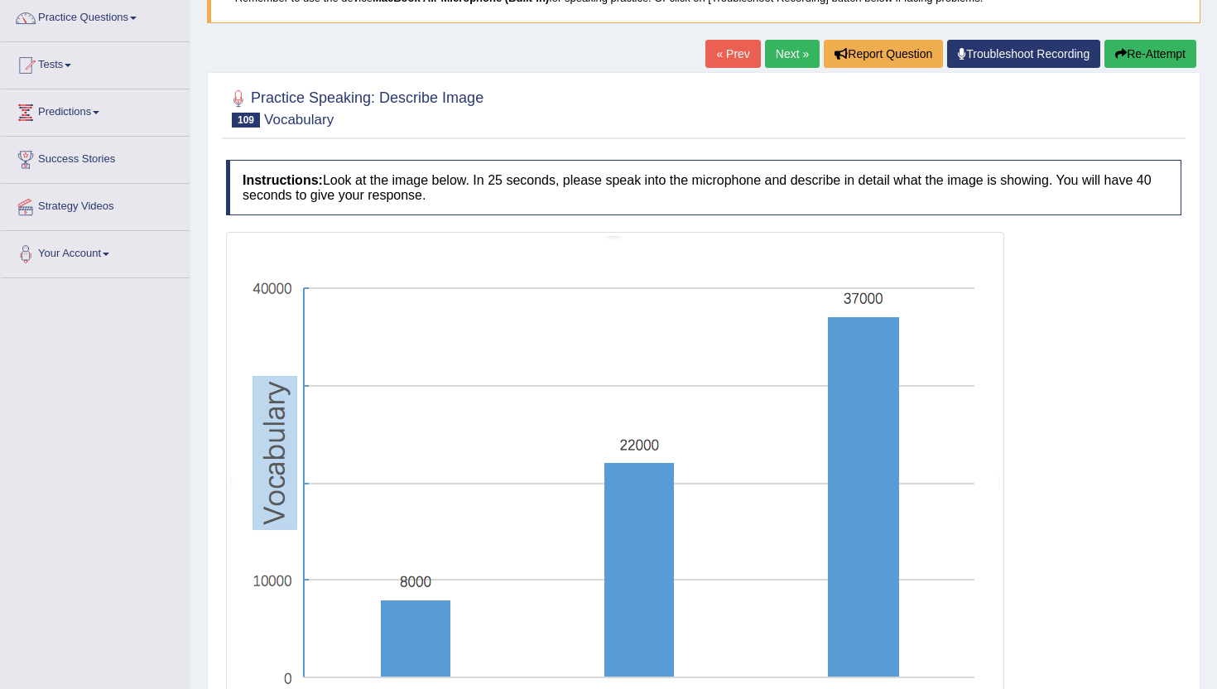
scroll to position [142, 0]
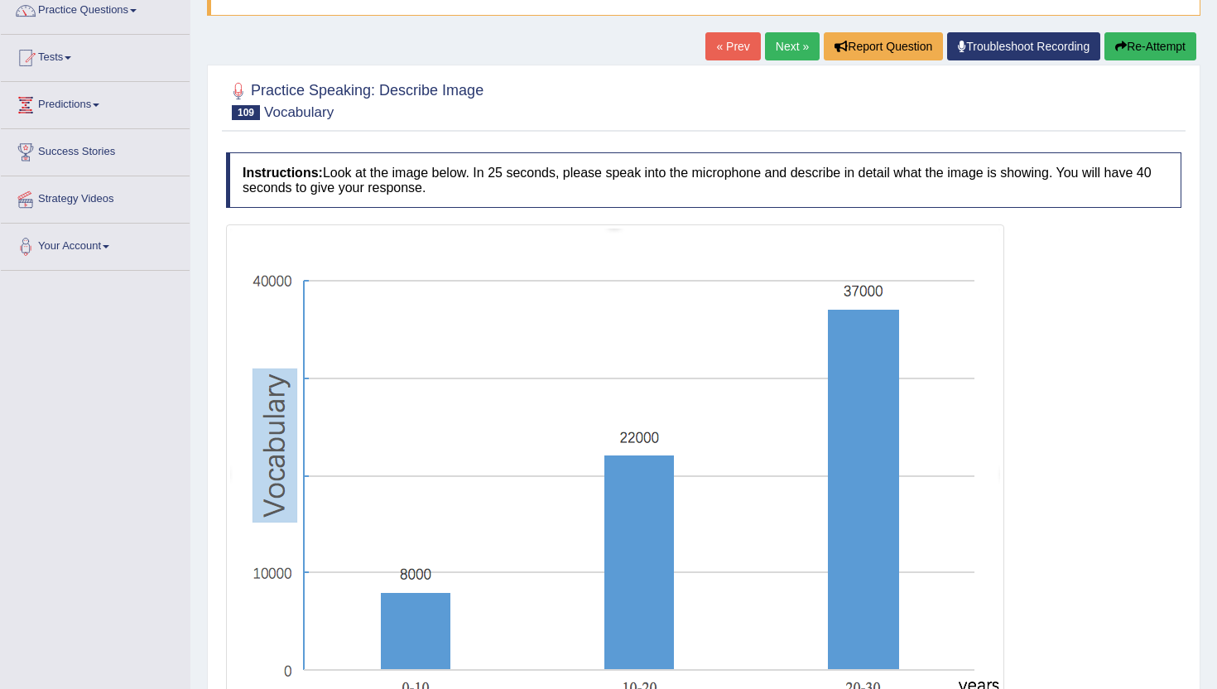
click at [1141, 41] on button "Re-Attempt" at bounding box center [1151, 46] width 92 height 28
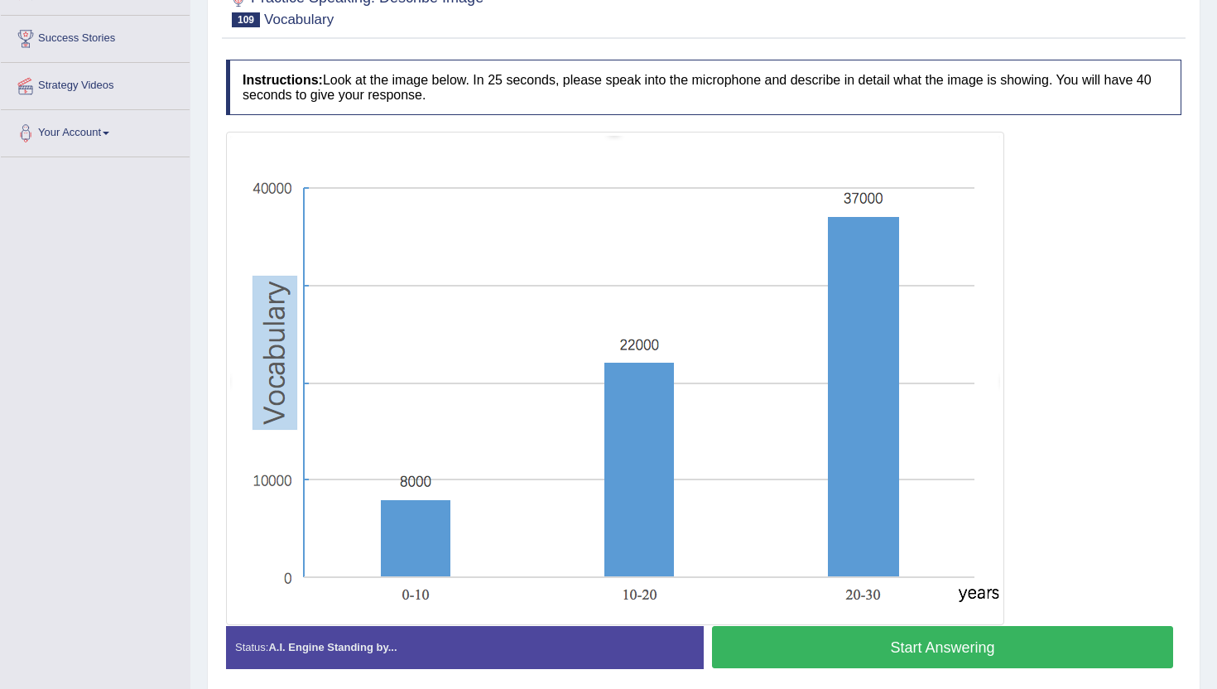
scroll to position [320, 0]
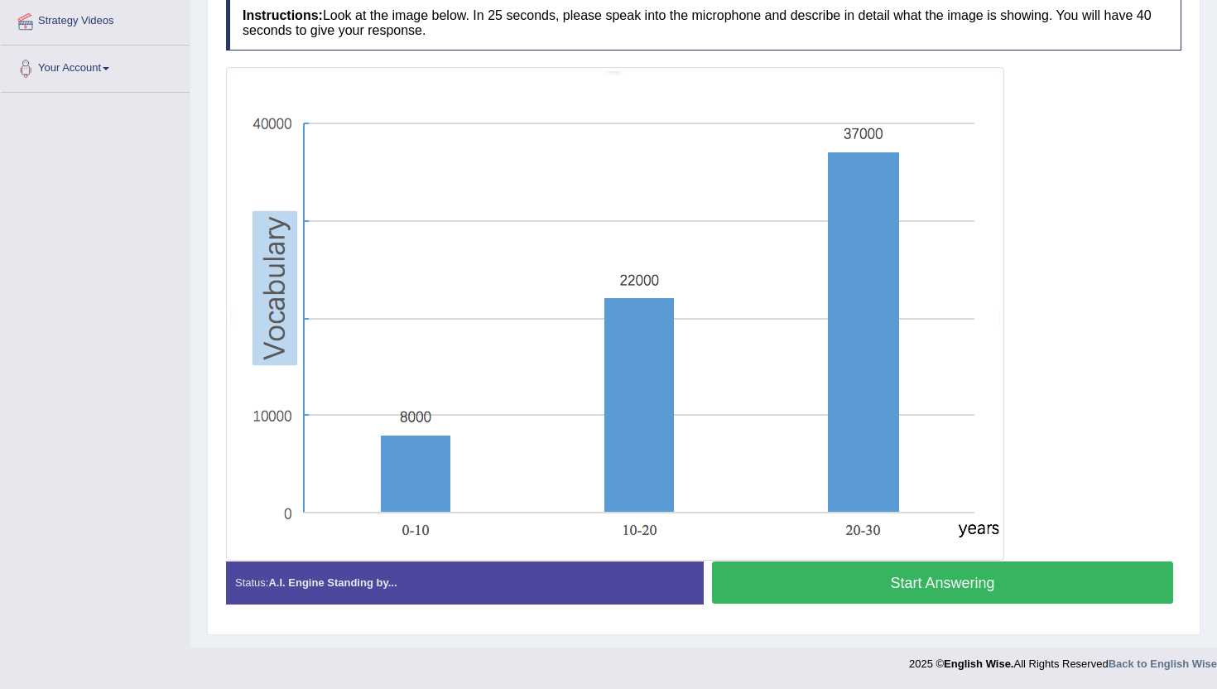
click at [878, 596] on button "Start Answering" at bounding box center [942, 582] width 461 height 42
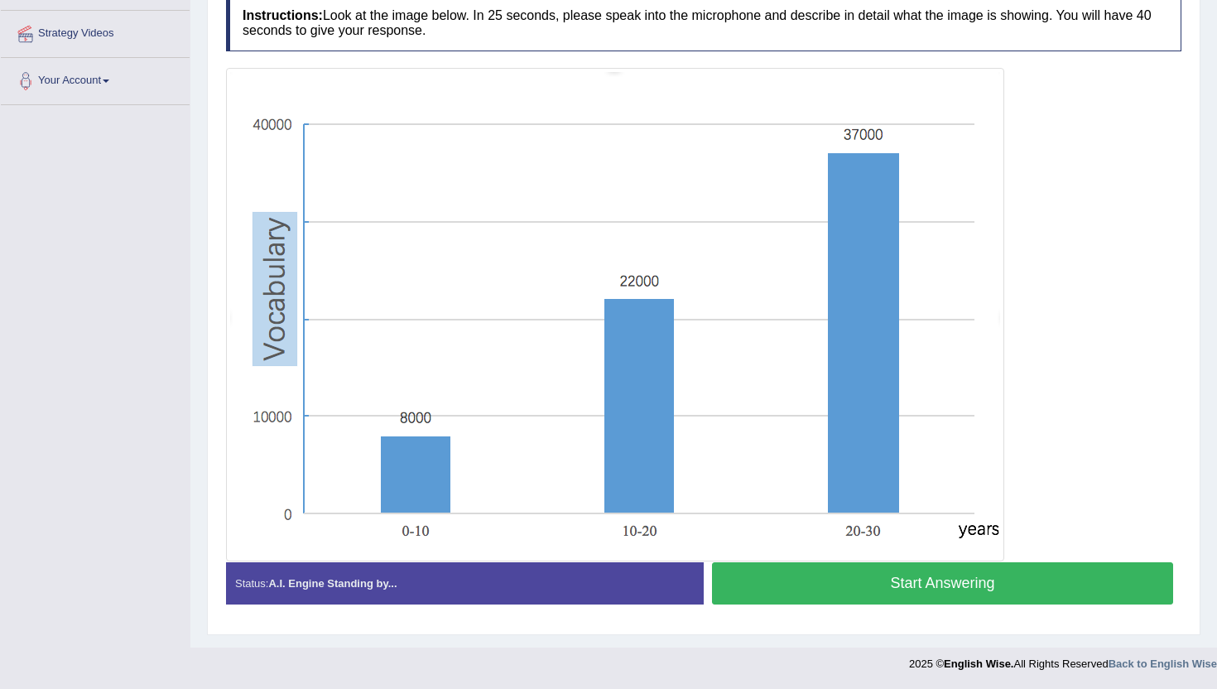
scroll to position [307, 0]
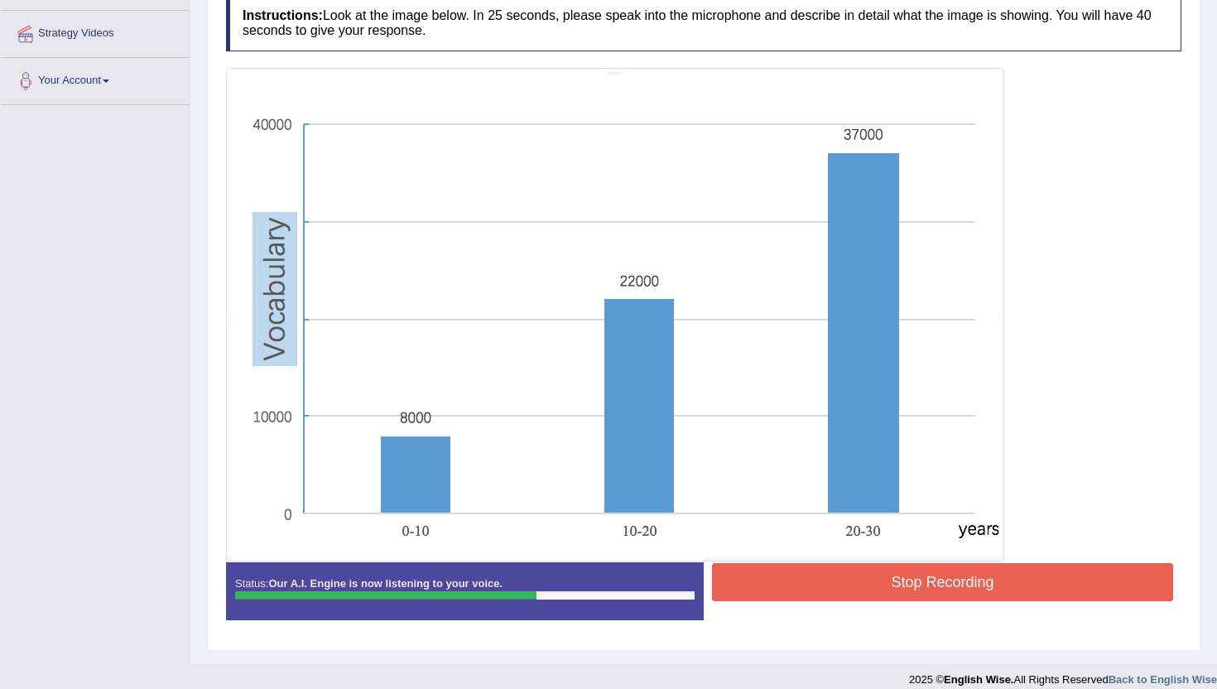
click at [878, 596] on button "Stop Recording" at bounding box center [942, 582] width 461 height 38
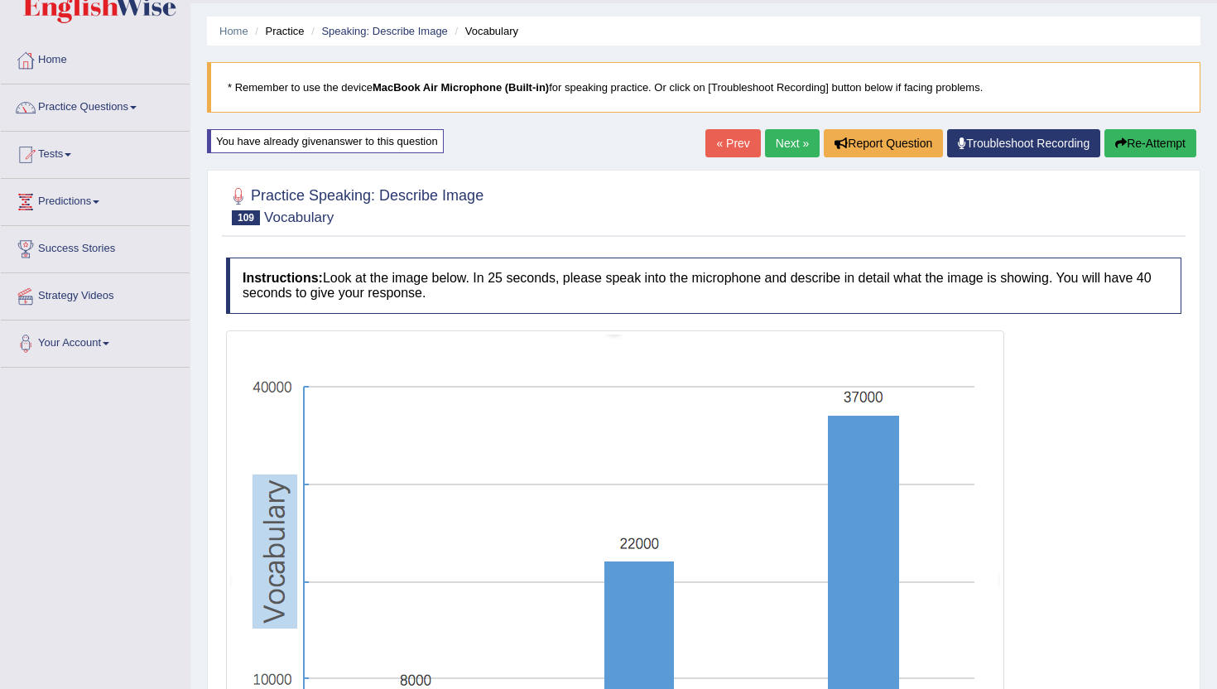
scroll to position [8, 0]
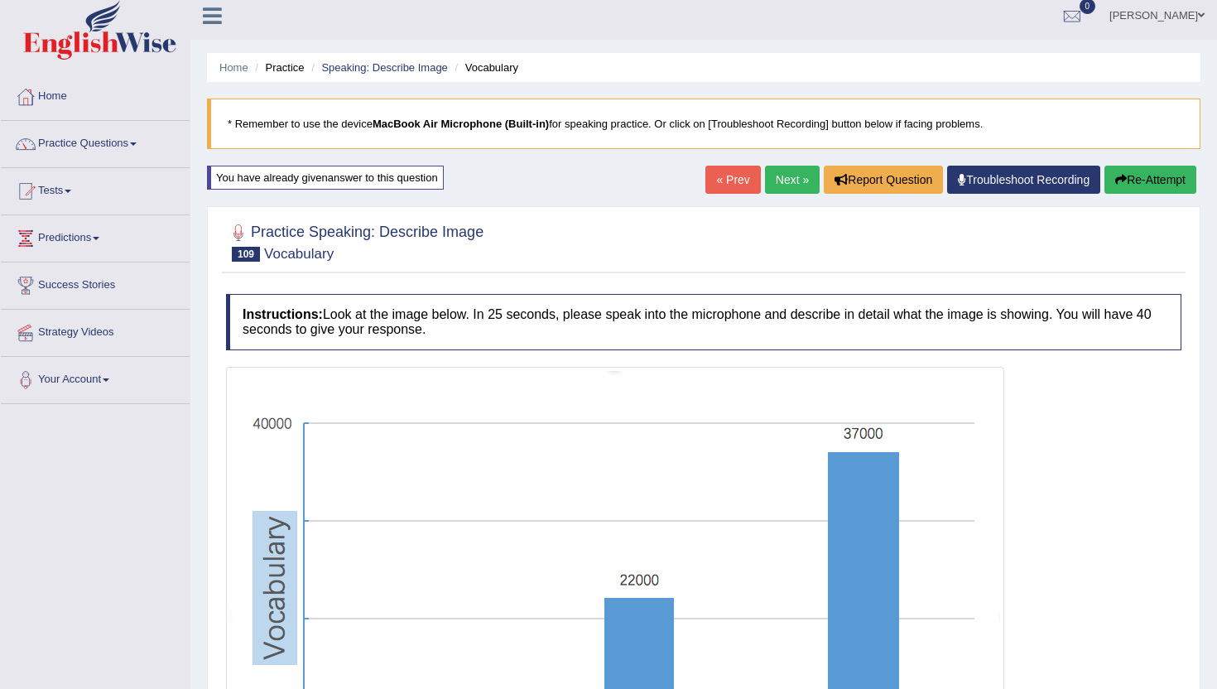
click at [1150, 173] on button "Re-Attempt" at bounding box center [1151, 180] width 92 height 28
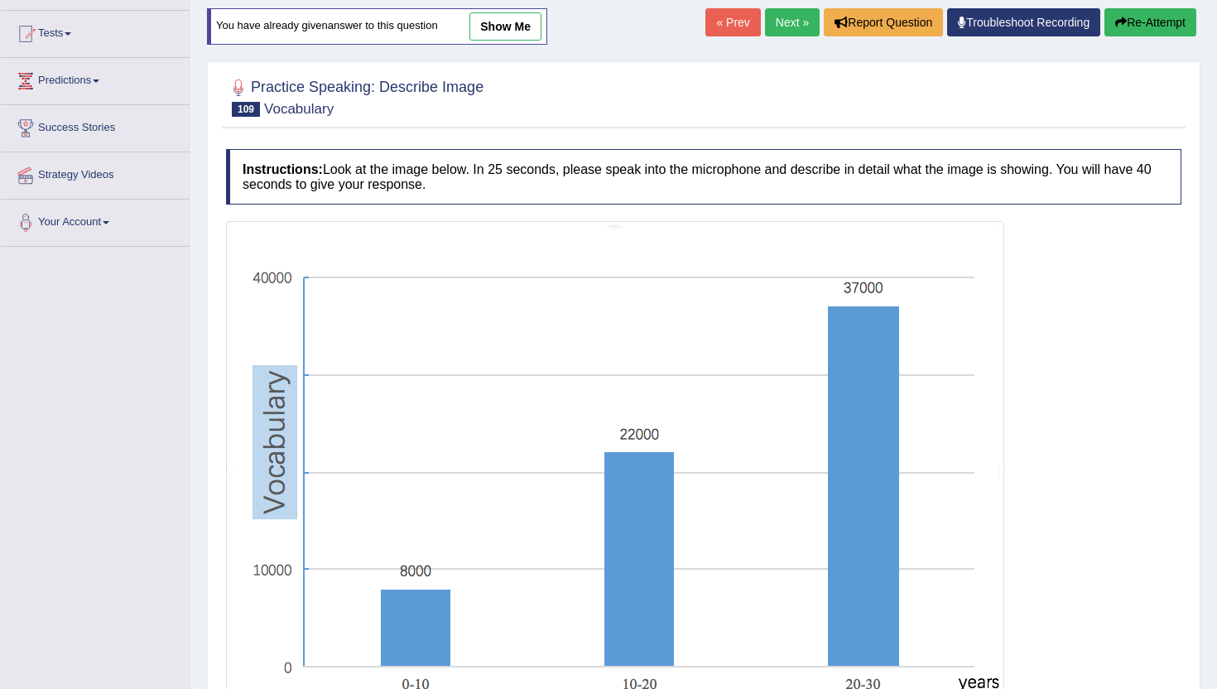
scroll to position [320, 0]
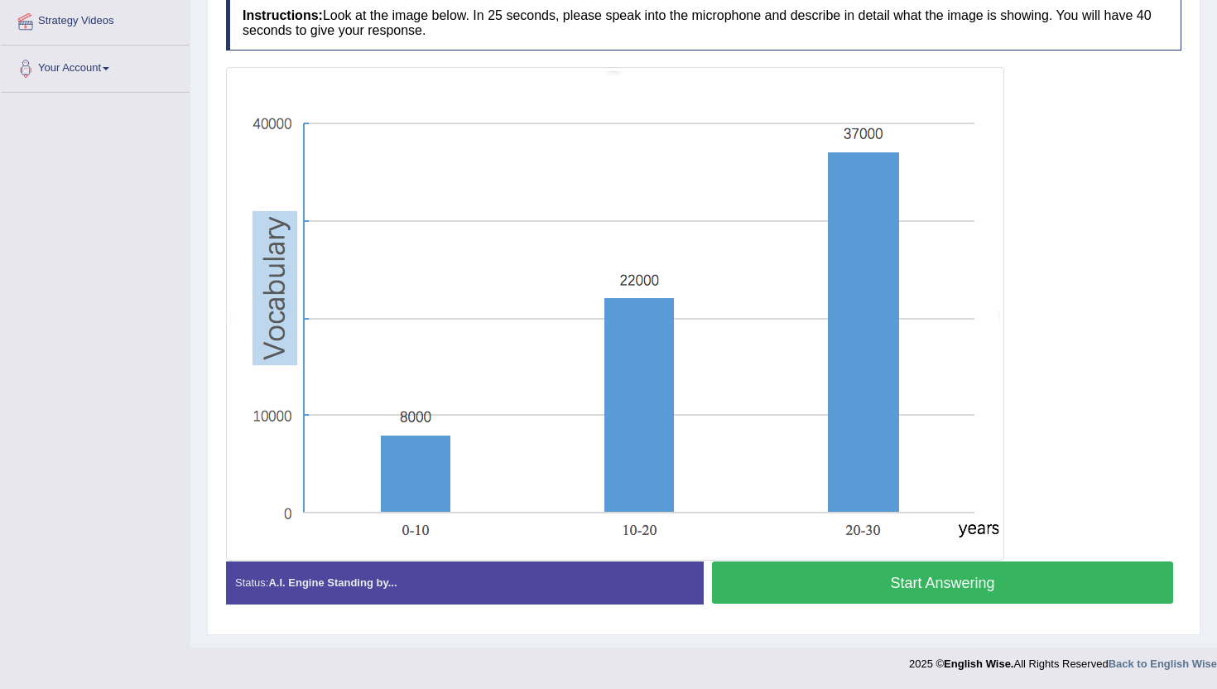
click at [904, 583] on button "Start Answering" at bounding box center [942, 582] width 461 height 42
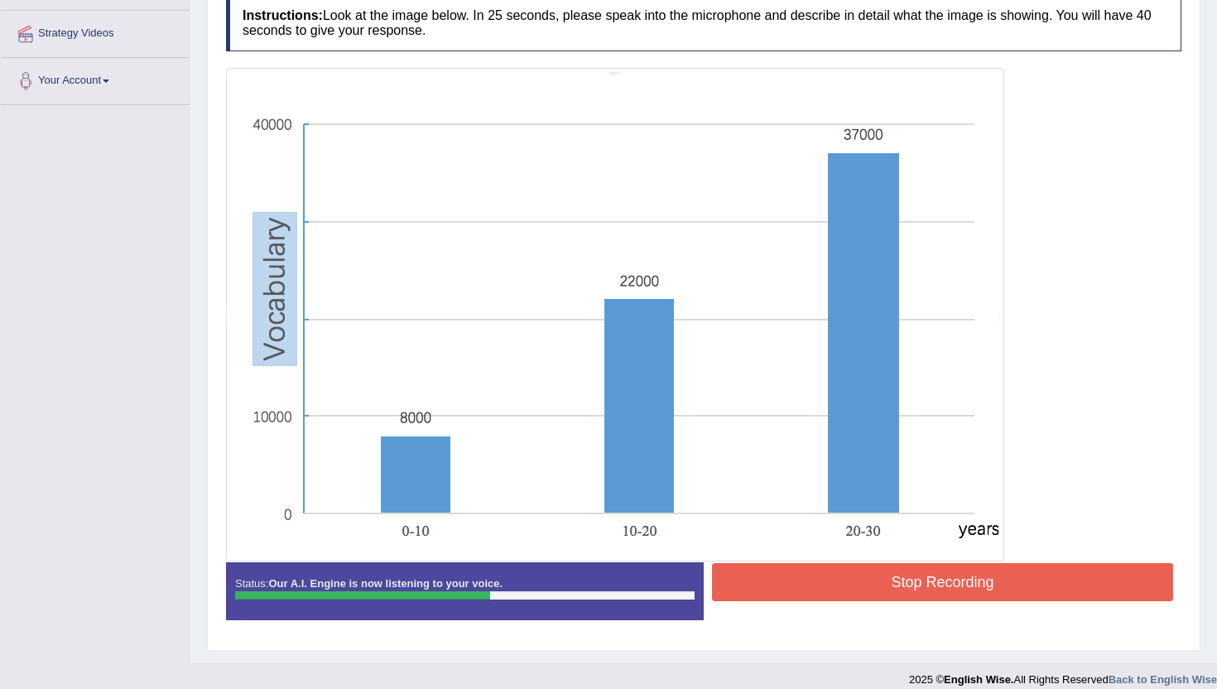
click at [904, 583] on button "Stop Recording" at bounding box center [942, 582] width 461 height 38
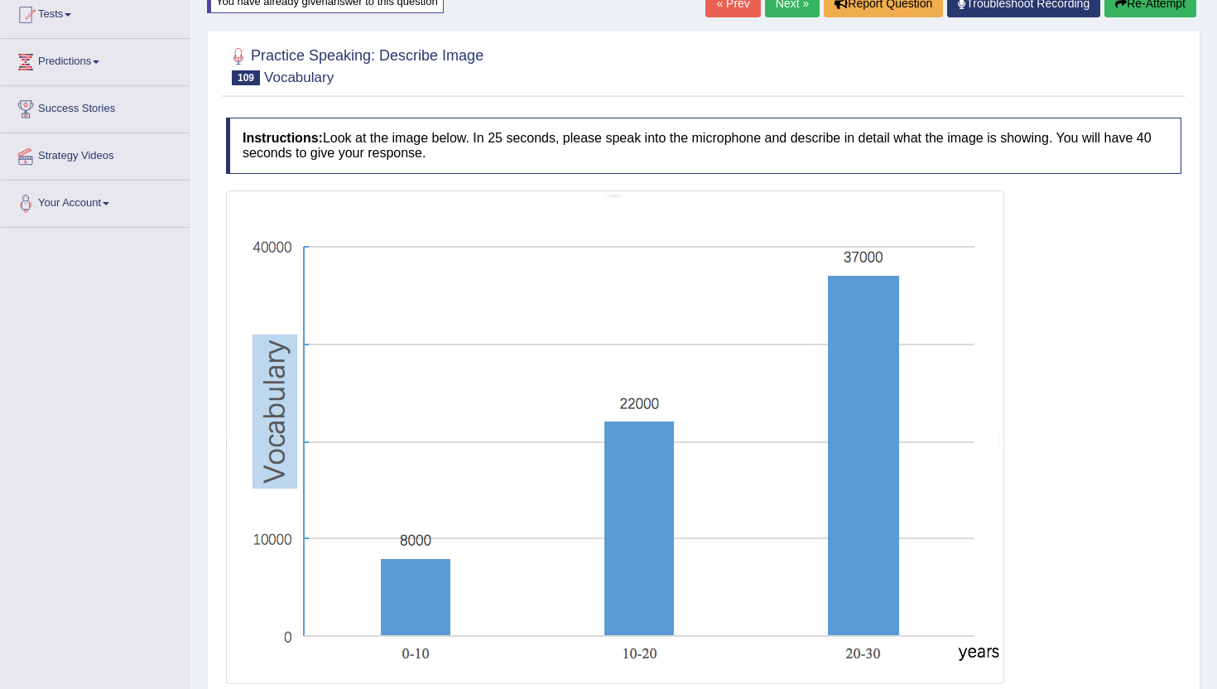
scroll to position [0, 0]
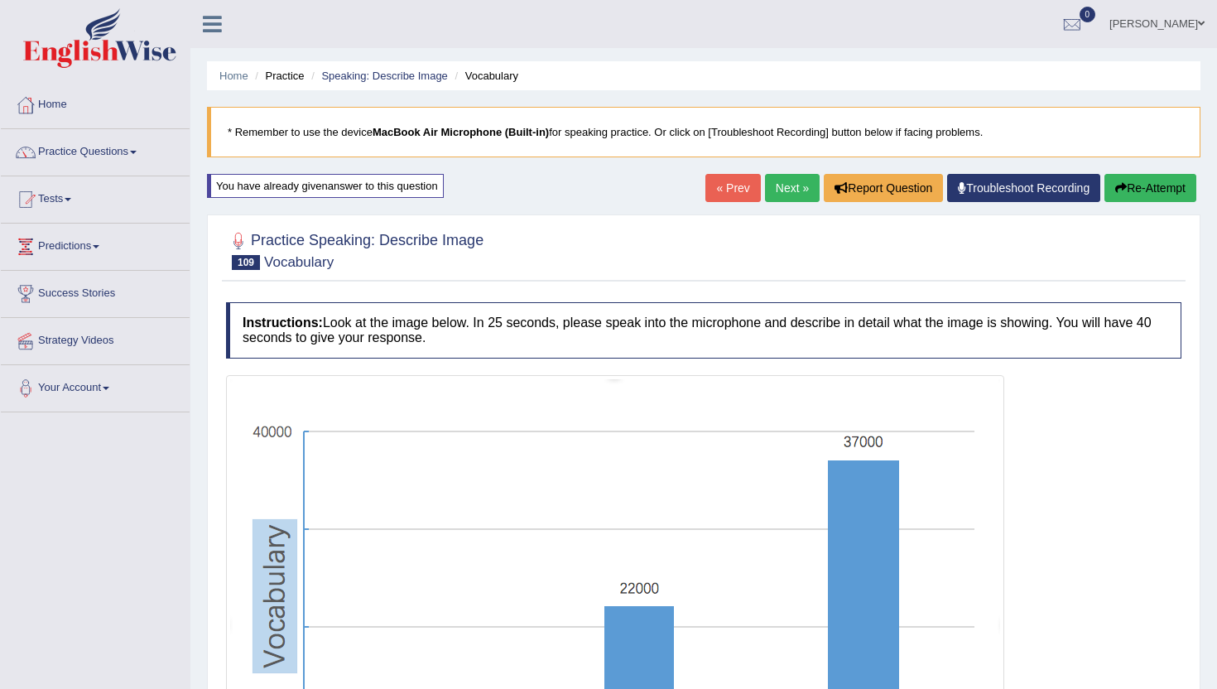
click at [794, 181] on link "Next »" at bounding box center [792, 188] width 55 height 28
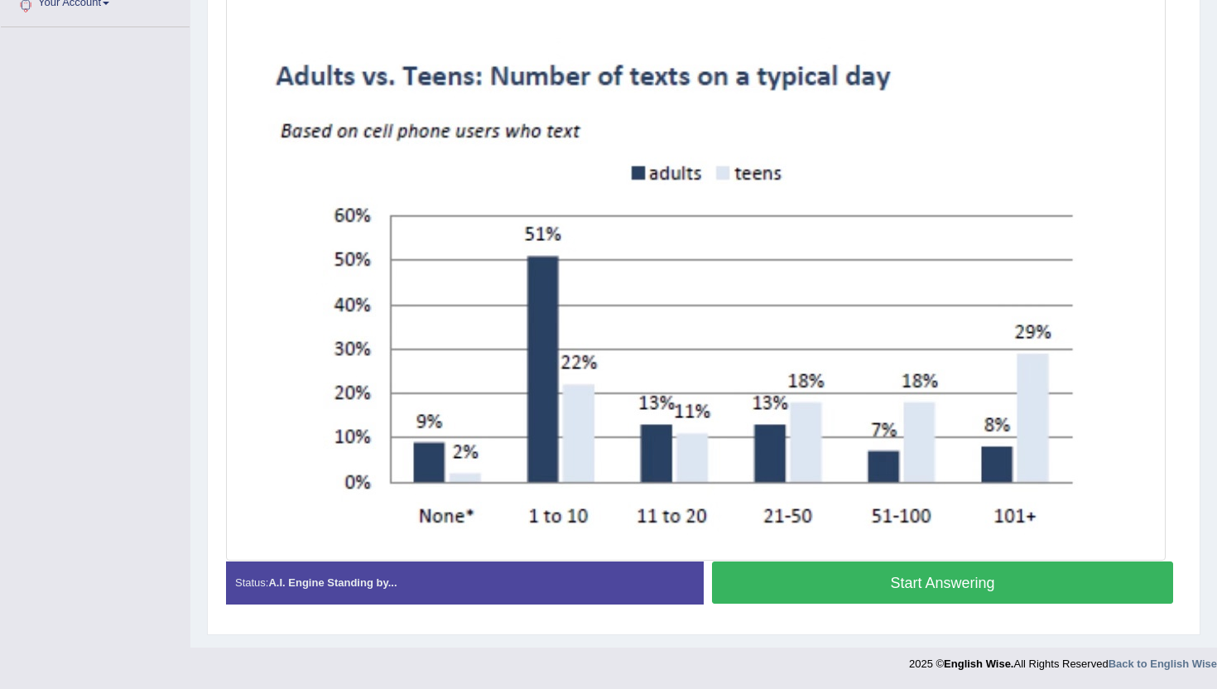
scroll to position [377, 0]
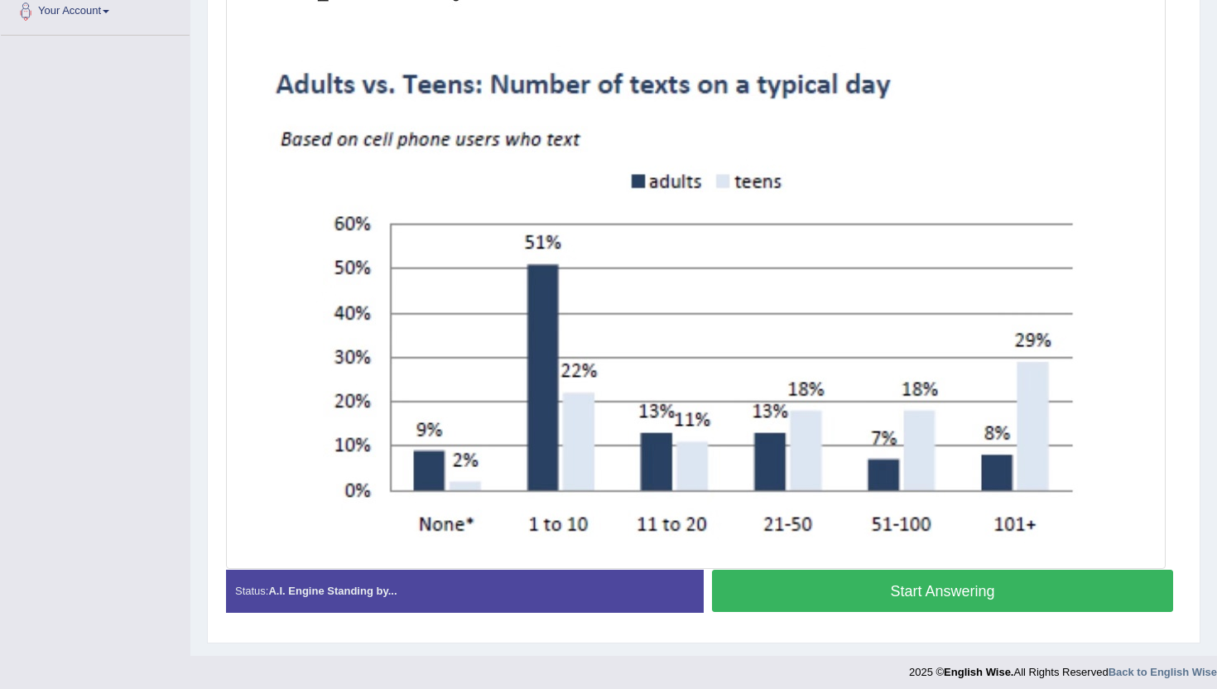
click at [838, 602] on button "Start Answering" at bounding box center [942, 591] width 461 height 42
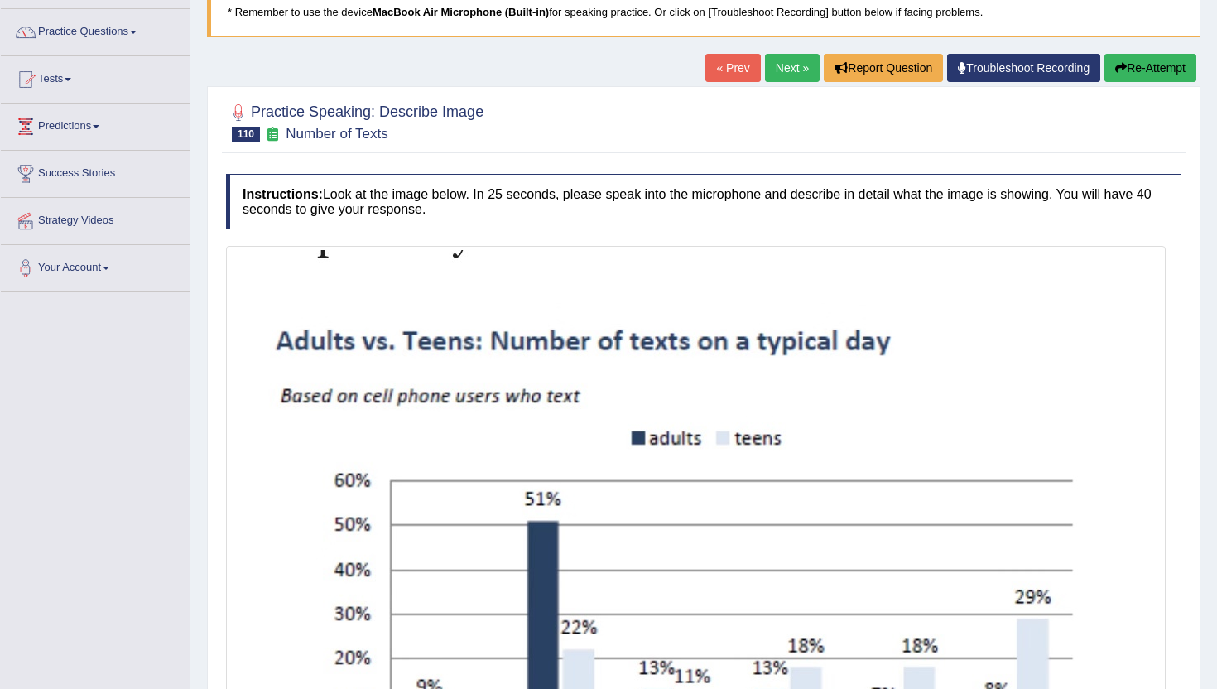
scroll to position [118, 0]
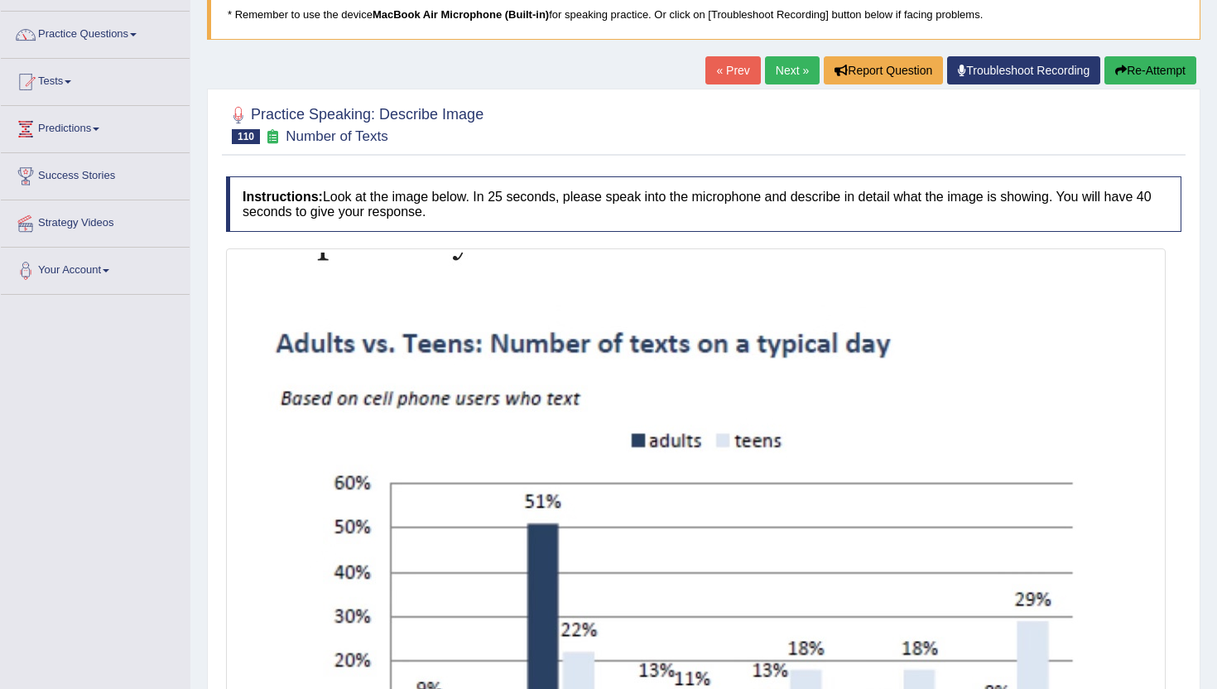
click at [1151, 70] on button "Re-Attempt" at bounding box center [1151, 70] width 92 height 28
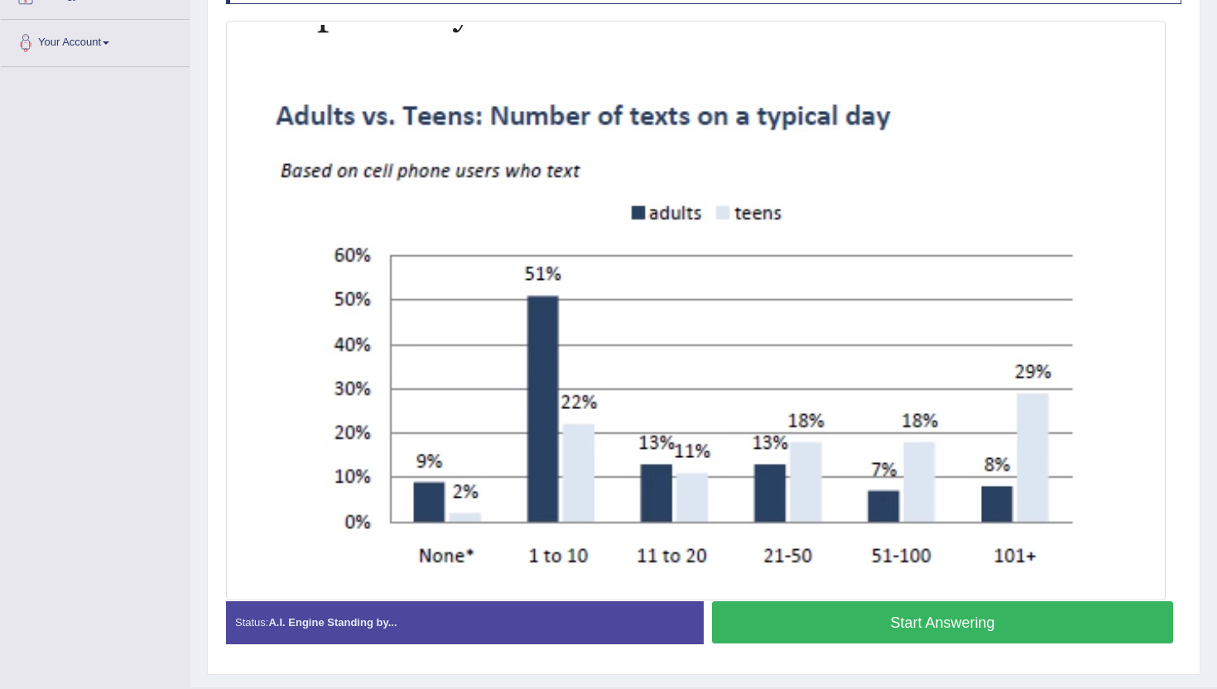
scroll to position [335, 0]
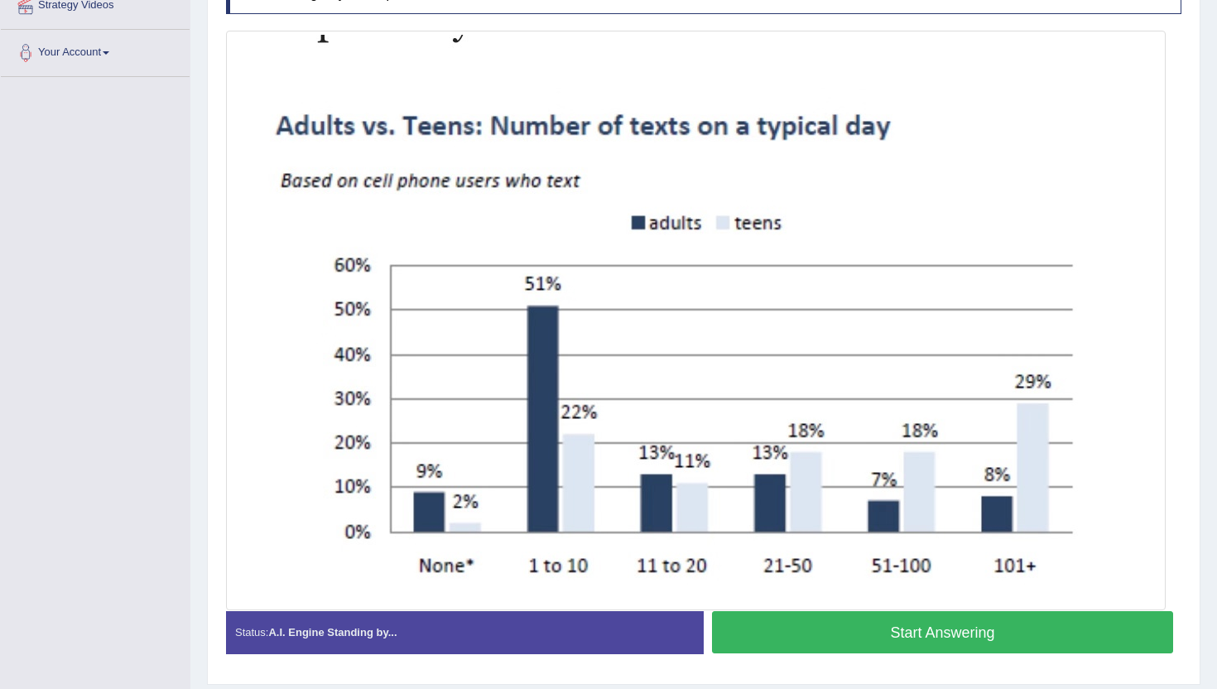
click at [926, 638] on button "Start Answering" at bounding box center [942, 632] width 461 height 42
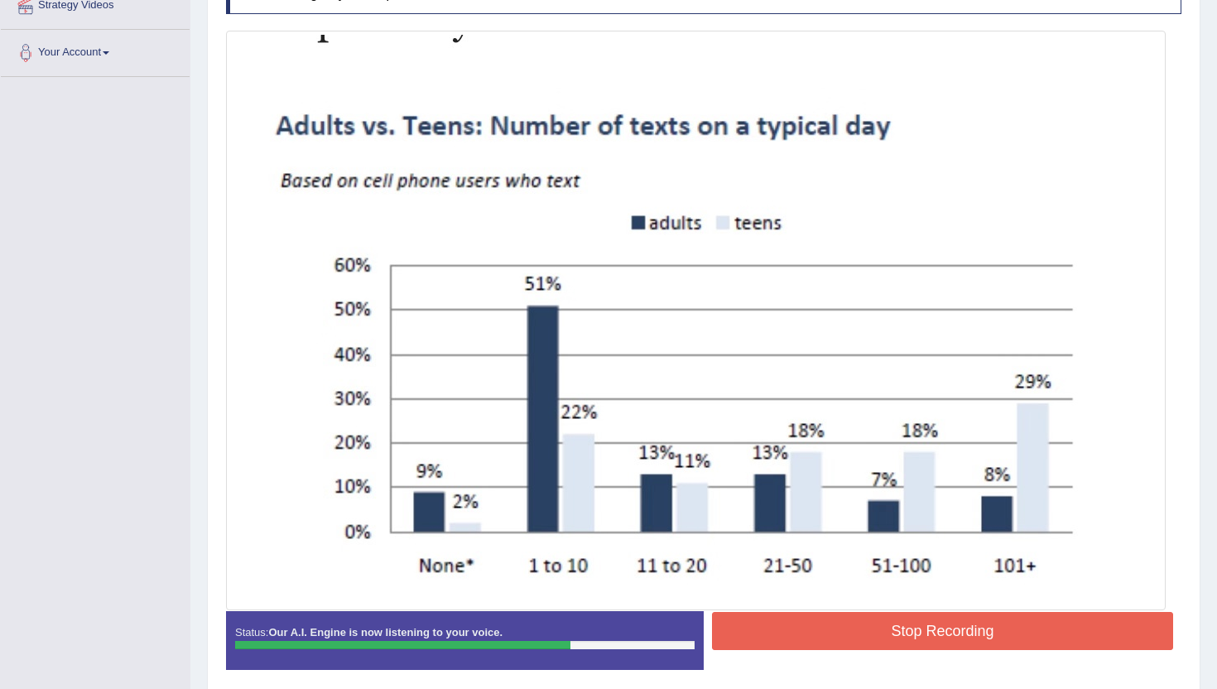
click at [926, 638] on button "Stop Recording" at bounding box center [942, 631] width 461 height 38
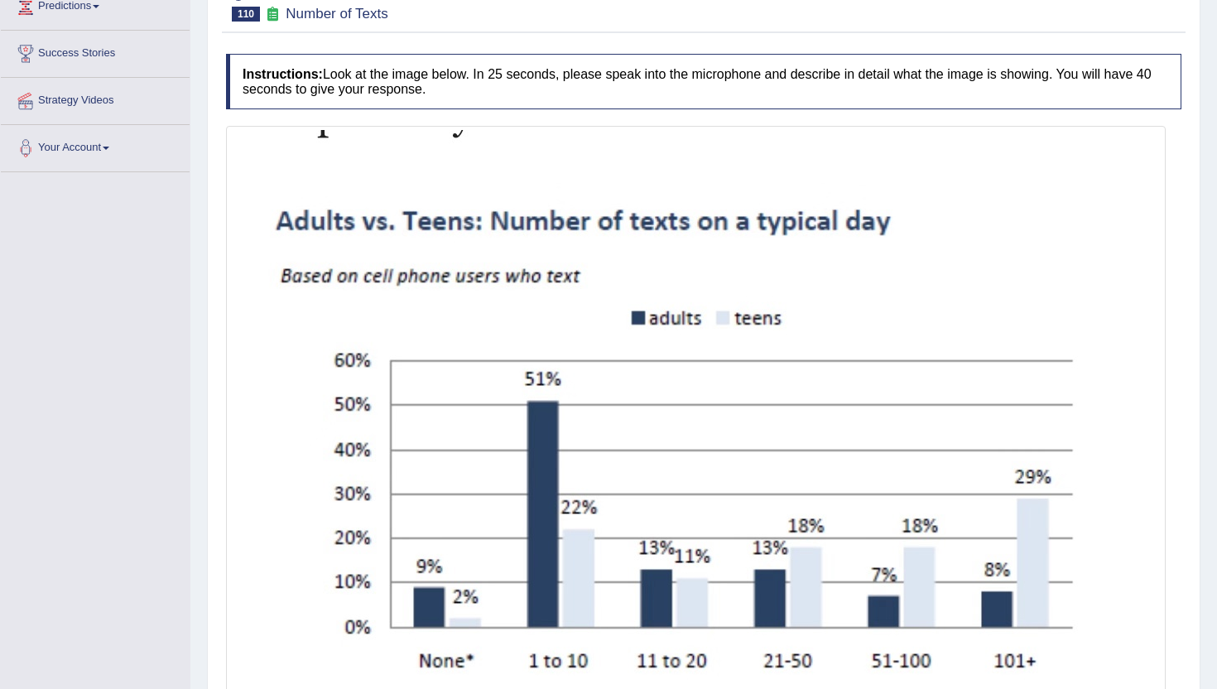
scroll to position [0, 0]
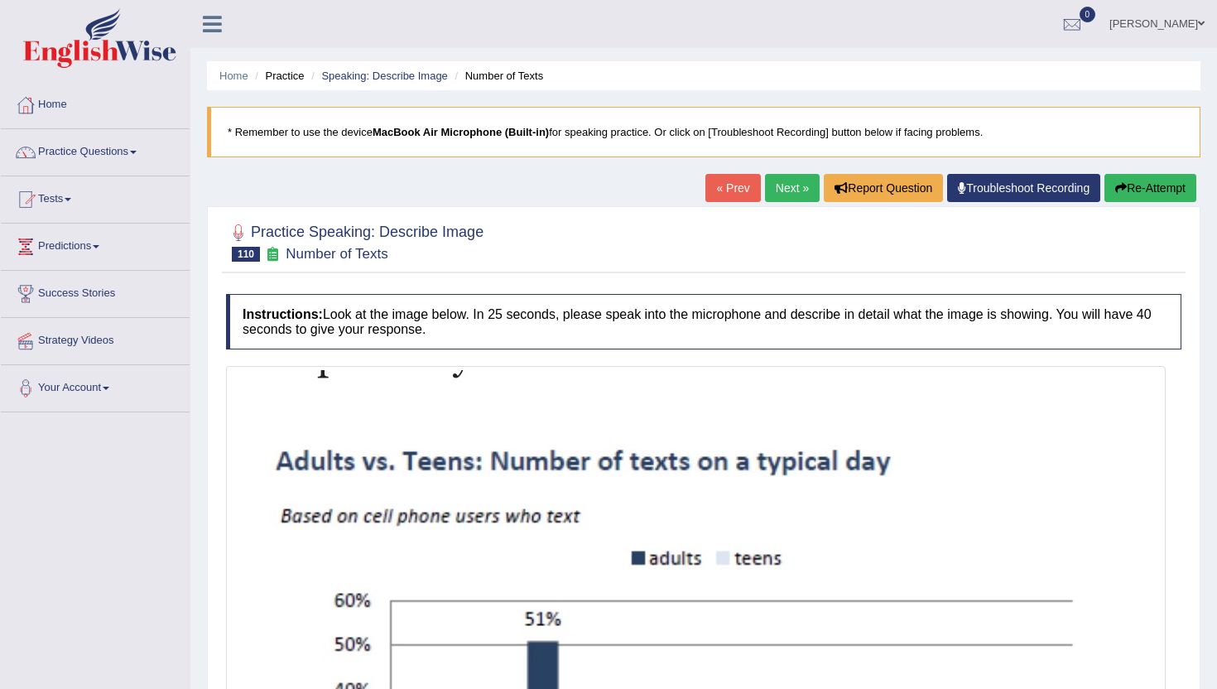
click at [777, 190] on link "Next »" at bounding box center [792, 188] width 55 height 28
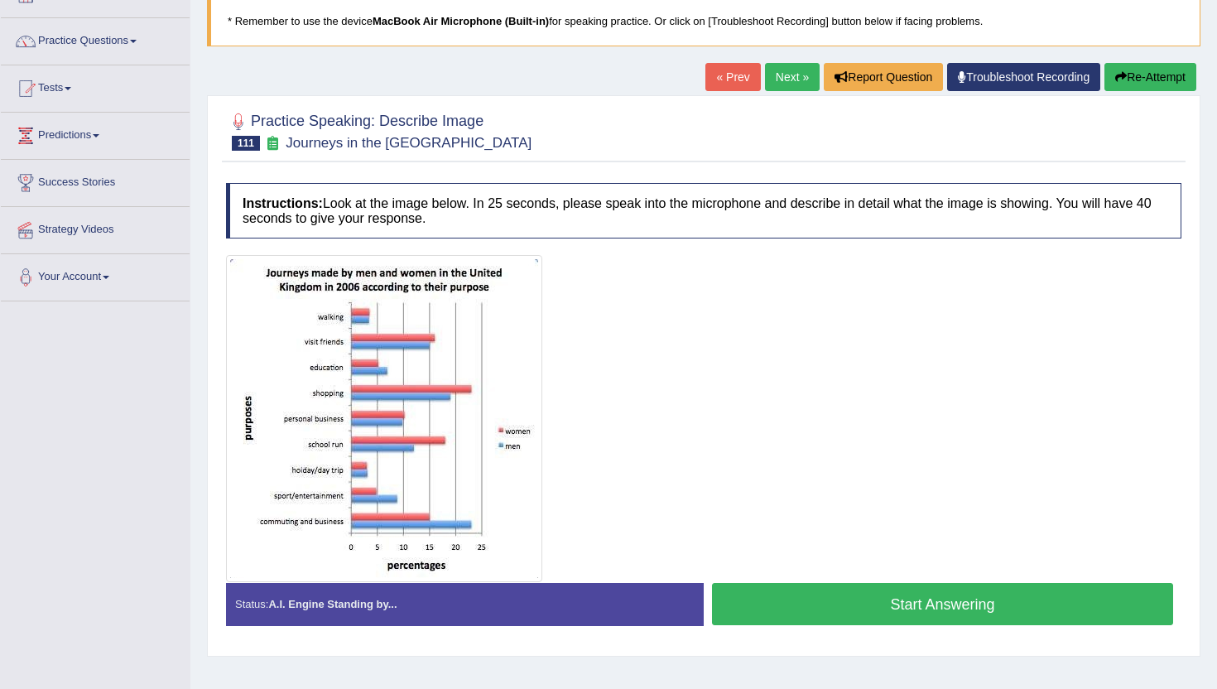
scroll to position [128, 0]
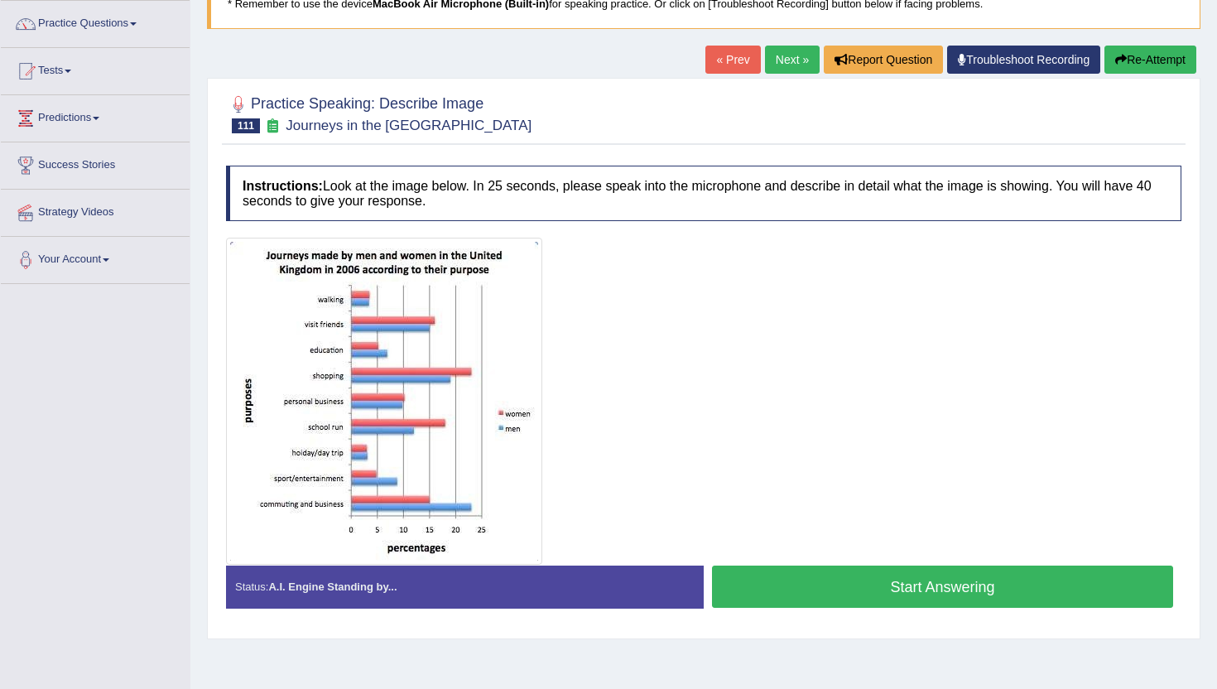
click at [863, 595] on button "Start Answering" at bounding box center [942, 587] width 461 height 42
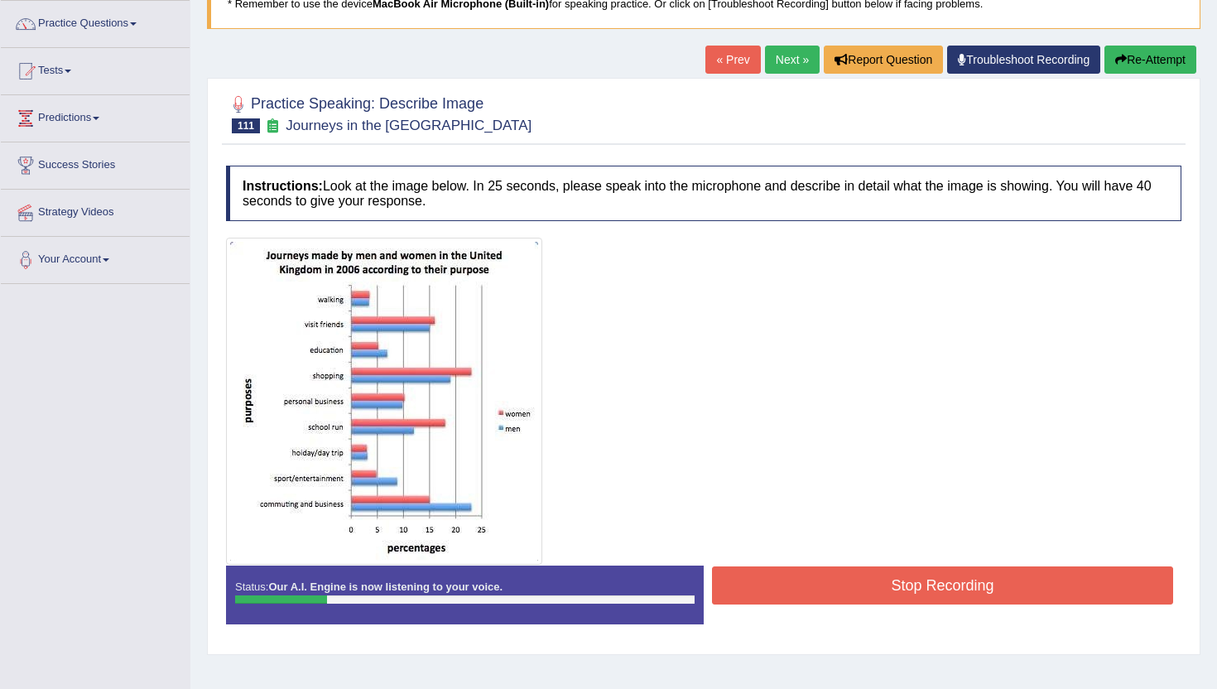
click at [1150, 63] on button "Re-Attempt" at bounding box center [1151, 60] width 92 height 28
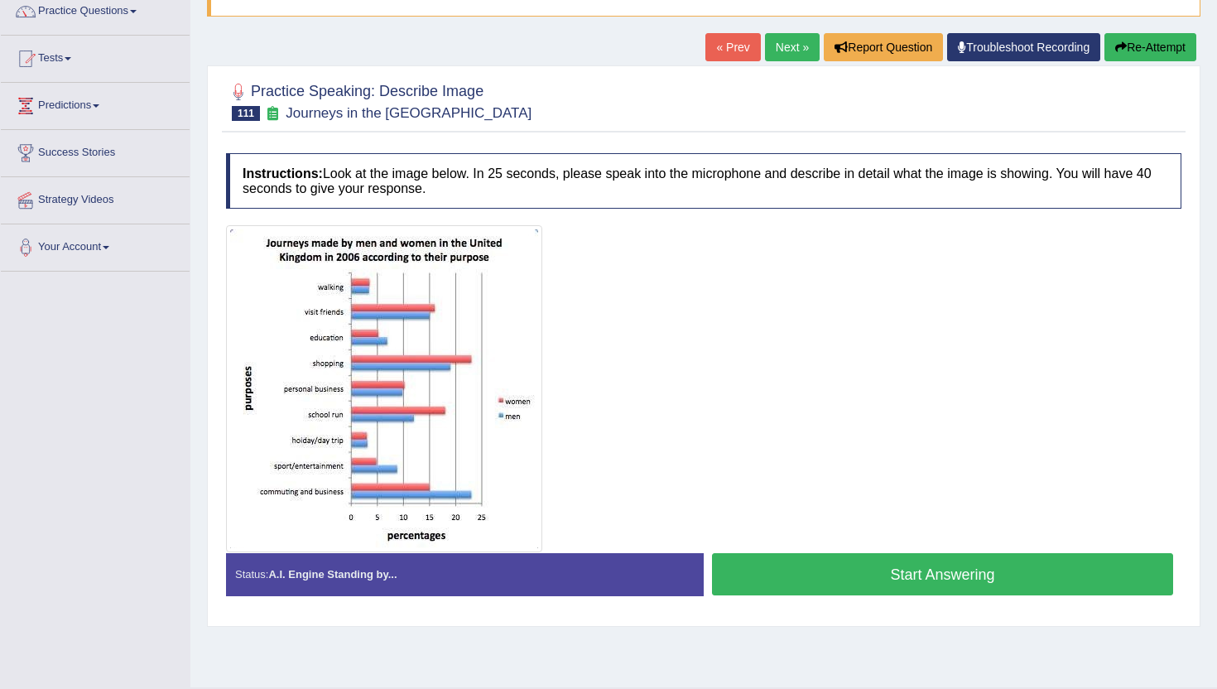
click at [991, 579] on button "Start Answering" at bounding box center [942, 574] width 461 height 42
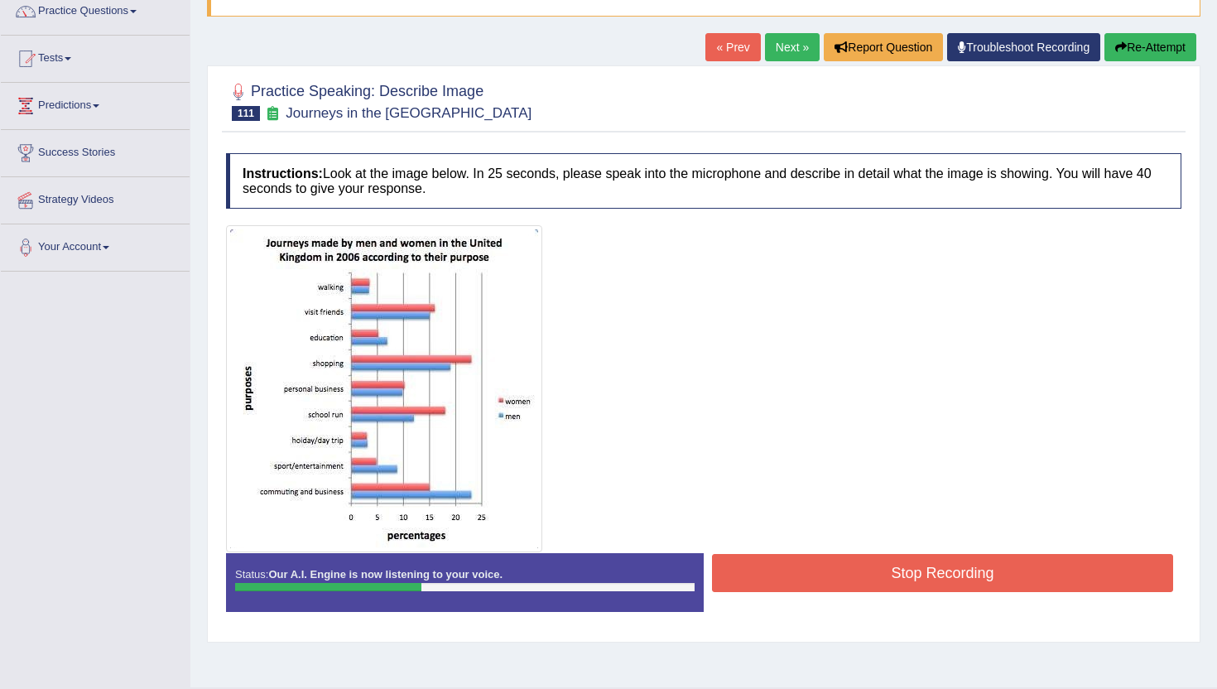
click at [1139, 47] on button "Re-Attempt" at bounding box center [1151, 47] width 92 height 28
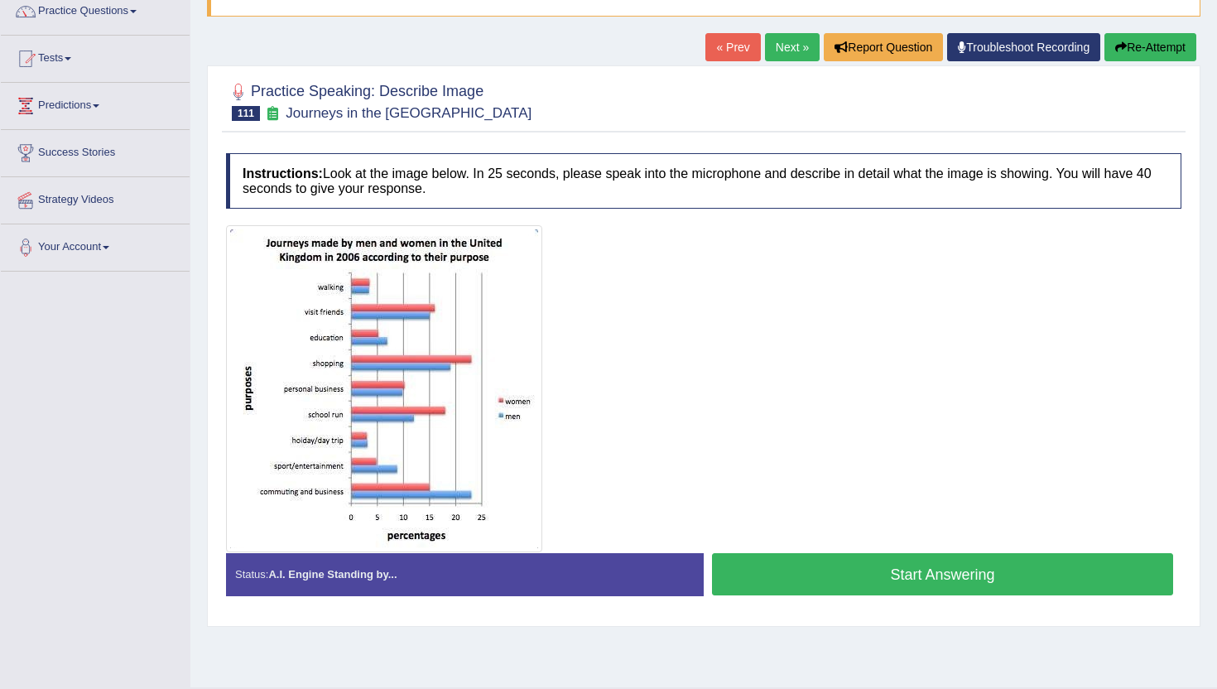
click at [901, 584] on button "Start Answering" at bounding box center [942, 574] width 461 height 42
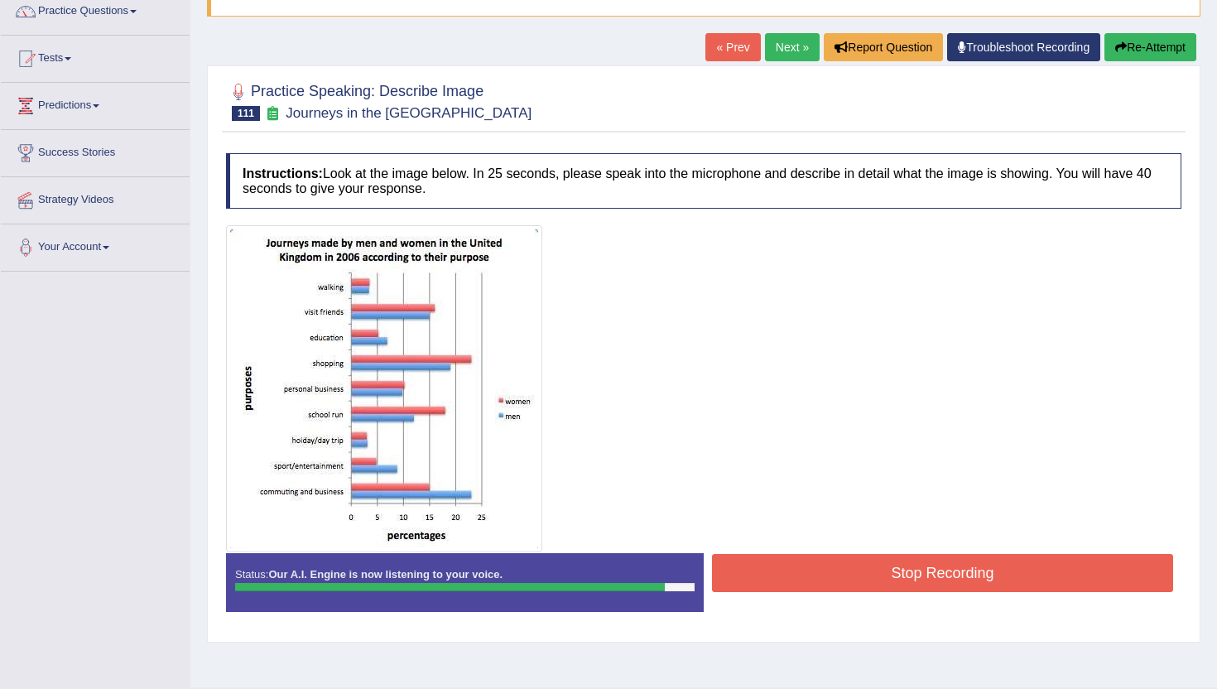
click at [901, 584] on button "Stop Recording" at bounding box center [942, 573] width 461 height 38
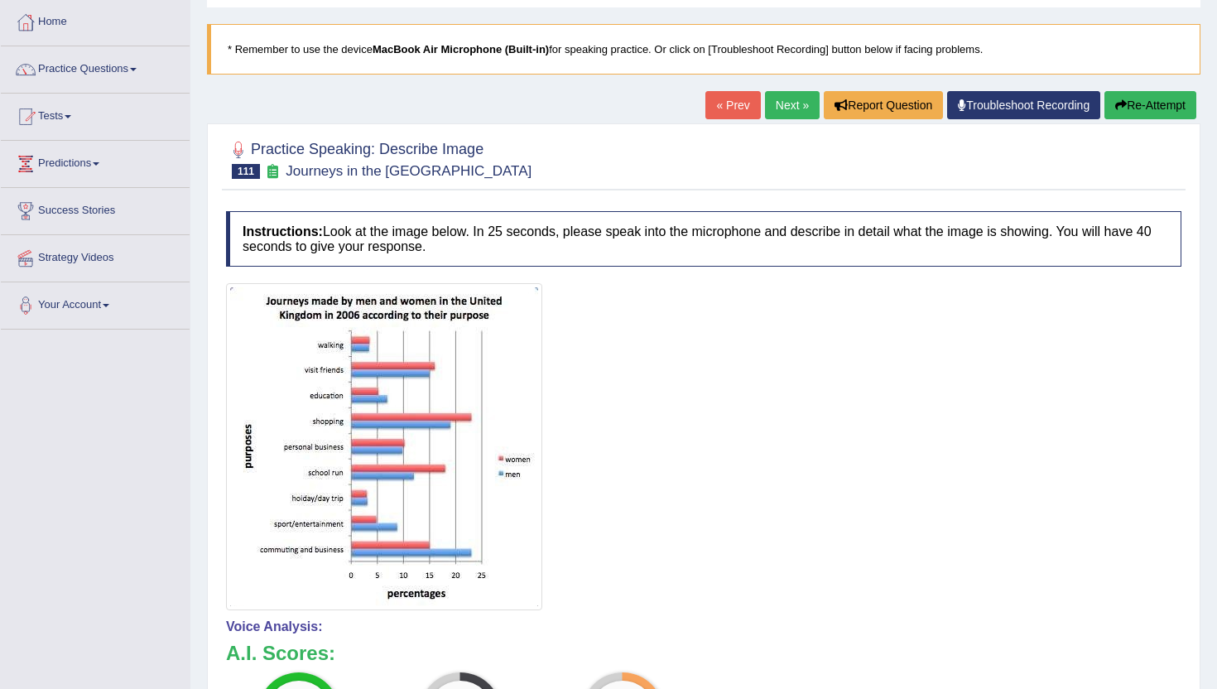
scroll to position [36, 0]
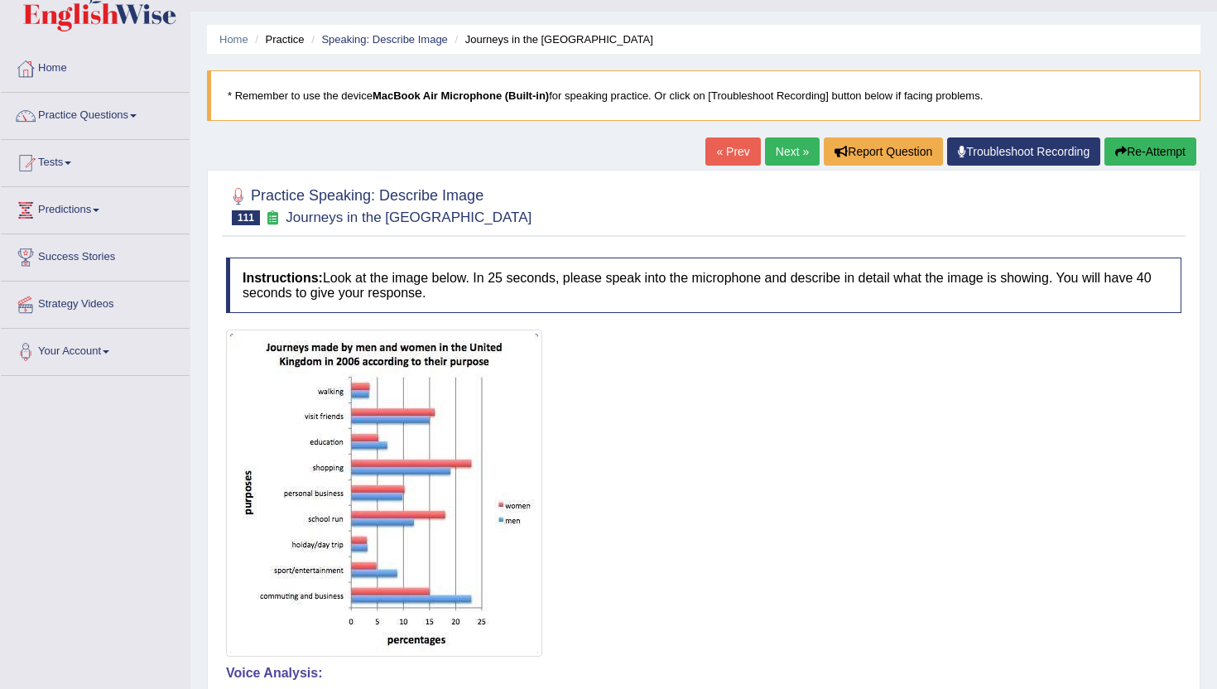
click at [781, 143] on link "Next »" at bounding box center [792, 151] width 55 height 28
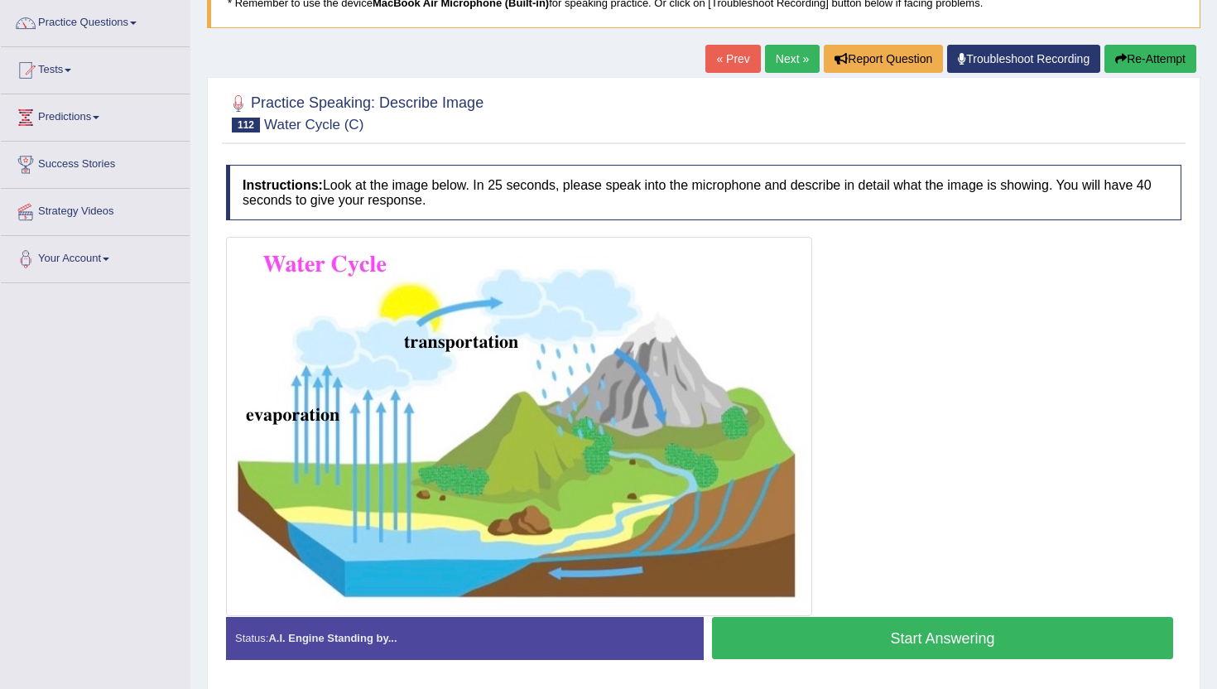
scroll to position [185, 0]
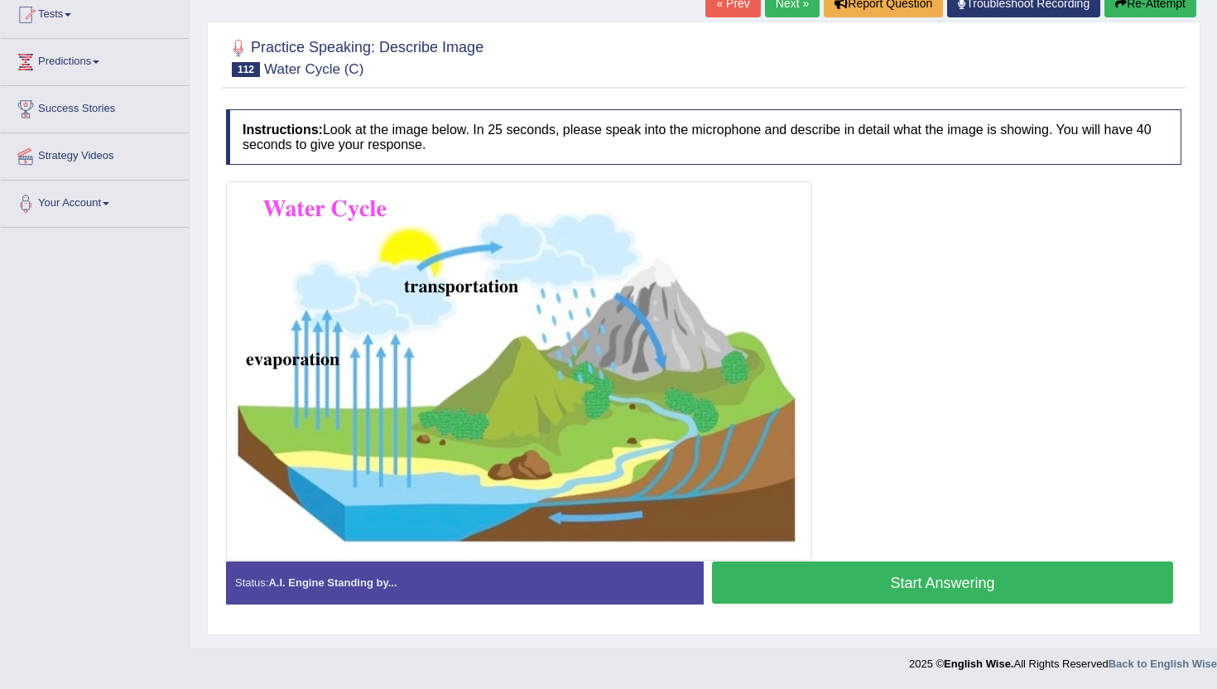
click at [884, 574] on button "Start Answering" at bounding box center [942, 582] width 461 height 42
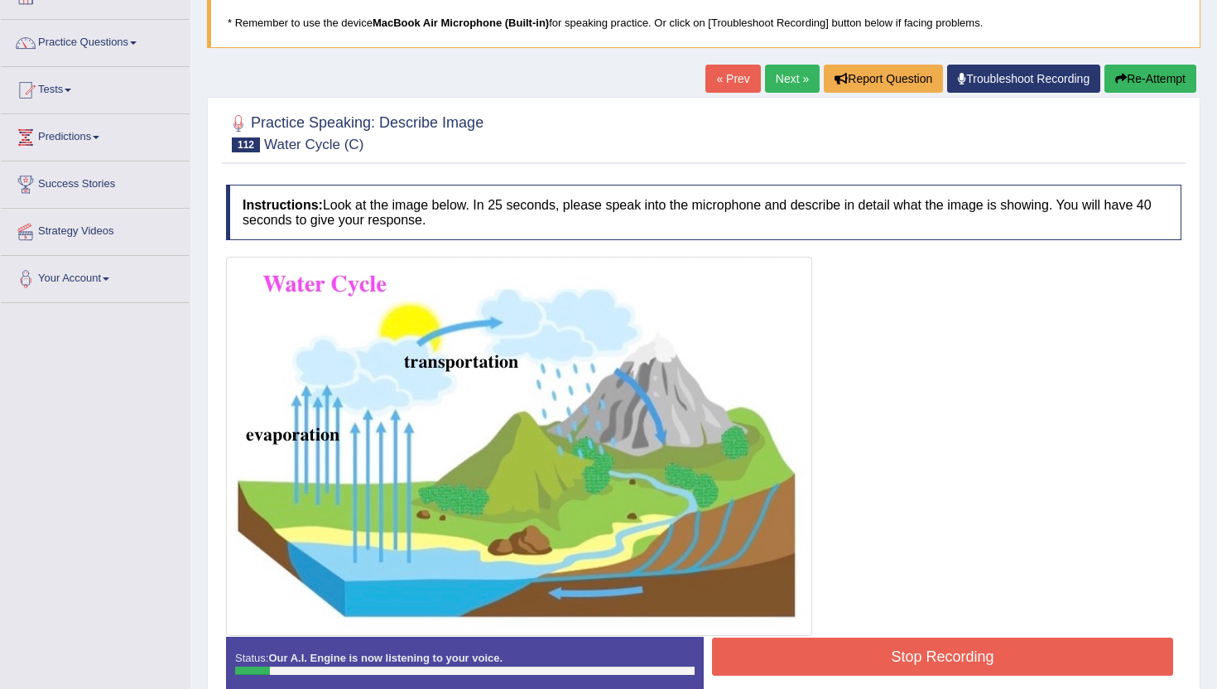
scroll to position [107, 0]
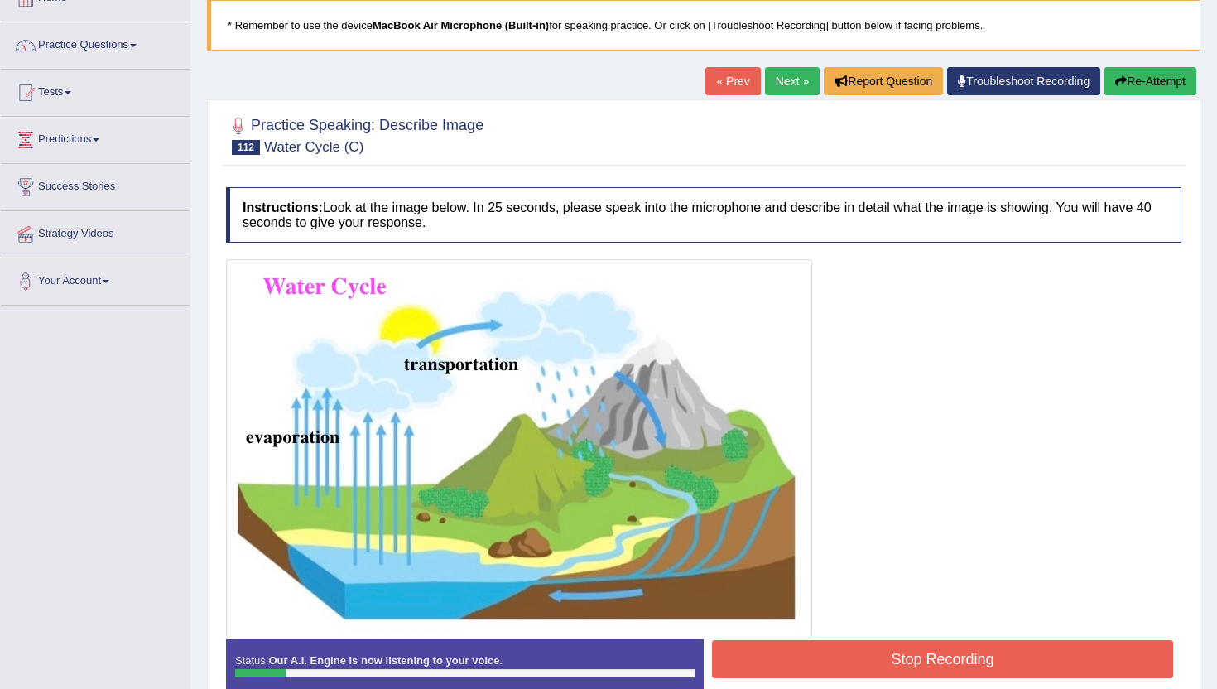
click at [1134, 75] on button "Re-Attempt" at bounding box center [1151, 81] width 92 height 28
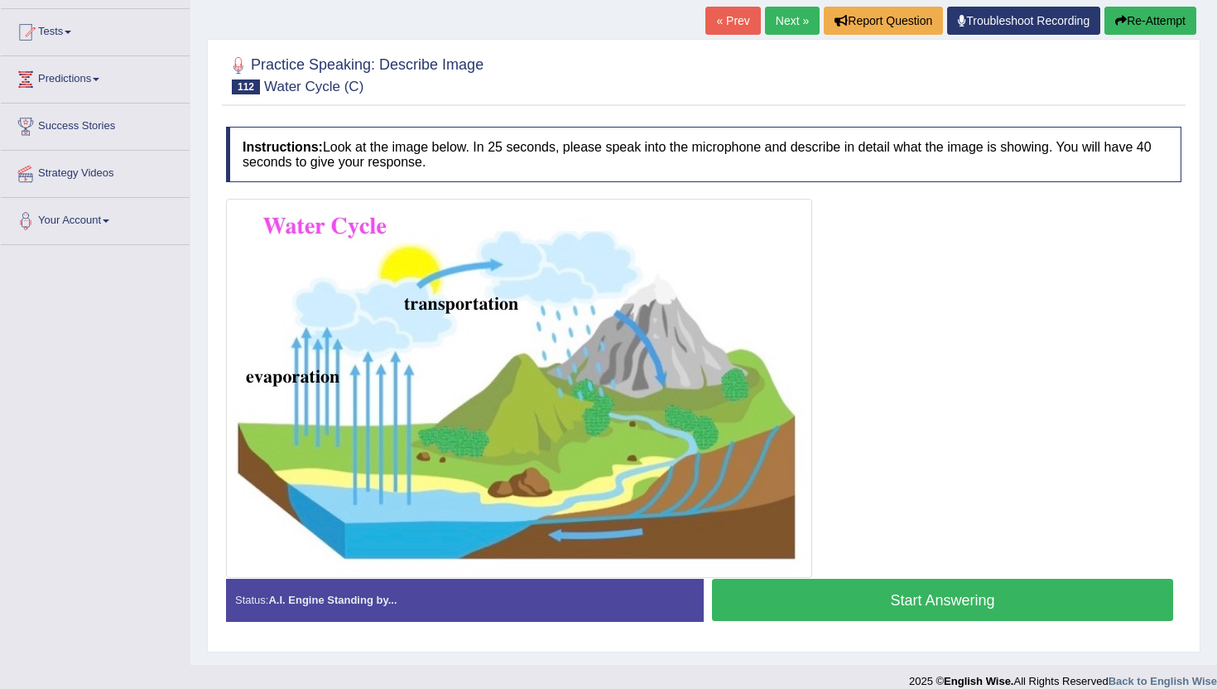
scroll to position [185, 0]
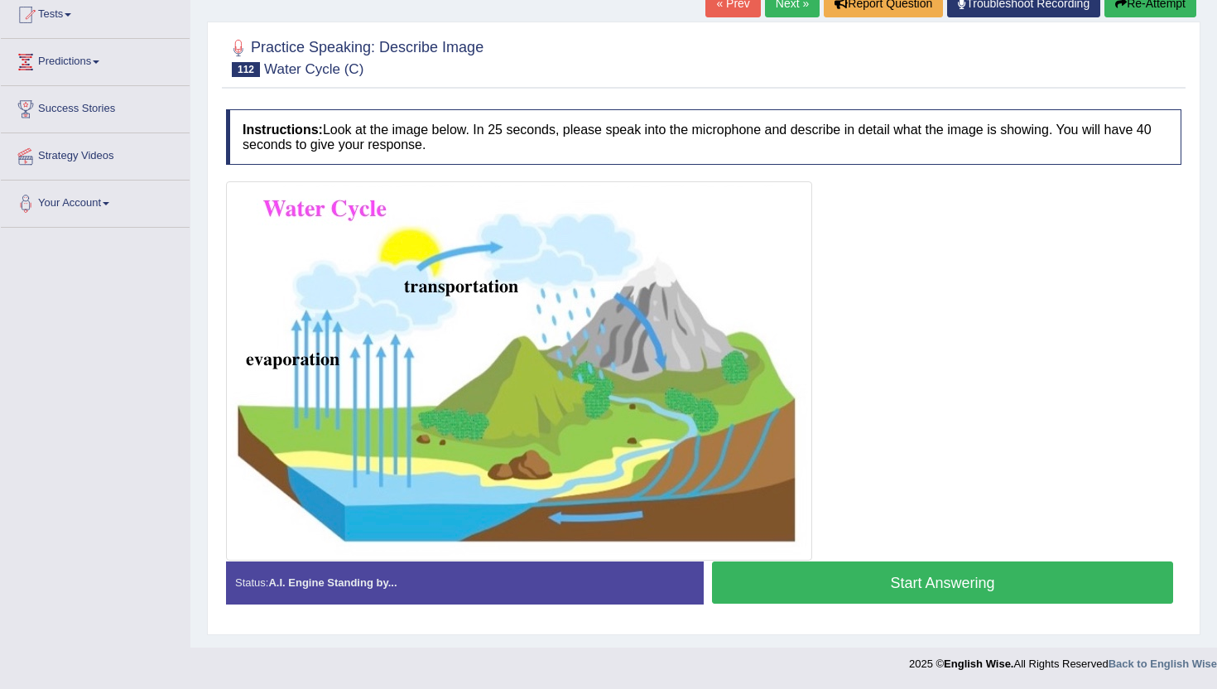
click at [952, 585] on button "Start Answering" at bounding box center [942, 582] width 461 height 42
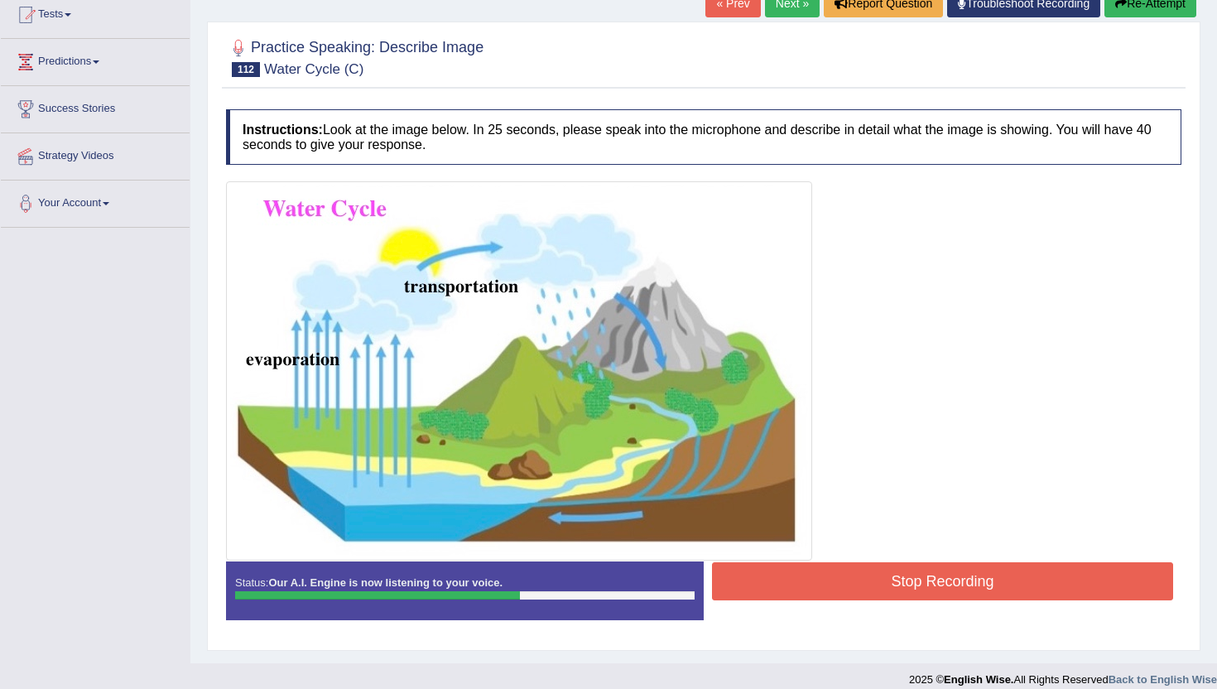
click at [952, 585] on button "Stop Recording" at bounding box center [942, 581] width 461 height 38
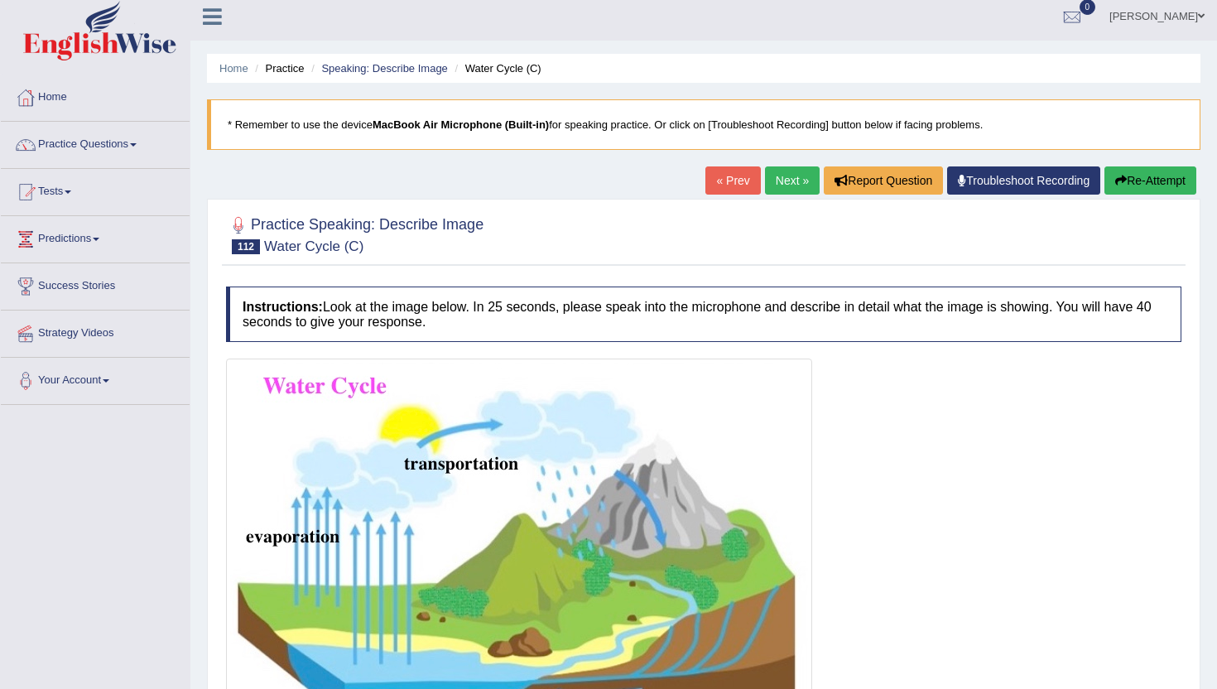
scroll to position [3, 0]
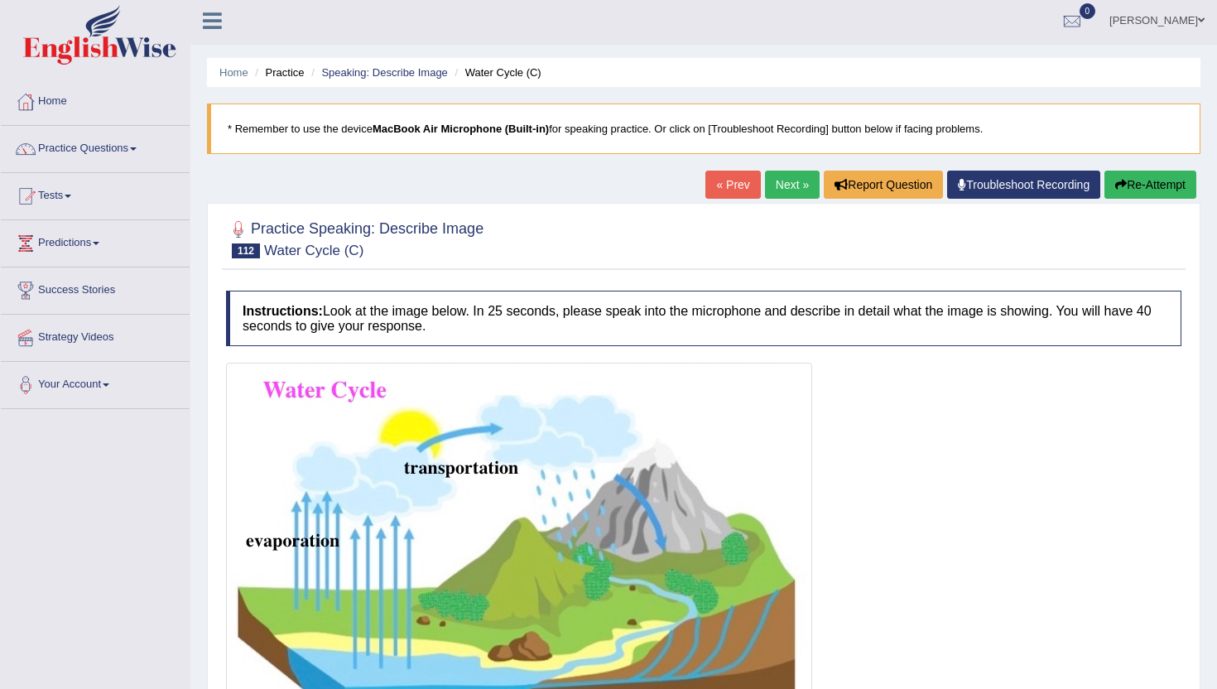
click at [783, 190] on link "Next »" at bounding box center [792, 185] width 55 height 28
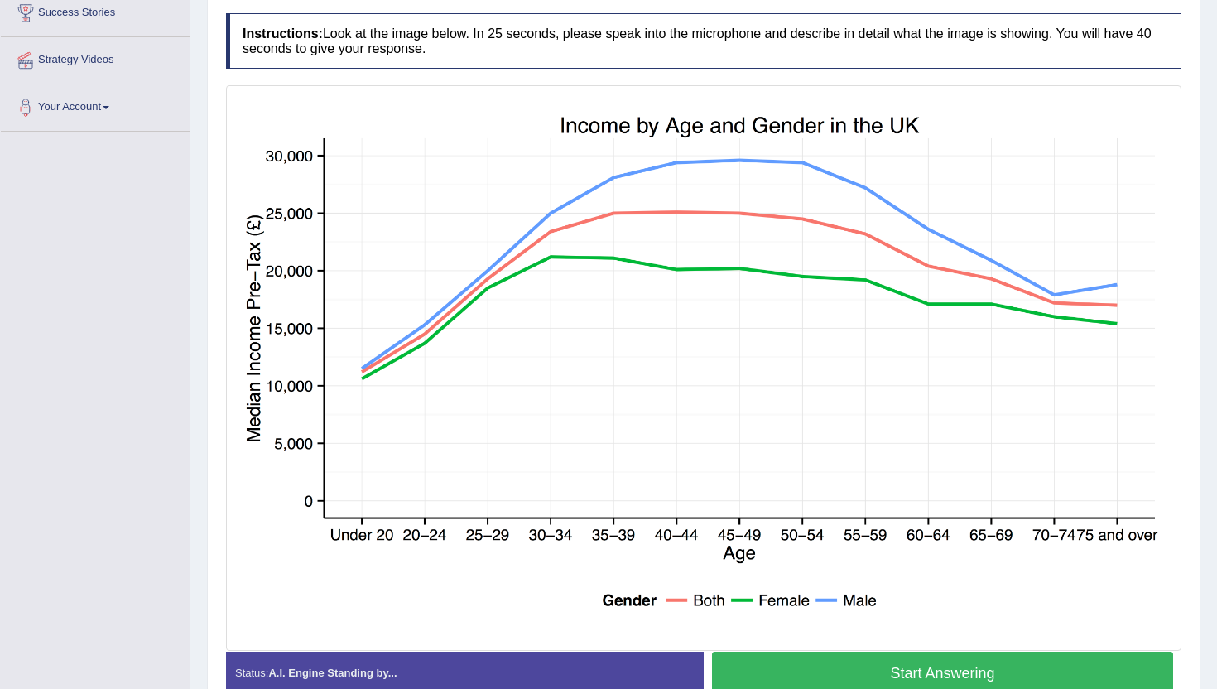
scroll to position [314, 0]
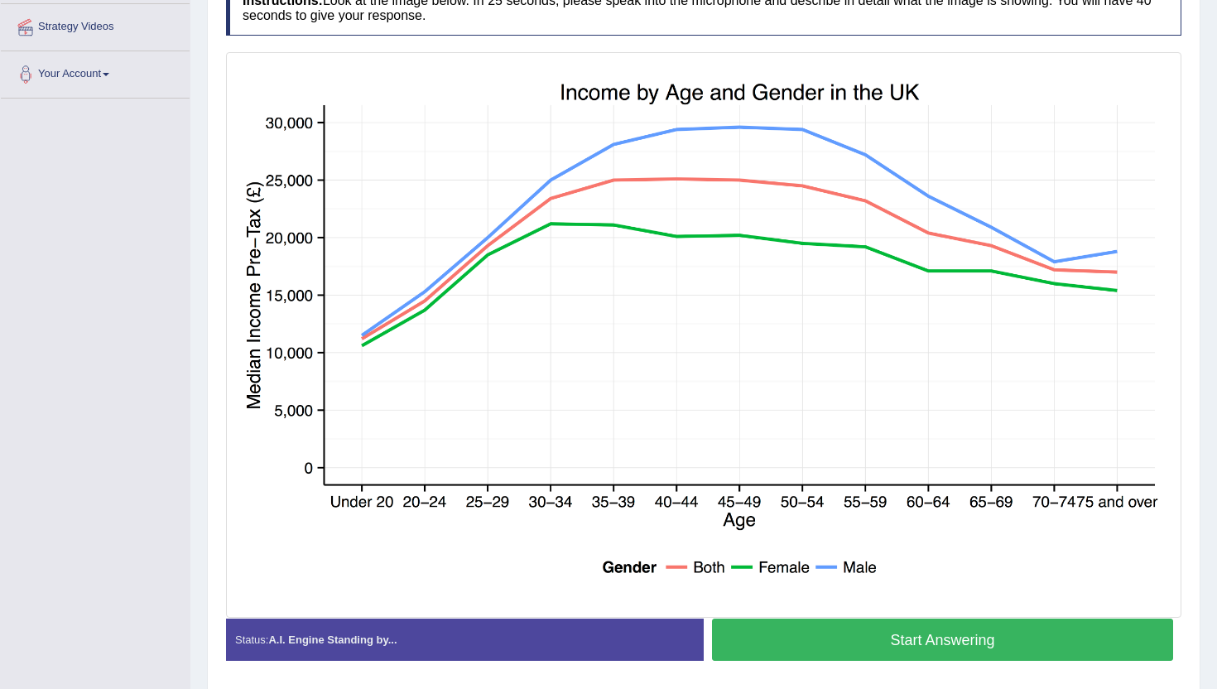
click at [826, 641] on button "Start Answering" at bounding box center [942, 640] width 461 height 42
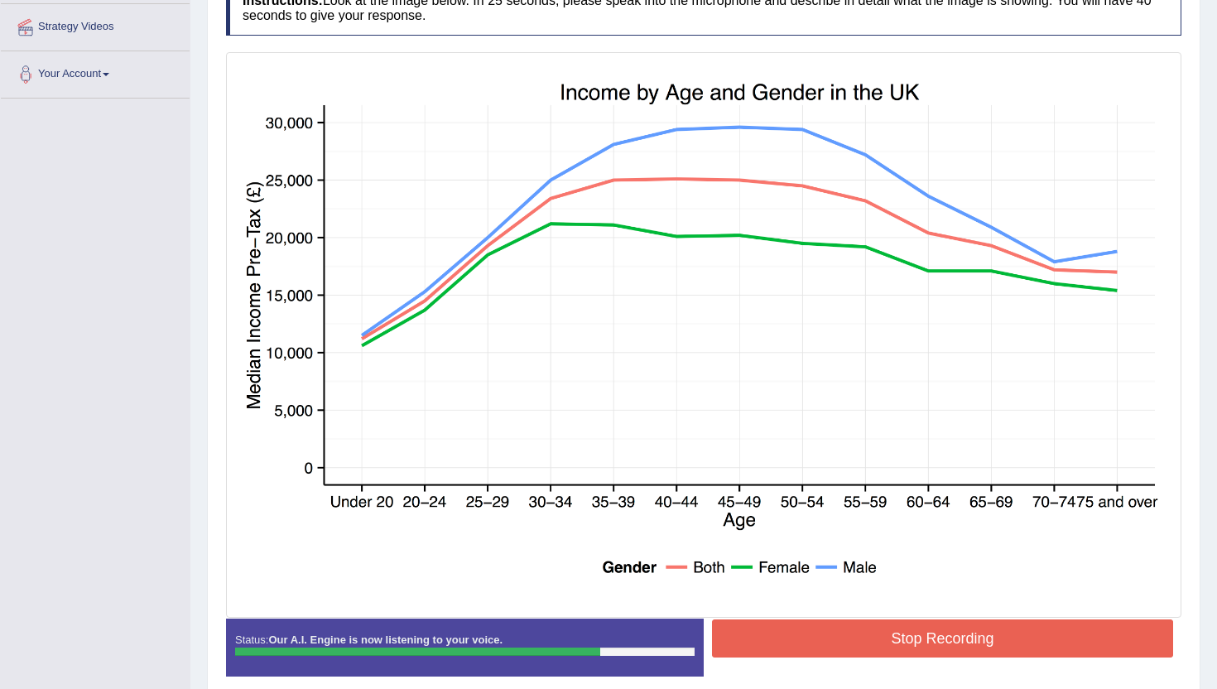
click at [826, 641] on button "Stop Recording" at bounding box center [942, 638] width 461 height 38
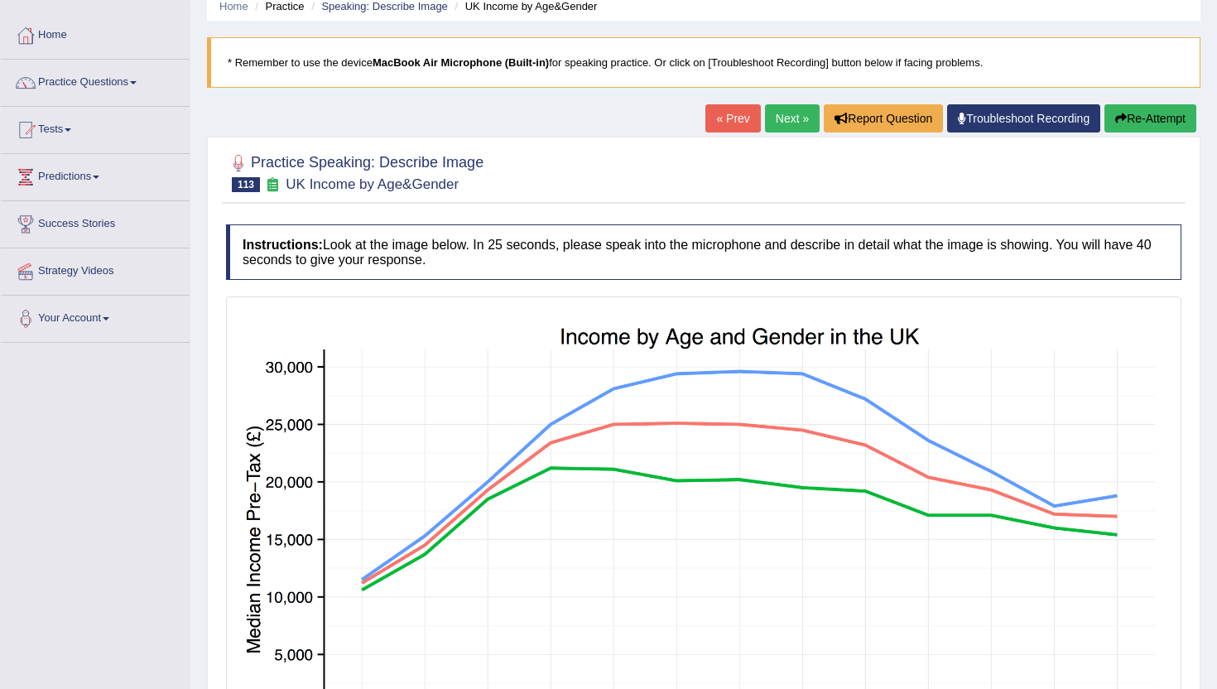
scroll to position [69, 0]
